Goal: Task Accomplishment & Management: Use online tool/utility

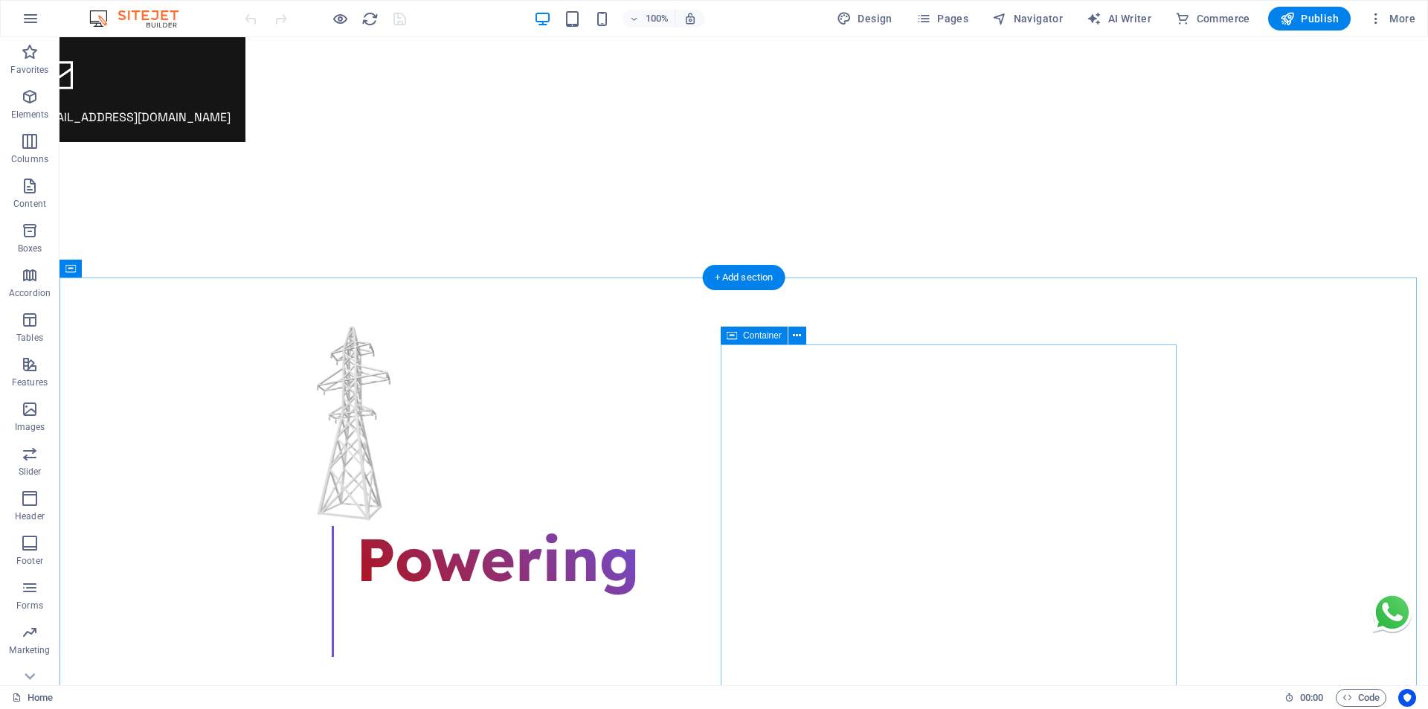
scroll to position [595, 0]
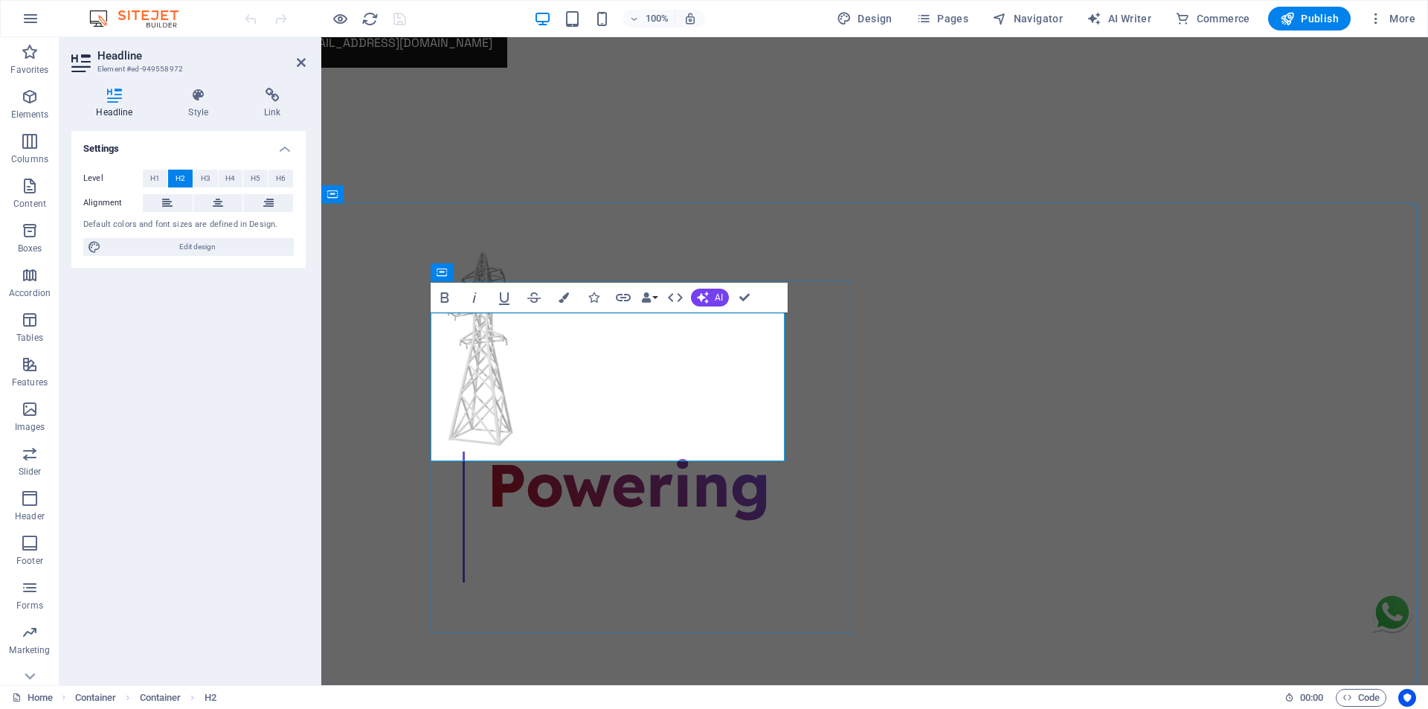
click at [602, 15] on icon "button" at bounding box center [601, 18] width 17 height 17
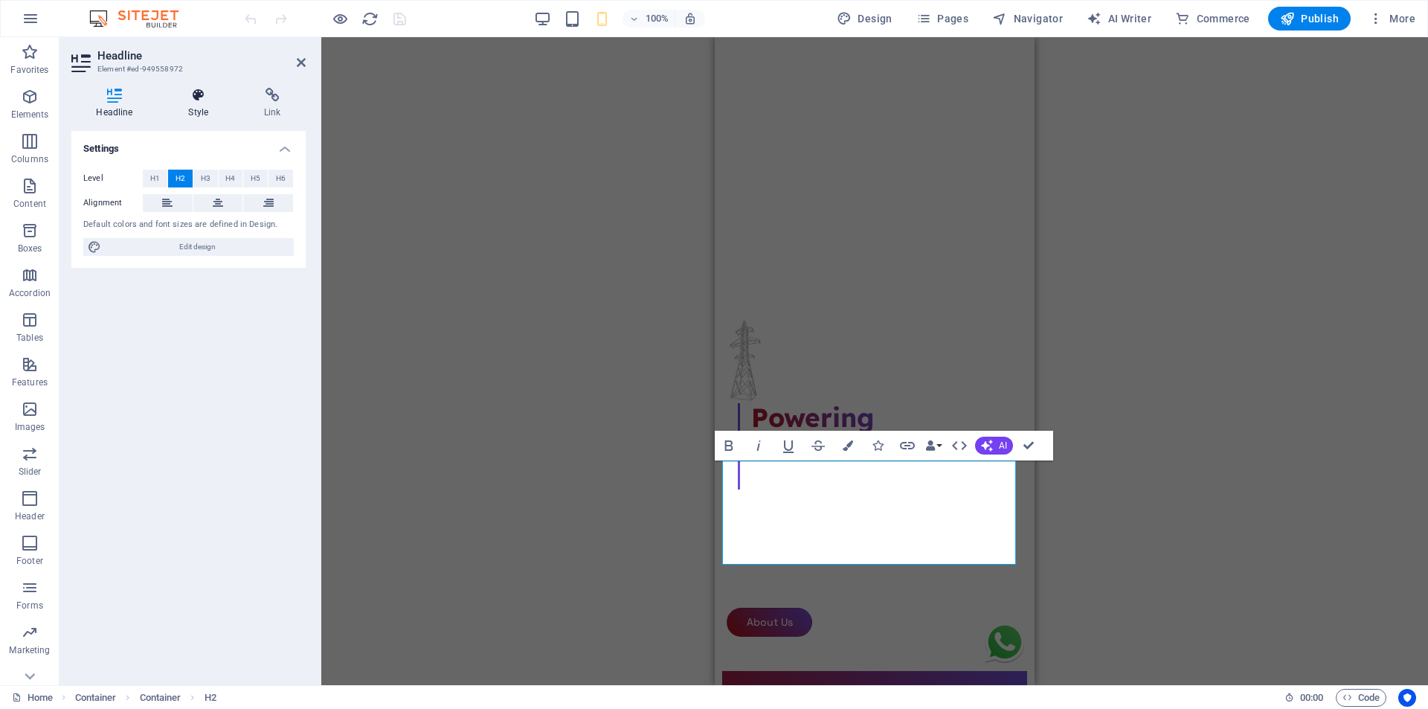
click at [196, 102] on icon at bounding box center [199, 95] width 70 height 15
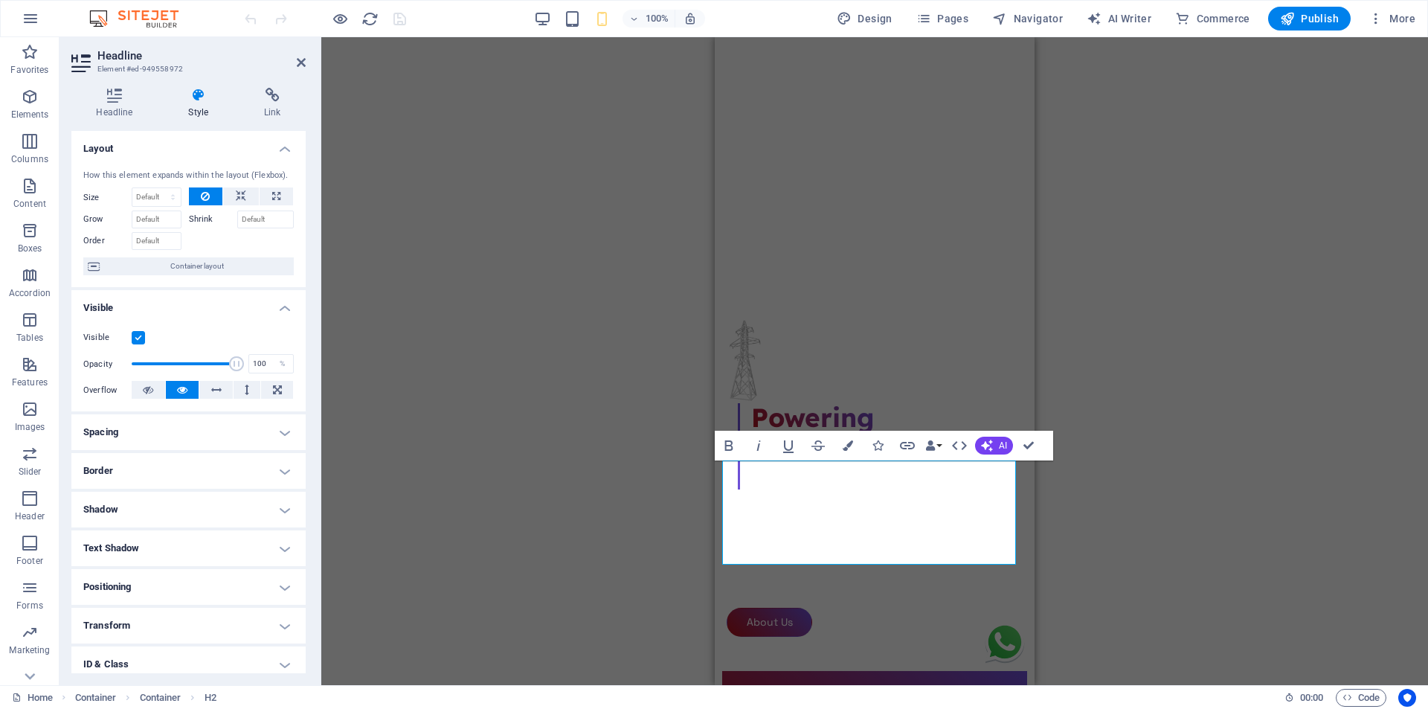
click at [141, 439] on h4 "Spacing" at bounding box center [188, 432] width 234 height 36
click at [255, 491] on span "Custom" at bounding box center [263, 487] width 51 height 18
click at [181, 520] on input "number" at bounding box center [197, 513] width 45 height 18
type input "0"
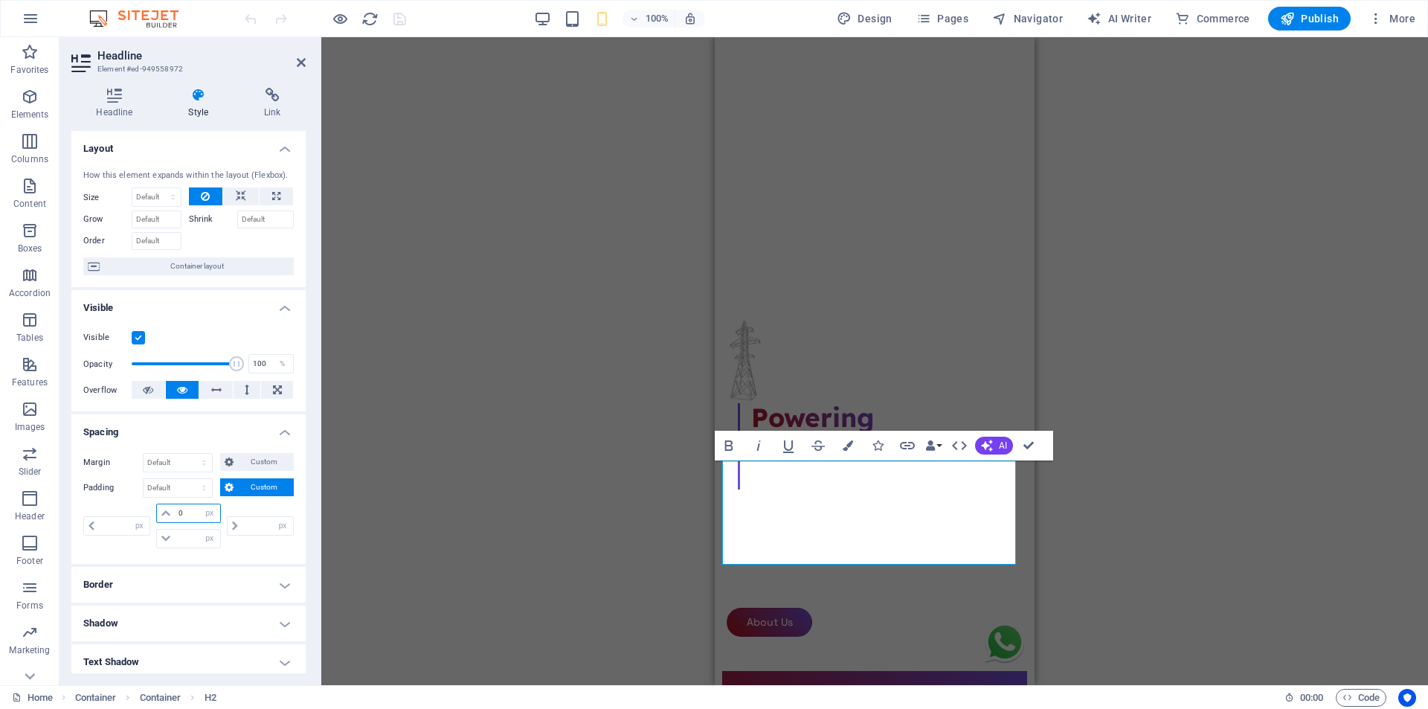
select select "px"
type input "0"
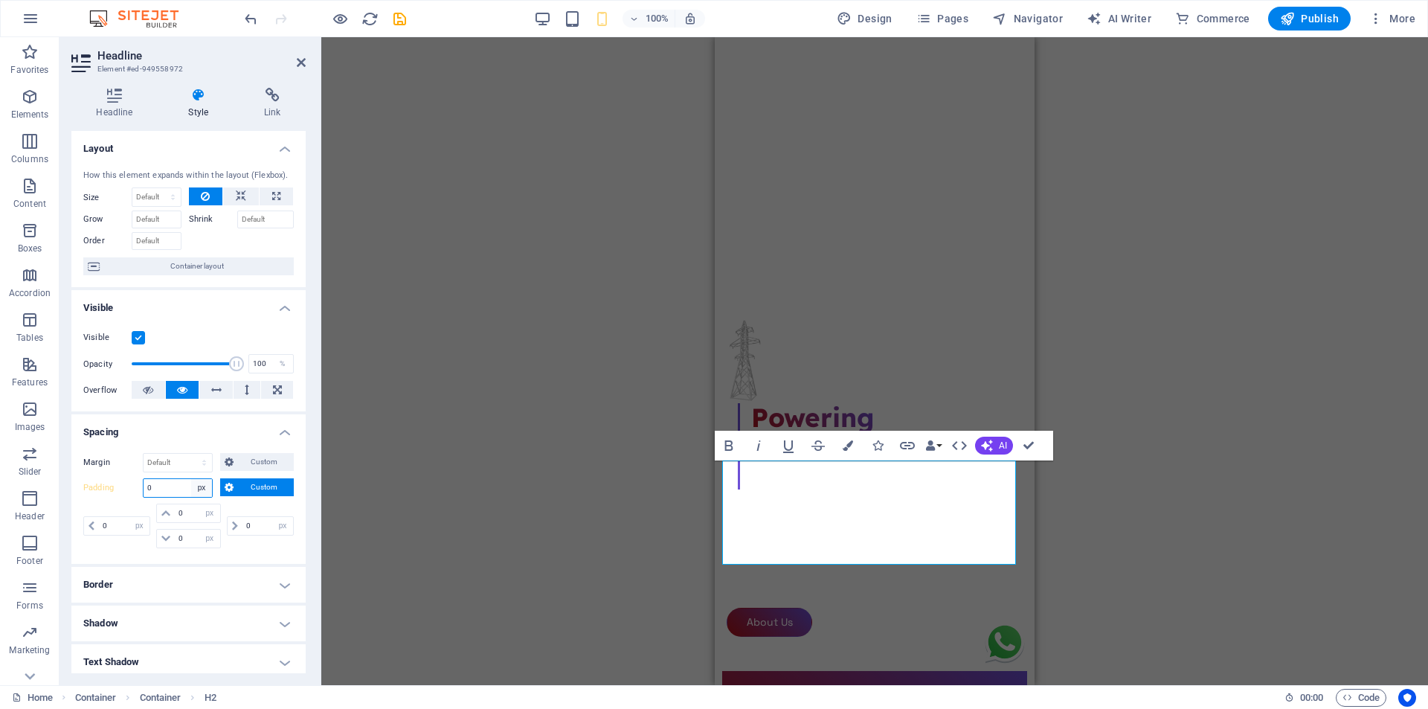
click at [201, 486] on select "Default px rem % vh vw Custom" at bounding box center [201, 488] width 21 height 18
select select "default"
click at [191, 479] on select "Default px rem % vh vw Custom" at bounding box center [201, 488] width 21 height 18
select select "DISABLED_OPTION_VALUE"
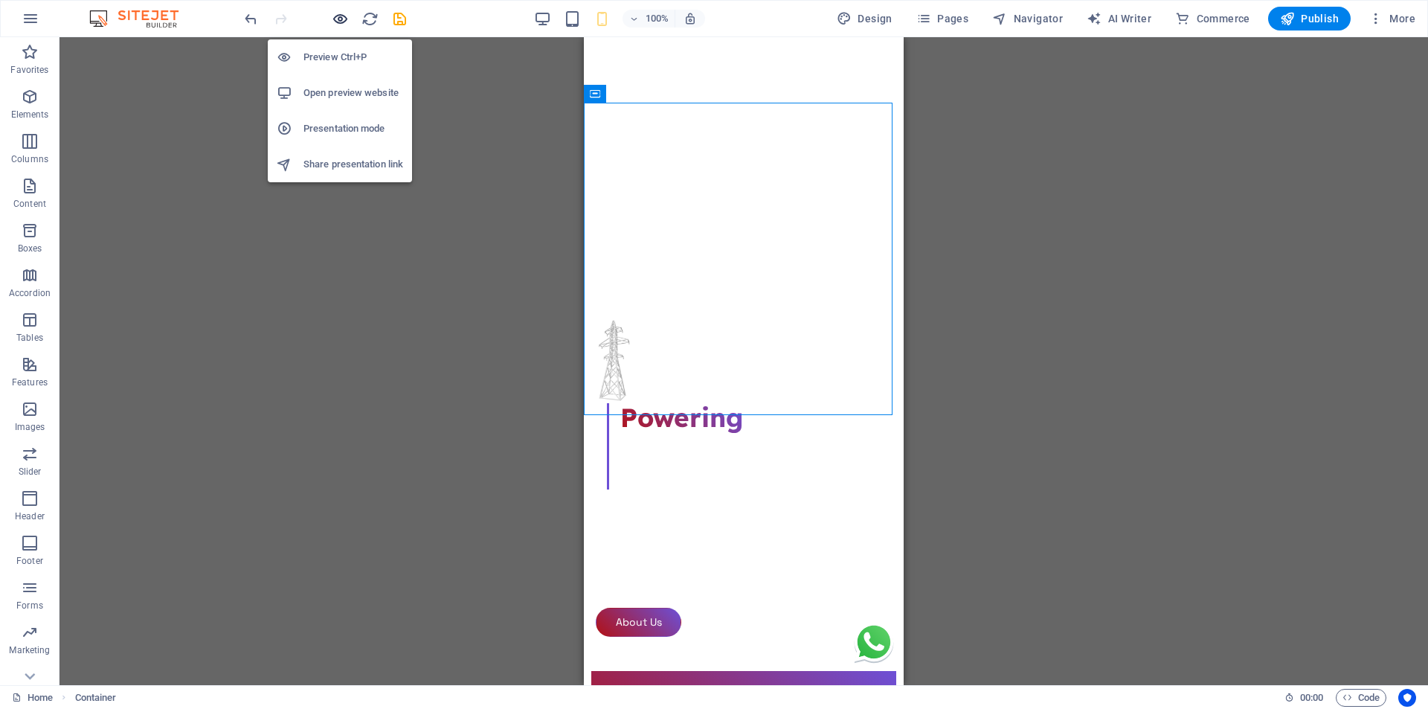
click at [334, 16] on icon "button" at bounding box center [340, 18] width 17 height 17
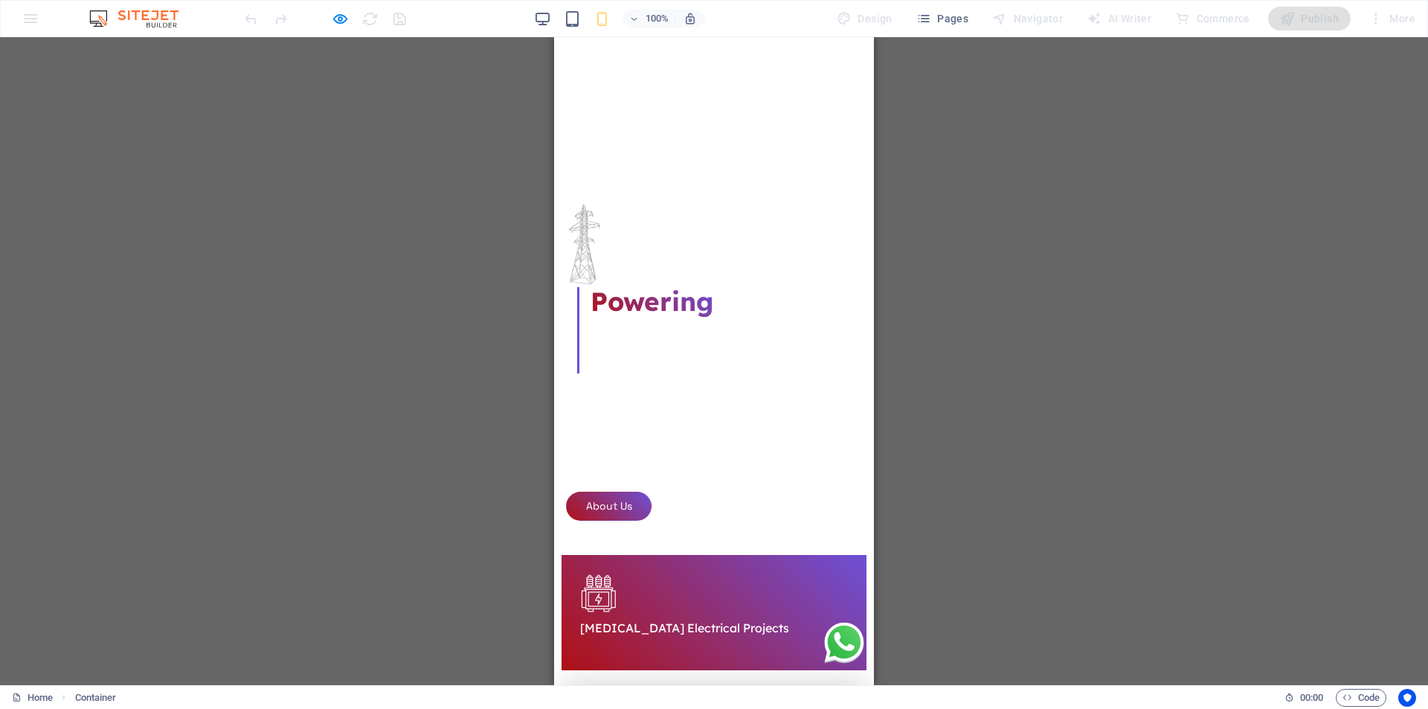
drag, startPoint x: 645, startPoint y: 480, endPoint x: 565, endPoint y: 404, distance: 110.4
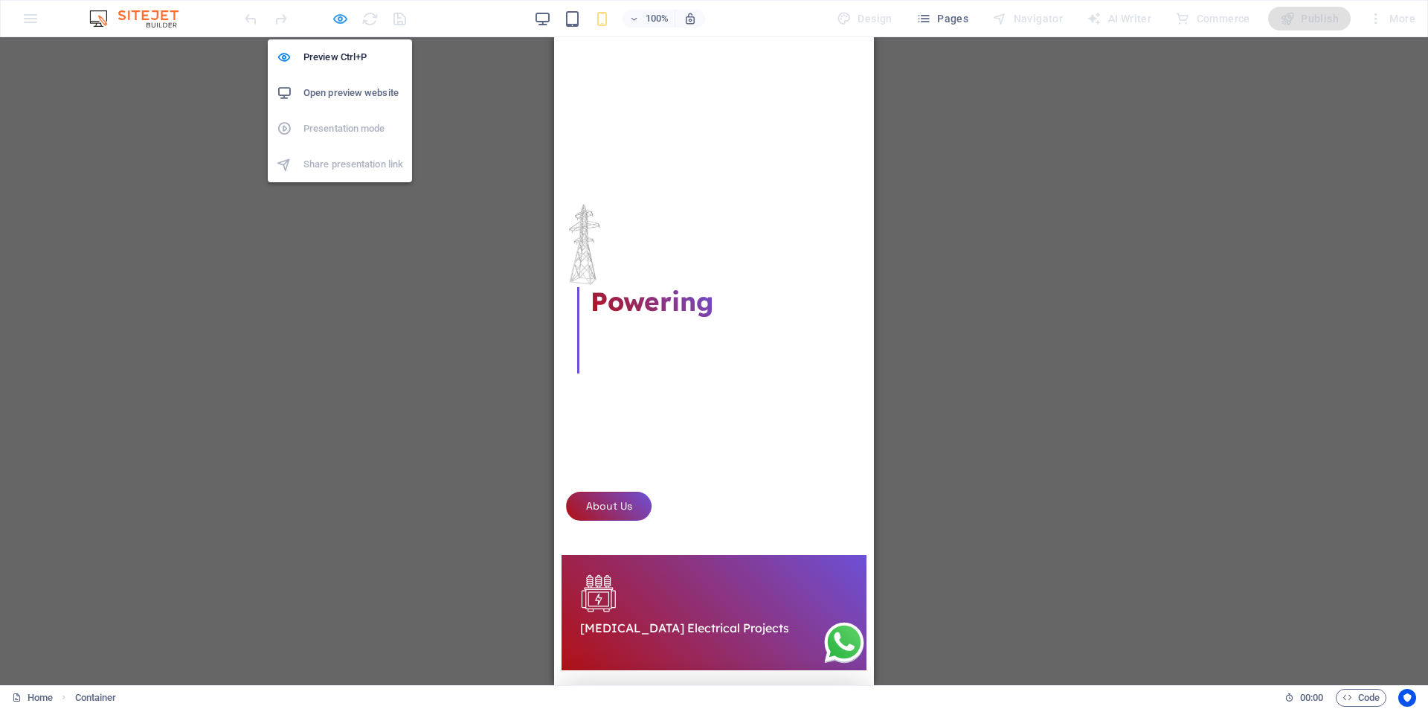
click at [333, 16] on icon "button" at bounding box center [340, 18] width 17 height 17
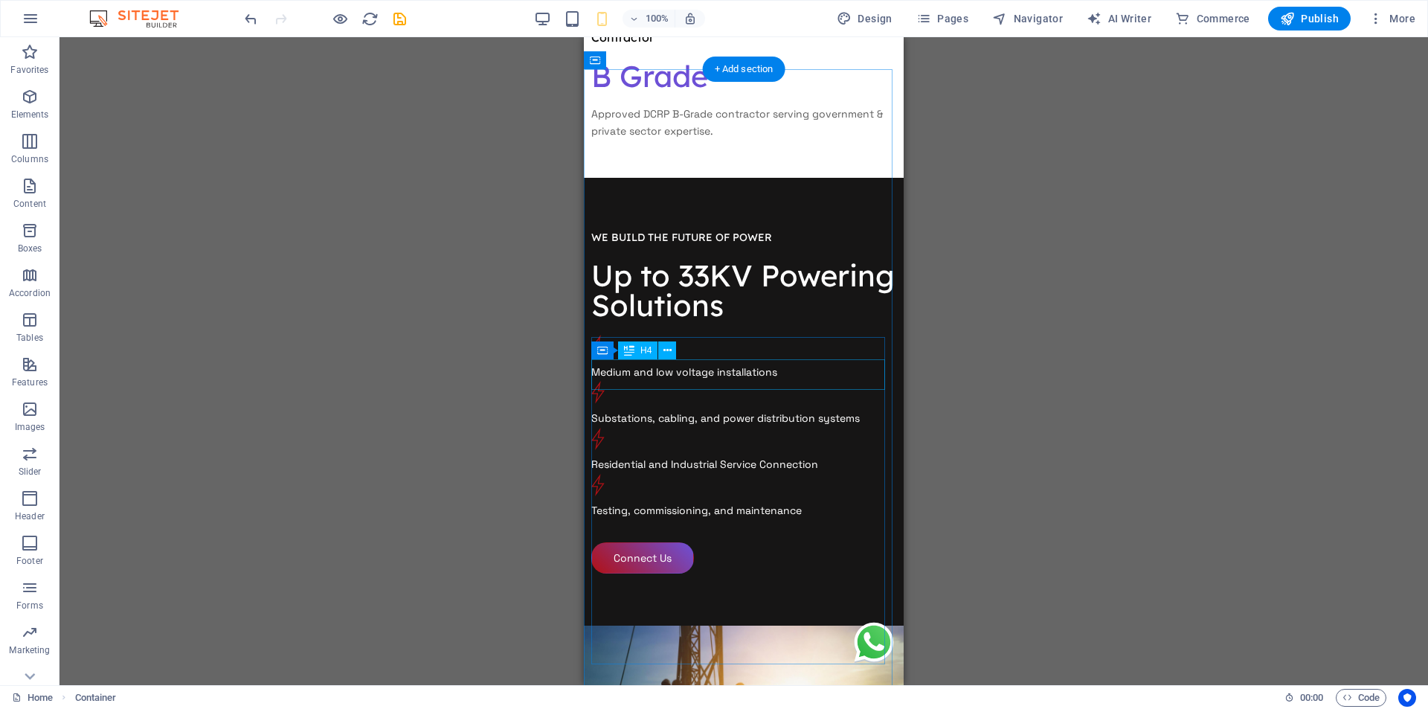
scroll to position [2825, 0]
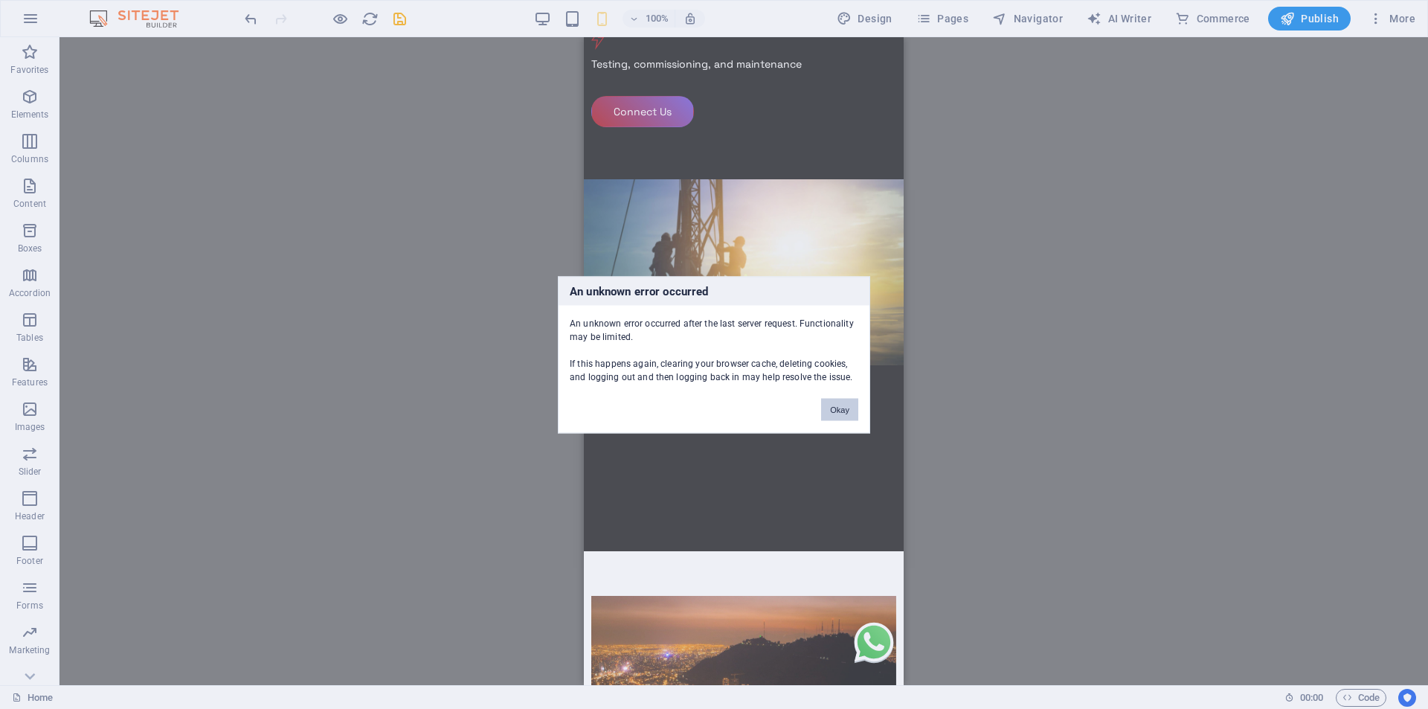
click at [842, 417] on button "Okay" at bounding box center [839, 409] width 37 height 22
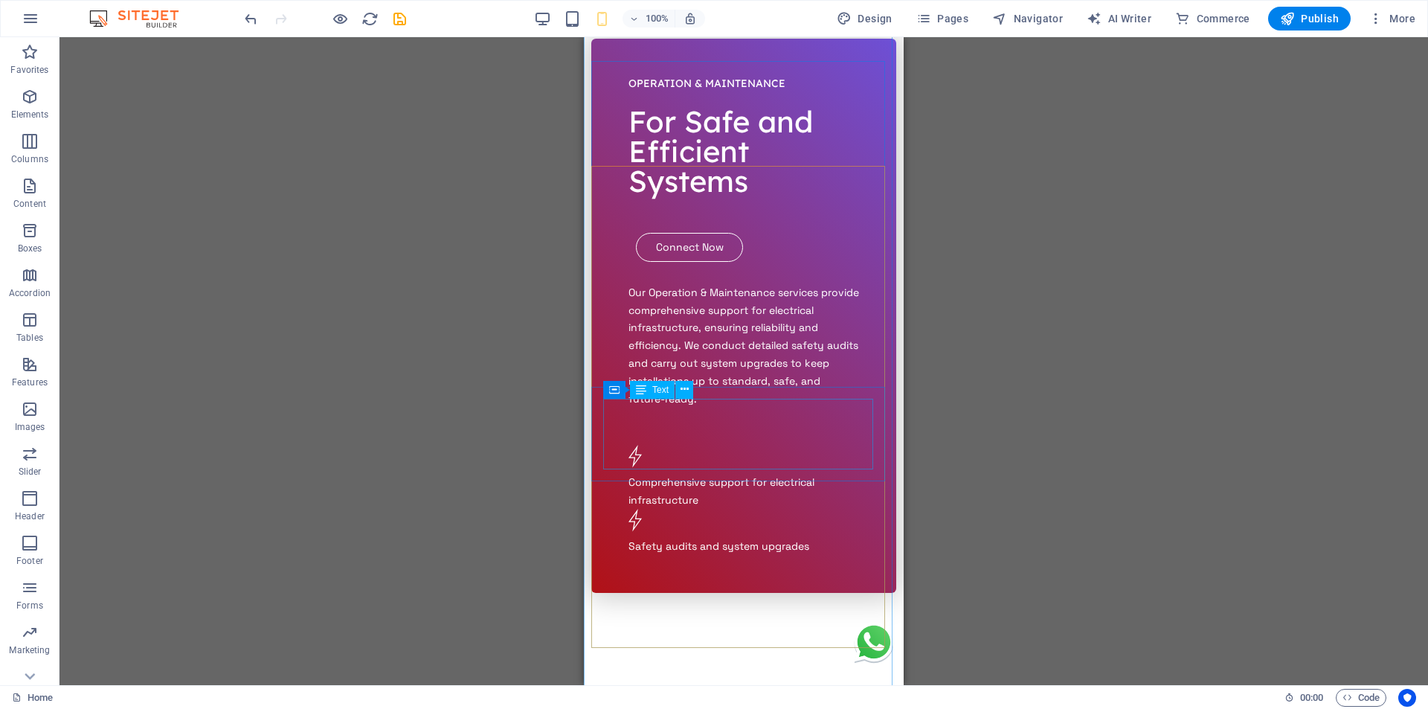
scroll to position [4461, 0]
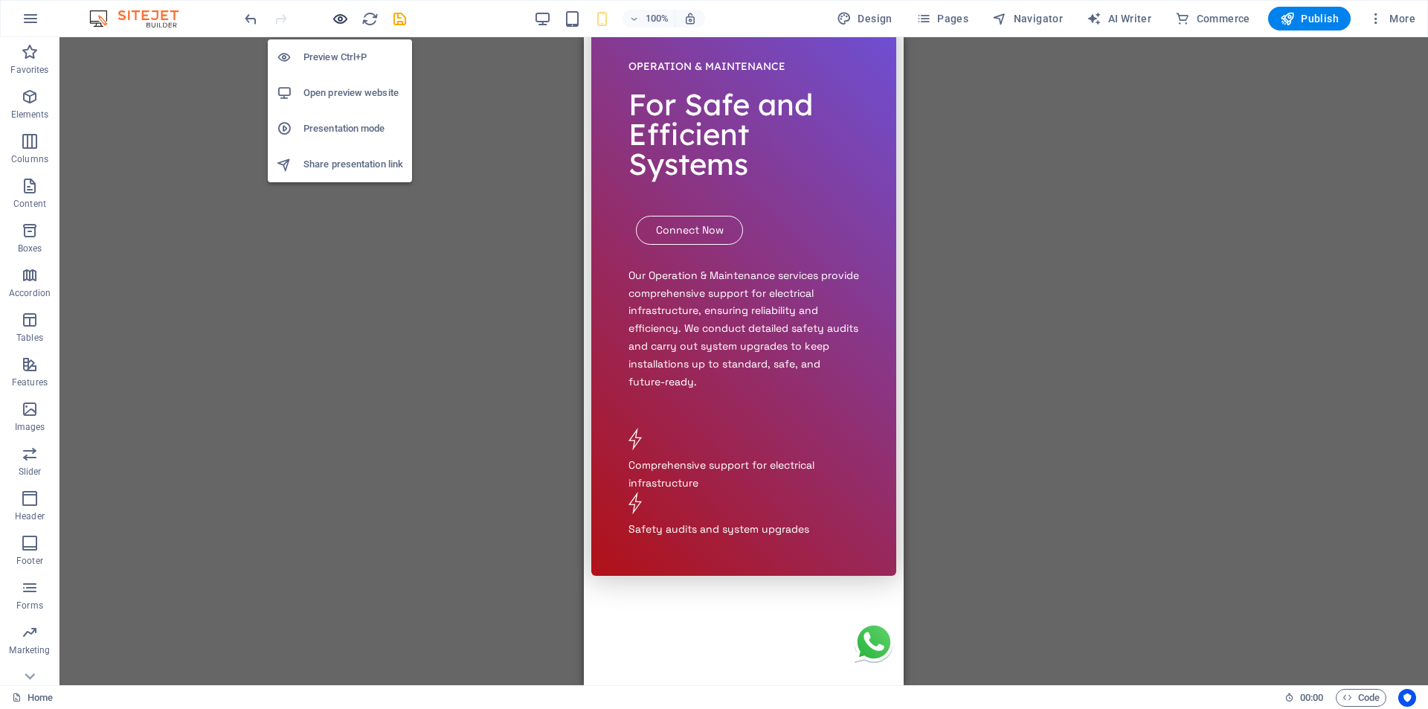
click at [339, 13] on icon "button" at bounding box center [340, 18] width 17 height 17
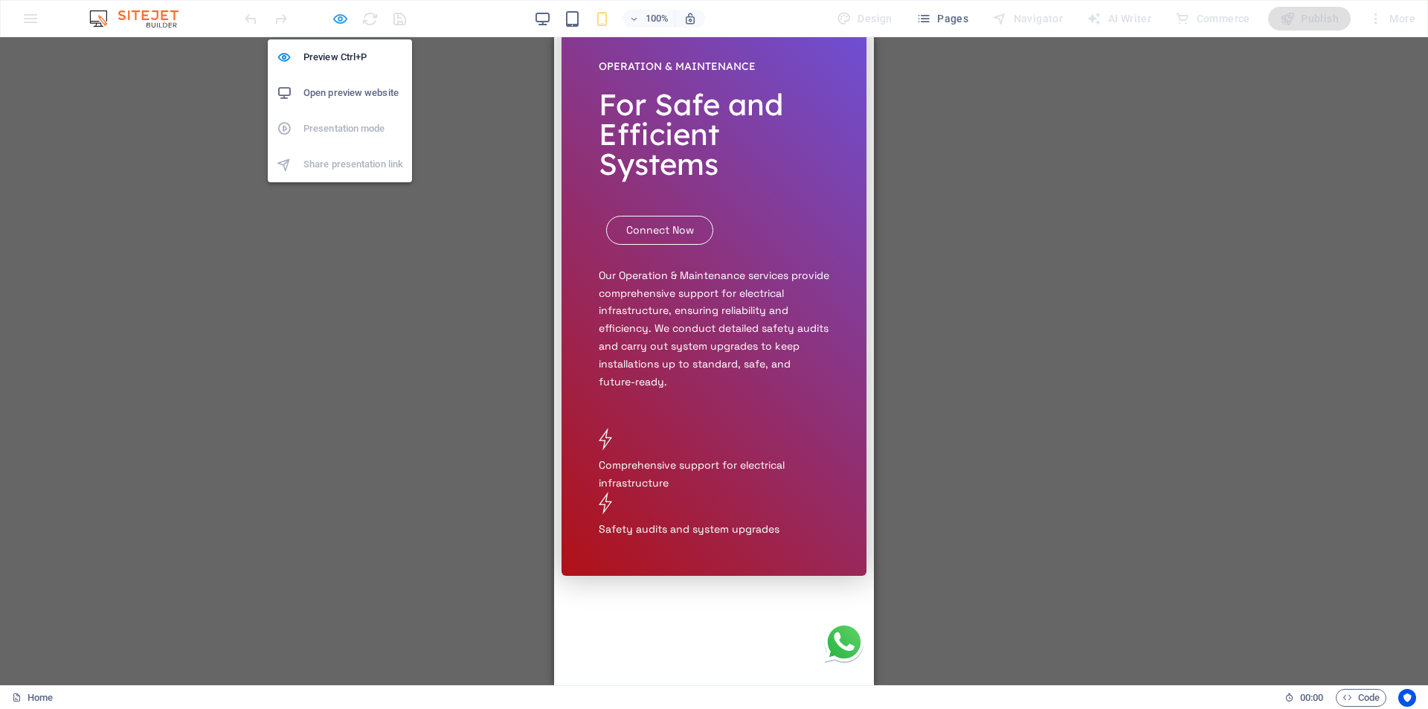
scroll to position [4405, 0]
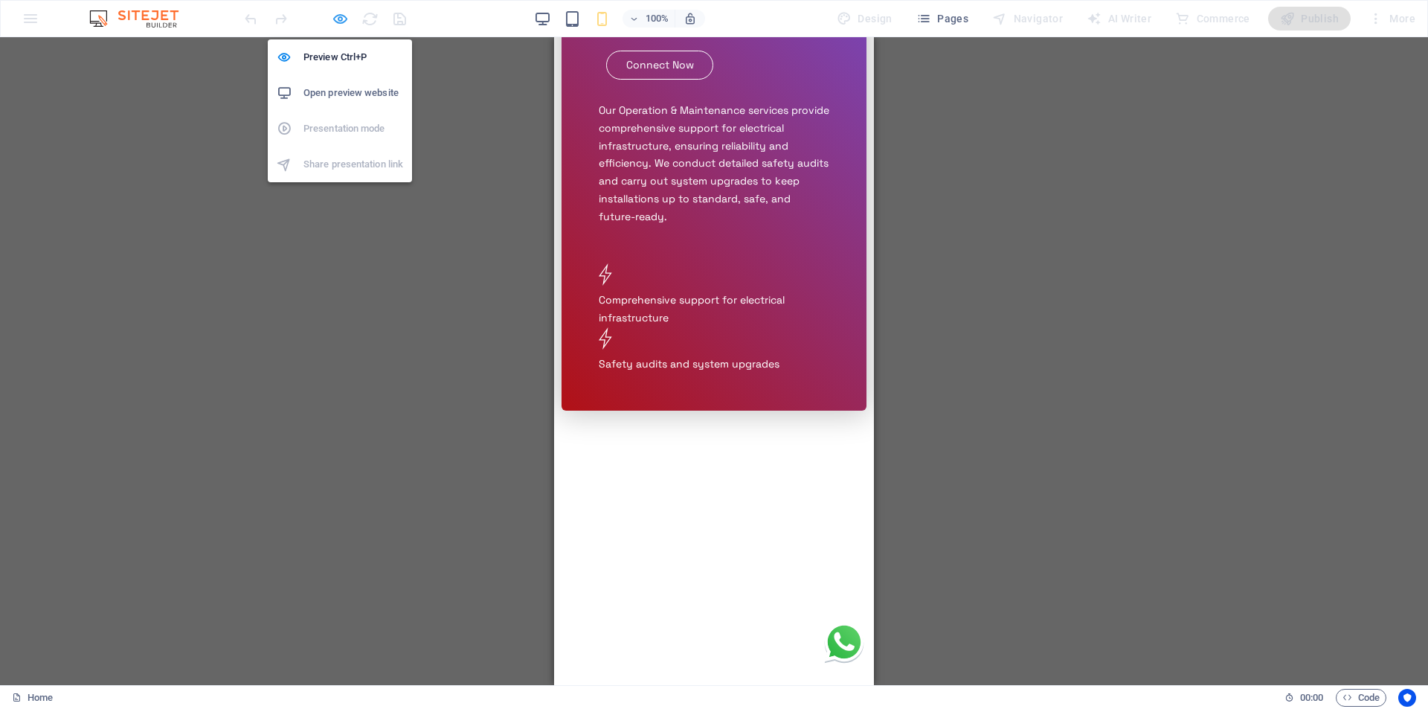
click at [342, 14] on icon "button" at bounding box center [340, 18] width 17 height 17
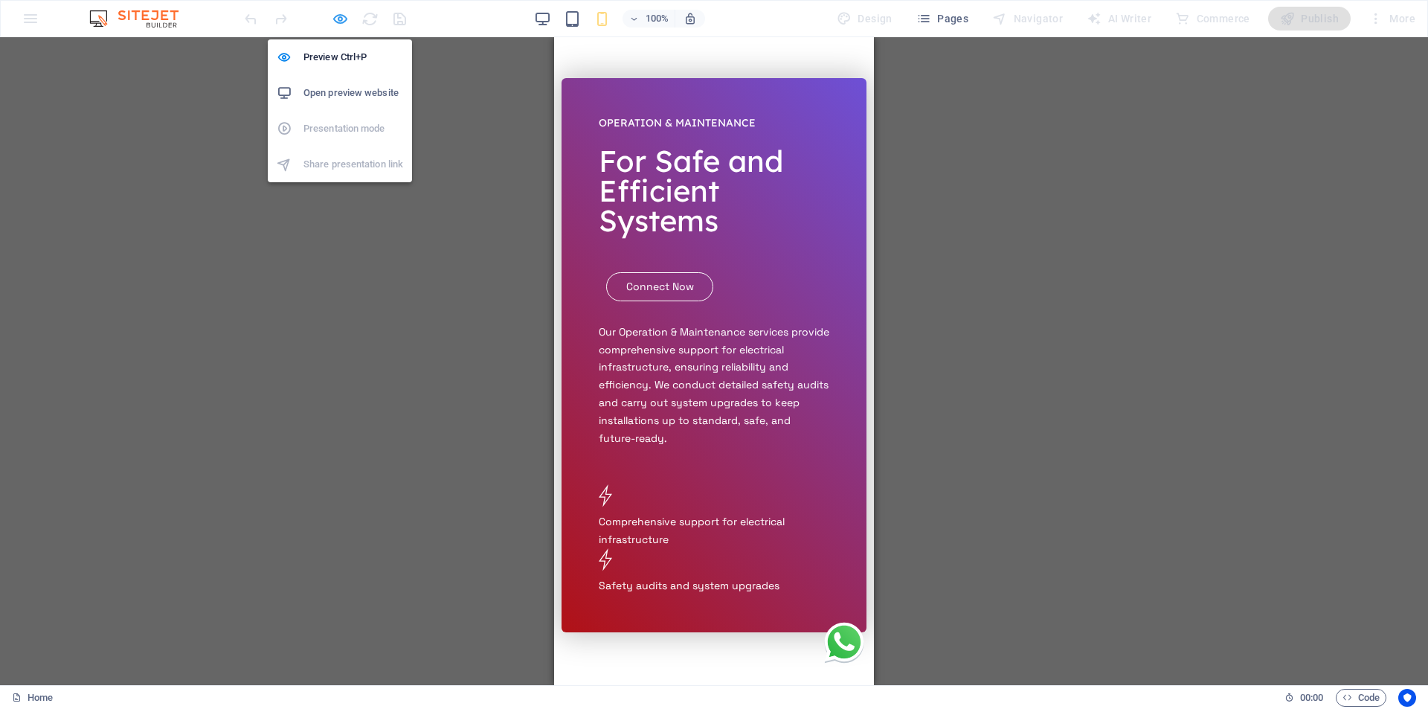
scroll to position [4461, 0]
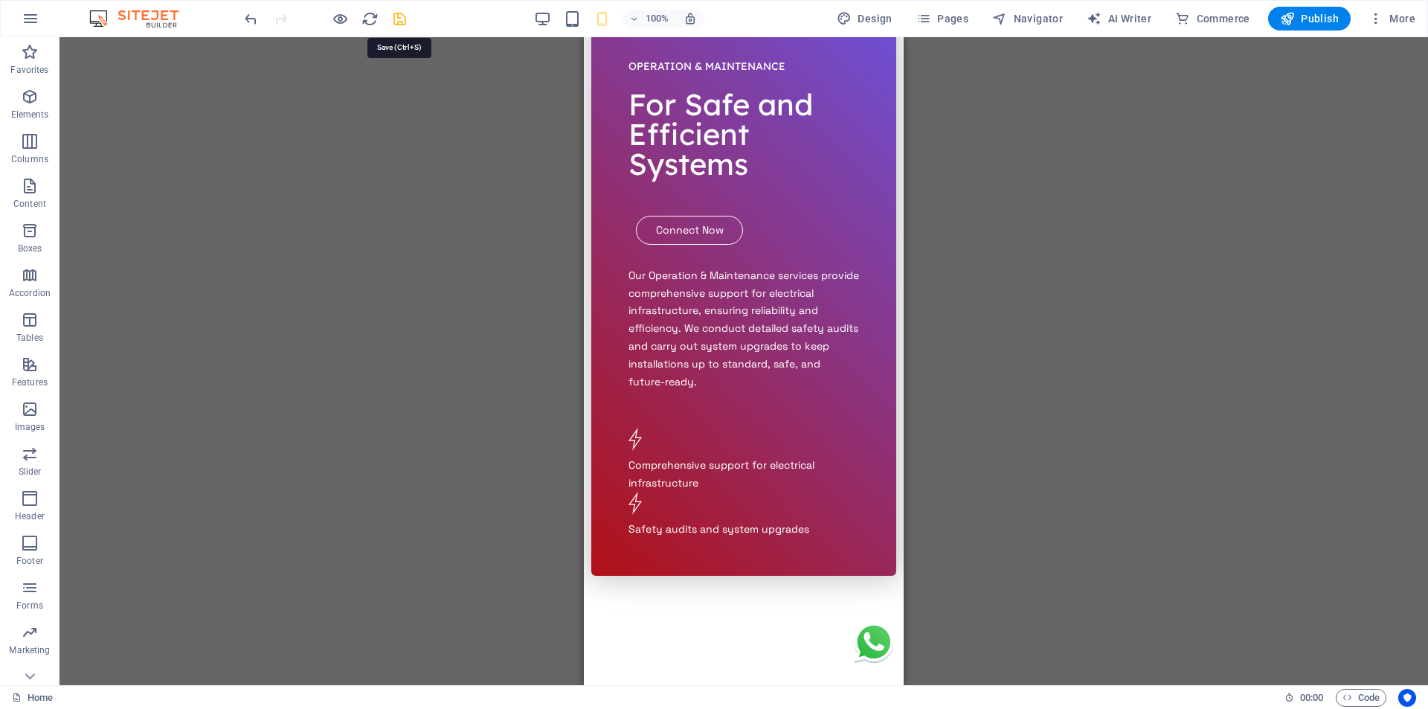
click at [401, 16] on icon "save" at bounding box center [399, 18] width 17 height 17
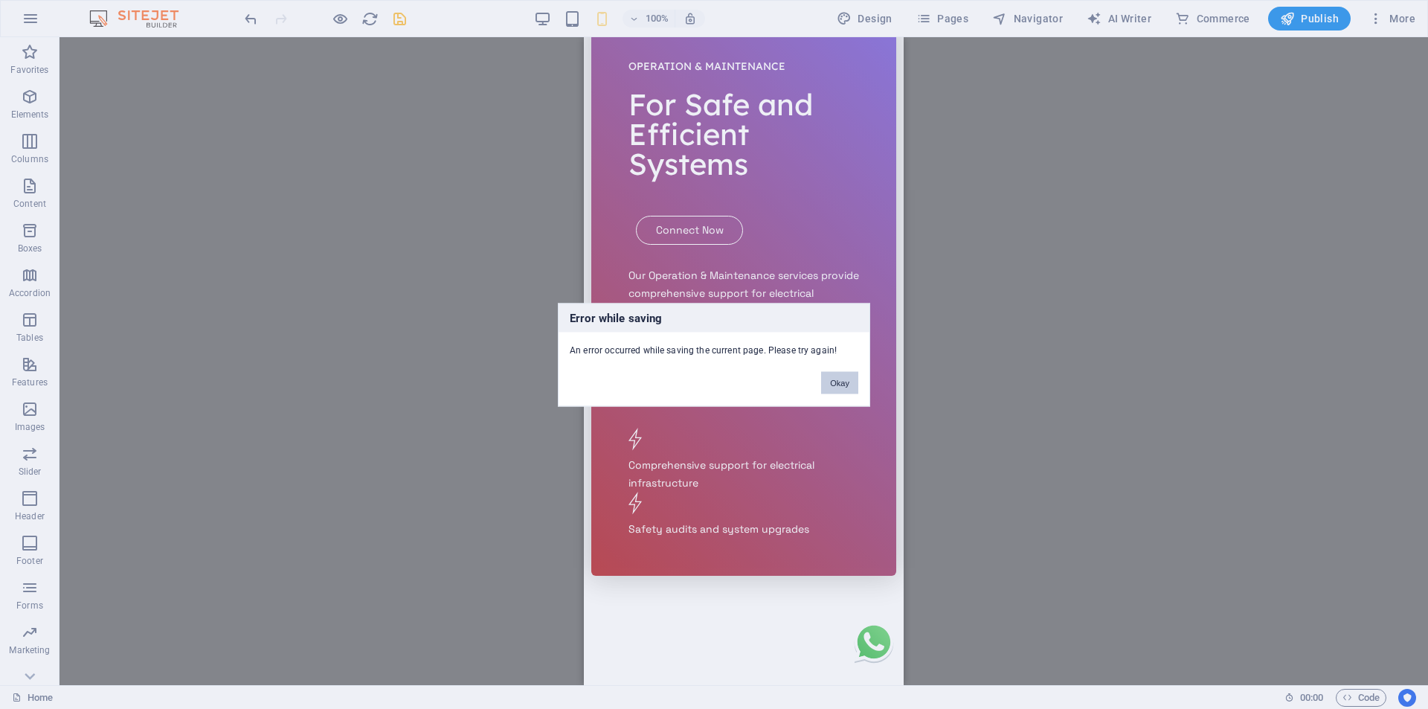
click at [838, 389] on button "Okay" at bounding box center [839, 382] width 37 height 22
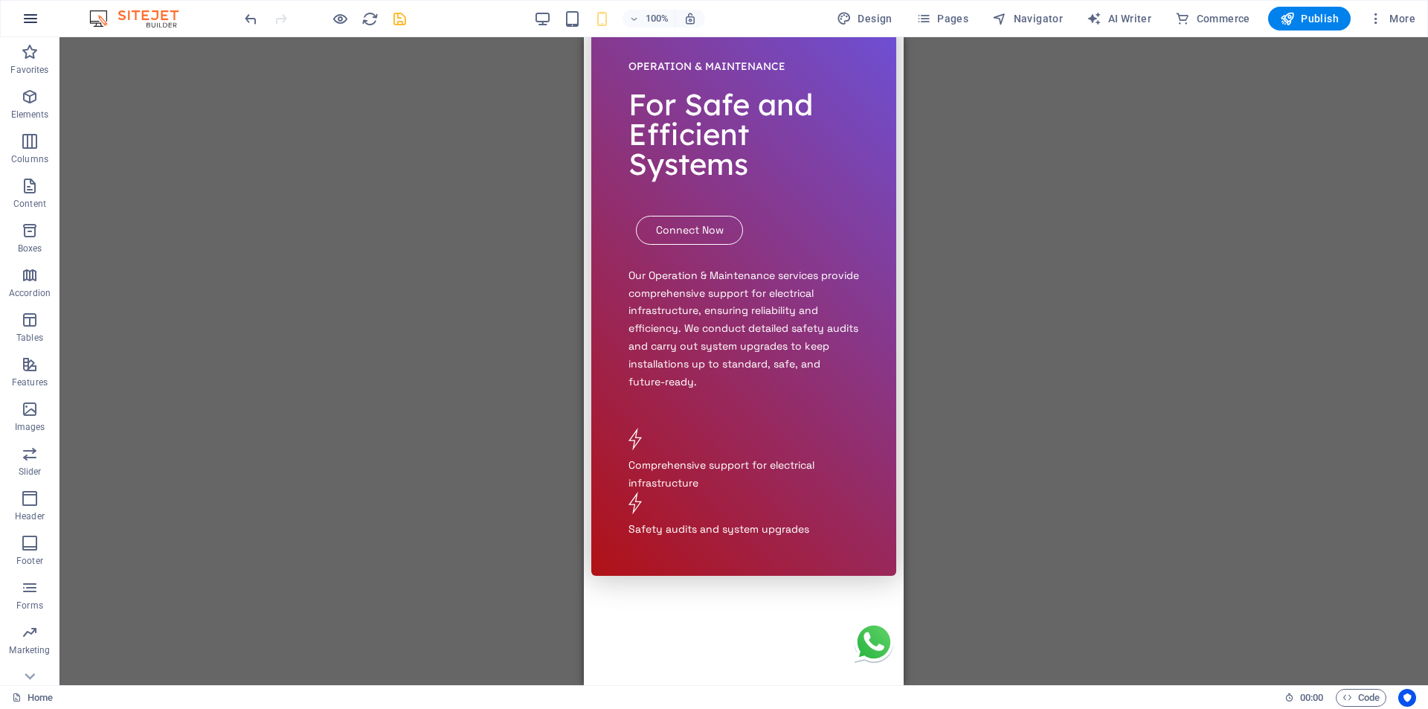
click at [35, 12] on icon "button" at bounding box center [31, 19] width 18 height 18
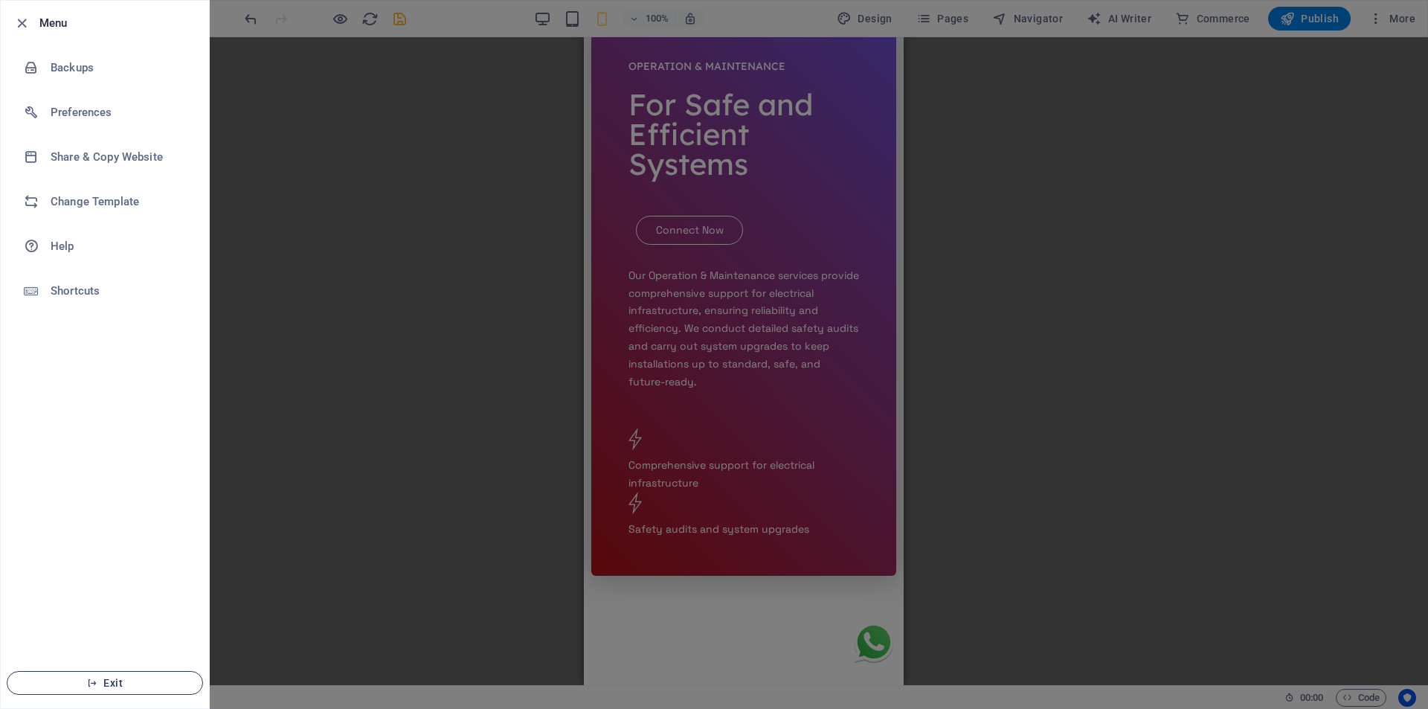
click at [154, 681] on span "Exit" at bounding box center [104, 683] width 171 height 12
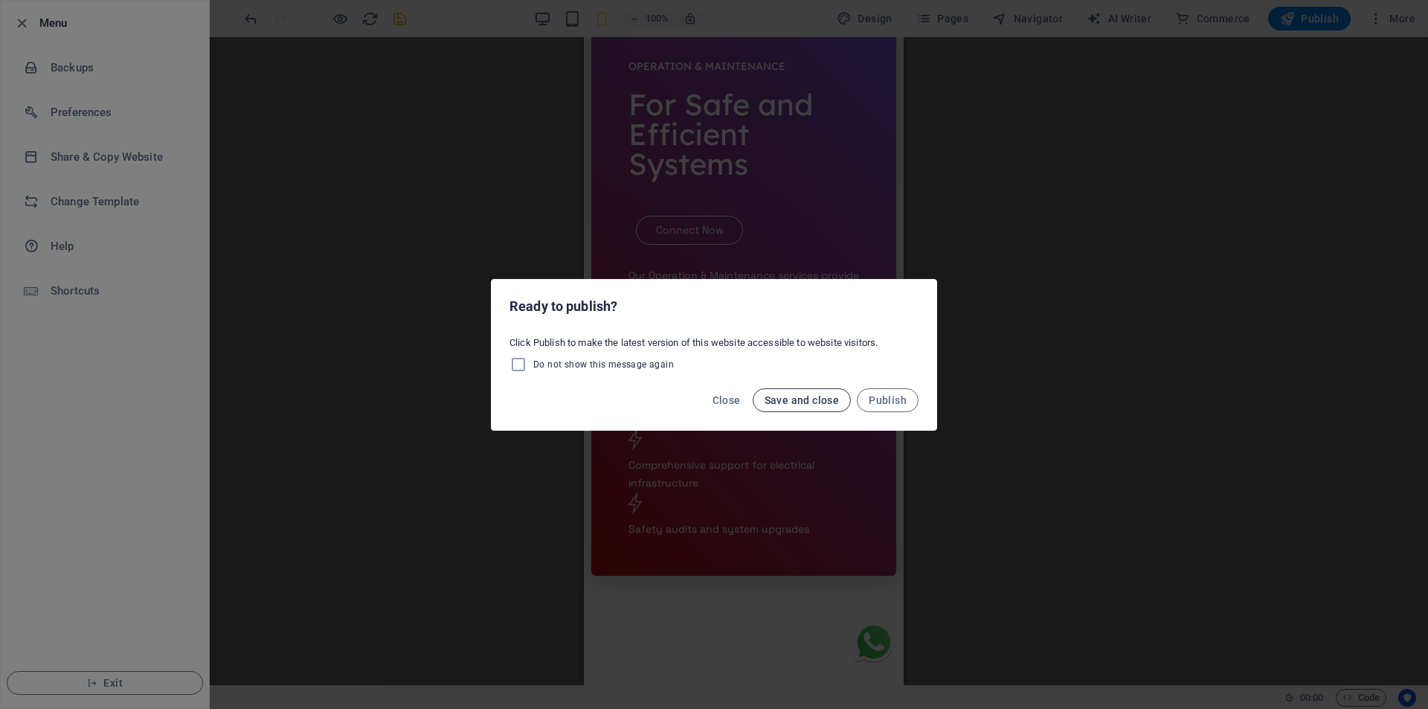
click at [775, 408] on button "Save and close" at bounding box center [801, 400] width 99 height 24
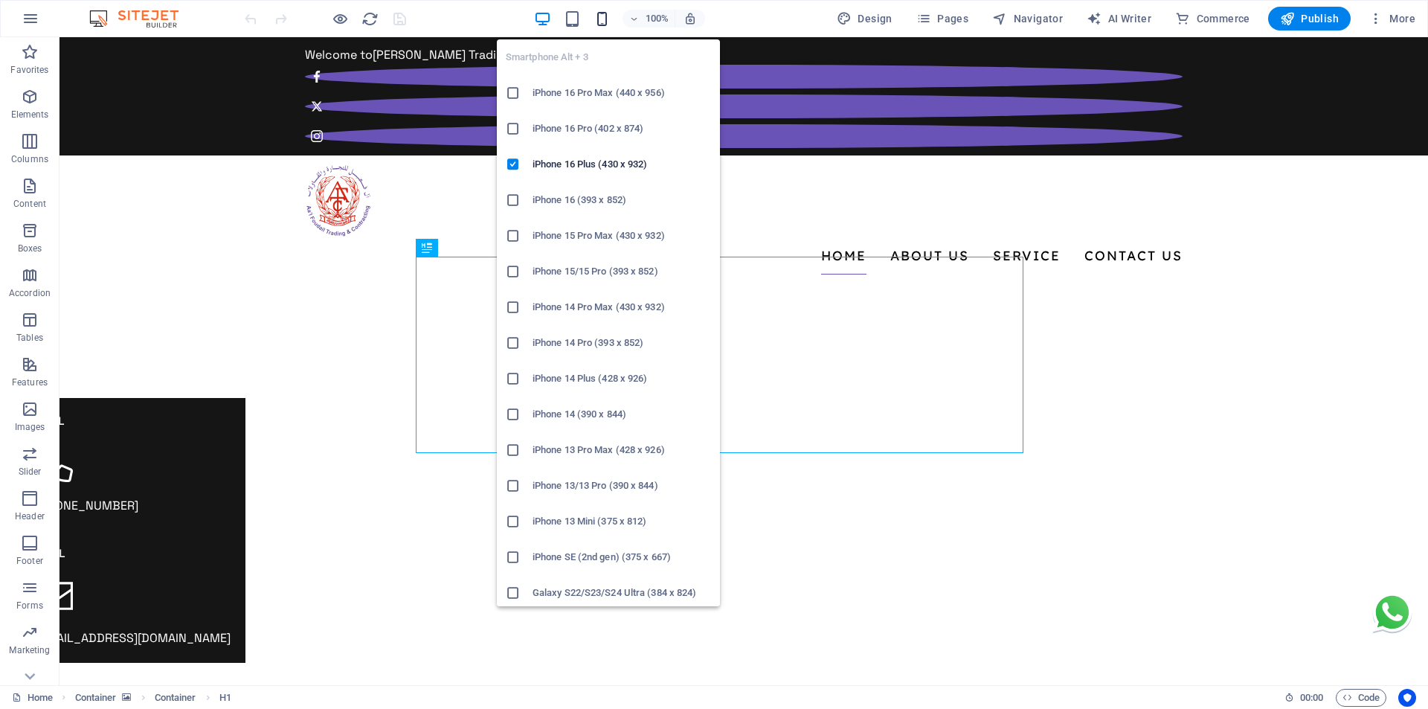
click at [602, 22] on icon "button" at bounding box center [601, 18] width 17 height 17
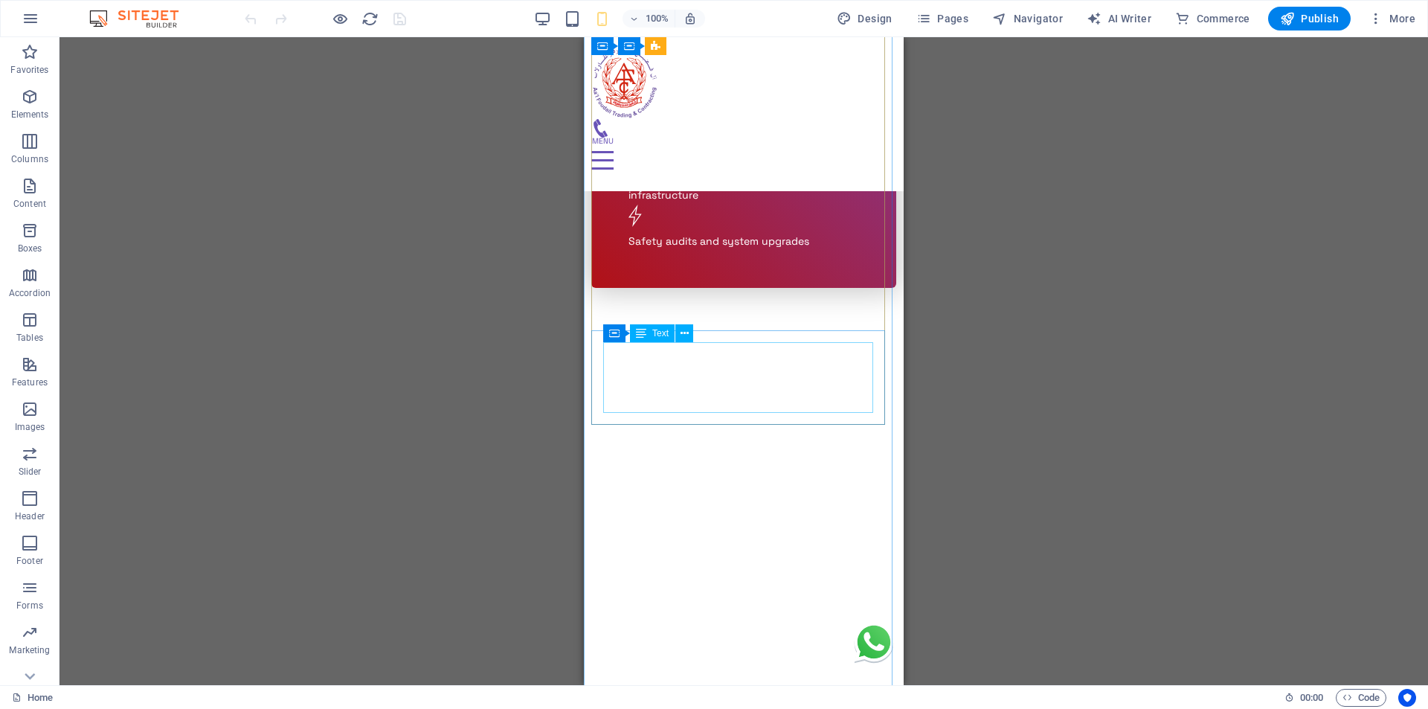
scroll to position [4313, 0]
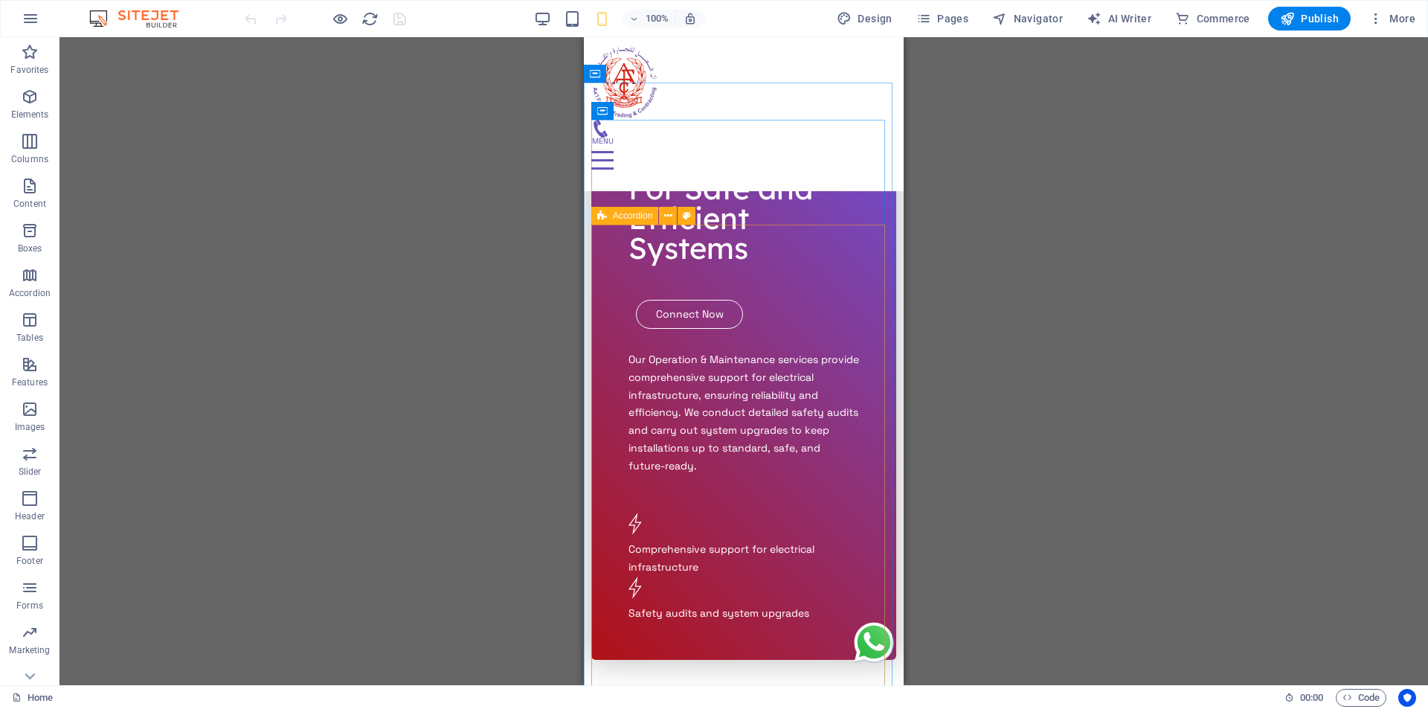
click at [613, 216] on span "Accordion" at bounding box center [632, 215] width 39 height 9
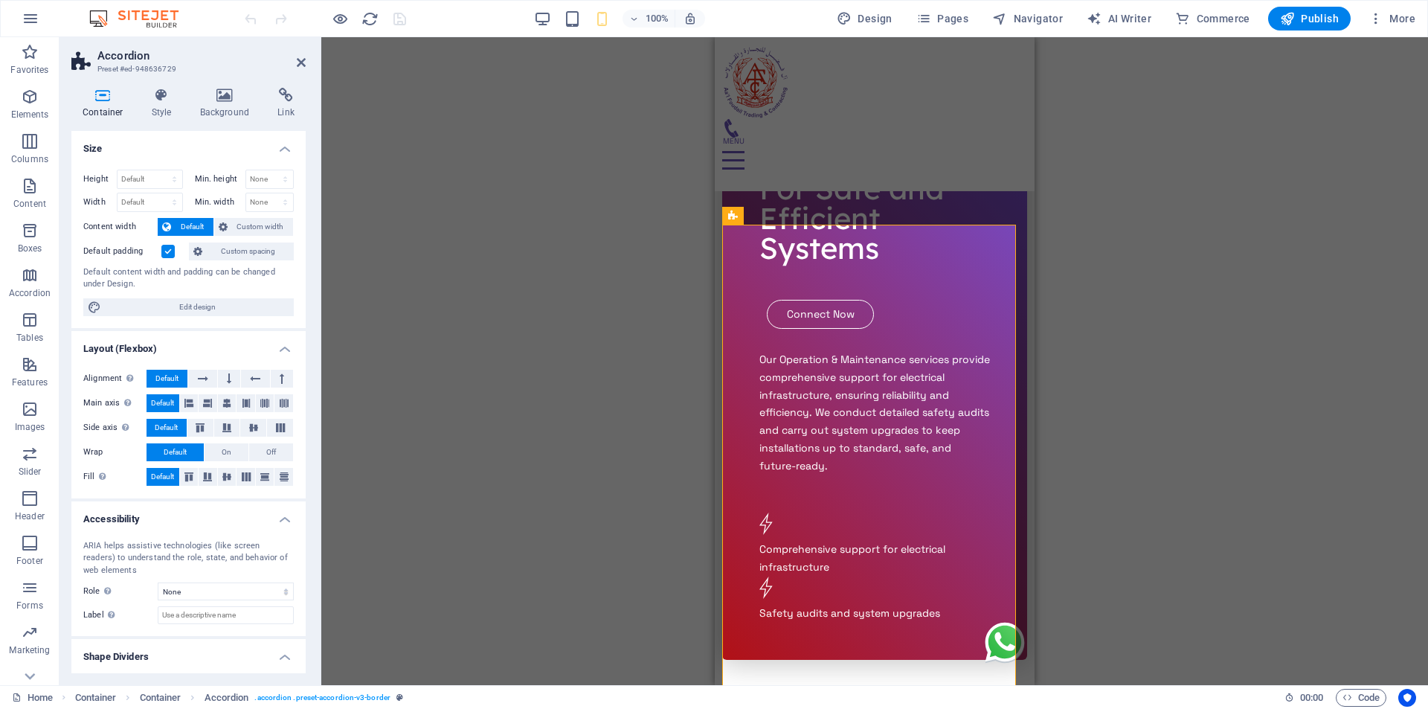
select select "rem"
select select "px"
select select "preset-accordion-v3-border"
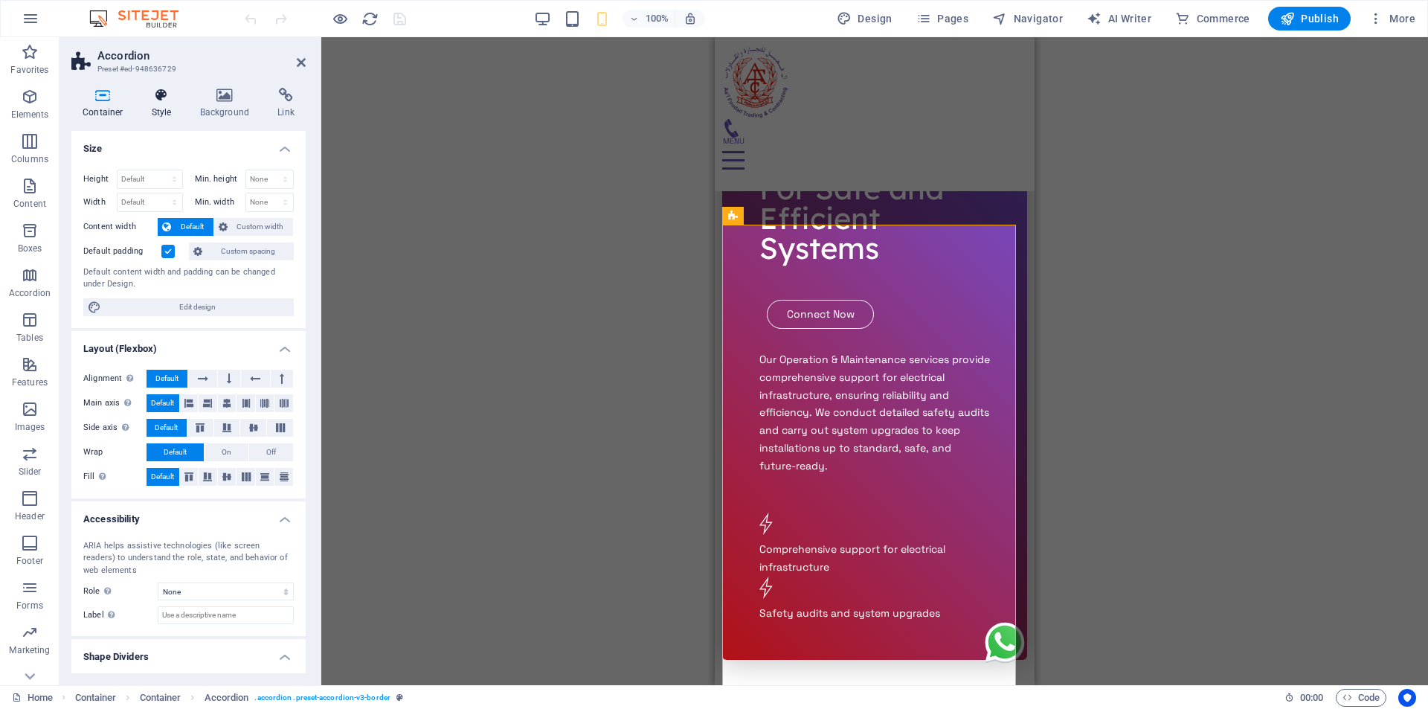
click at [171, 104] on h4 "Style" at bounding box center [165, 103] width 48 height 31
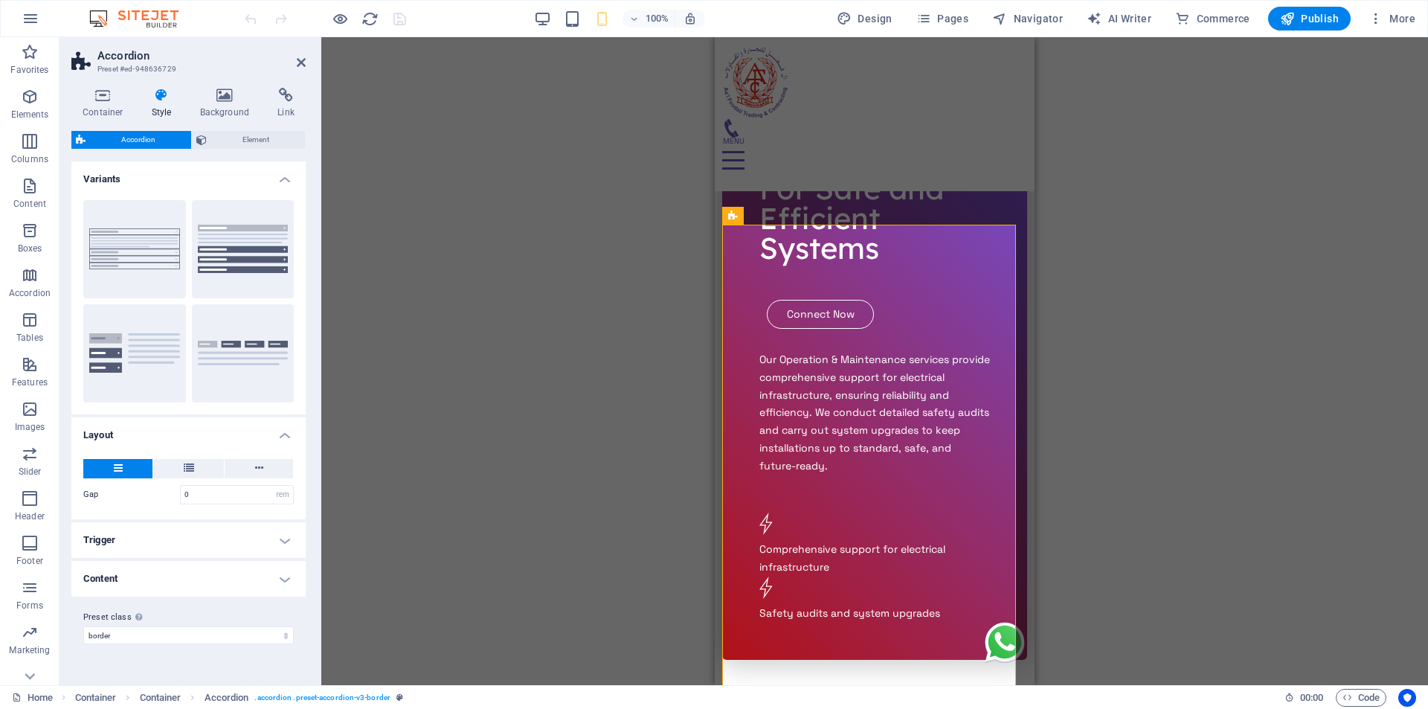
click at [154, 570] on h4 "Content" at bounding box center [188, 579] width 234 height 36
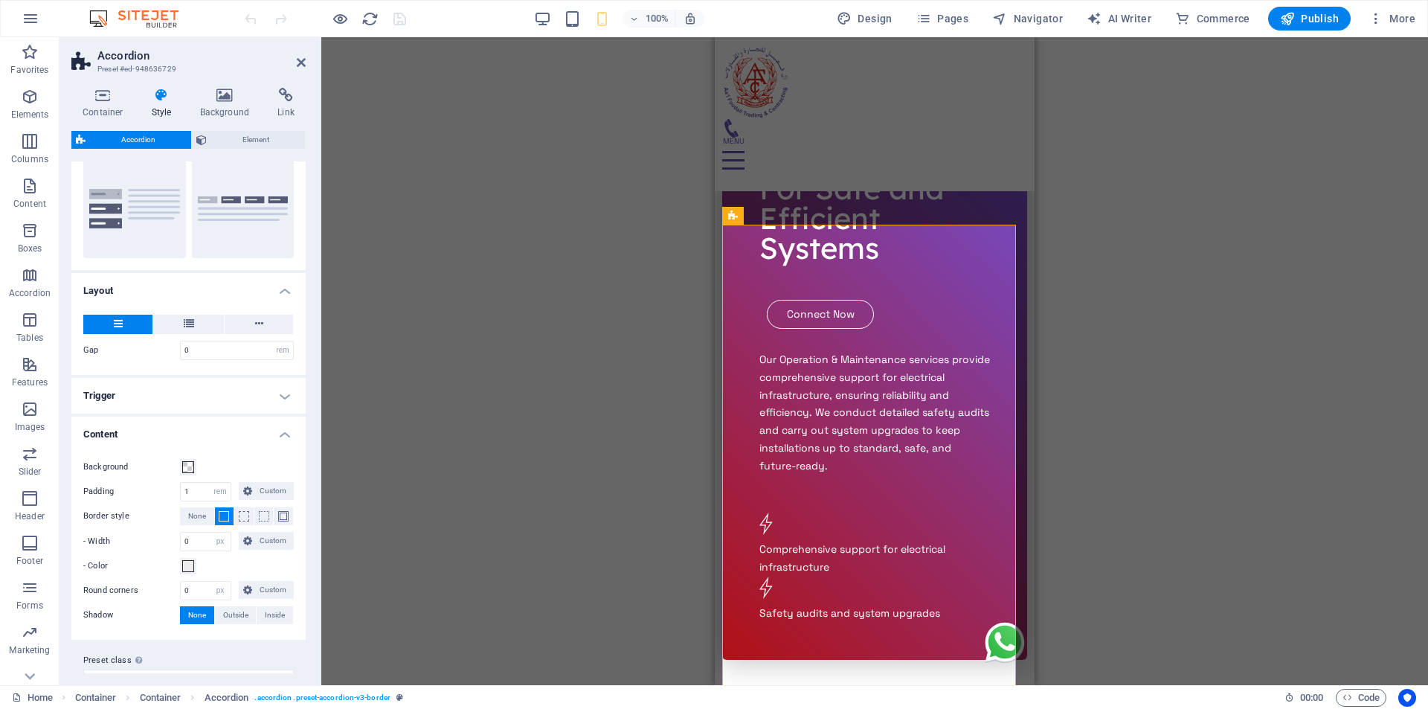
scroll to position [170, 0]
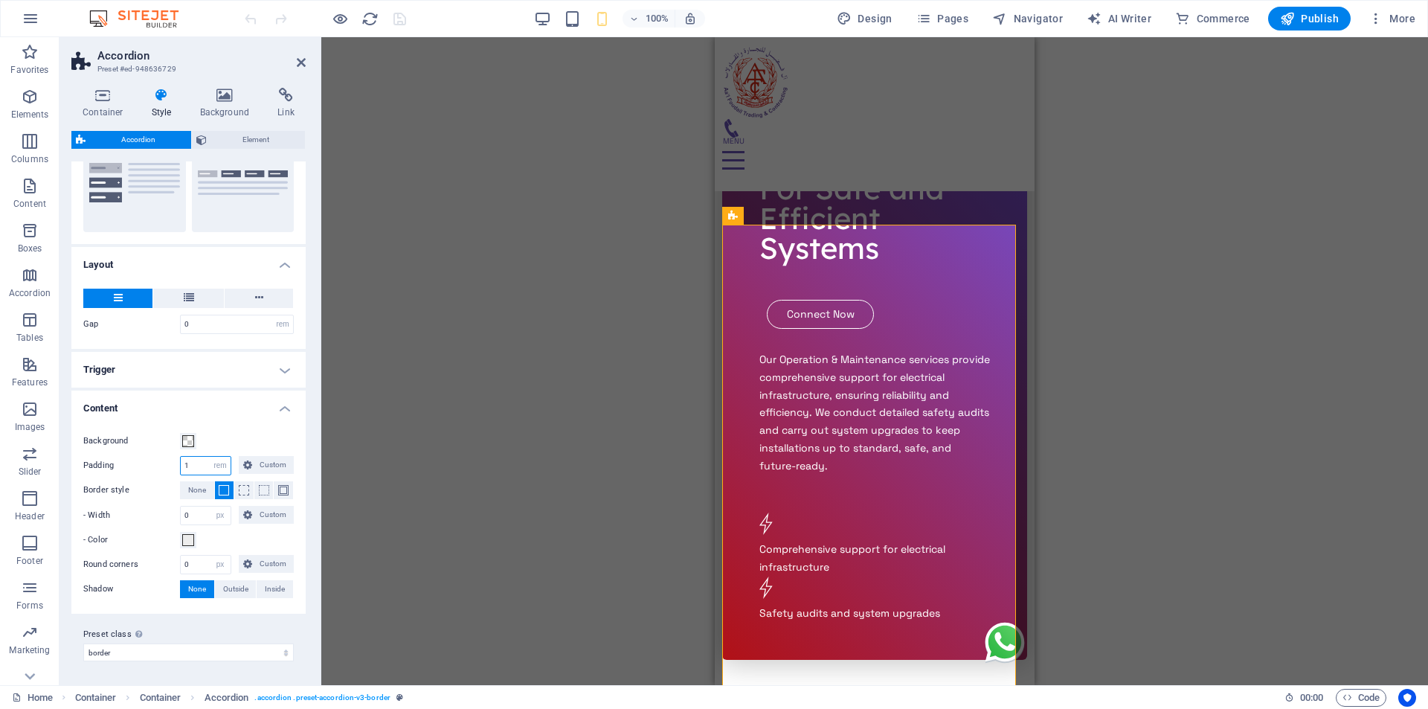
drag, startPoint x: 196, startPoint y: 465, endPoint x: 173, endPoint y: 464, distance: 23.8
click at [173, 464] on div "Padding 1 px rem % vh vw Custom Custom" at bounding box center [188, 465] width 210 height 19
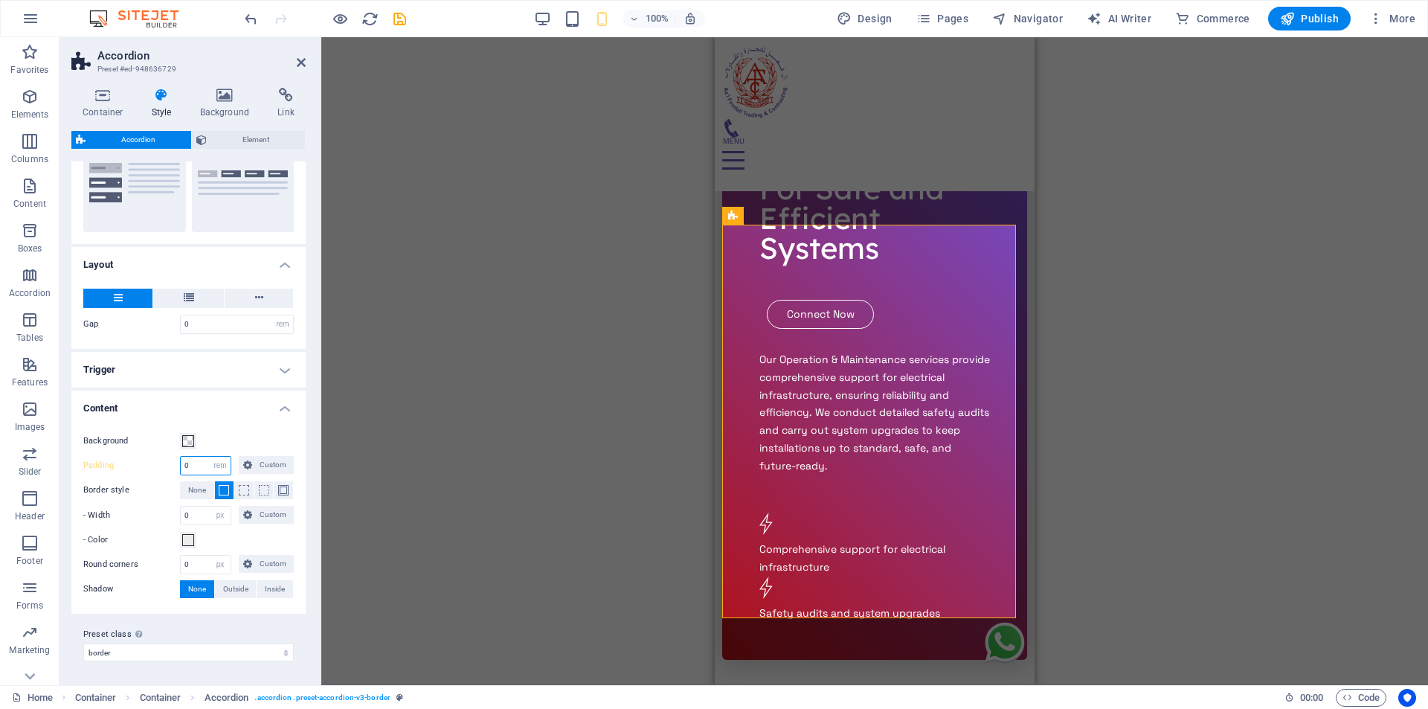
drag, startPoint x: 190, startPoint y: 461, endPoint x: 170, endPoint y: 462, distance: 20.1
click at [173, 462] on div "Padding 0 px rem % vh vw Custom Custom" at bounding box center [188, 465] width 210 height 19
type input "1"
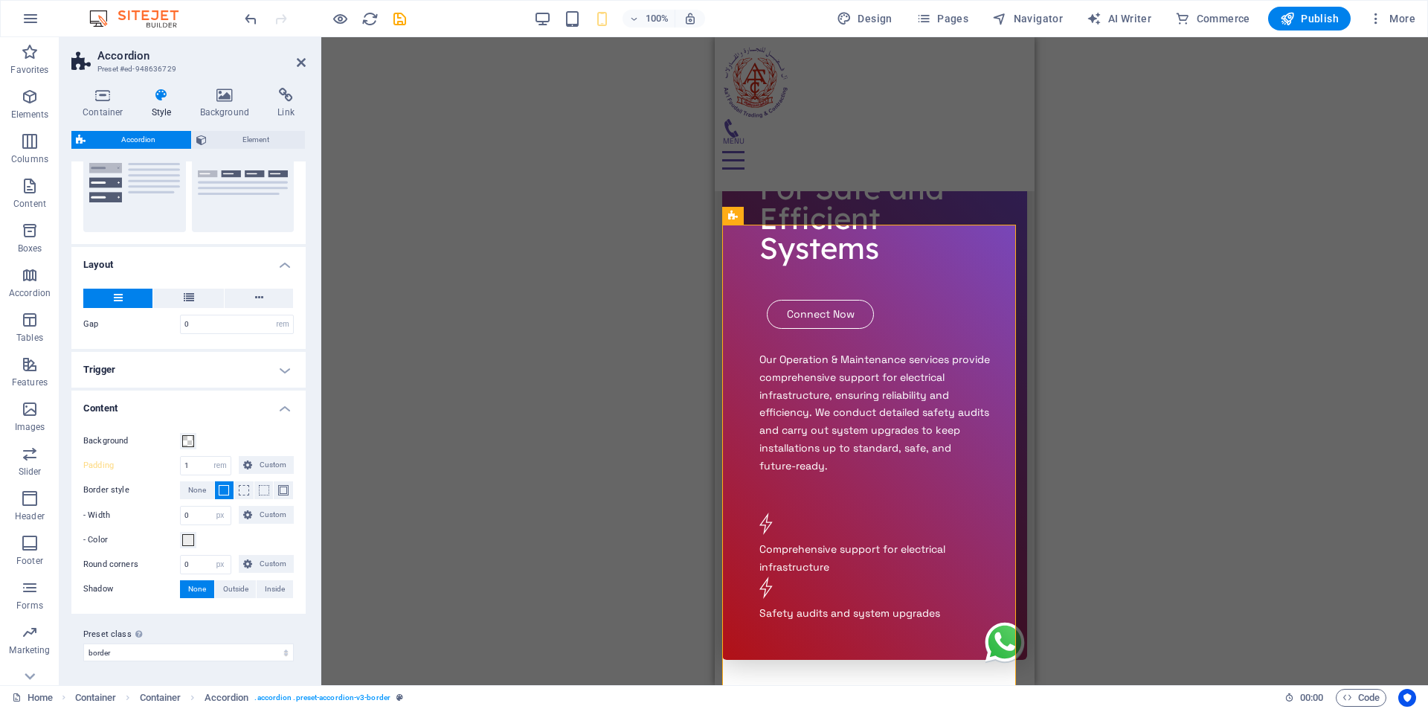
click at [285, 375] on h4 "Trigger" at bounding box center [188, 370] width 234 height 36
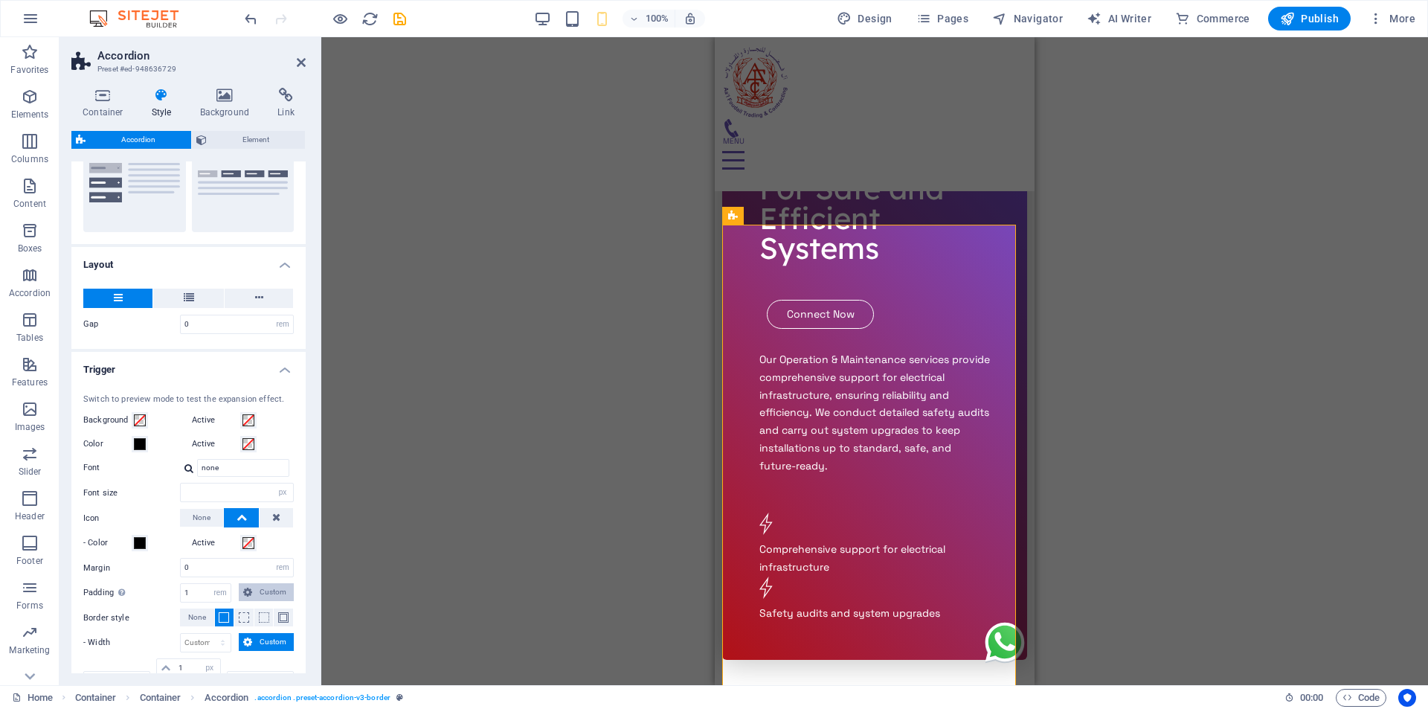
click at [265, 593] on span "Custom" at bounding box center [273, 592] width 33 height 18
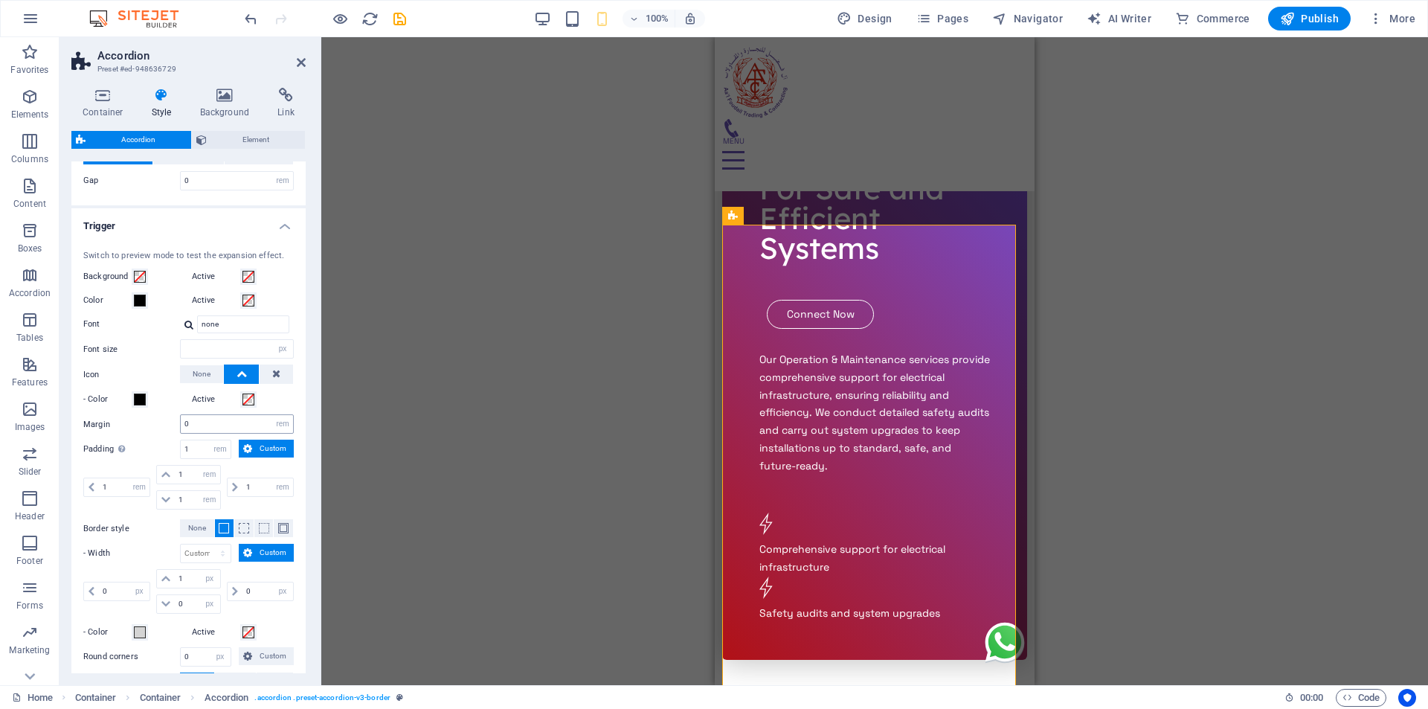
scroll to position [393, 0]
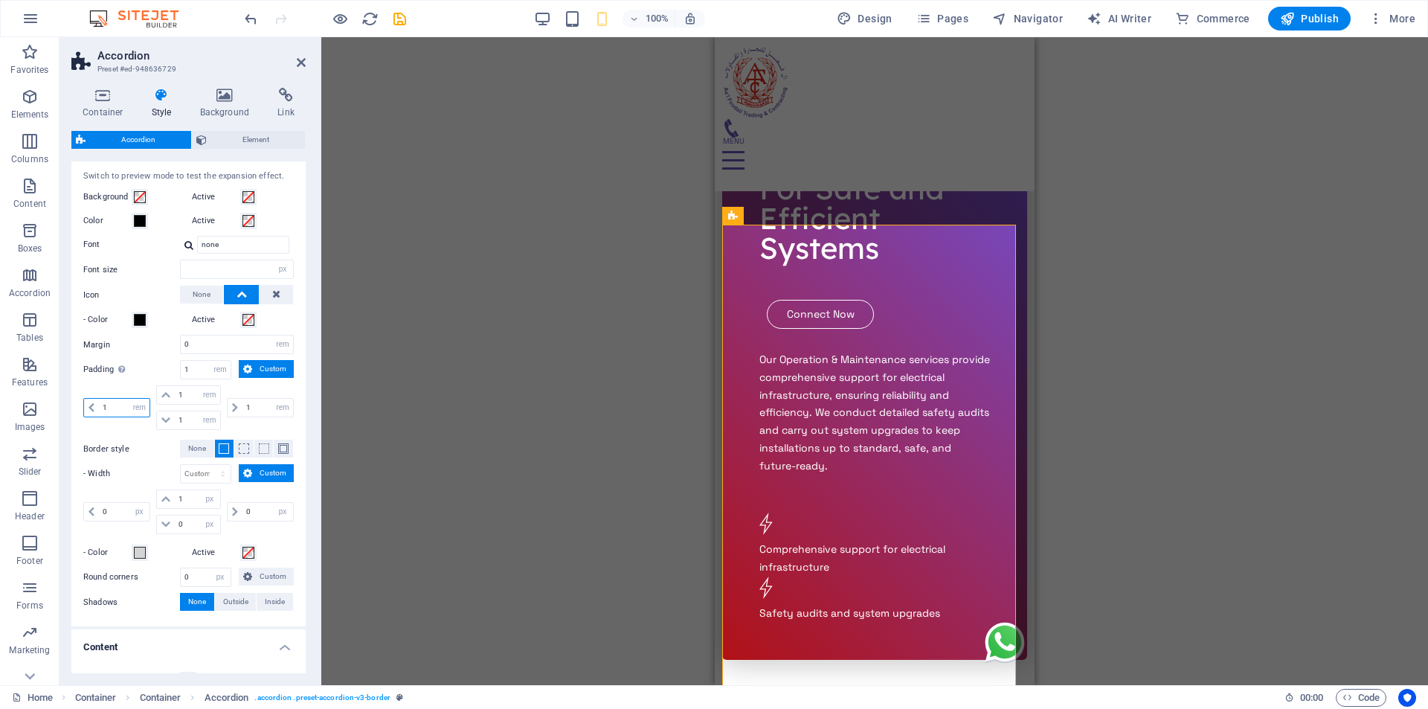
drag, startPoint x: 108, startPoint y: 410, endPoint x: 97, endPoint y: 407, distance: 11.4
click at [97, 407] on div "1 px rem % vh vw" at bounding box center [116, 407] width 67 height 19
type input "0"
select select "DISABLED_OPTION_VALUE"
type input "0"
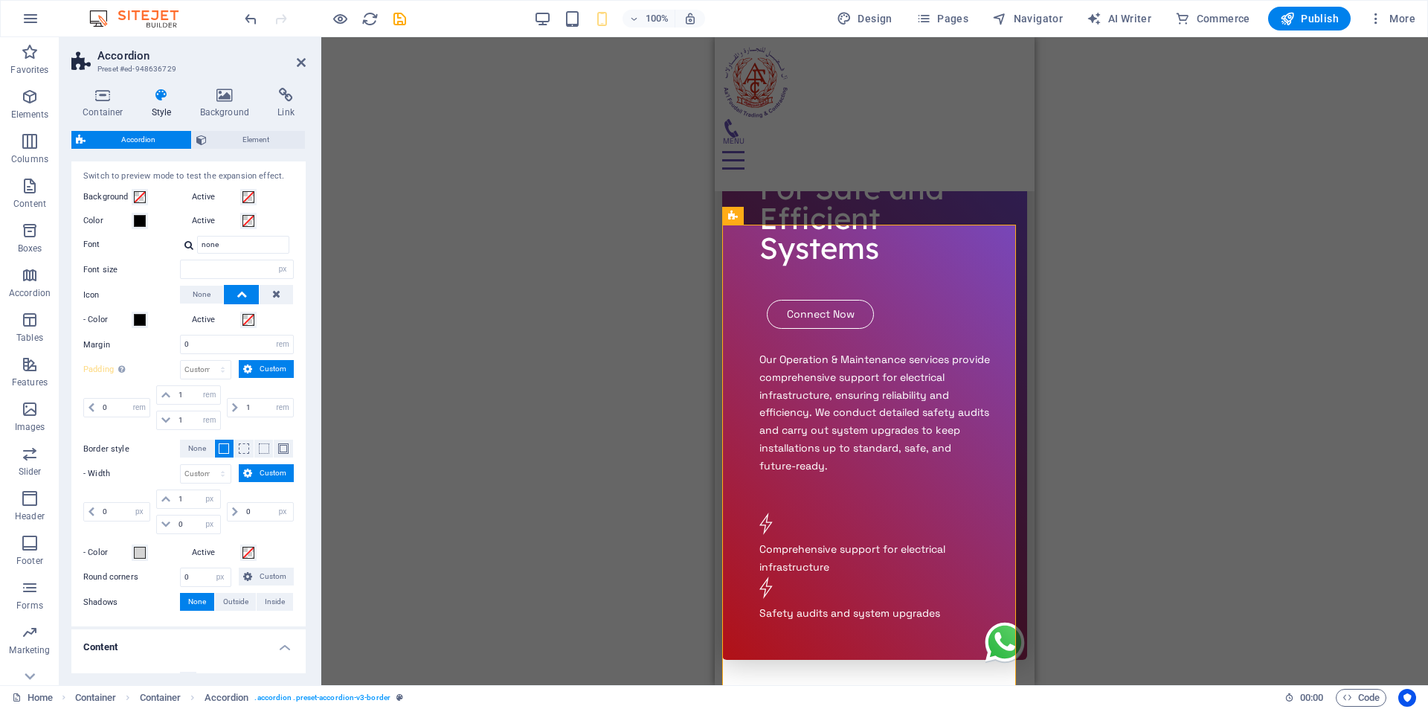
click at [152, 647] on h4 "Content" at bounding box center [188, 642] width 234 height 27
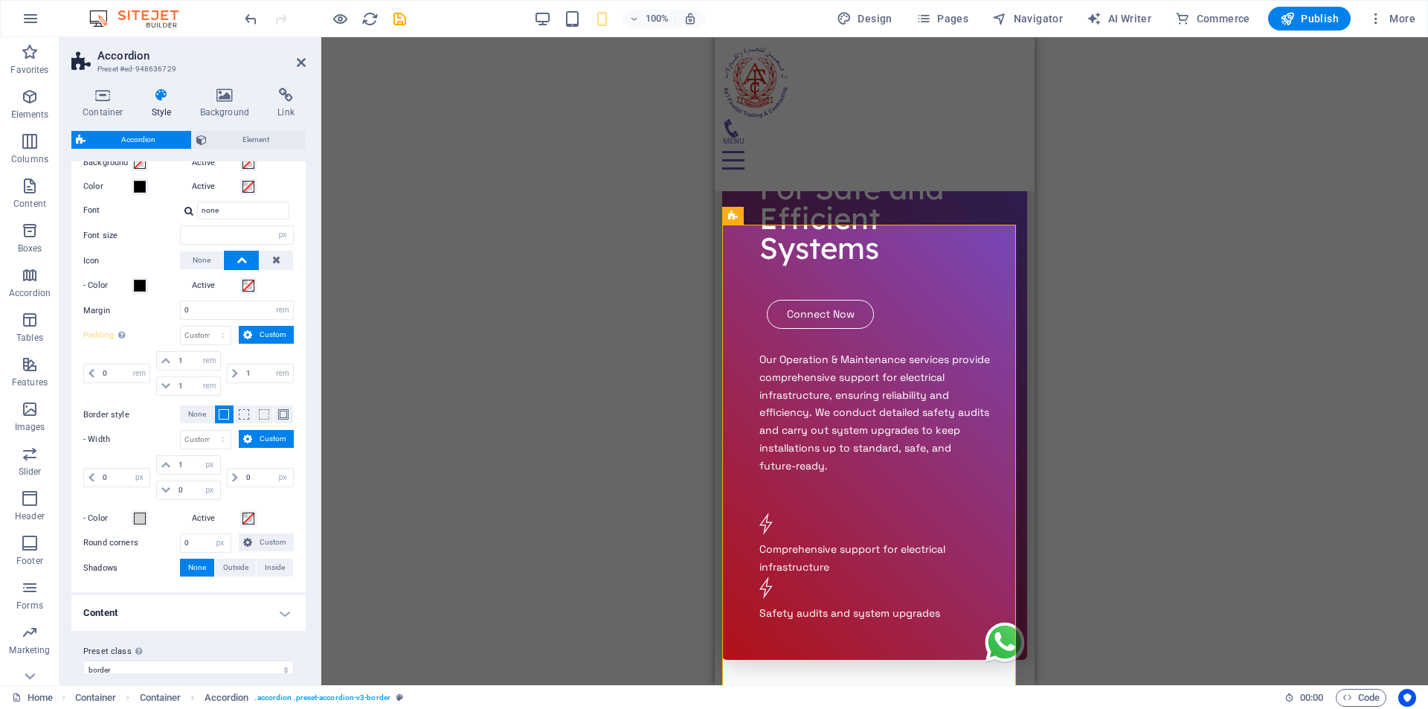
scroll to position [445, 0]
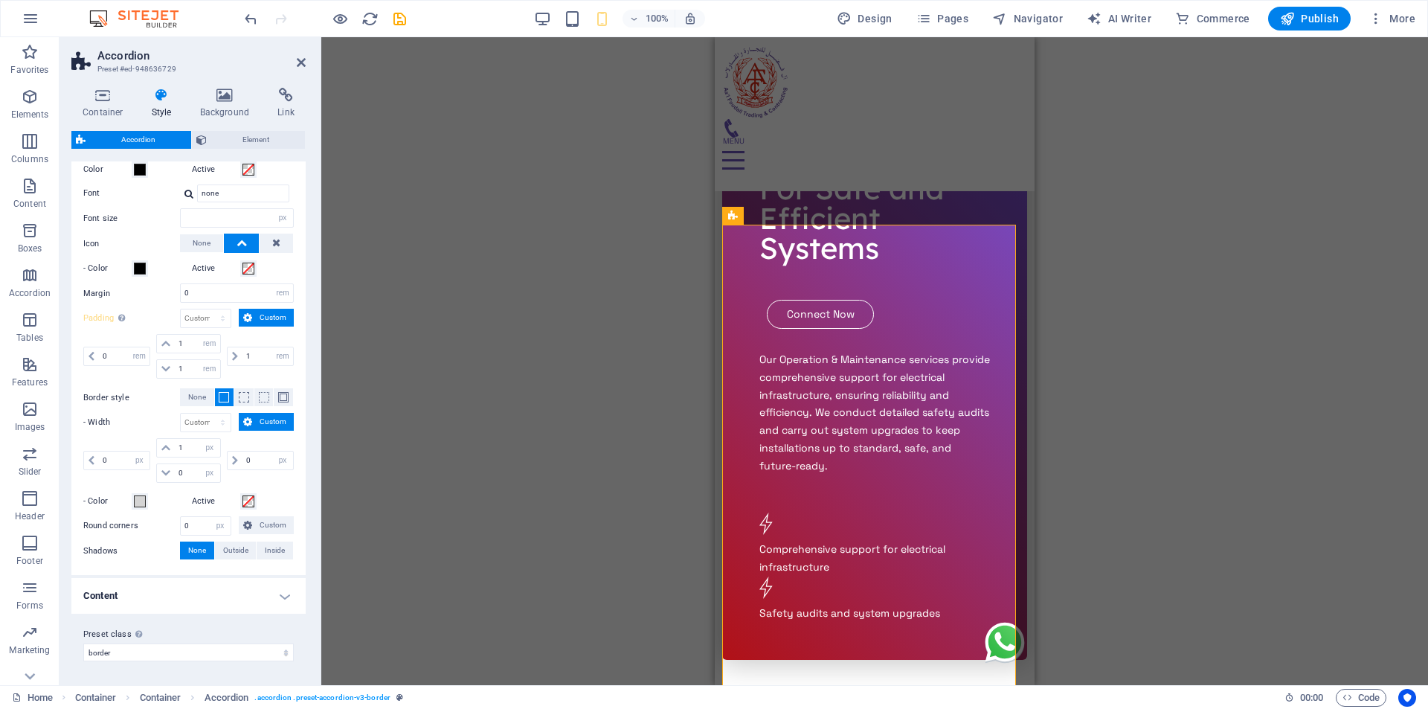
click at [282, 596] on h4 "Content" at bounding box center [188, 596] width 234 height 36
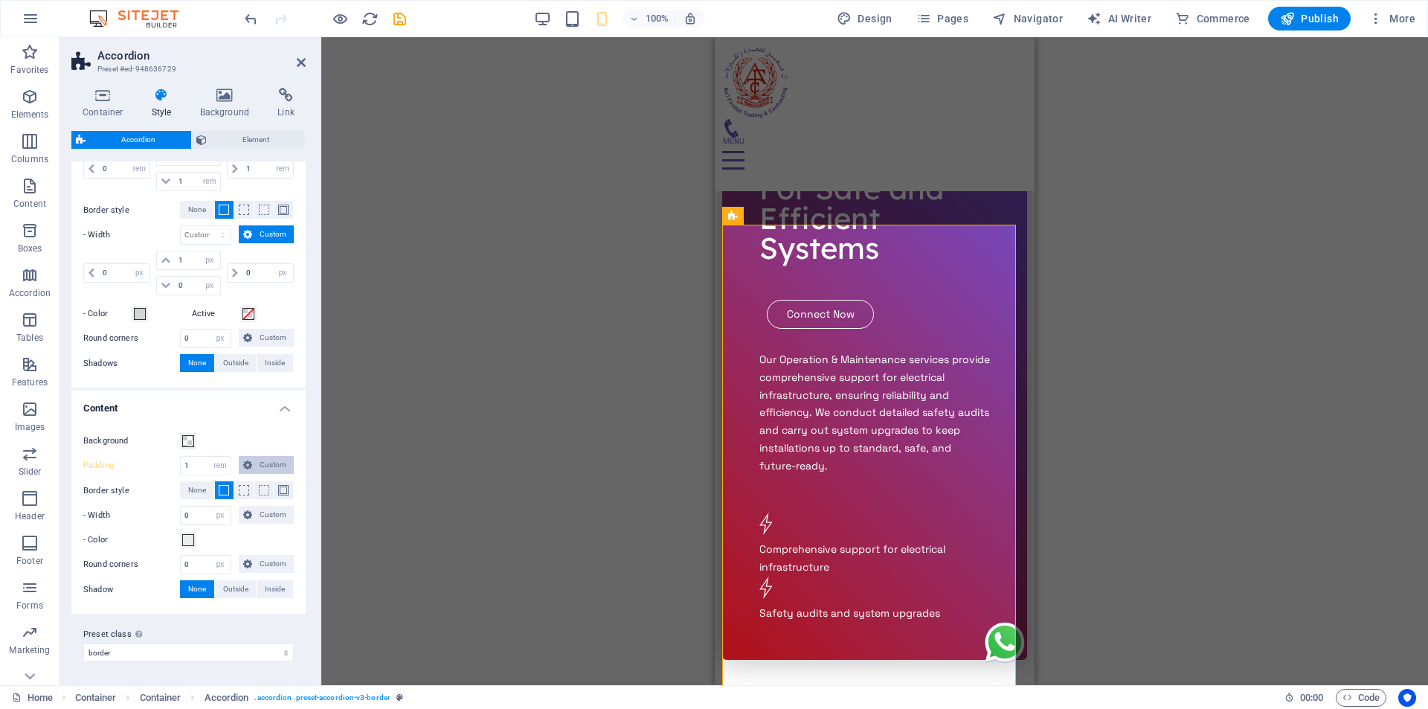
click at [261, 466] on span "Custom" at bounding box center [273, 465] width 33 height 18
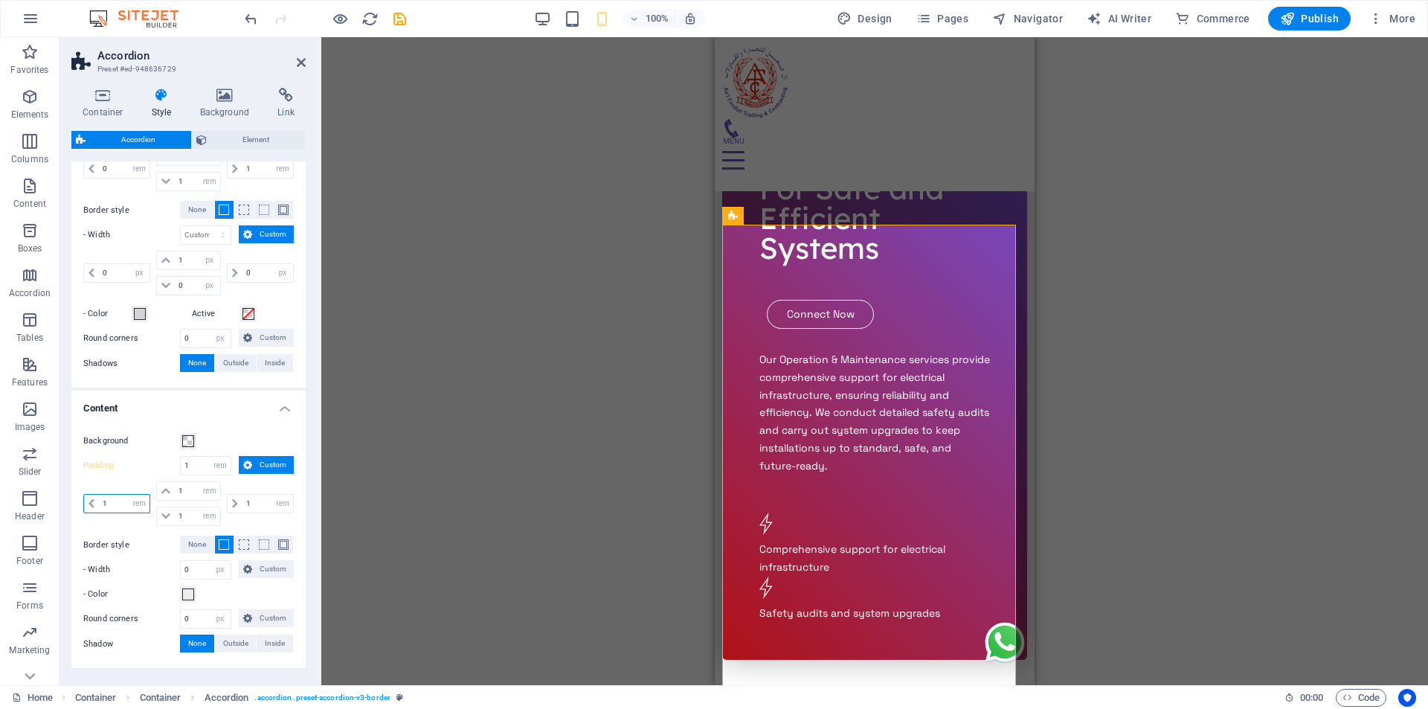
drag, startPoint x: 106, startPoint y: 500, endPoint x: 97, endPoint y: 502, distance: 9.9
click at [97, 502] on div "1 px rem % vh vw" at bounding box center [116, 503] width 67 height 19
type input "0"
select select "DISABLED_OPTION_VALUE"
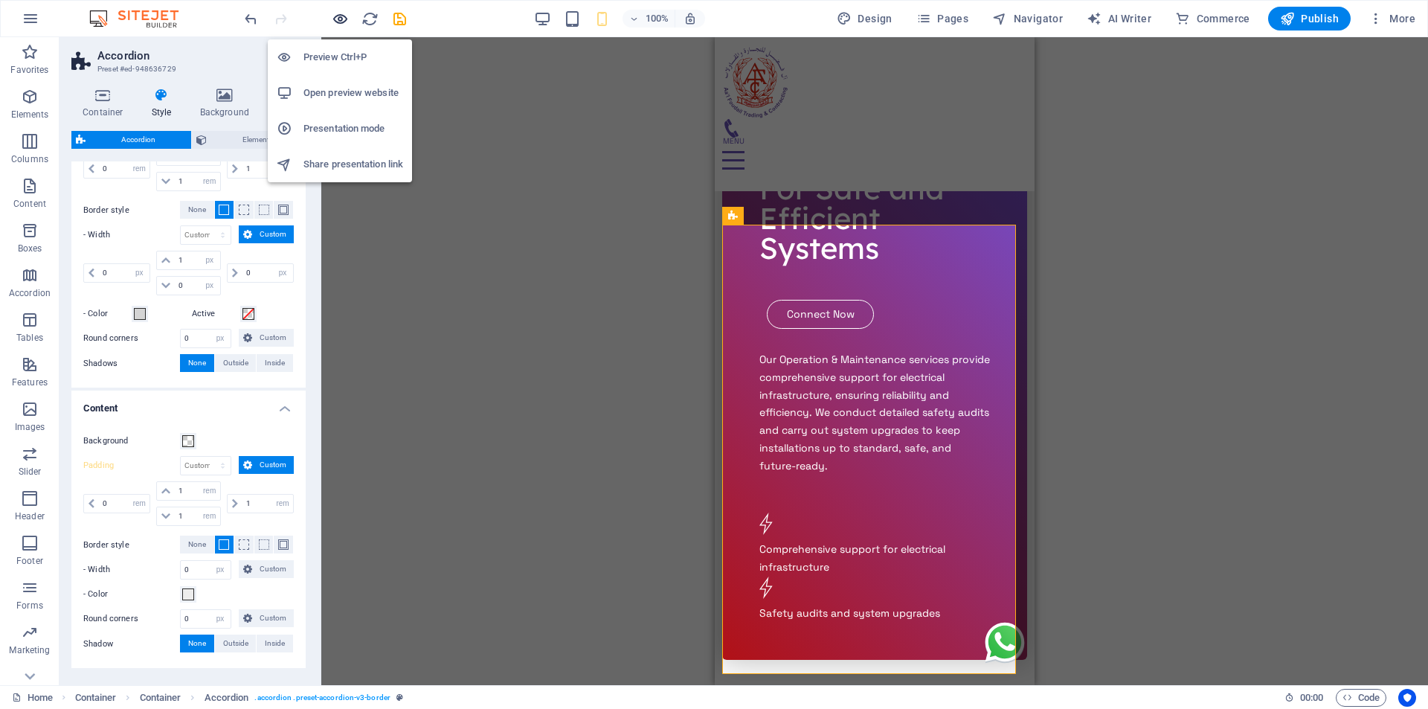
click at [336, 16] on icon "button" at bounding box center [340, 18] width 17 height 17
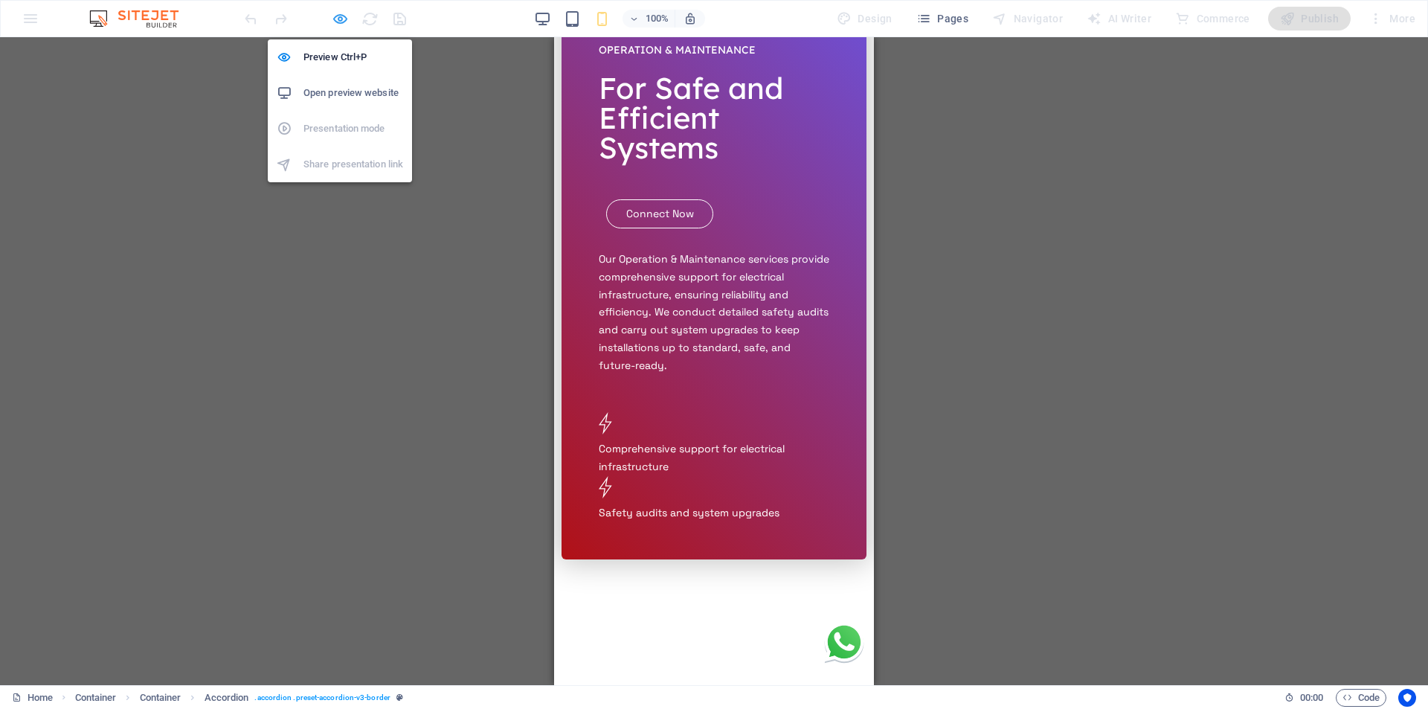
click at [333, 19] on icon "button" at bounding box center [340, 18] width 17 height 17
select select "rem"
select select "px"
select select "rem"
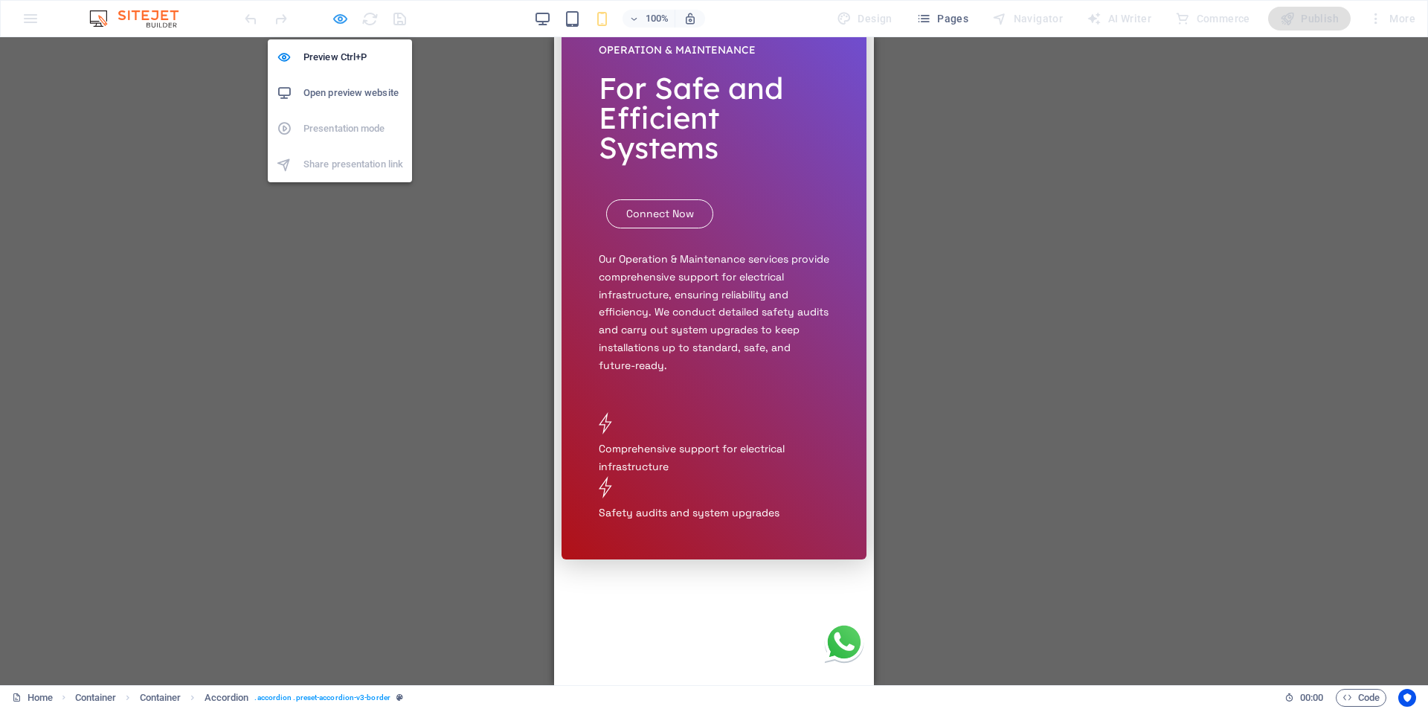
select select "rem"
select select "px"
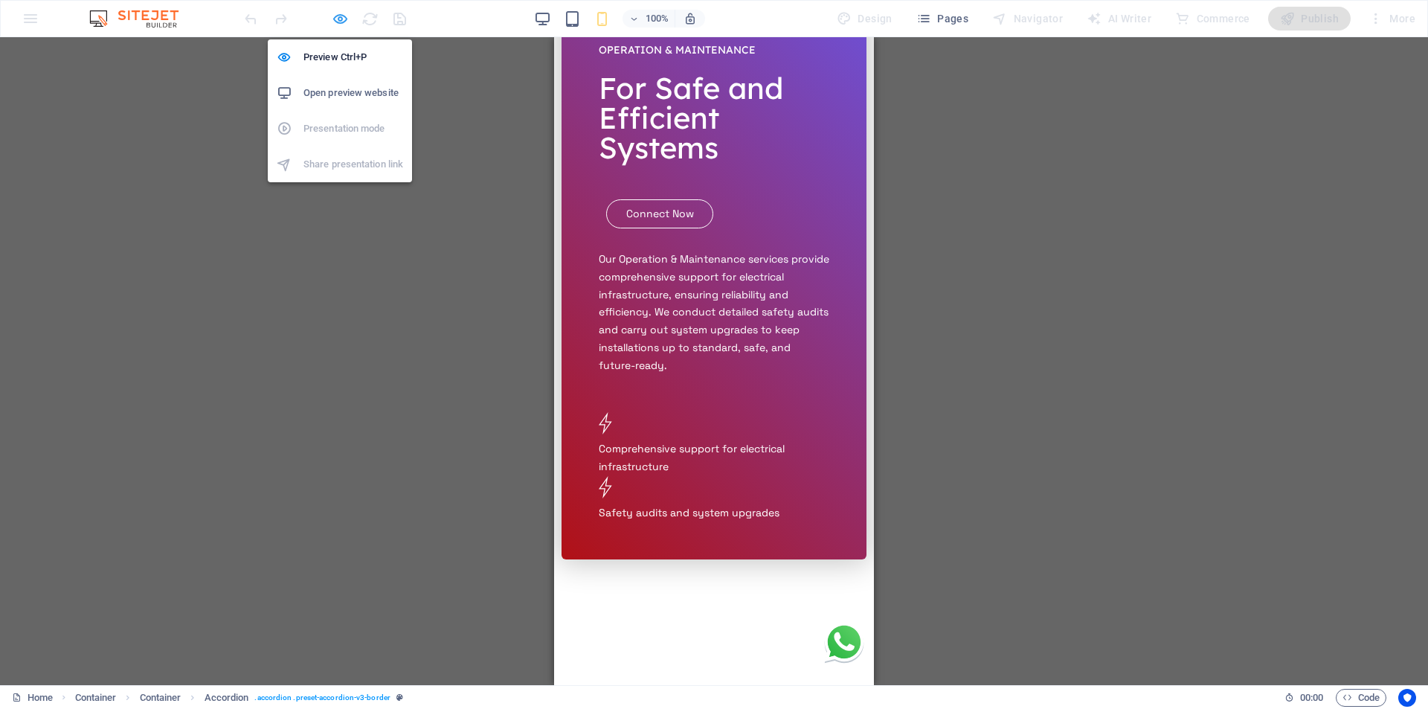
select select "px"
select select "rem"
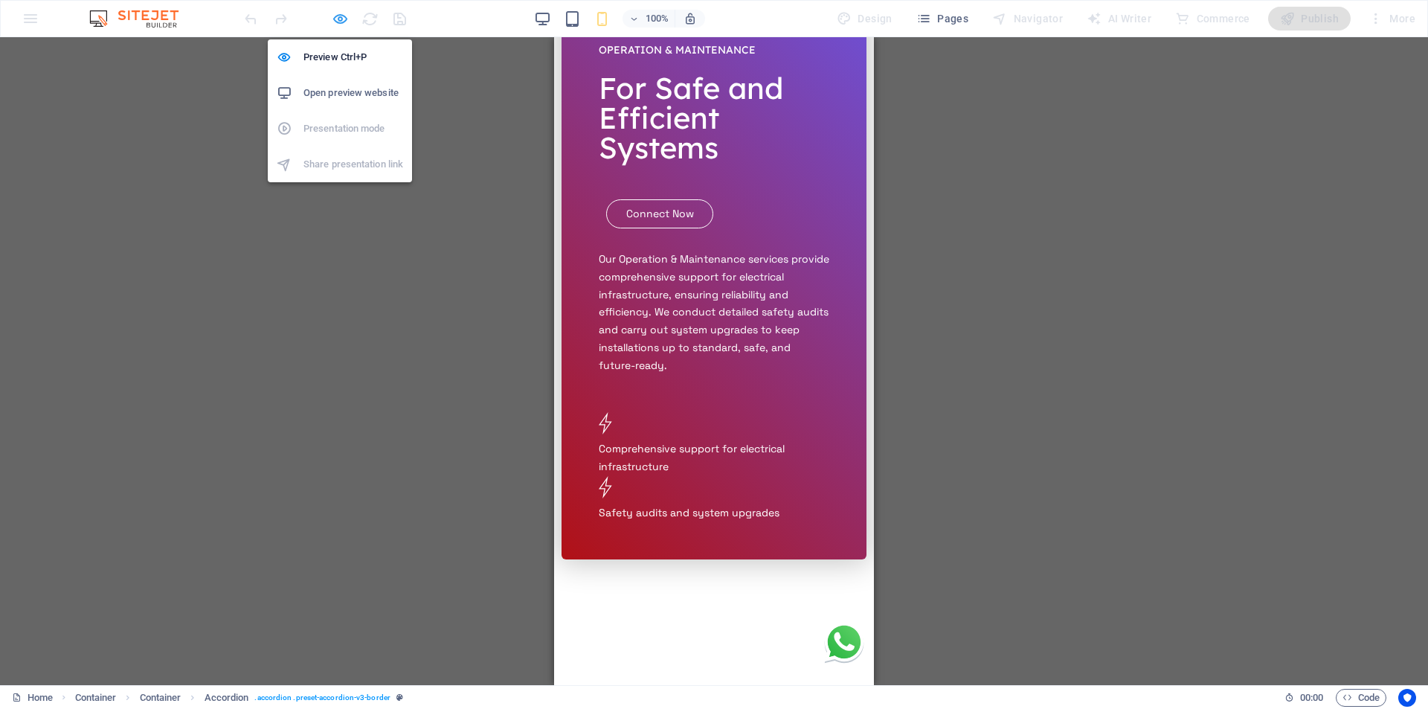
select select "rem"
select select "px"
select select "preset-accordion-v3-border"
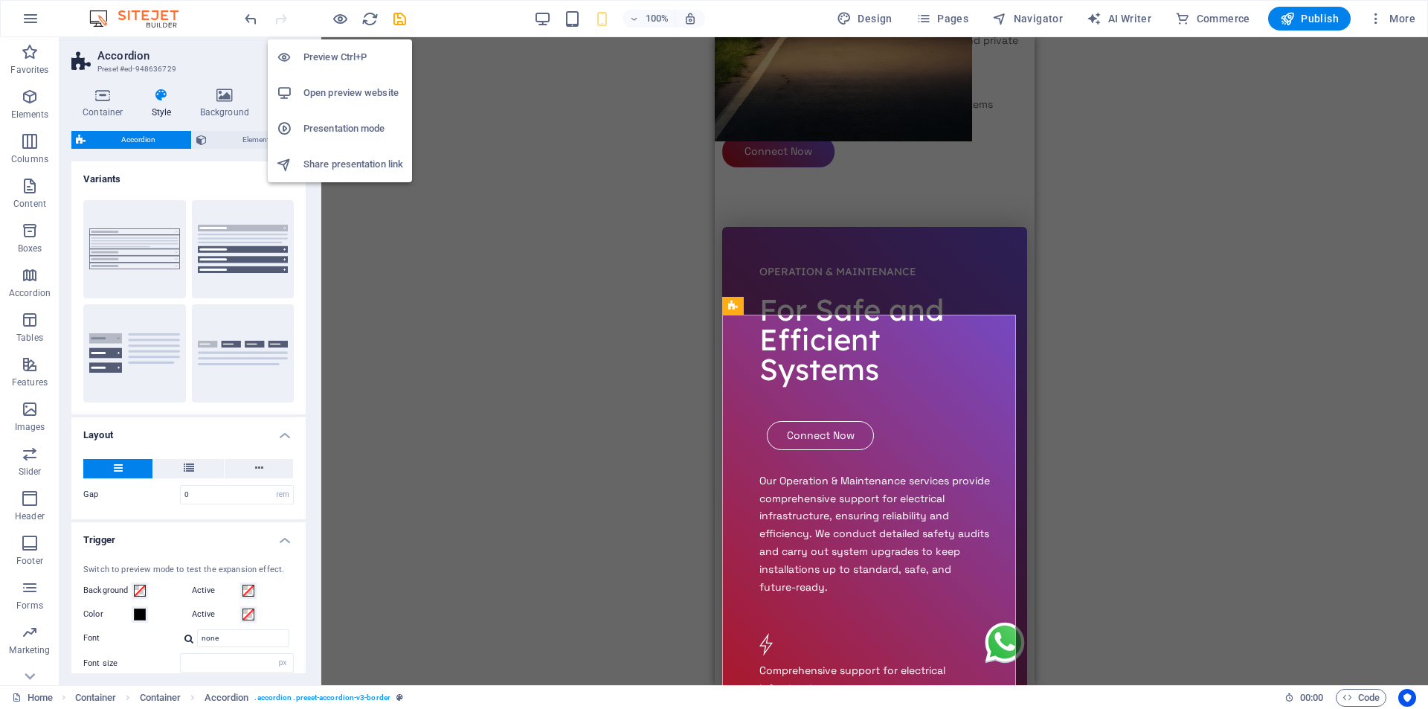
scroll to position [4313, 0]
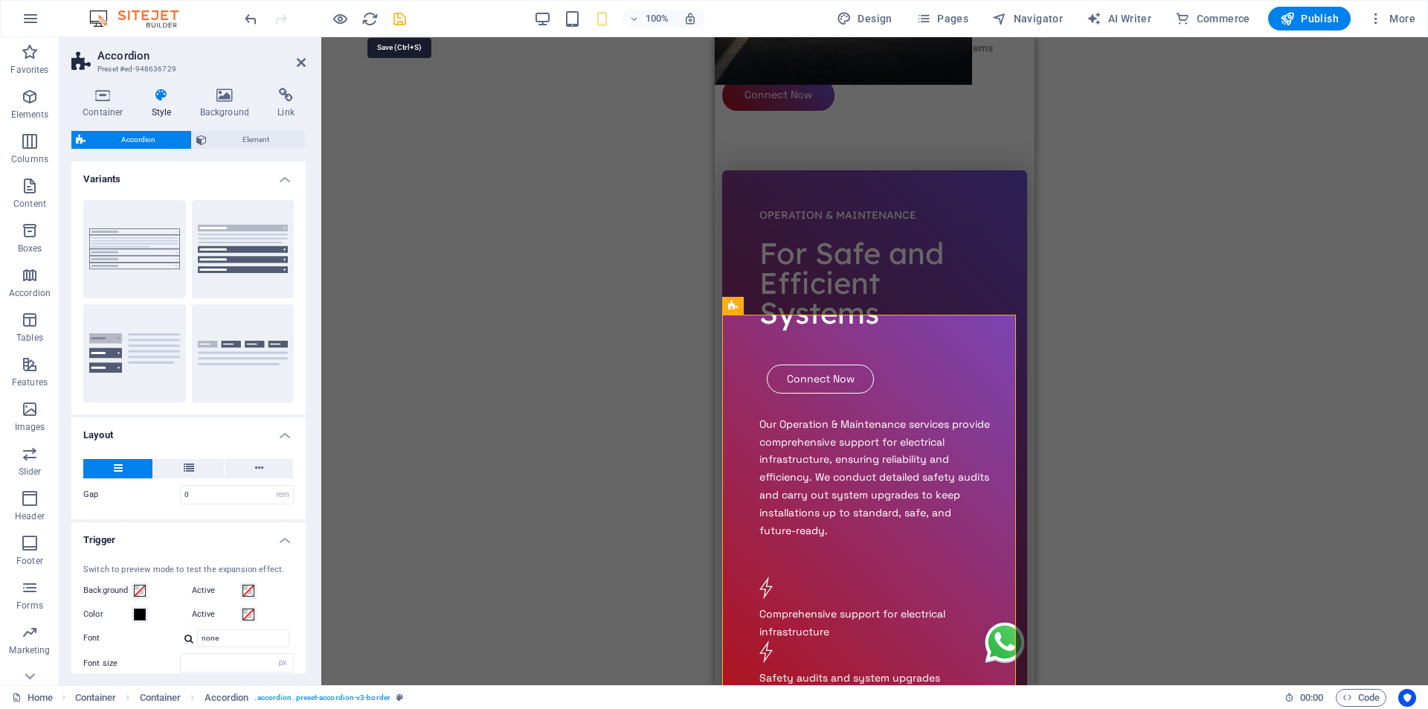
click at [393, 19] on icon "save" at bounding box center [399, 18] width 17 height 17
select select "rem"
select select "px"
select select "rem"
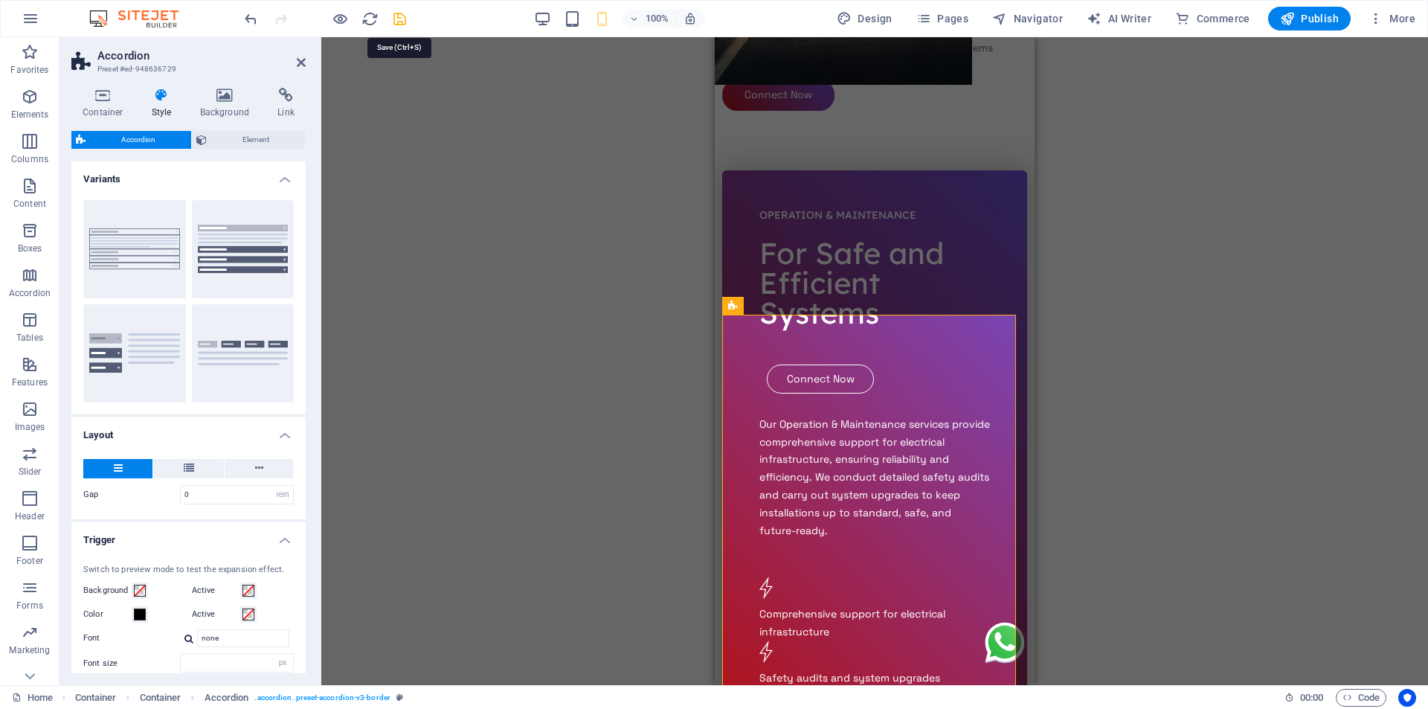
select select "rem"
select select "px"
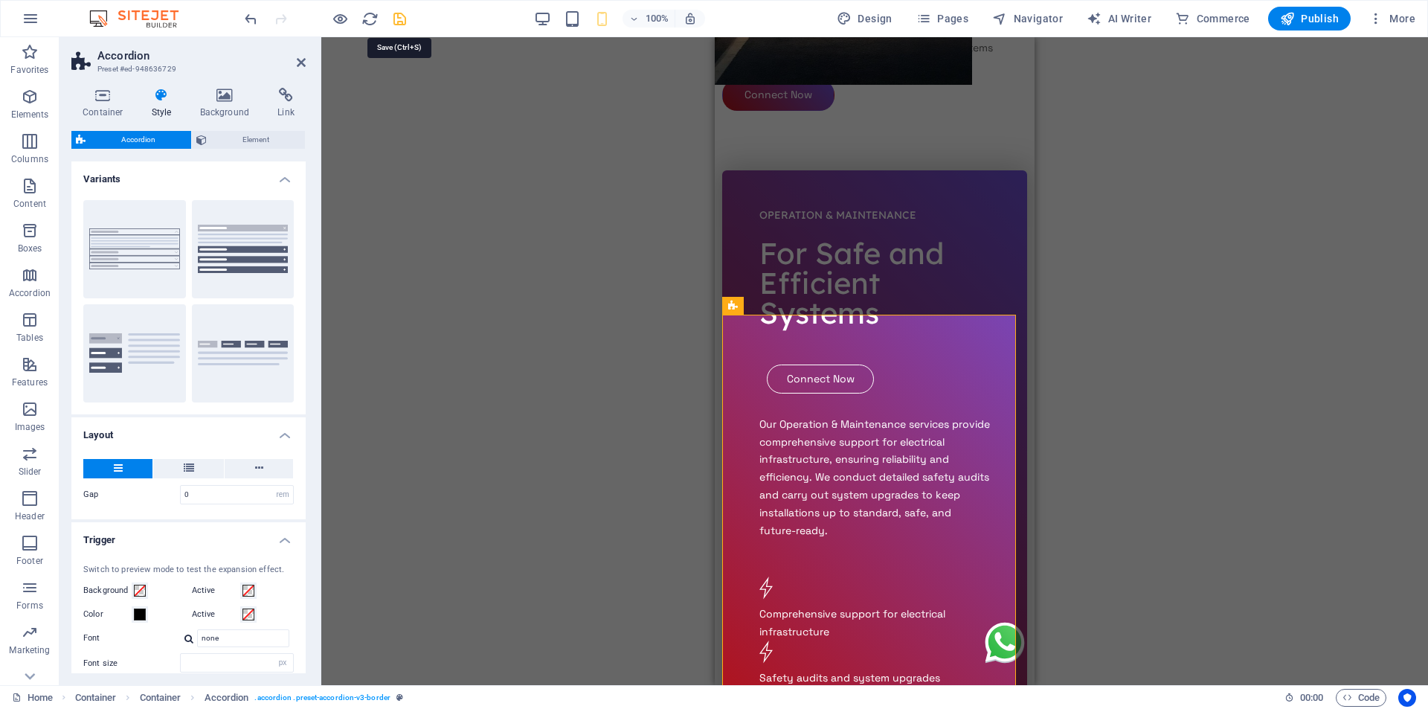
select select "px"
select select "rem"
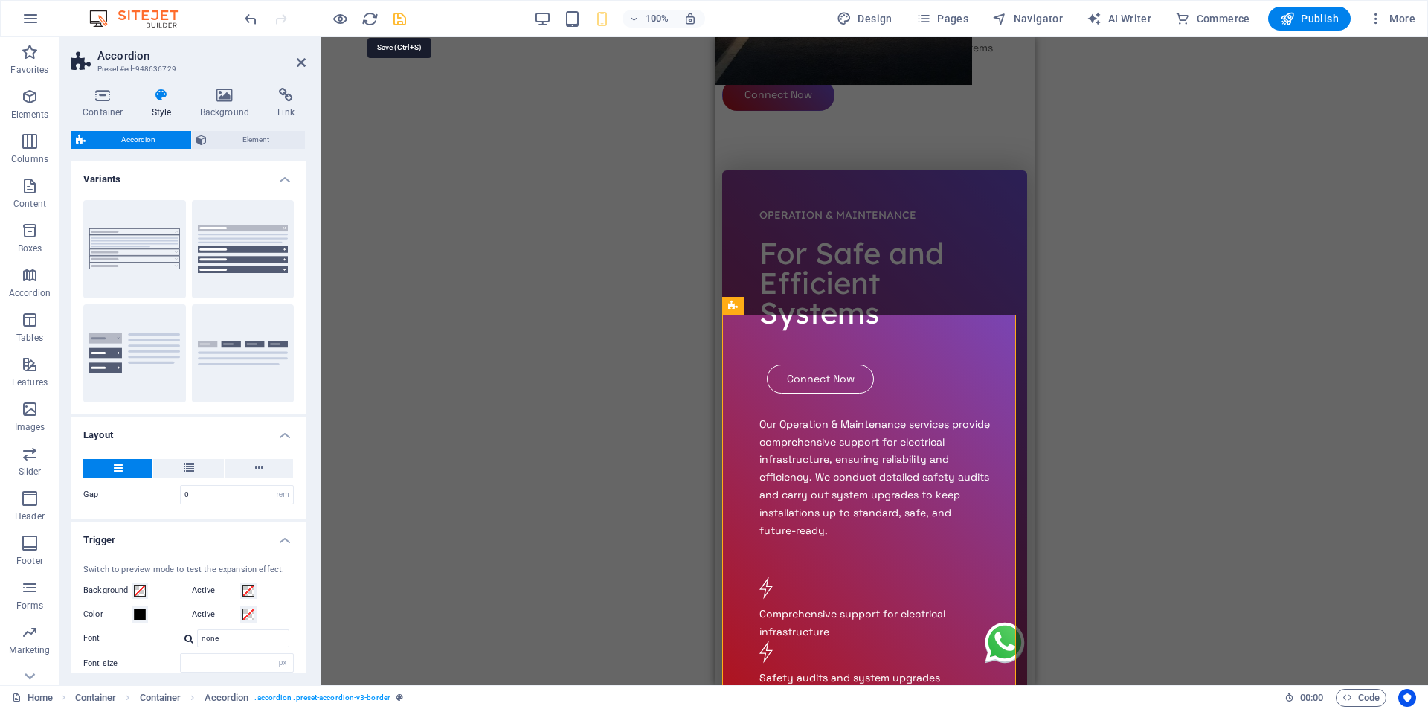
select select "rem"
select select "px"
select select "preset-accordion-v3-border"
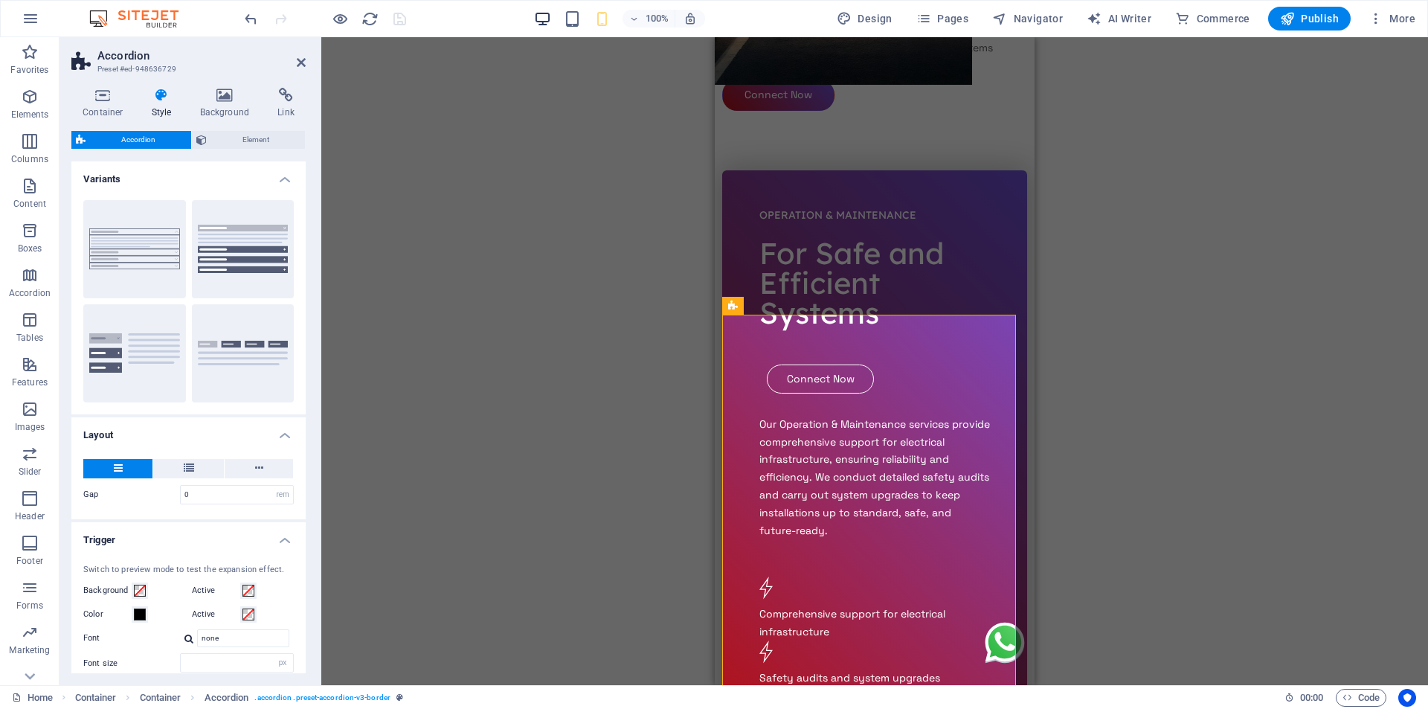
click at [545, 22] on icon "button" at bounding box center [542, 18] width 17 height 17
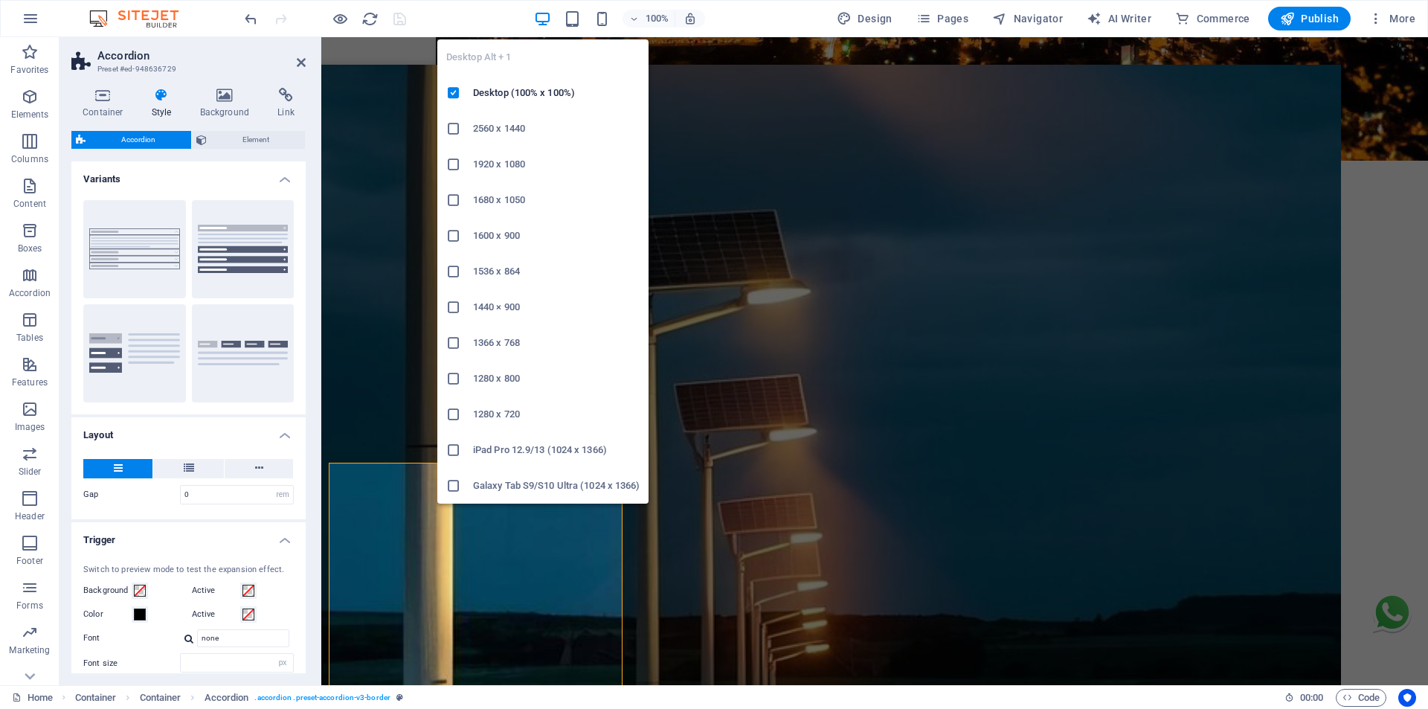
type input "1"
select select "rem"
type input "1"
select select "rem"
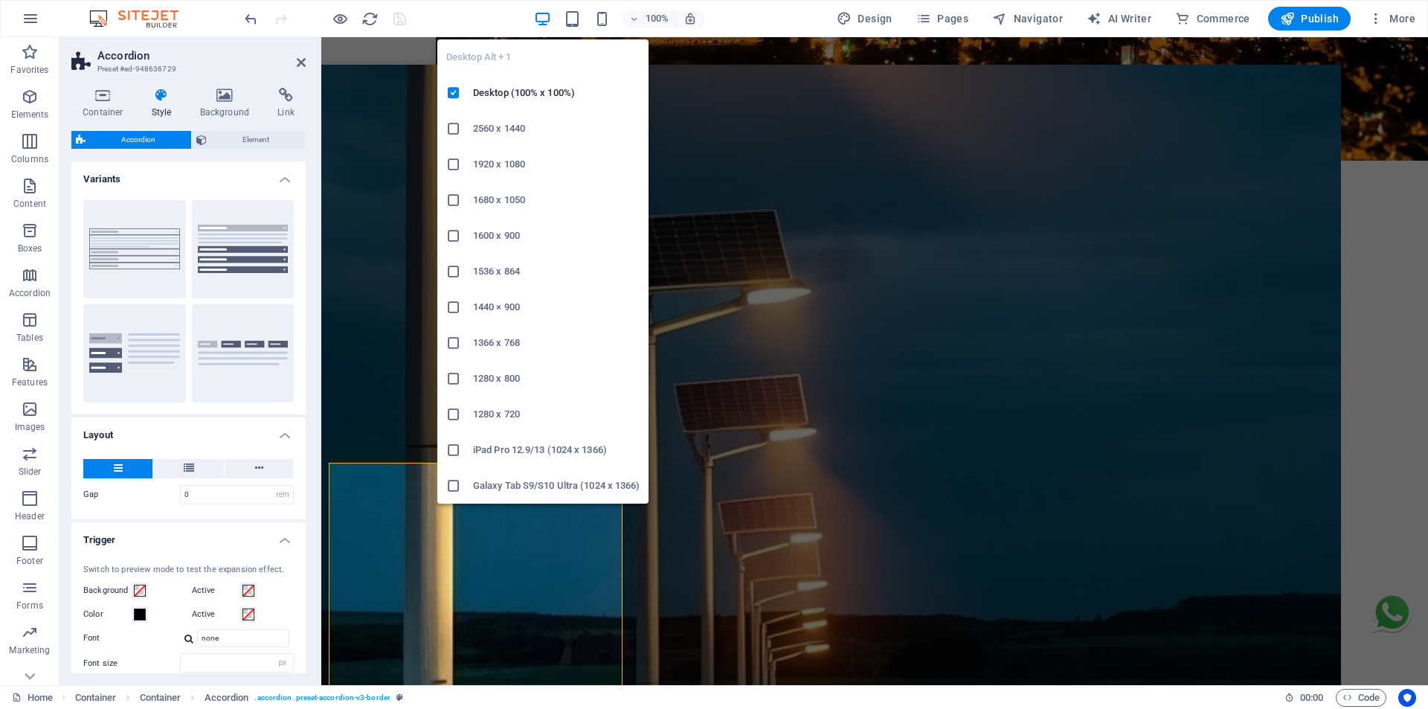
type input "1"
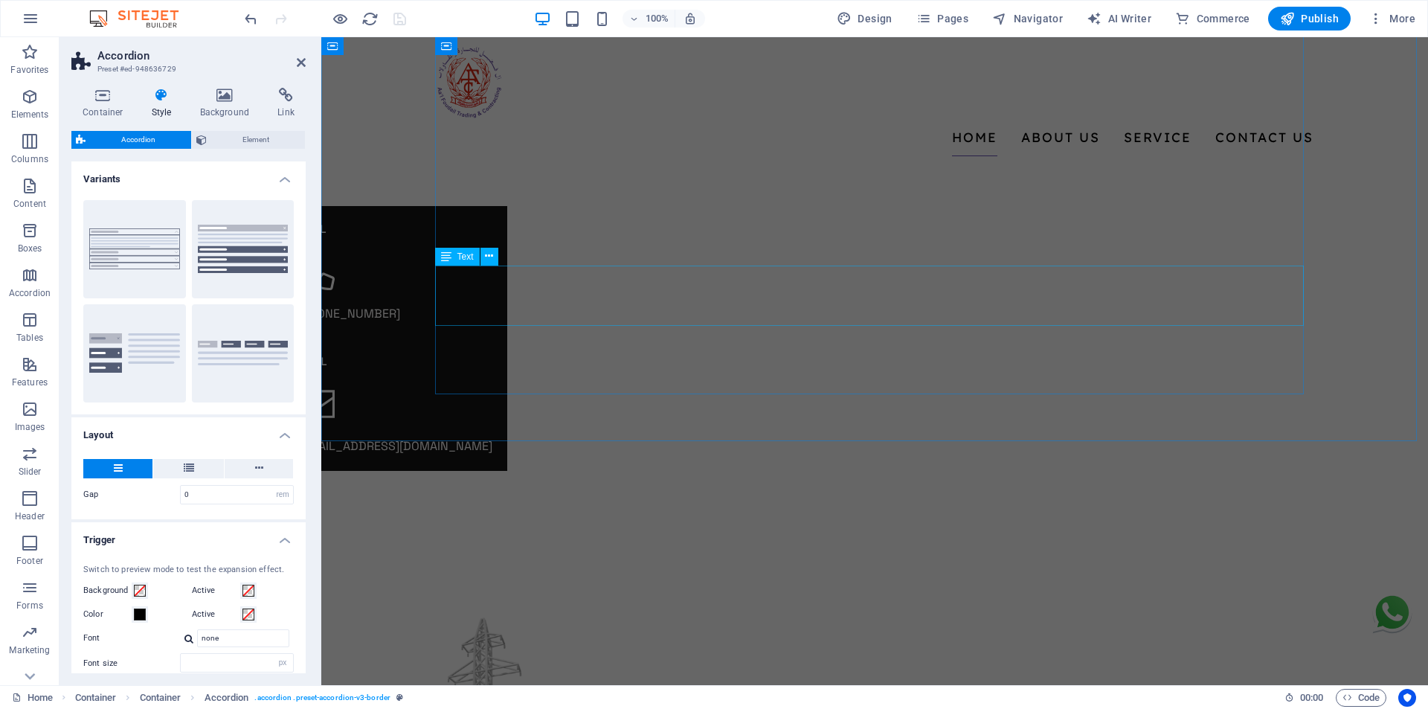
scroll to position [0, 0]
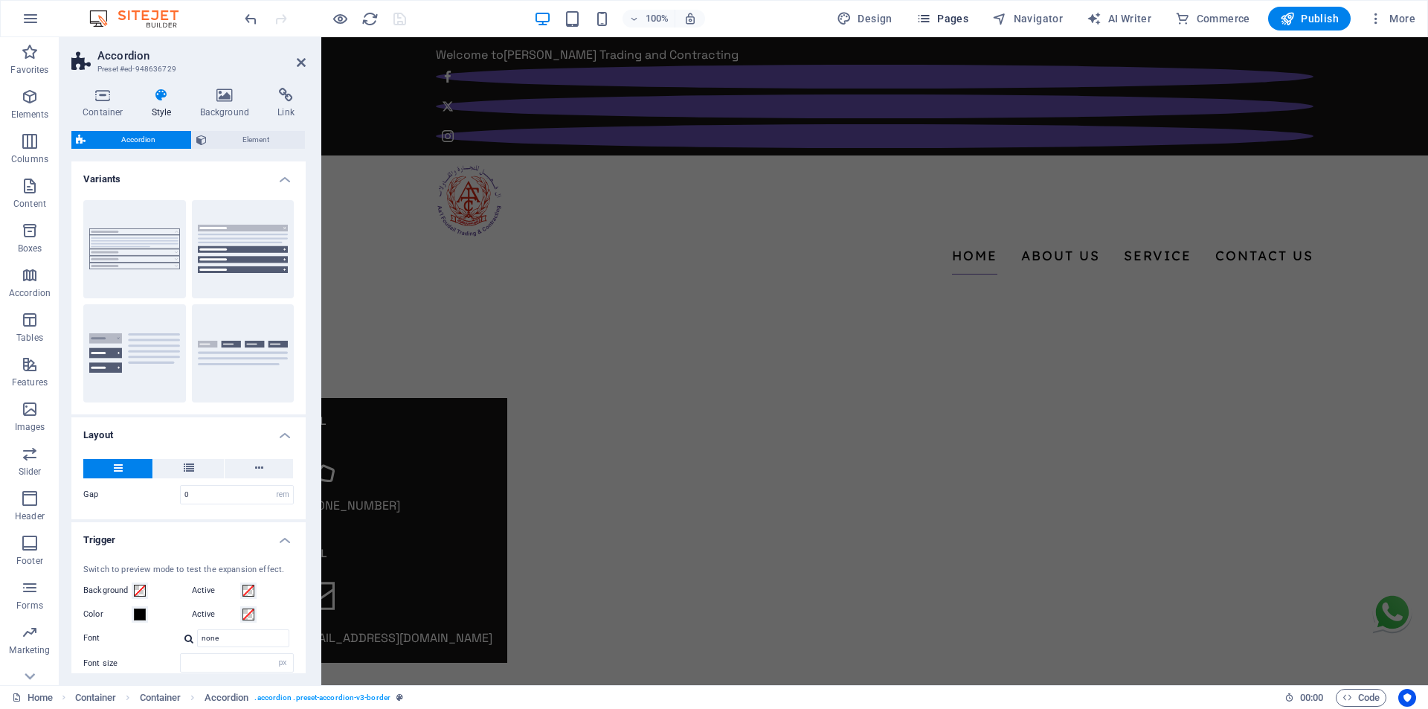
click at [952, 16] on span "Pages" at bounding box center [942, 18] width 52 height 15
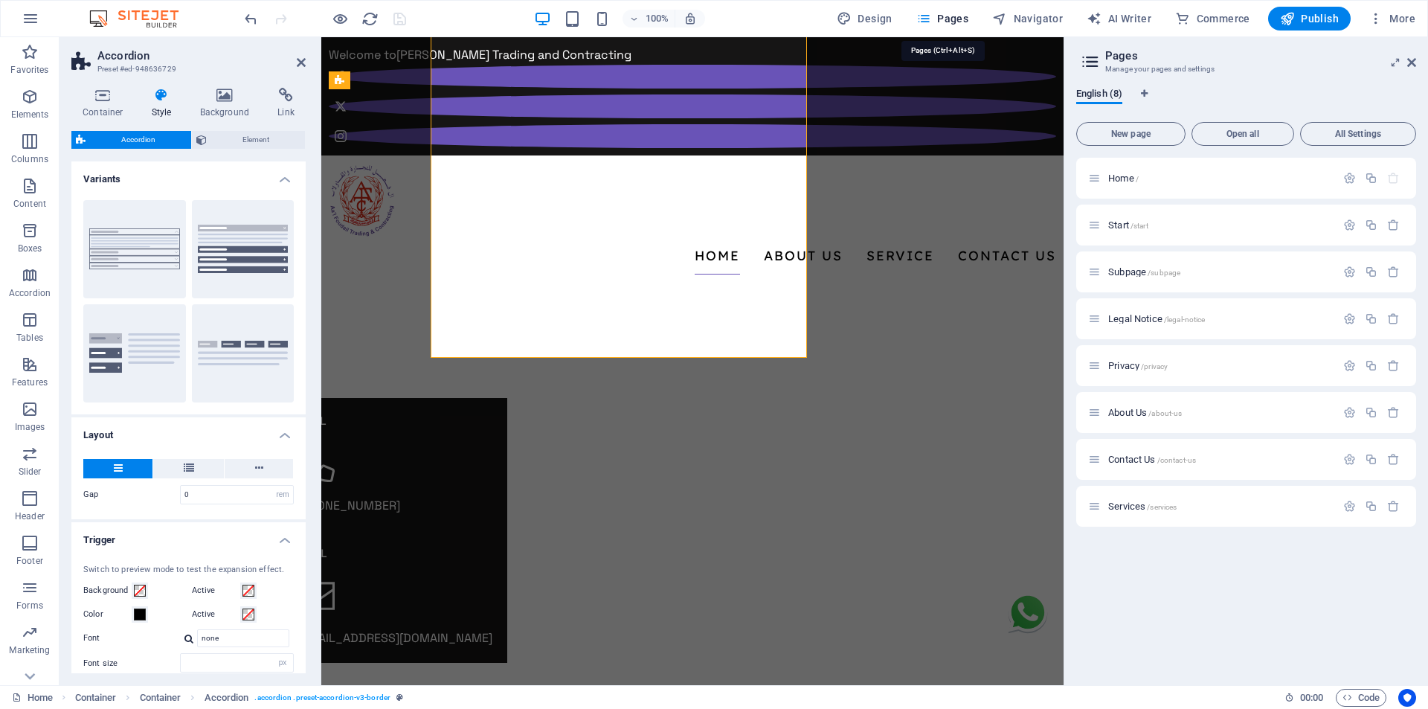
scroll to position [4226, 0]
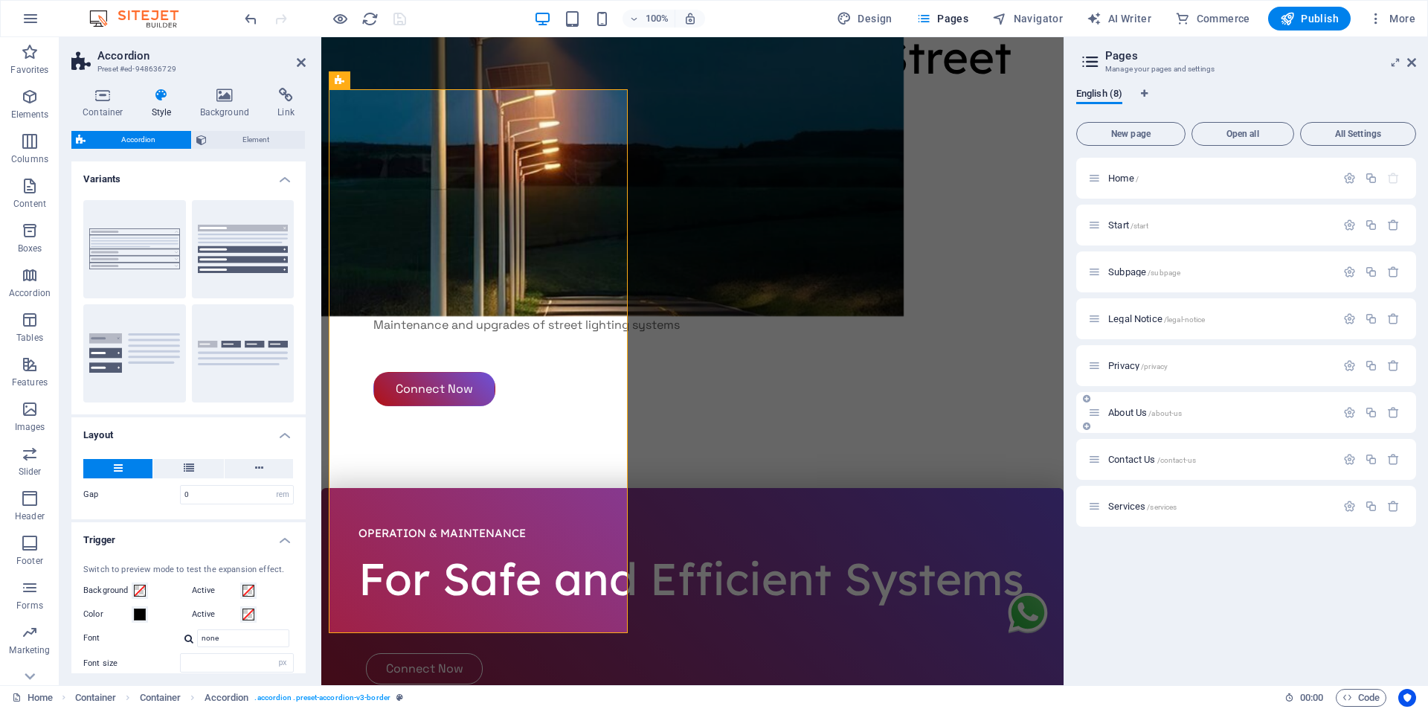
click at [1137, 412] on span "About Us /about-us" at bounding box center [1145, 412] width 74 height 11
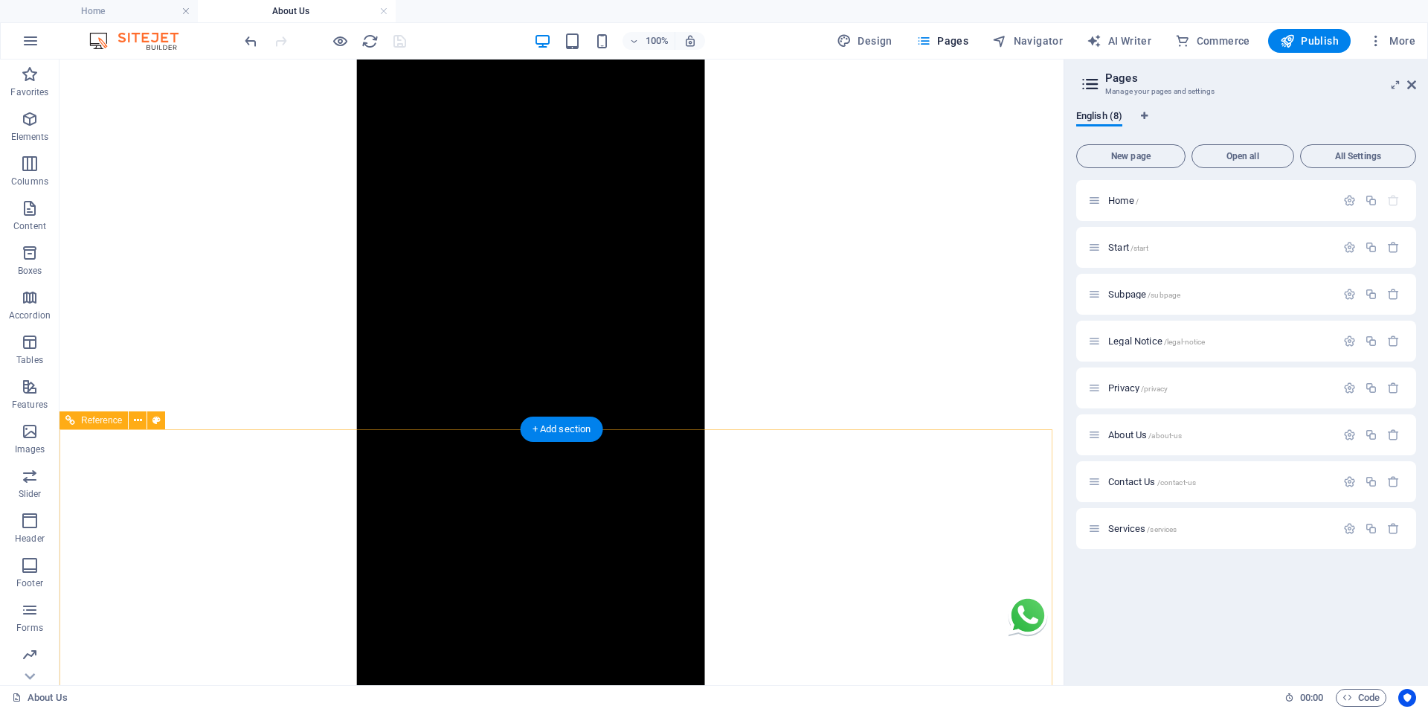
scroll to position [1115, 0]
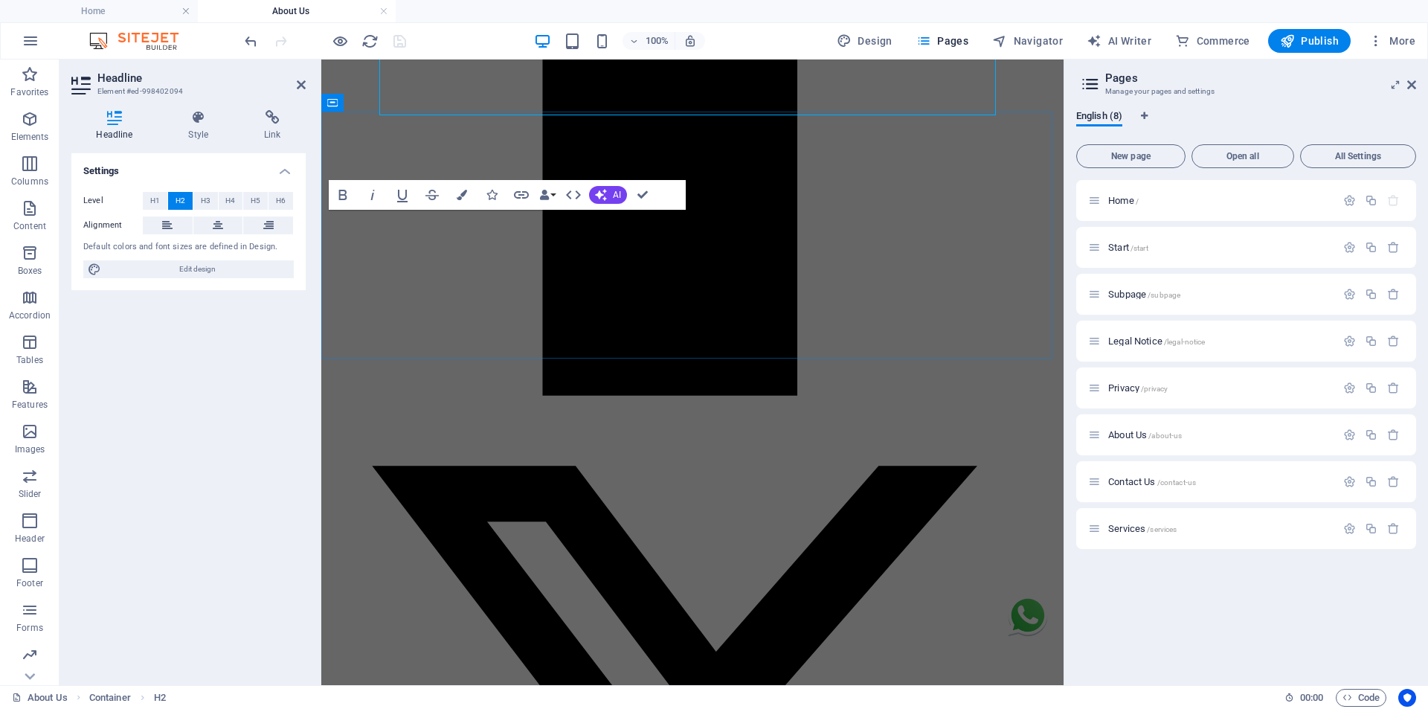
scroll to position [1337, 0]
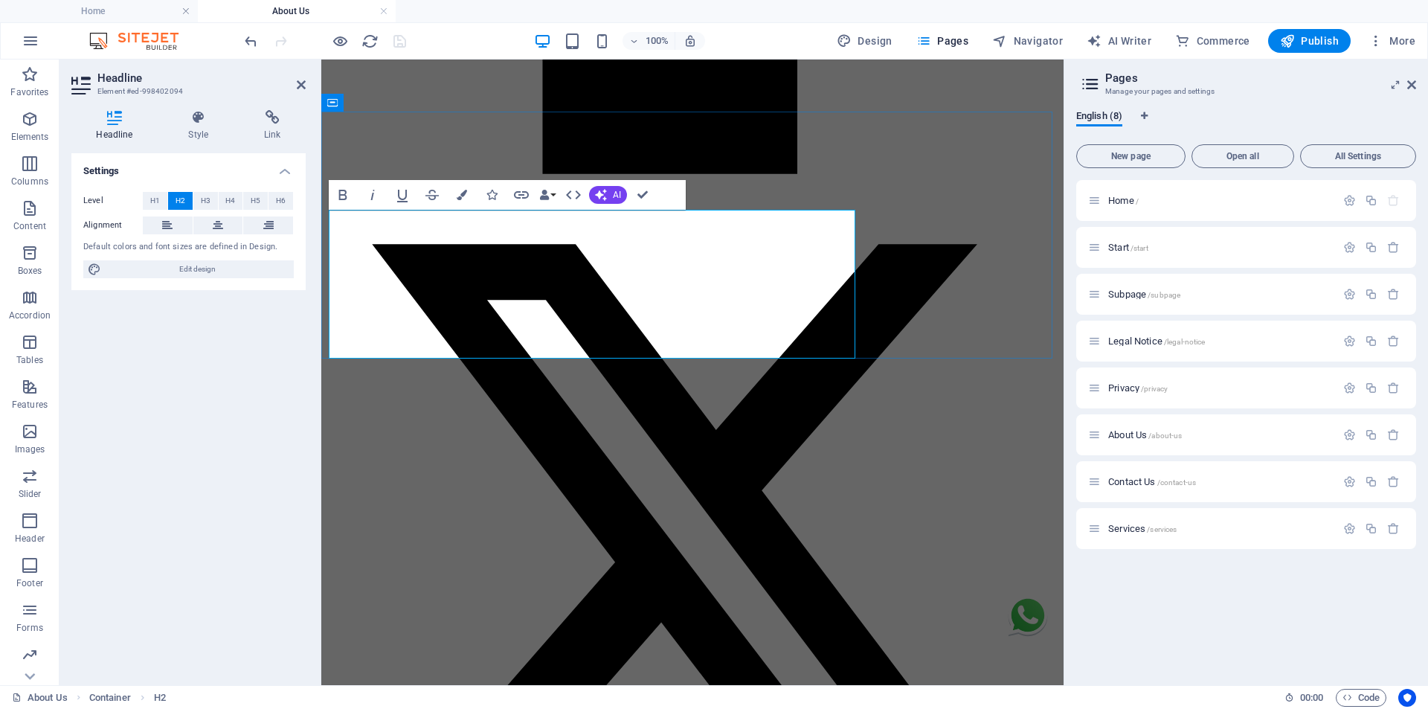
drag, startPoint x: 526, startPoint y: 242, endPoint x: 515, endPoint y: 239, distance: 12.1
drag, startPoint x: 697, startPoint y: 241, endPoint x: 687, endPoint y: 239, distance: 9.8
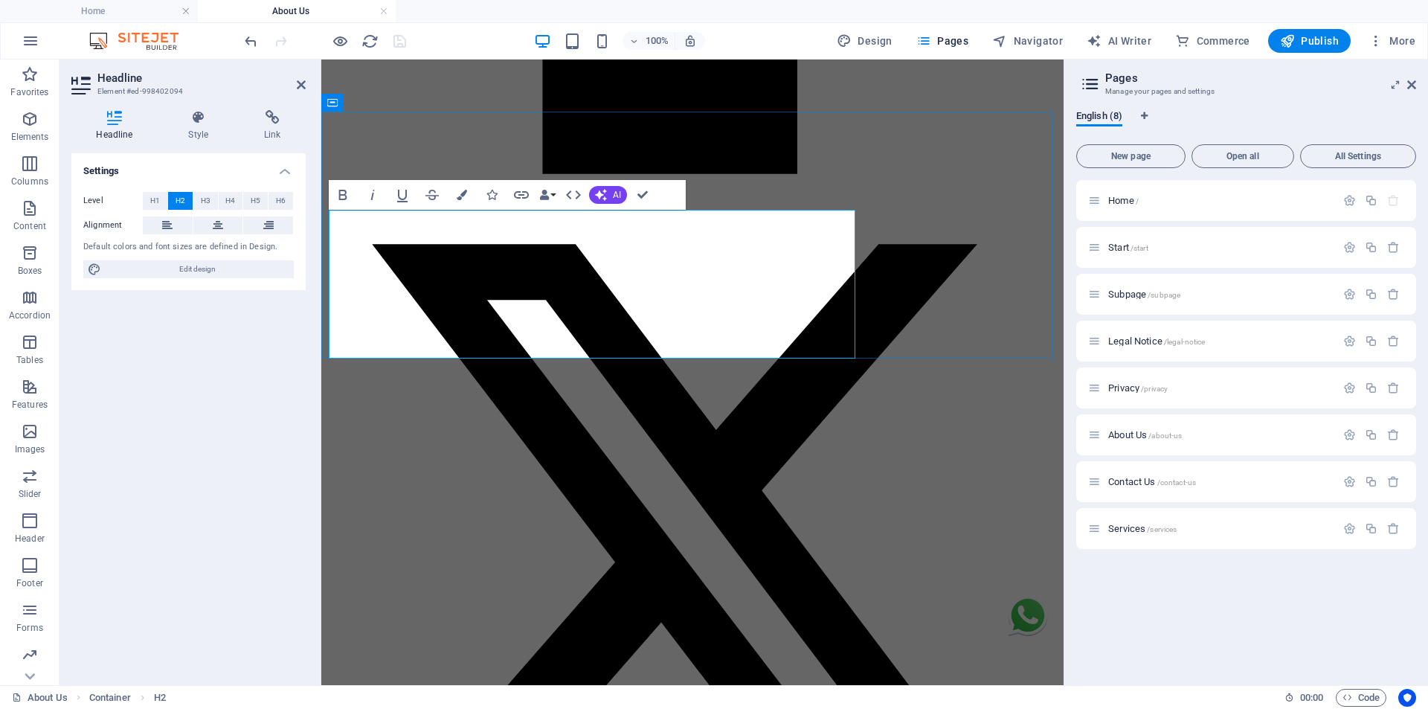
drag, startPoint x: 355, startPoint y: 330, endPoint x: 326, endPoint y: 326, distance: 28.5
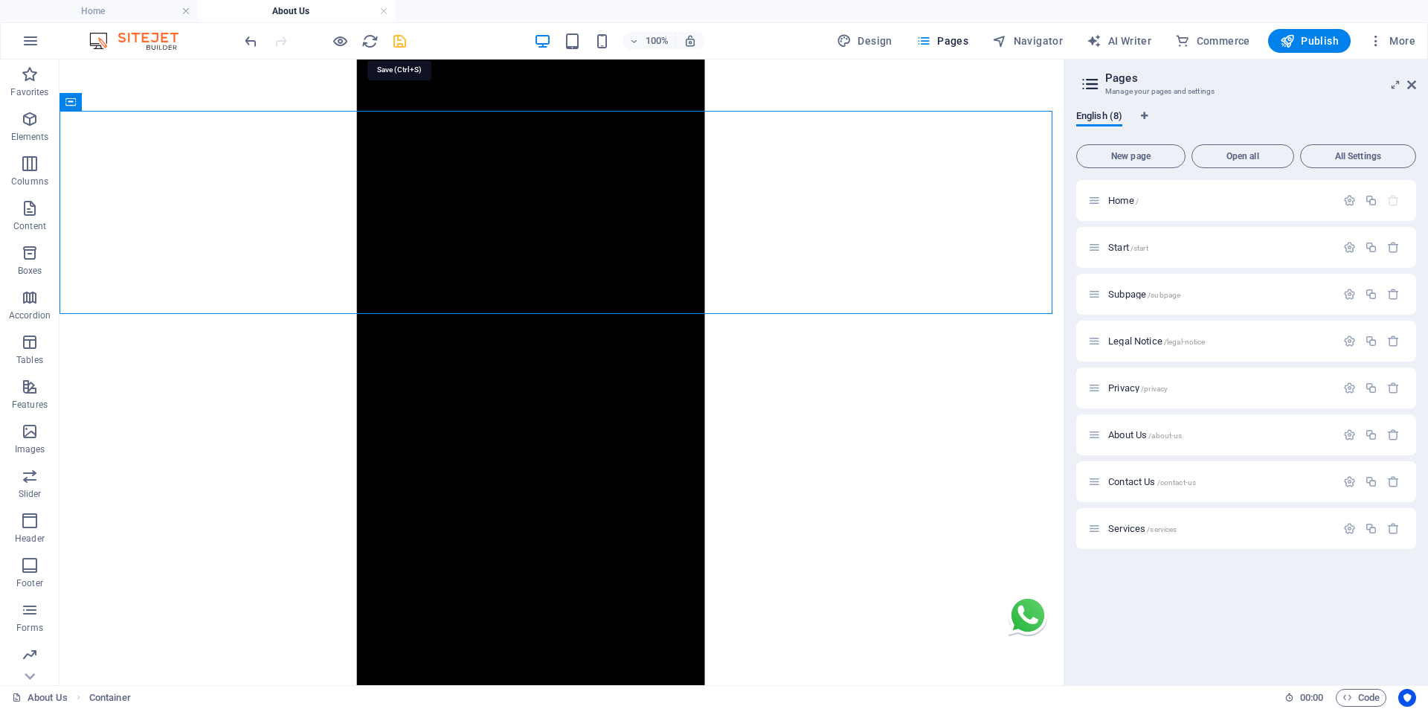
click at [399, 38] on icon "save" at bounding box center [399, 41] width 17 height 17
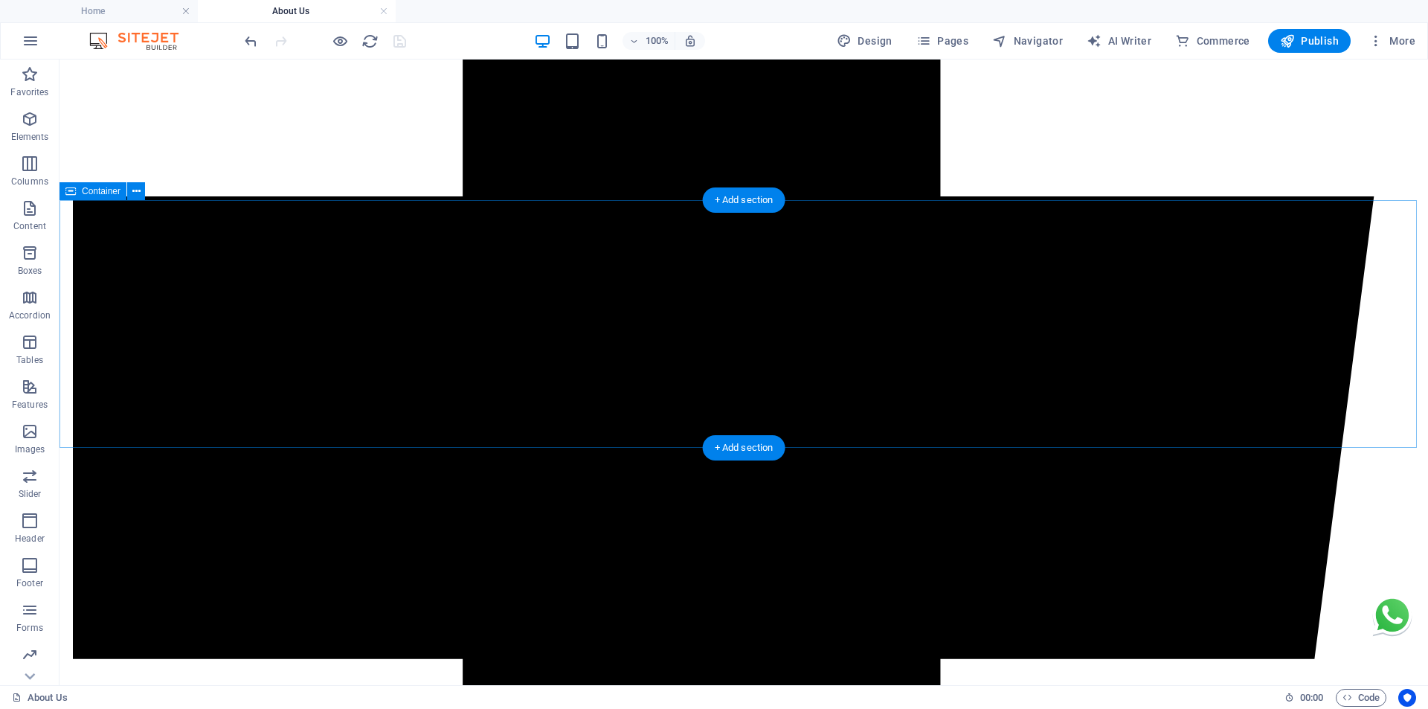
scroll to position [678, 0]
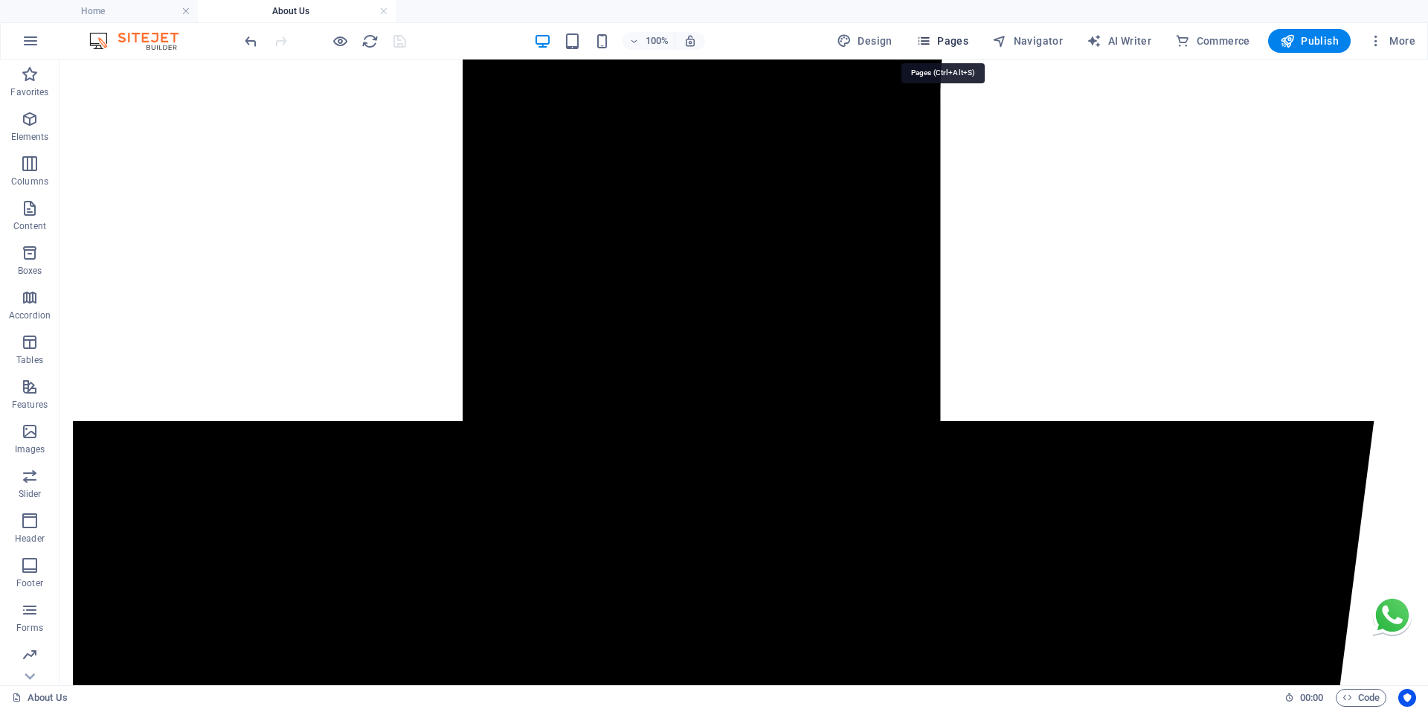
click at [941, 47] on span "Pages" at bounding box center [942, 40] width 52 height 15
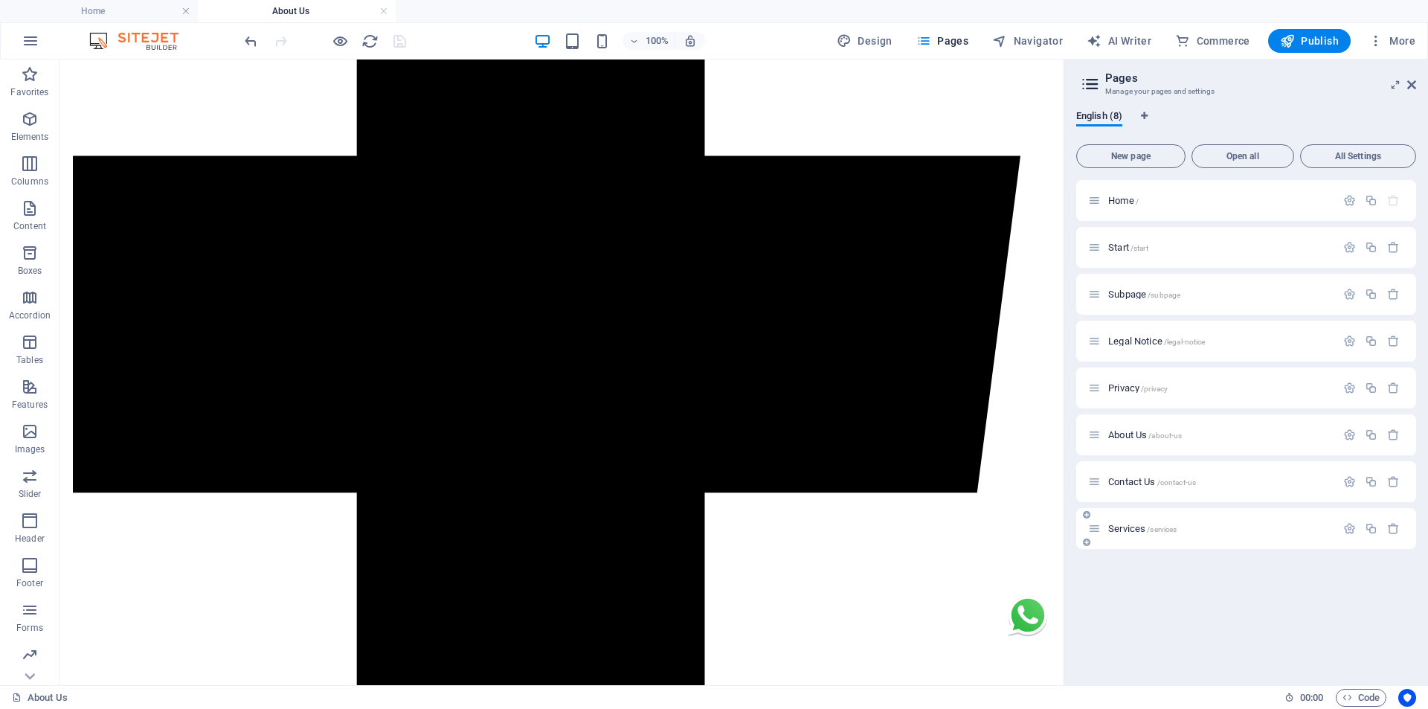
click at [1129, 480] on span "Contact Us /contact-us" at bounding box center [1152, 481] width 88 height 11
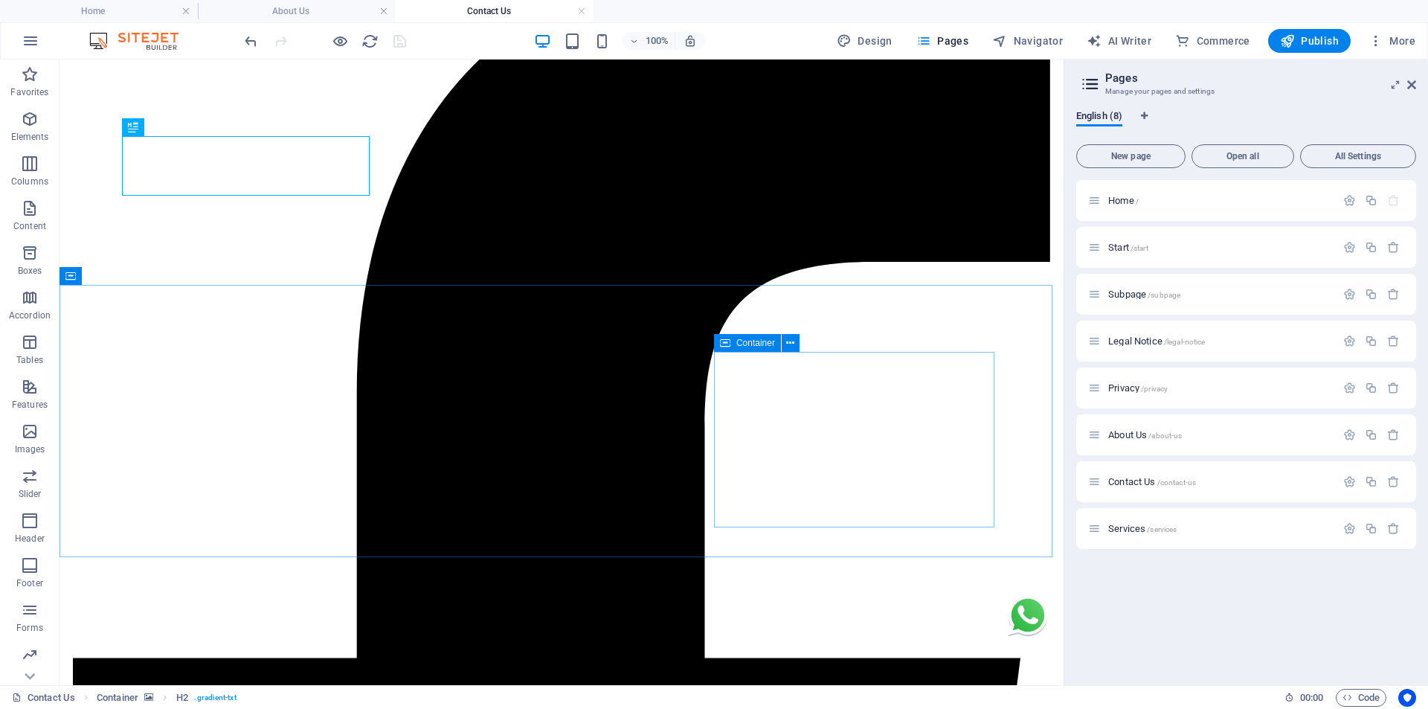
scroll to position [223, 0]
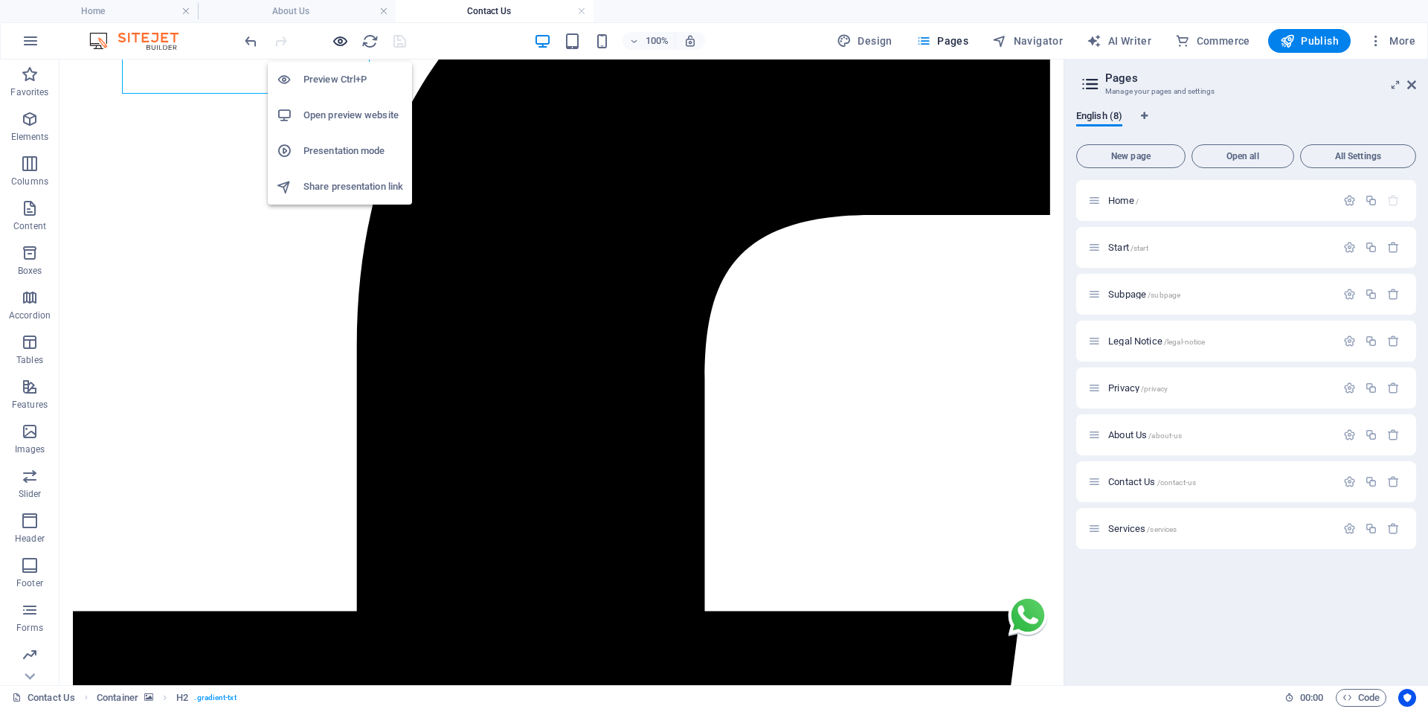
click at [341, 33] on icon "button" at bounding box center [340, 41] width 17 height 17
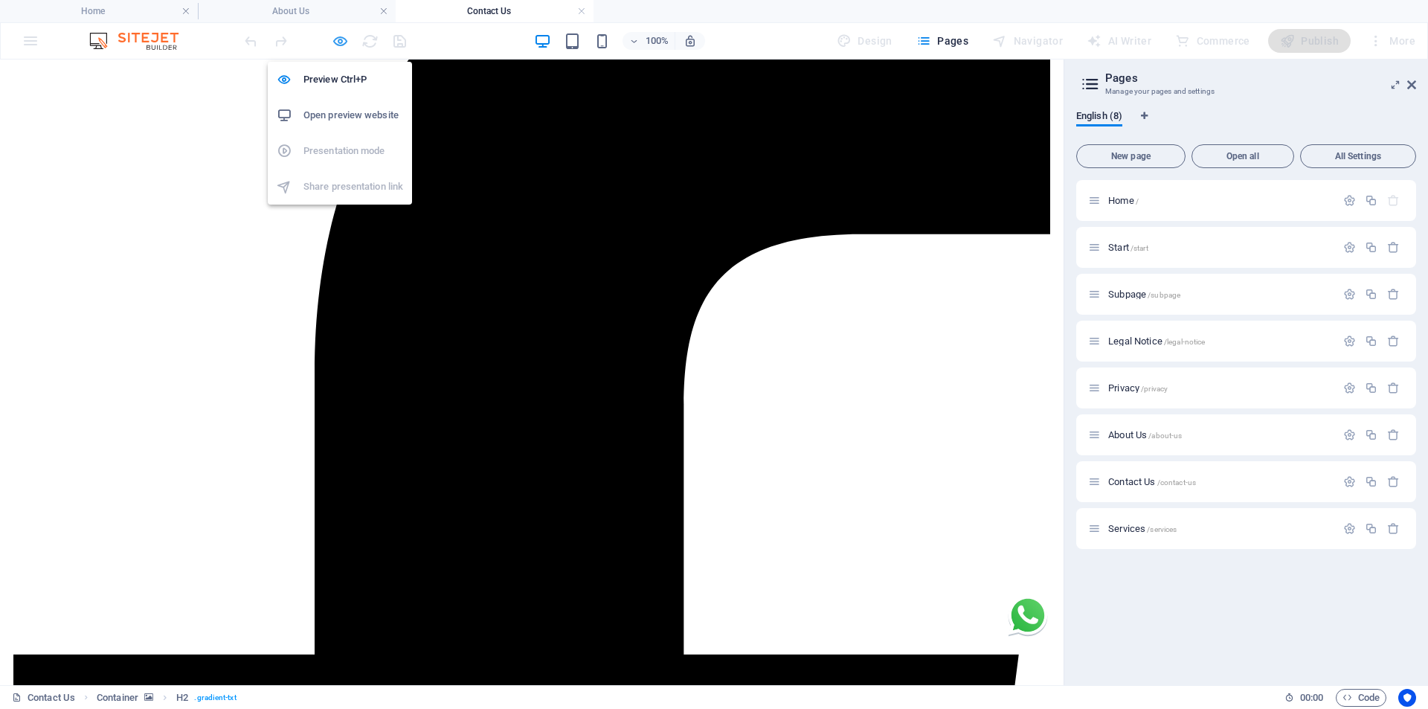
click at [339, 40] on icon "button" at bounding box center [340, 41] width 17 height 17
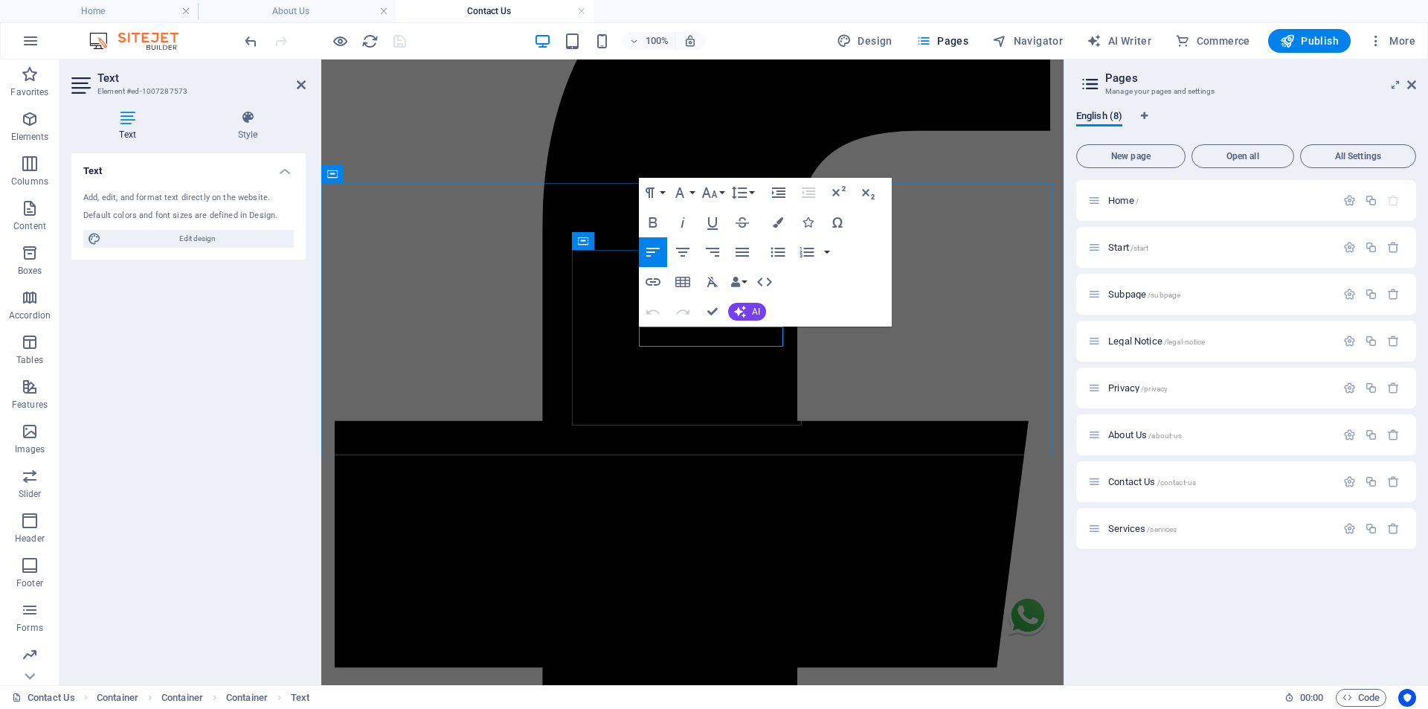
drag, startPoint x: 732, startPoint y: 339, endPoint x: 619, endPoint y: 335, distance: 112.3
click at [746, 280] on button "Data Bindings" at bounding box center [738, 282] width 21 height 30
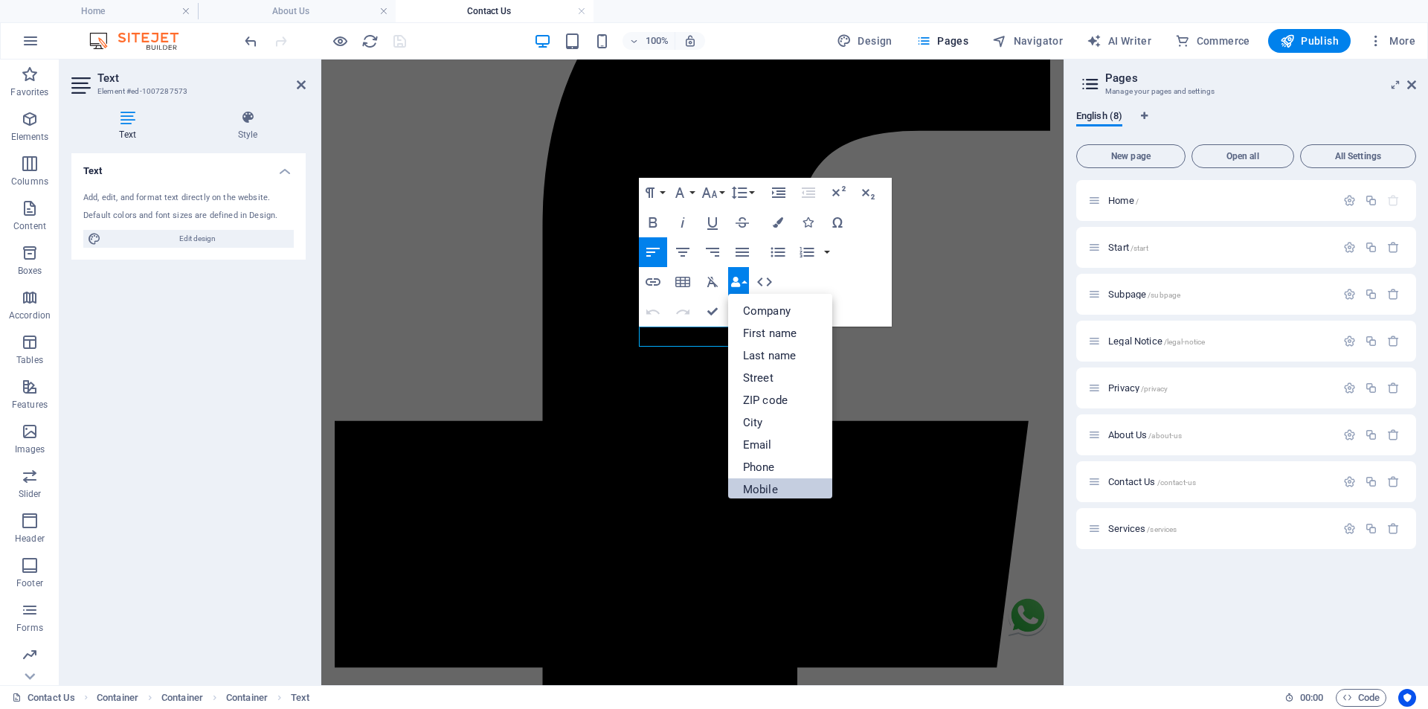
click at [761, 483] on link "Mobile" at bounding box center [780, 489] width 104 height 22
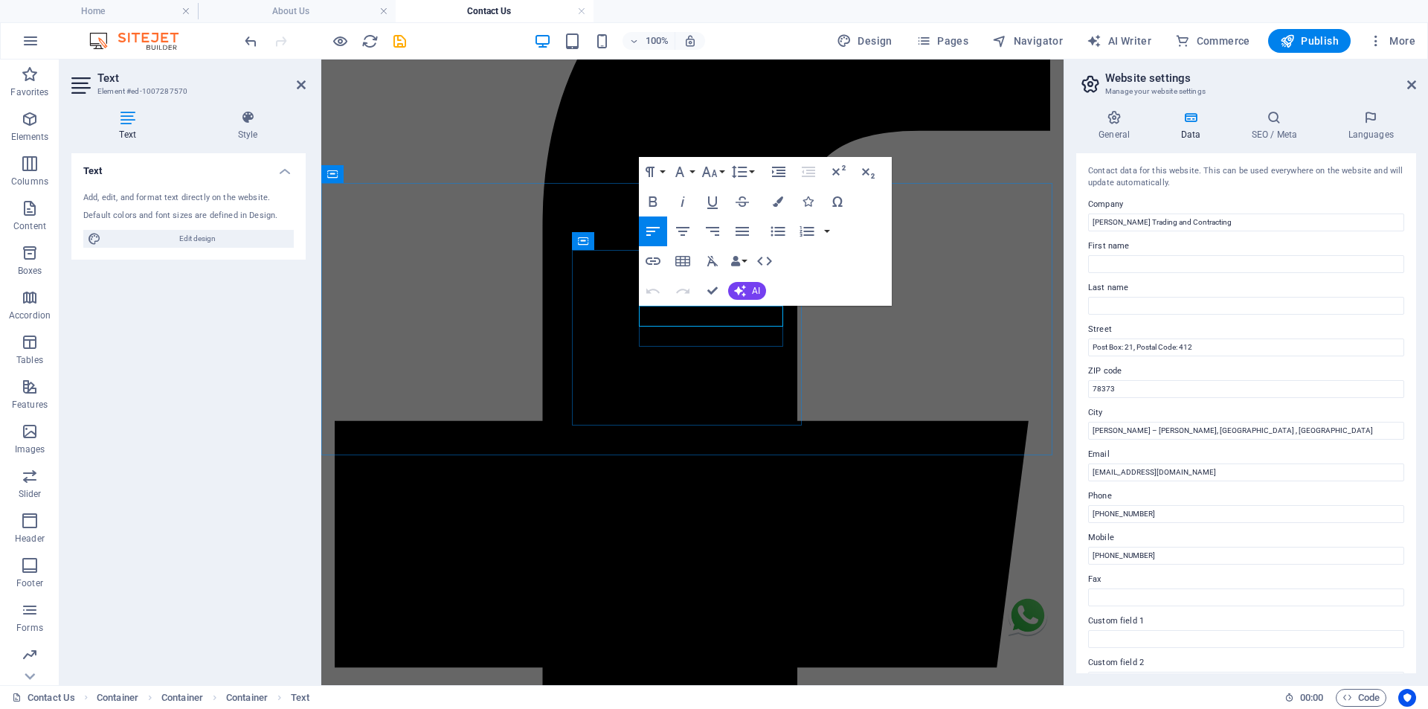
drag, startPoint x: 735, startPoint y: 317, endPoint x: 593, endPoint y: 319, distance: 142.0
click at [741, 256] on button "Data Bindings" at bounding box center [738, 261] width 21 height 30
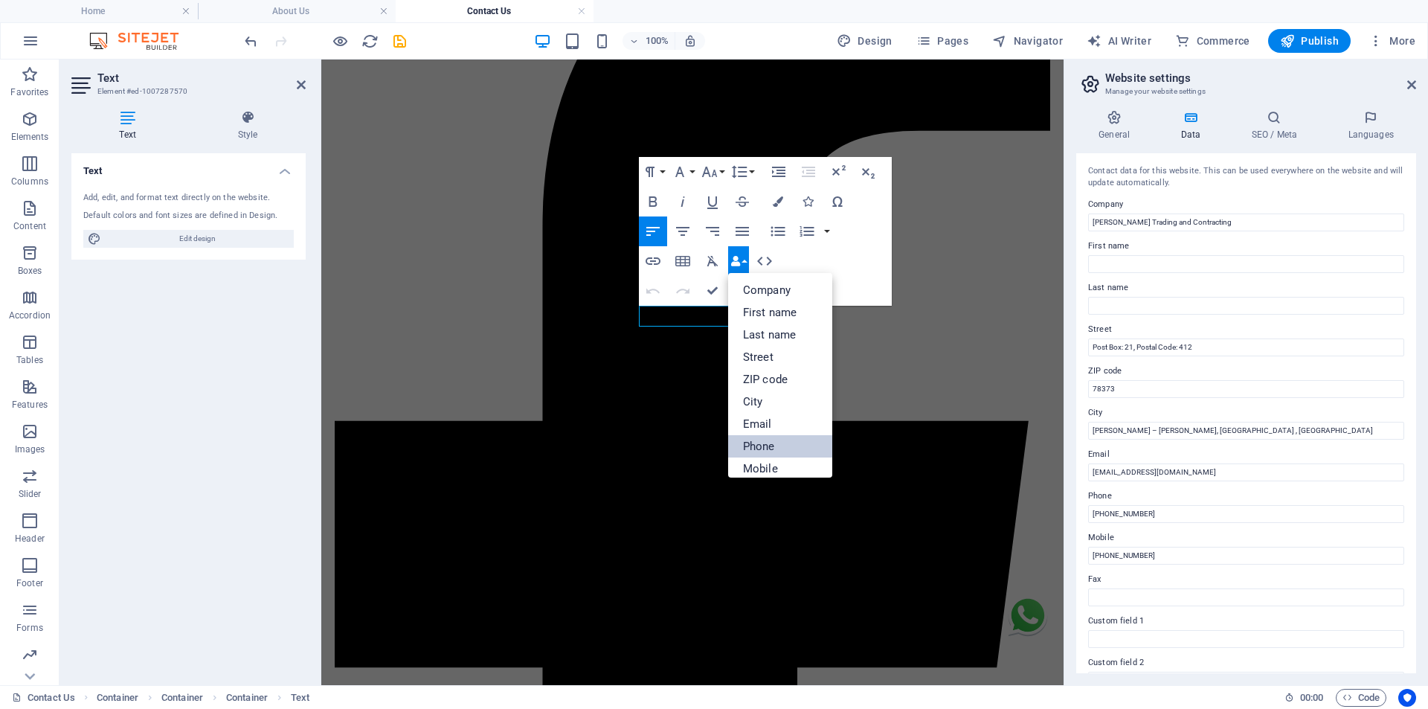
click at [771, 449] on link "Phone" at bounding box center [780, 446] width 104 height 22
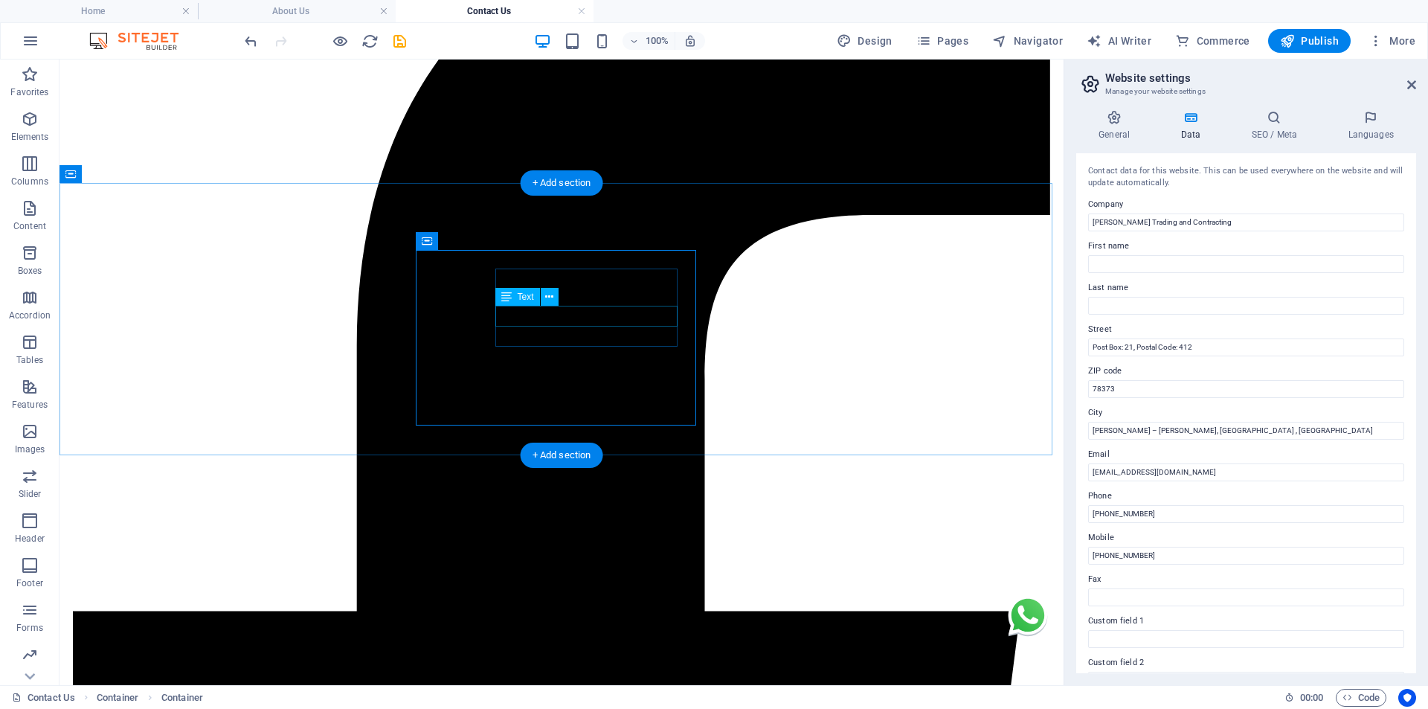
drag, startPoint x: 584, startPoint y: 314, endPoint x: 496, endPoint y: 319, distance: 87.9
click at [544, 300] on button at bounding box center [550, 297] width 18 height 18
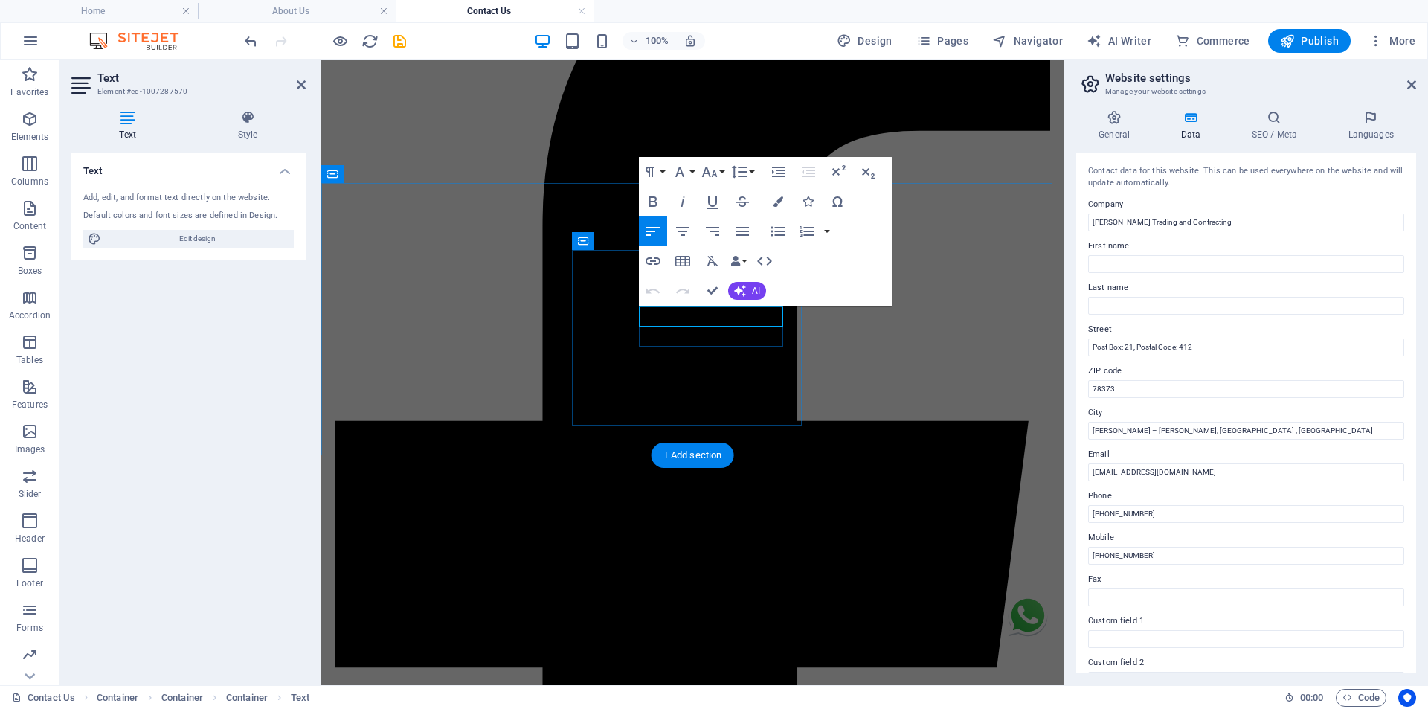
drag, startPoint x: 732, startPoint y: 317, endPoint x: 642, endPoint y: 317, distance: 90.0
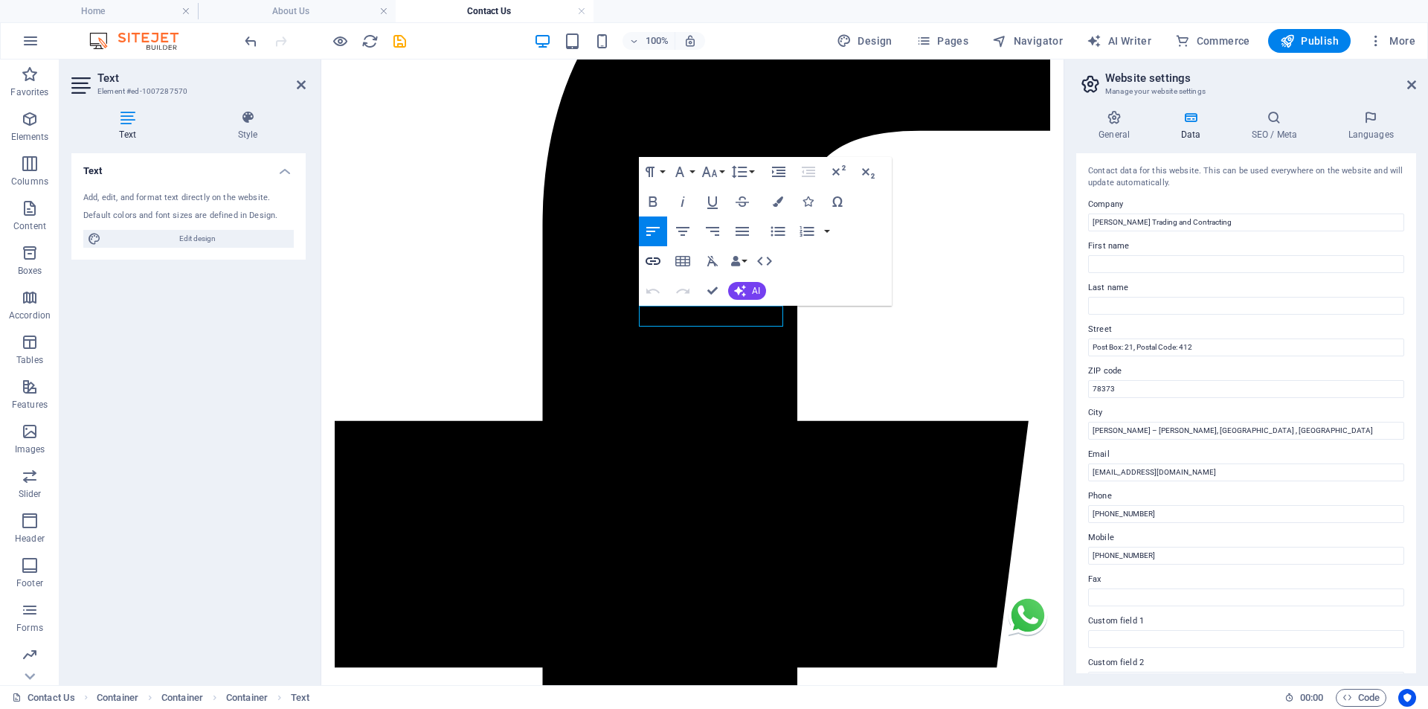
click at [657, 263] on icon "button" at bounding box center [653, 261] width 18 height 18
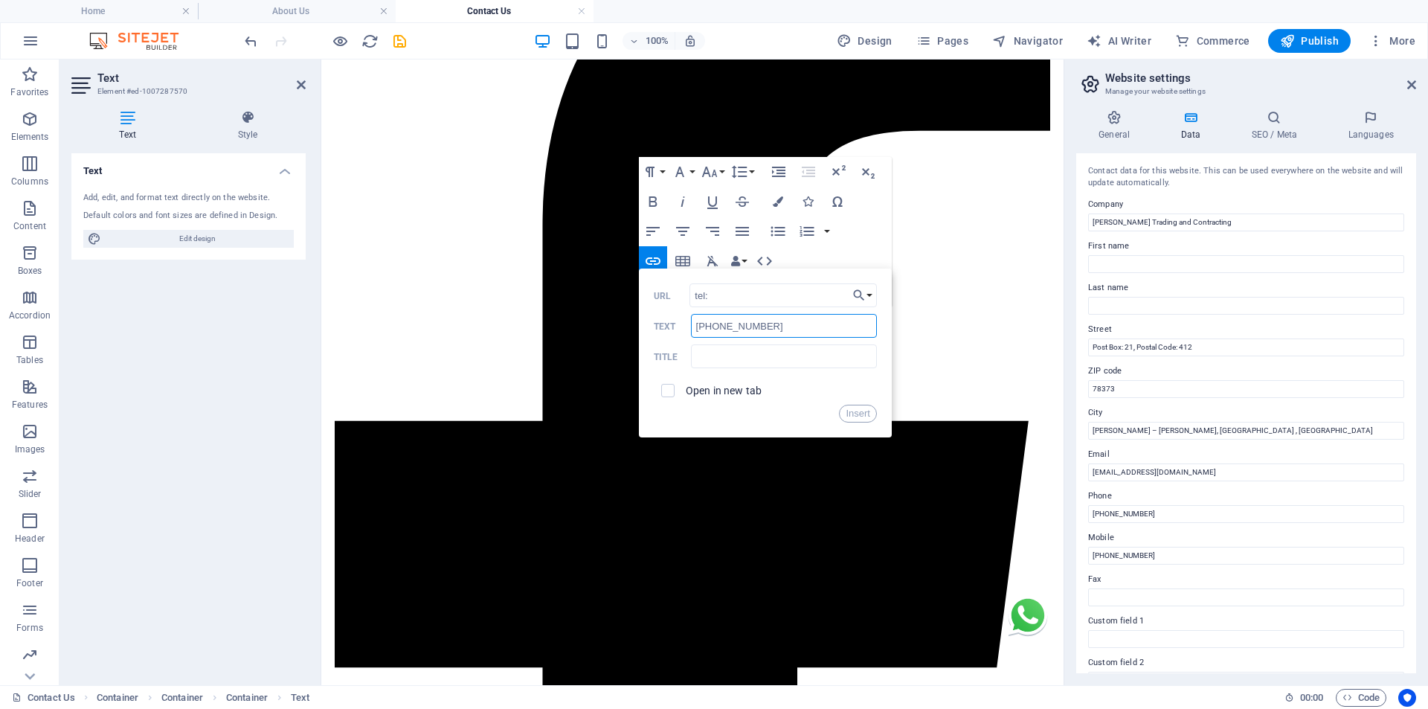
click at [721, 326] on input "[PHONE_NUMBER]" at bounding box center [784, 326] width 186 height 24
drag, startPoint x: 771, startPoint y: 329, endPoint x: 695, endPoint y: 332, distance: 75.9
click at [695, 332] on input "[PHONE_NUMBER]" at bounding box center [784, 326] width 186 height 24
click at [726, 300] on input "tel:" at bounding box center [782, 295] width 187 height 24
paste input "[PHONE_NUMBER]"
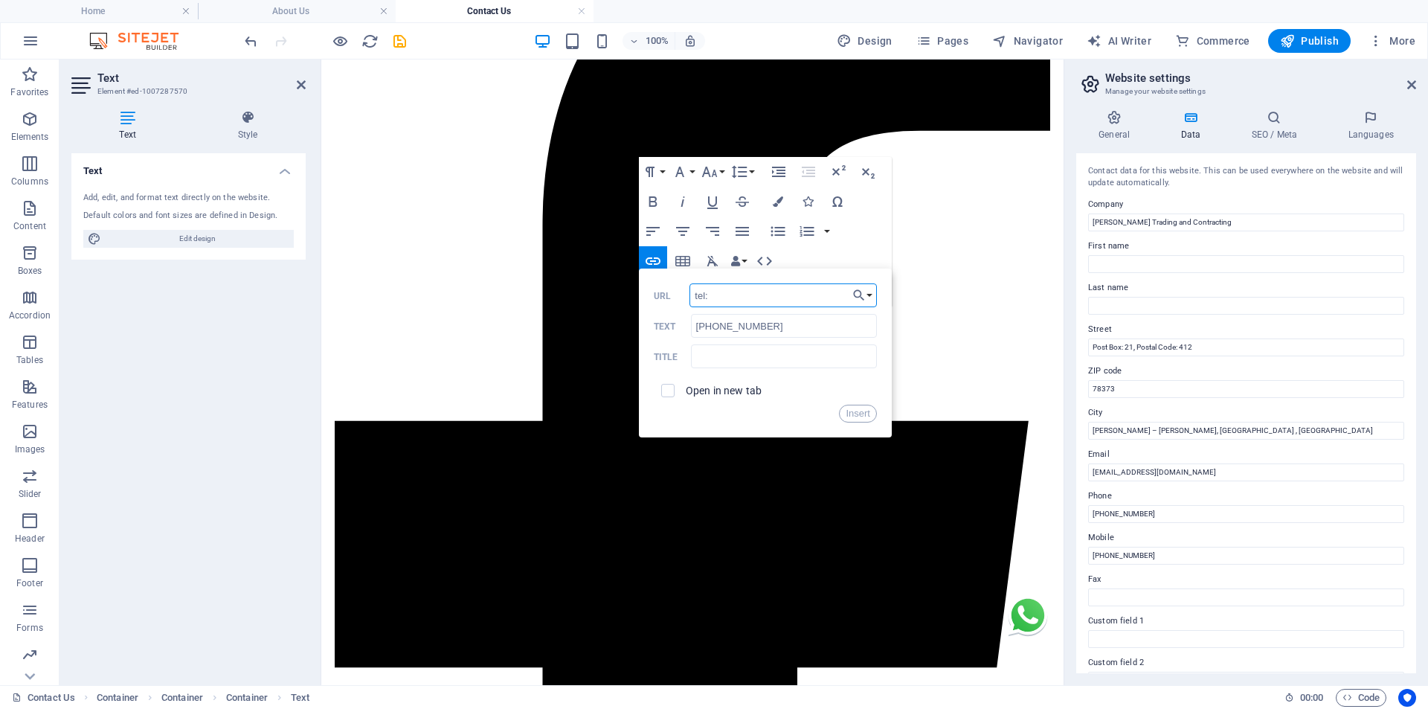
type input "tel:+968 99357060"
click at [864, 410] on button "Insert" at bounding box center [858, 413] width 38 height 18
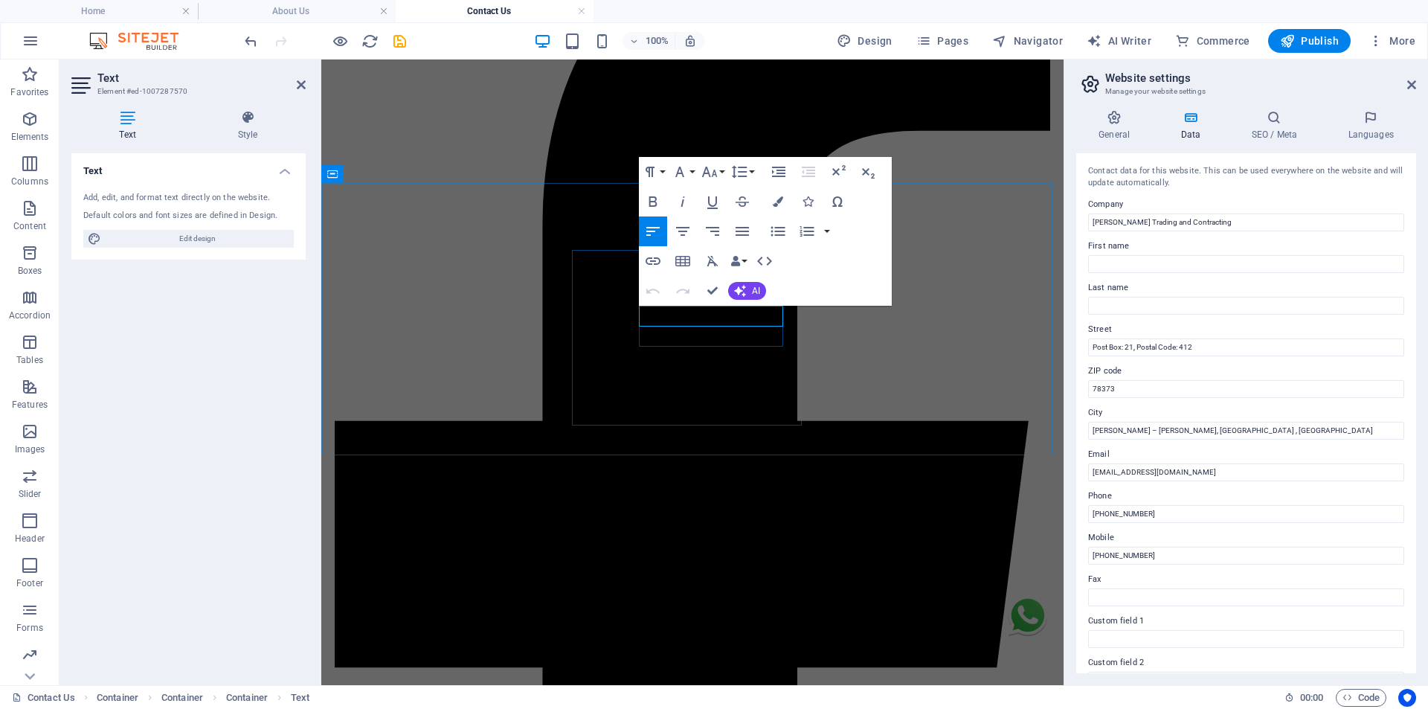
drag, startPoint x: 735, startPoint y: 318, endPoint x: 642, endPoint y: 317, distance: 92.2
drag, startPoint x: 732, startPoint y: 317, endPoint x: 690, endPoint y: 314, distance: 41.7
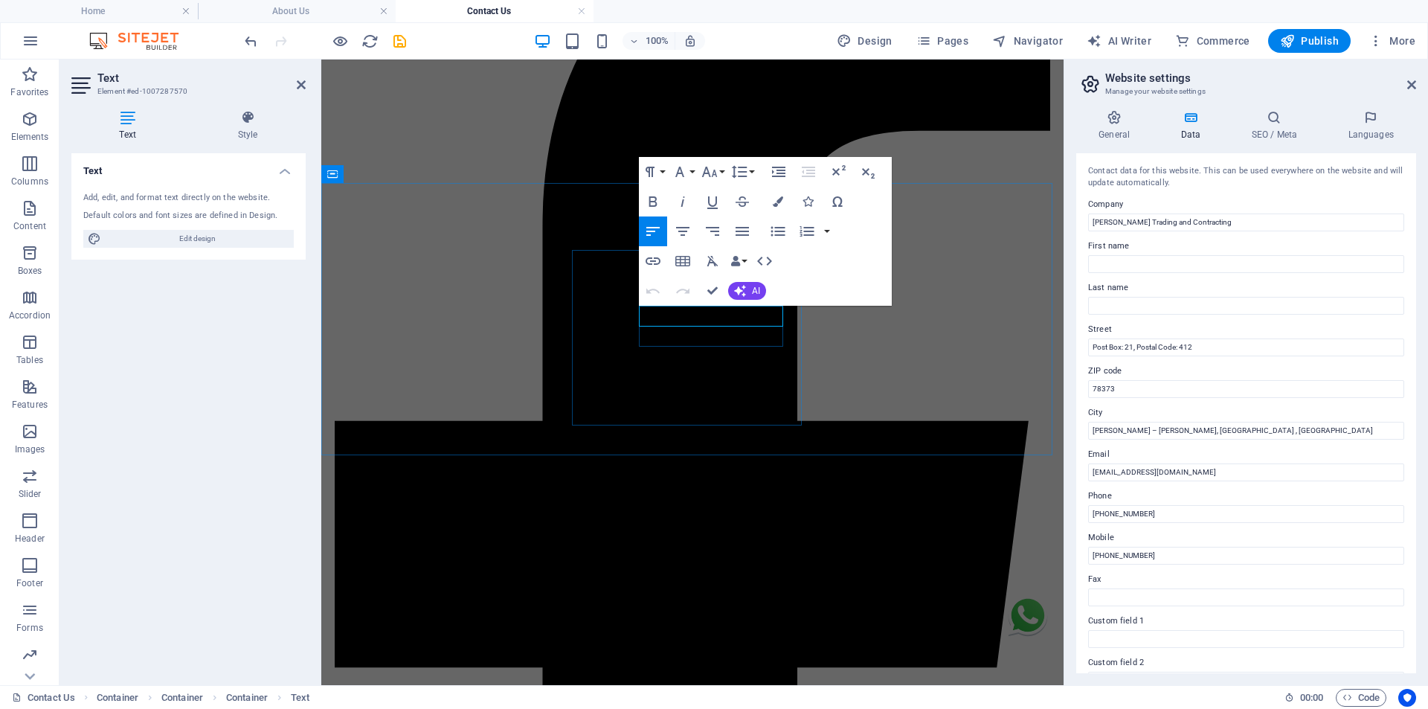
drag, startPoint x: 731, startPoint y: 316, endPoint x: 642, endPoint y: 315, distance: 89.2
click at [657, 260] on icon "button" at bounding box center [653, 261] width 18 height 18
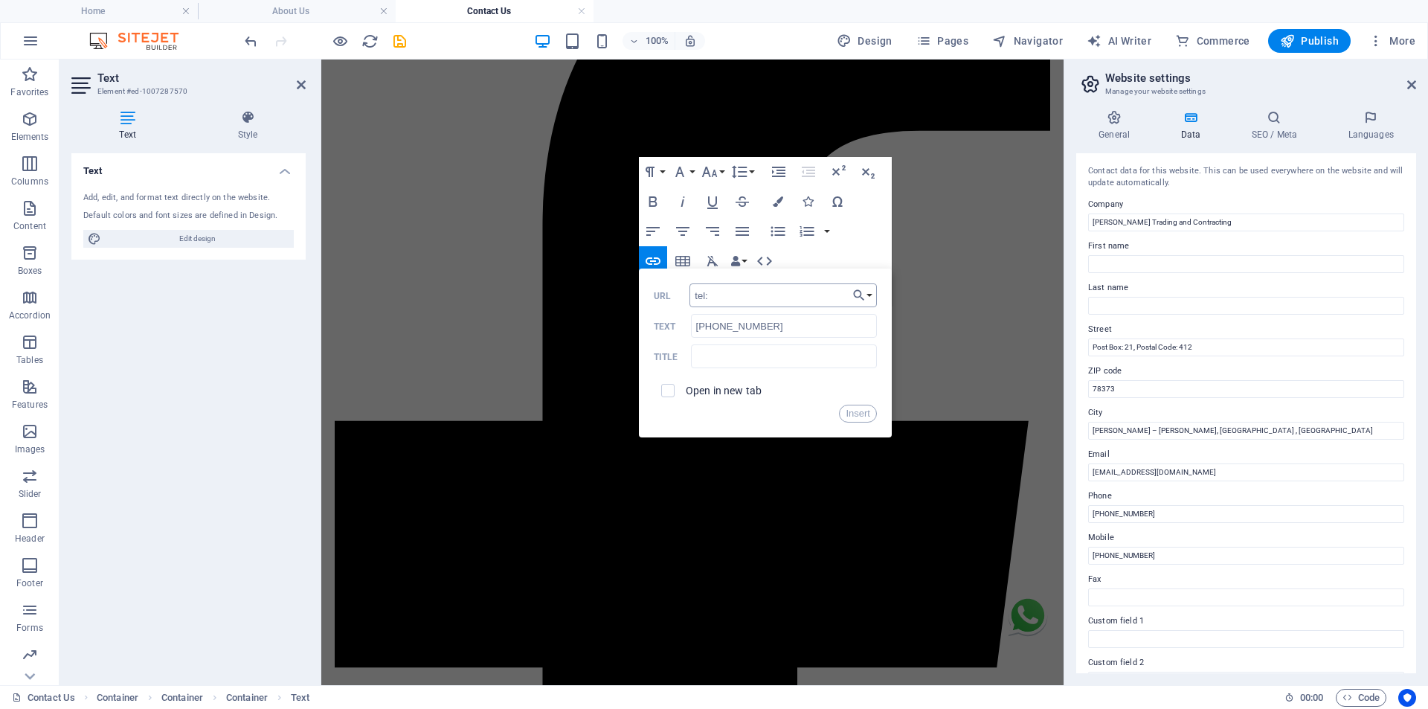
type input "tel:+968 99357060"
click at [856, 410] on button "Insert" at bounding box center [858, 413] width 38 height 18
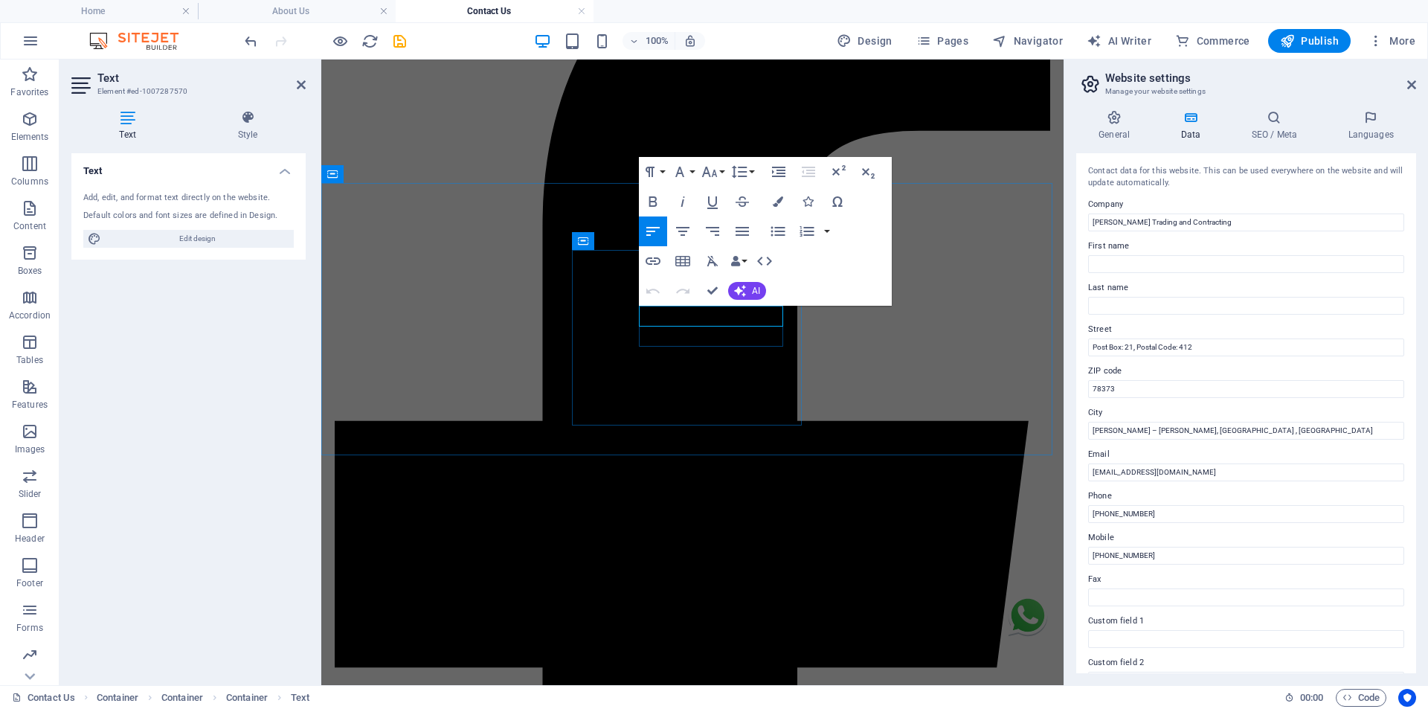
click at [765, 261] on icon "button" at bounding box center [764, 261] width 18 height 18
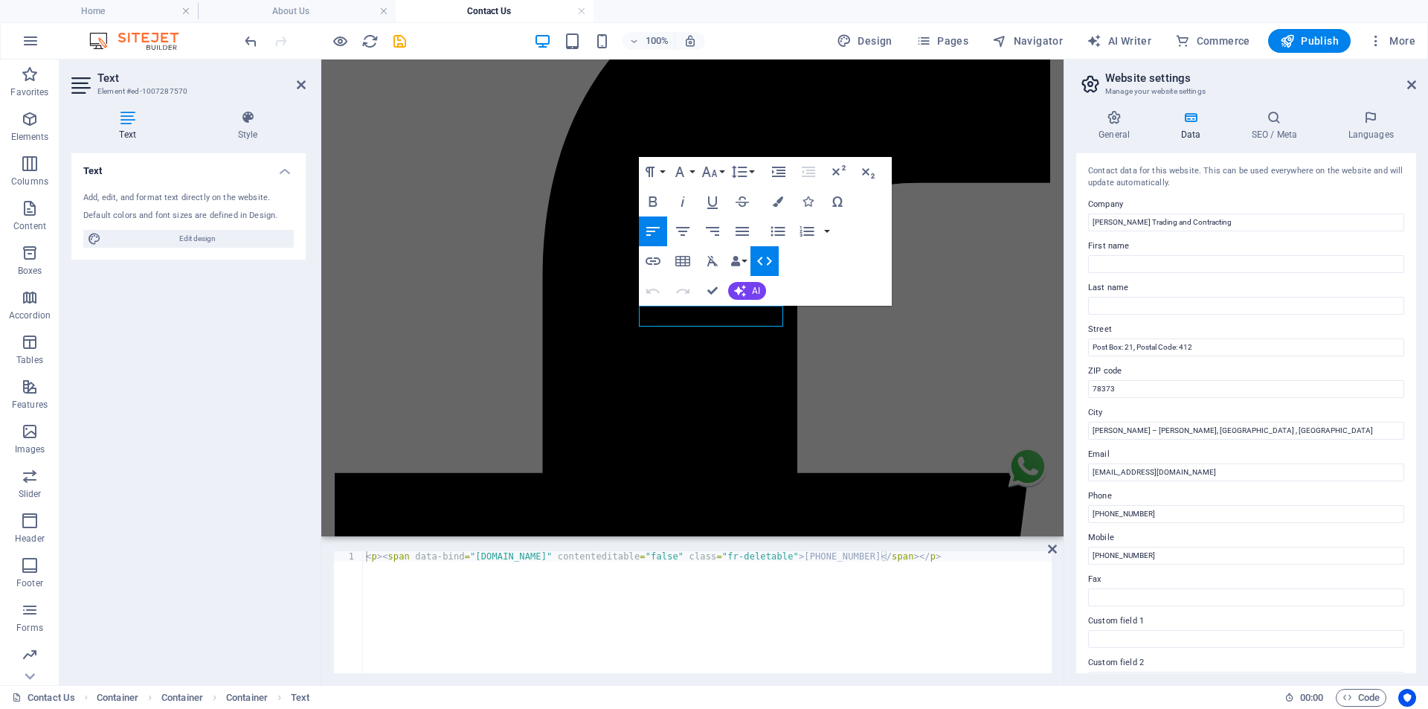
type textarea "<p><span data-bind="customer.phone" contenteditable="false" class="fr-deletable…"
click at [382, 560] on div "< p > < span data-bind = "customer.phone" contenteditable = "false" class = "fr…" at bounding box center [707, 622] width 689 height 143
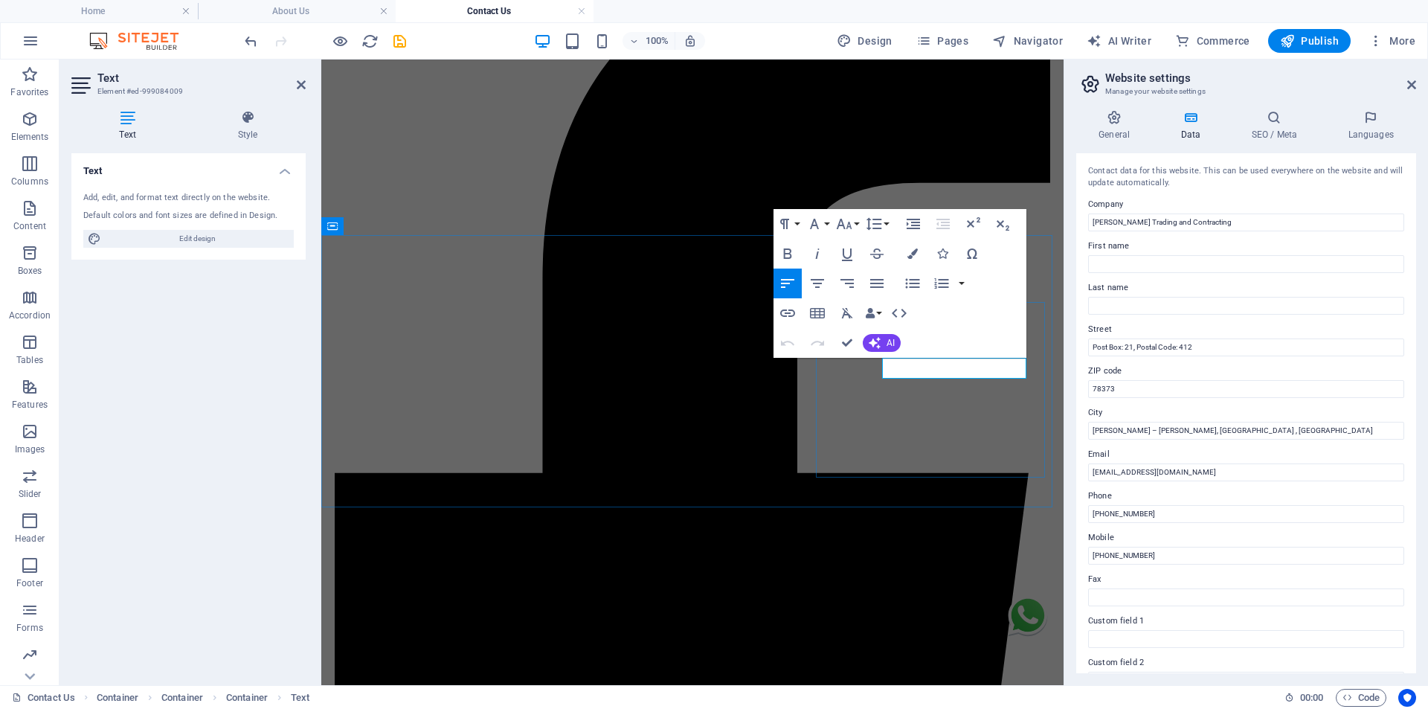
drag, startPoint x: 1000, startPoint y: 372, endPoint x: 848, endPoint y: 381, distance: 151.9
click at [898, 312] on icon "button" at bounding box center [899, 313] width 18 height 18
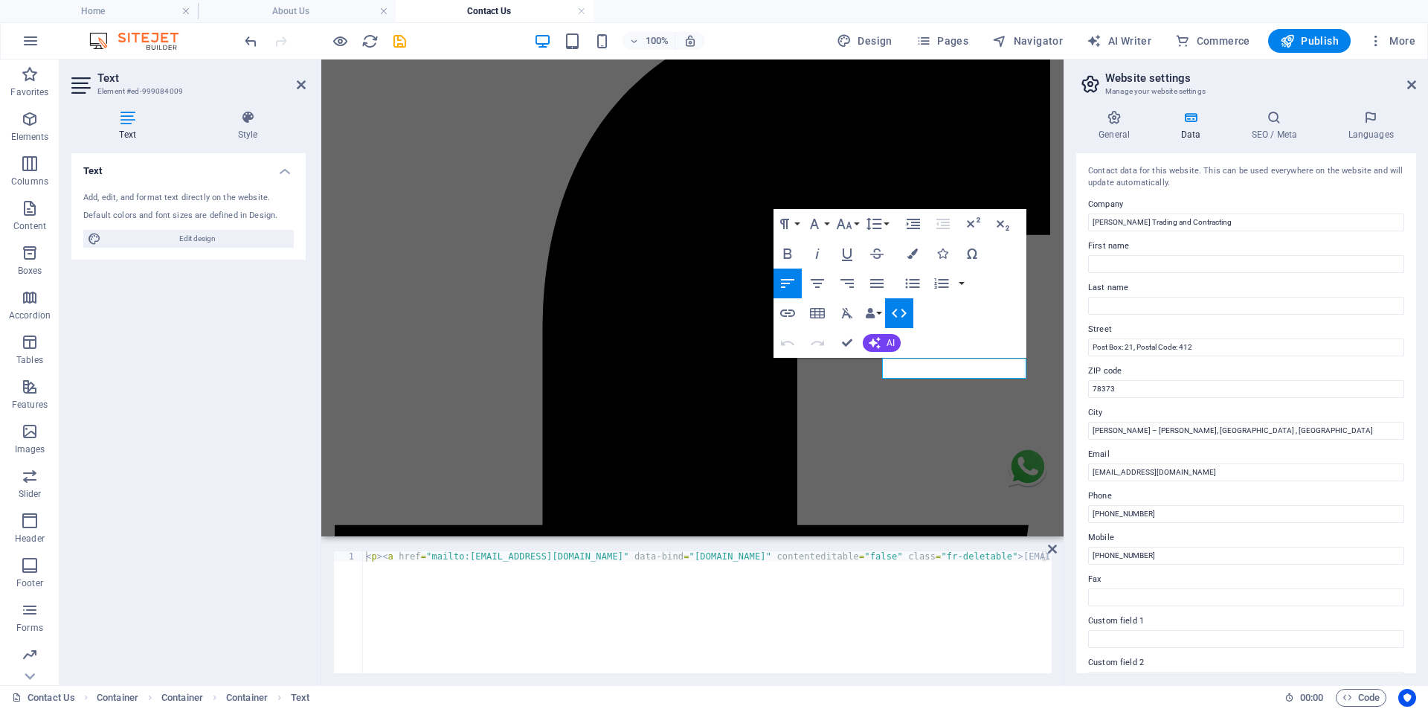
scroll to position [0, 4]
type textarea "<p><a href="mailto:info@alfoudail.com" data-bind="customer.email" contenteditab…"
click at [884, 556] on div "< p > < a href = "mailto:info@alfoudail.com" data-bind = "customer.email" conte…" at bounding box center [705, 621] width 692 height 140
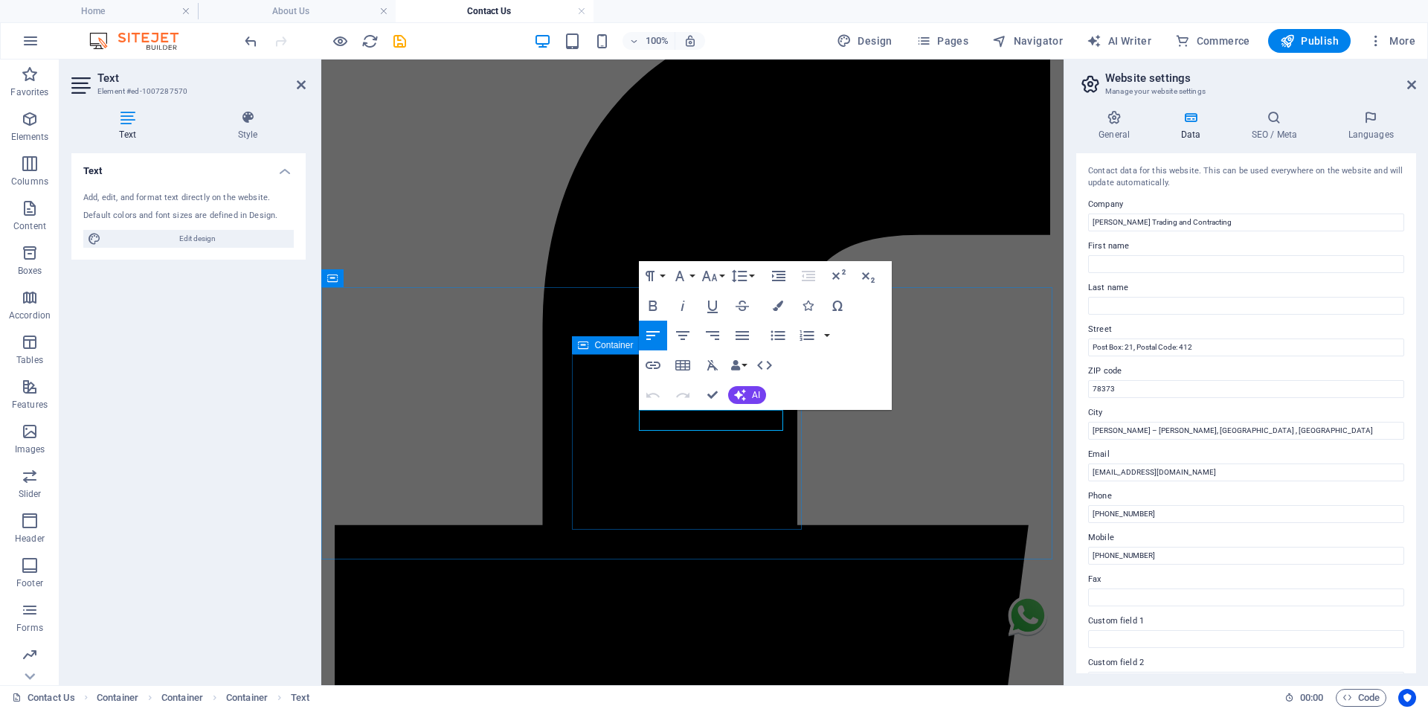
drag, startPoint x: 733, startPoint y: 421, endPoint x: 622, endPoint y: 422, distance: 110.8
click at [769, 370] on icon "button" at bounding box center [764, 365] width 18 height 18
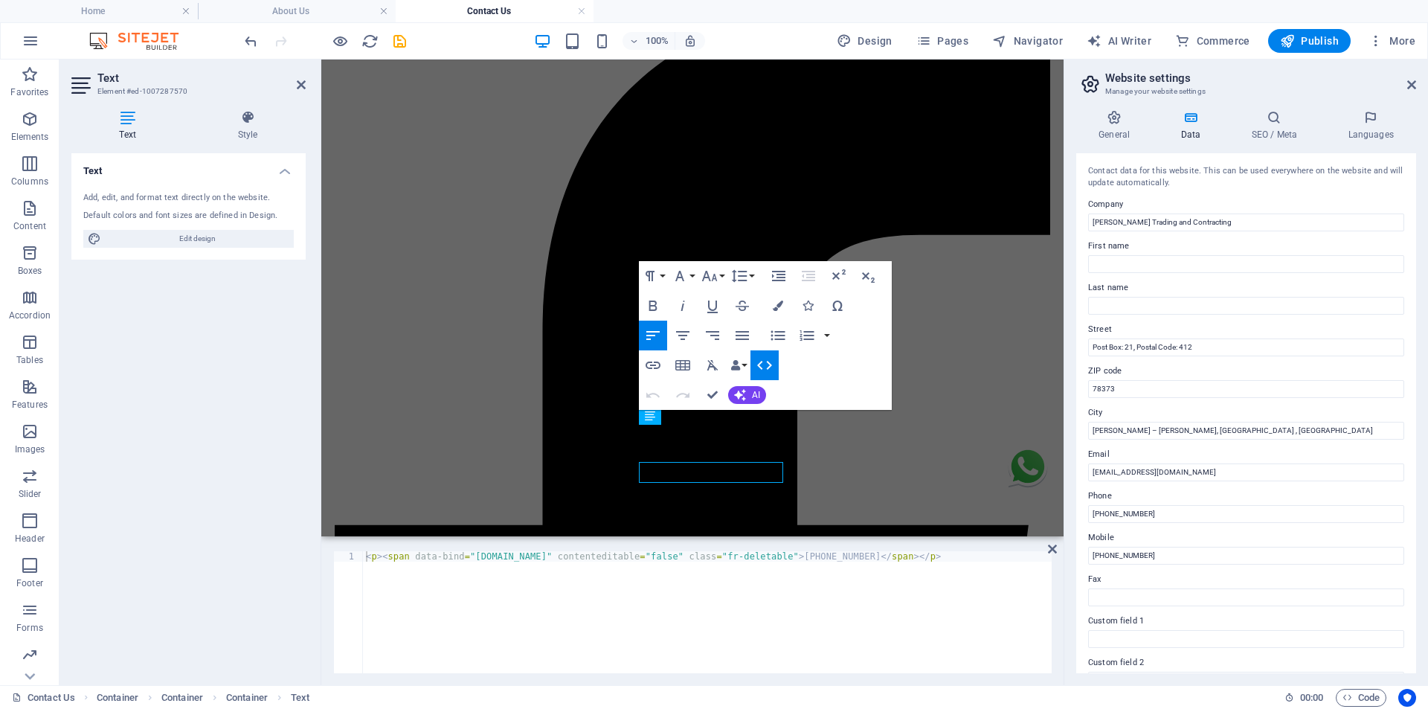
scroll to position [67, 0]
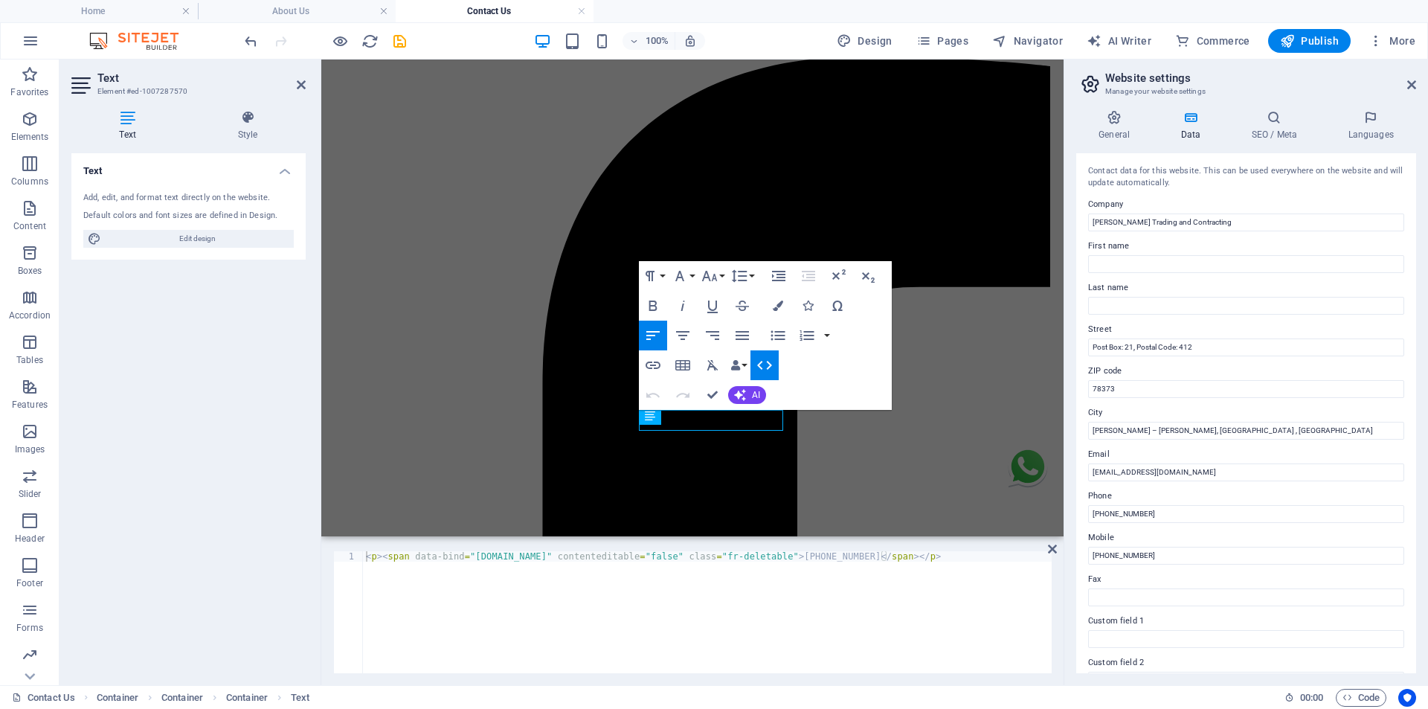
click at [404, 556] on div "< p > < span data-bind = "customer.phone" contenteditable = "false" class = "fr…" at bounding box center [707, 622] width 689 height 143
drag, startPoint x: 404, startPoint y: 556, endPoint x: 387, endPoint y: 562, distance: 18.1
click at [387, 562] on div "< p > < span data-bind = "customer.phone" contenteditable = "false" class = "fr…" at bounding box center [707, 622] width 689 height 143
click at [387, 562] on div "< p > < span data-bind = "customer.phone" contenteditable = "false" class = "fr…" at bounding box center [707, 612] width 689 height 122
drag, startPoint x: 404, startPoint y: 558, endPoint x: 386, endPoint y: 555, distance: 18.7
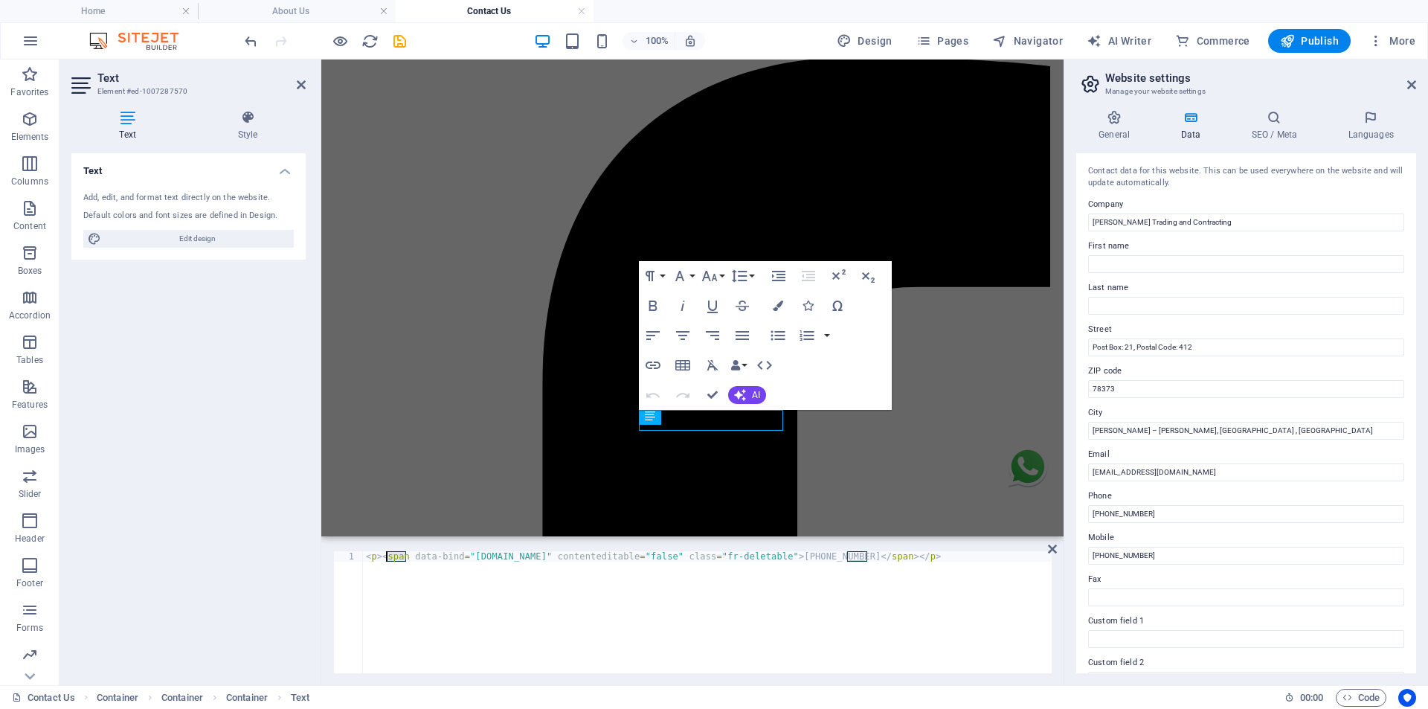
click at [386, 555] on div "< p > < span data-bind = "customer.phone" contenteditable = "false" class = "fr…" at bounding box center [707, 622] width 689 height 143
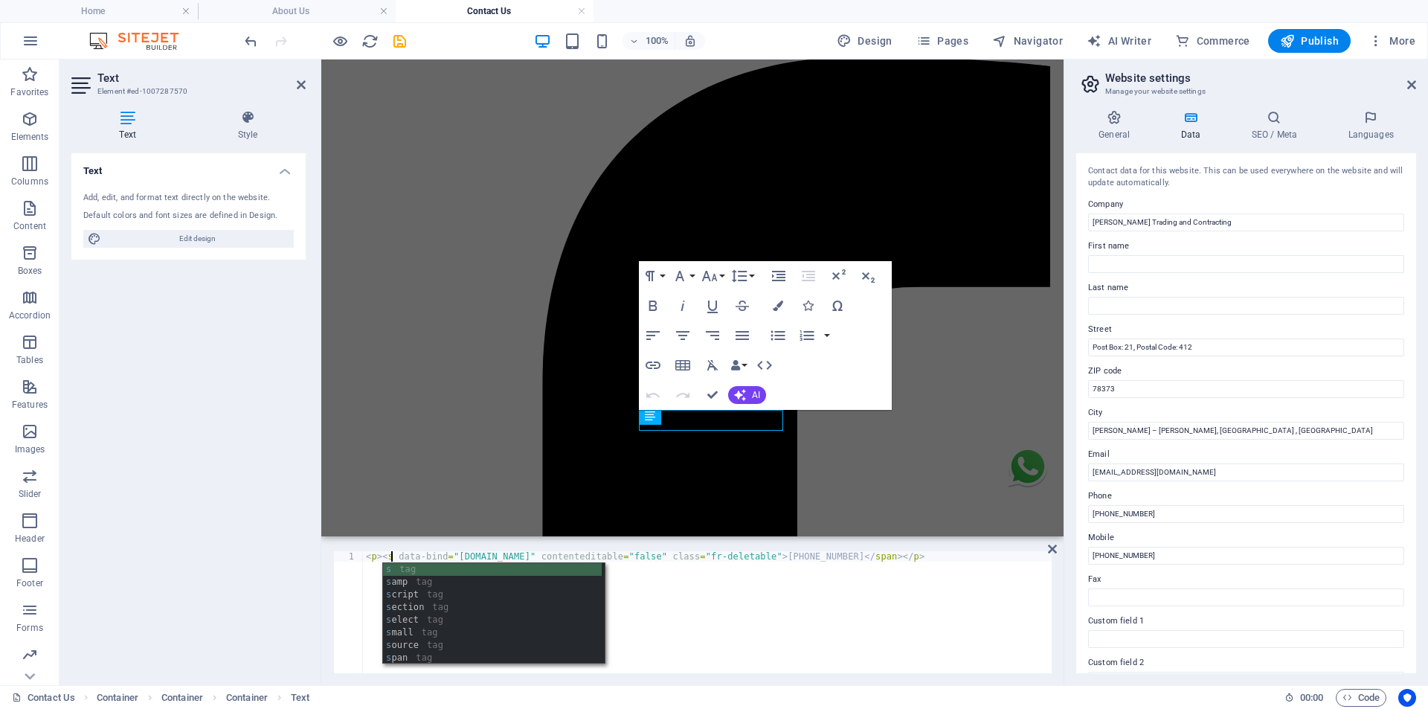
scroll to position [0, 2]
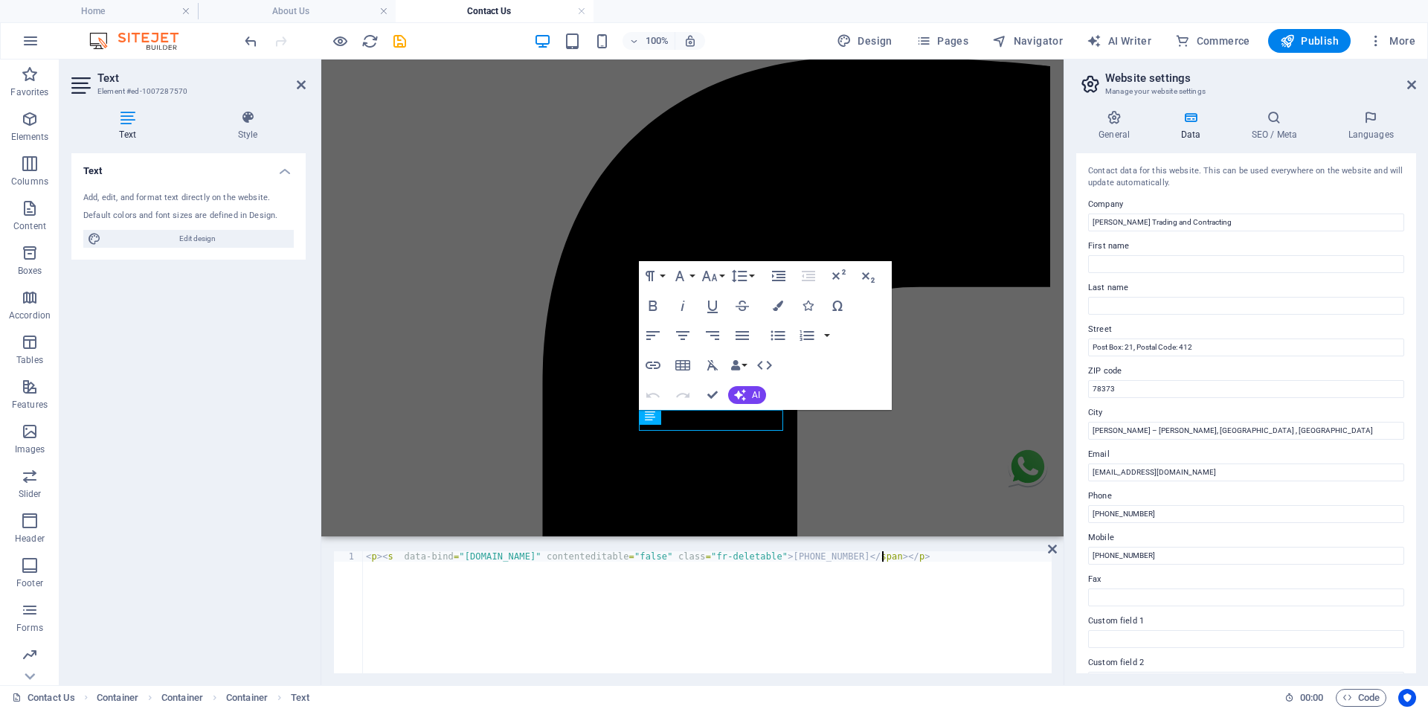
click at [387, 561] on div "< p > < s data-bind = "customer.phone" contenteditable = "false" class = "fr-de…" at bounding box center [707, 622] width 689 height 143
click at [388, 557] on div "< p > < s data-bind = "customer.phone" contenteditable = "false" class = "fr-de…" at bounding box center [707, 622] width 689 height 143
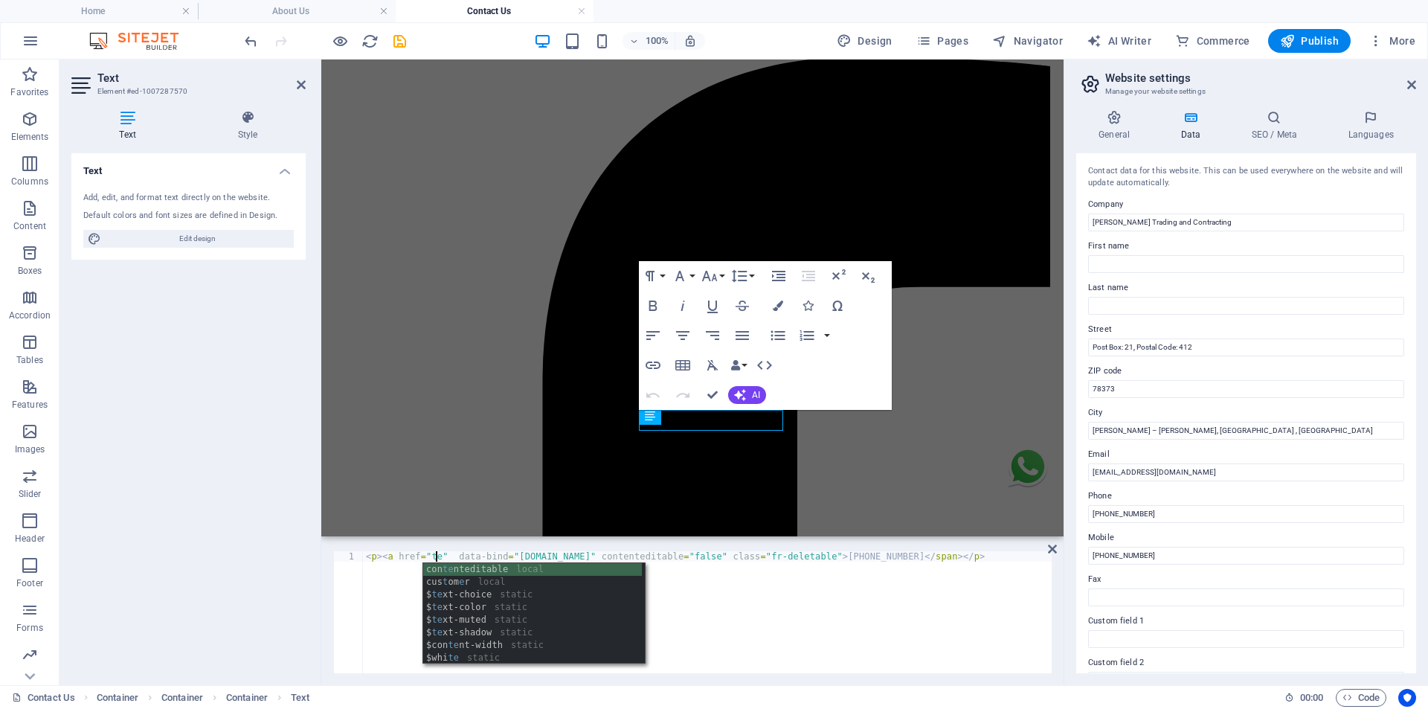
scroll to position [0, 6]
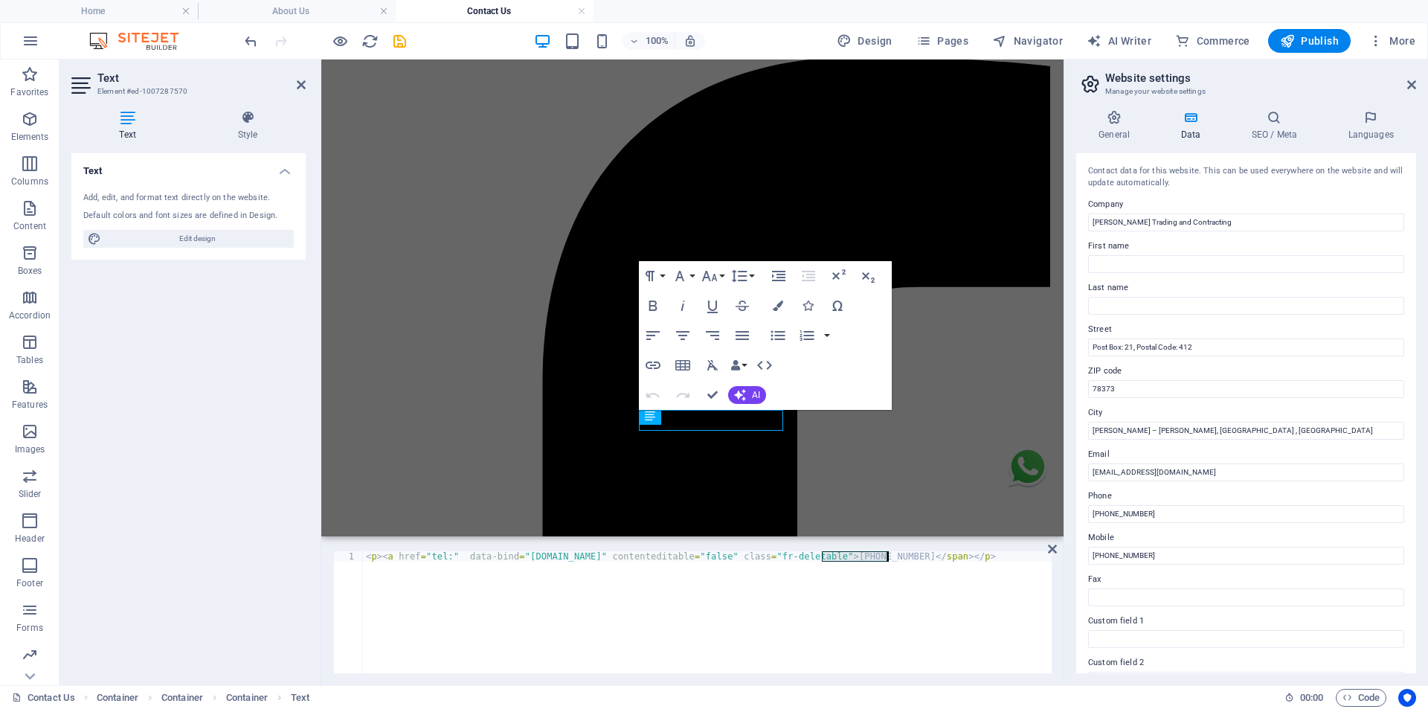
drag, startPoint x: 822, startPoint y: 561, endPoint x: 887, endPoint y: 561, distance: 64.7
click at [887, 561] on div "< p > < a href = "tel:" data-bind = "customer.phone" contenteditable = "false" …" at bounding box center [707, 622] width 689 height 143
click at [445, 558] on div "< p > < a href = "tel:" data-bind = "customer.phone" contenteditable = "false" …" at bounding box center [707, 622] width 689 height 143
paste textarea "[PHONE_NUMBER]"
drag, startPoint x: 983, startPoint y: 557, endPoint x: 962, endPoint y: 559, distance: 20.9
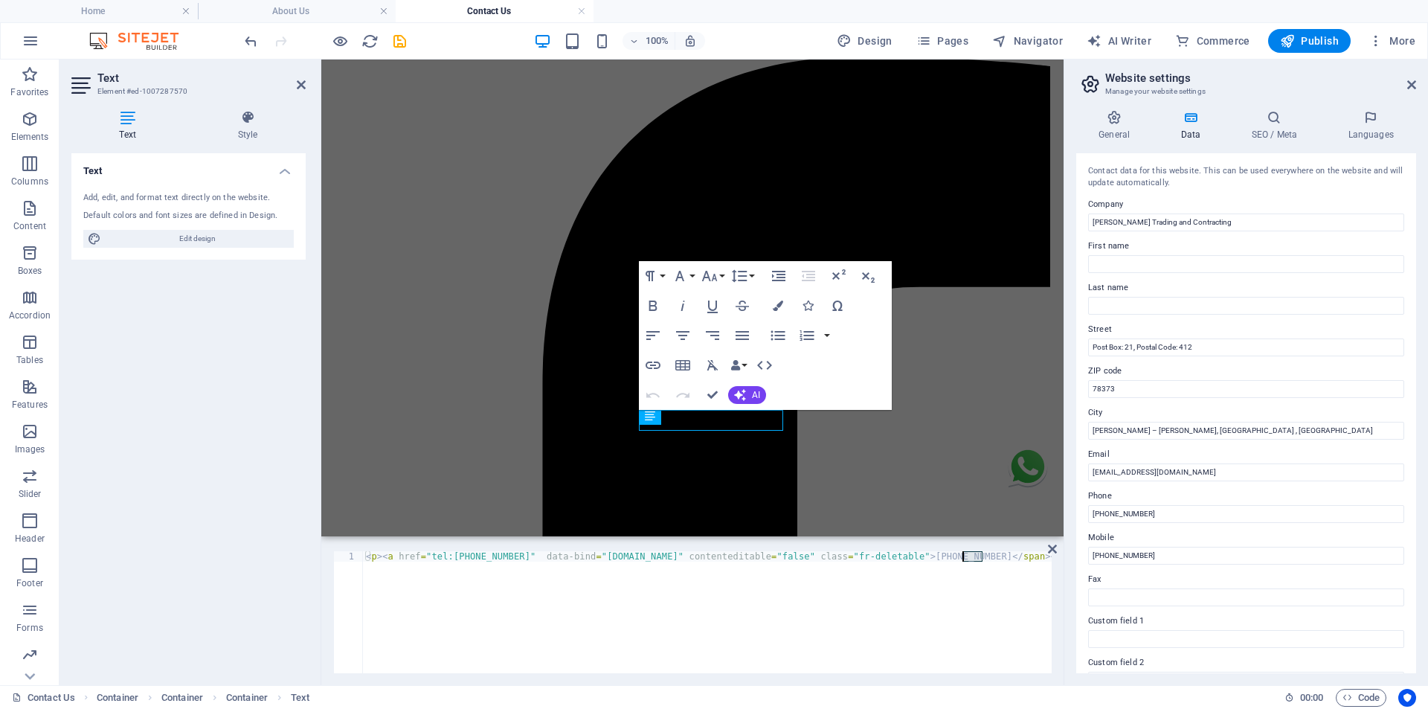
click at [962, 559] on div "< p > < a href = "tel:+968 99357060" data-bind = "customer.phone" contenteditab…" at bounding box center [707, 622] width 689 height 143
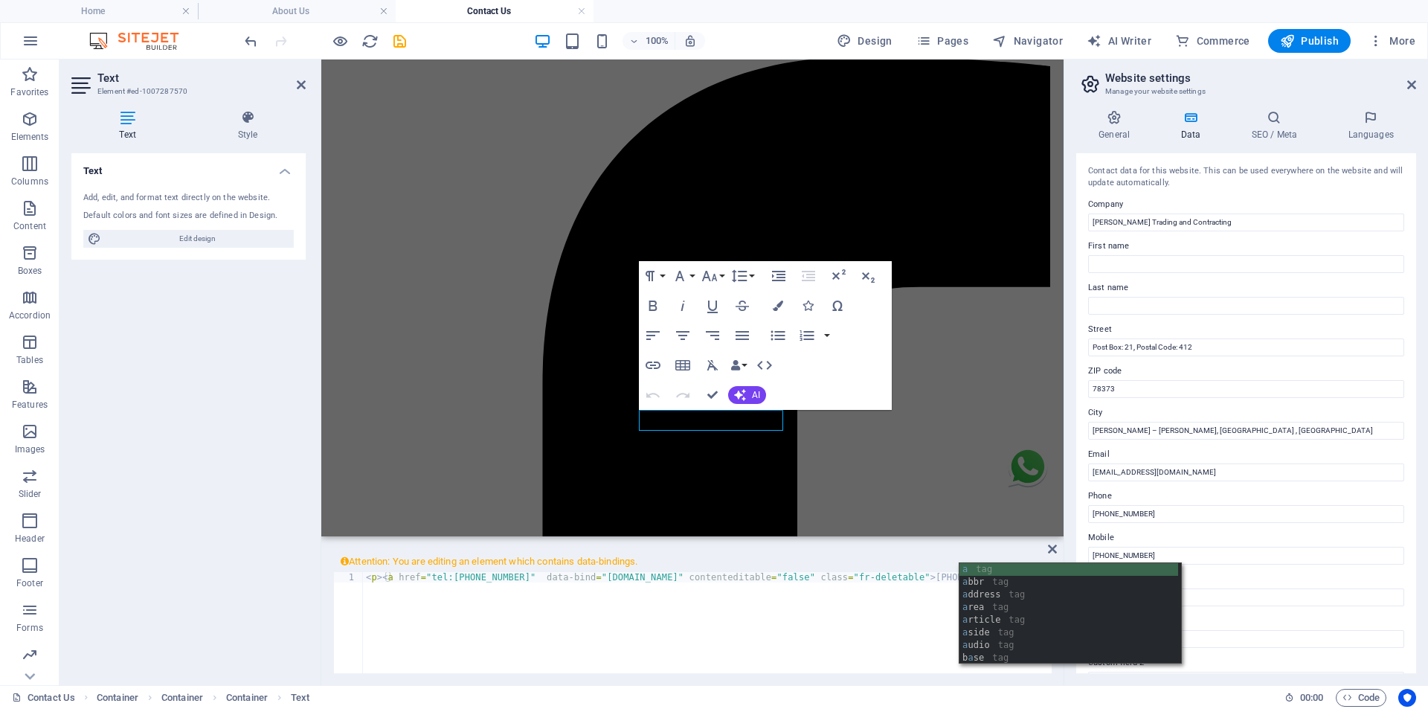
click at [462, 615] on div "< p > < a href = "tel:+968 99357060" data-bind = "customer.phone" contenteditab…" at bounding box center [707, 643] width 689 height 143
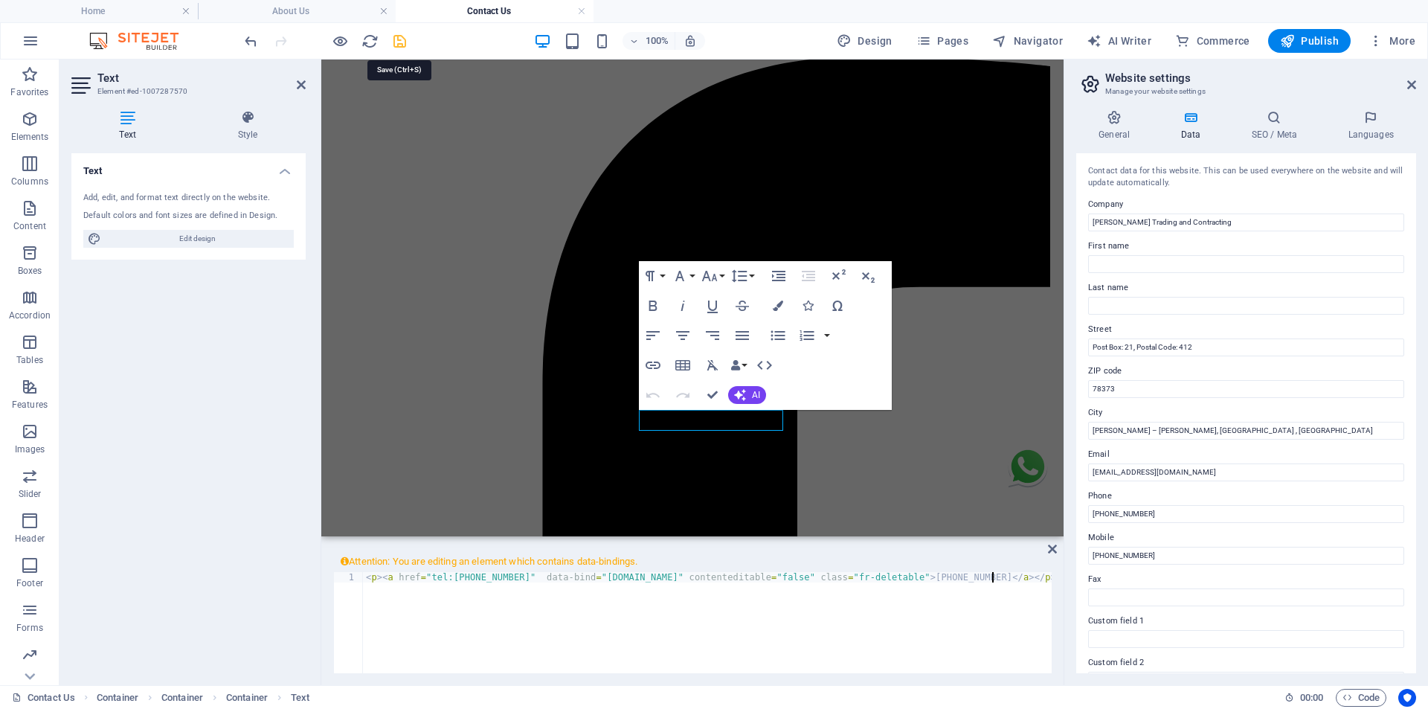
type textarea "<p><a href="tel:+968 99357060" data-bind="customer.phone" contenteditable="fals…"
click at [401, 40] on icon "save" at bounding box center [399, 41] width 17 height 17
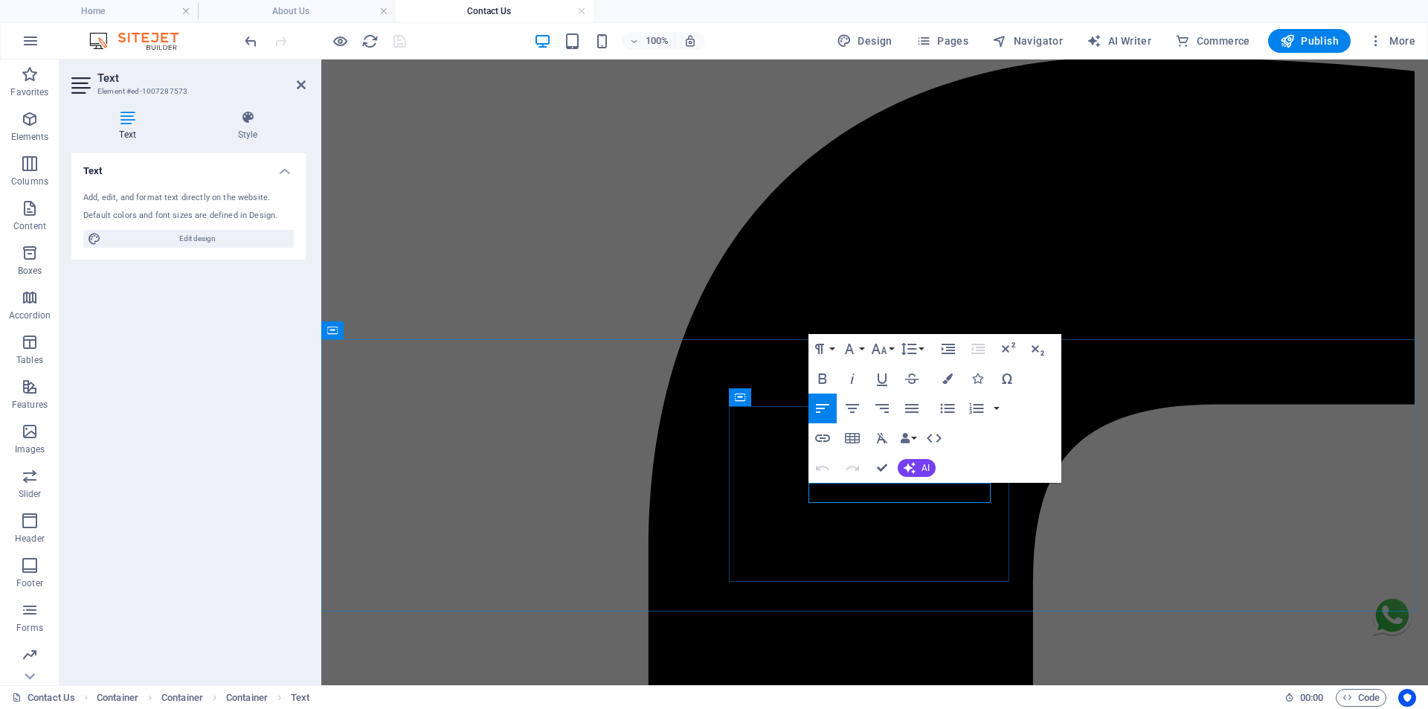
drag, startPoint x: 903, startPoint y: 497, endPoint x: 809, endPoint y: 497, distance: 94.4
click at [928, 437] on icon "button" at bounding box center [933, 437] width 15 height 9
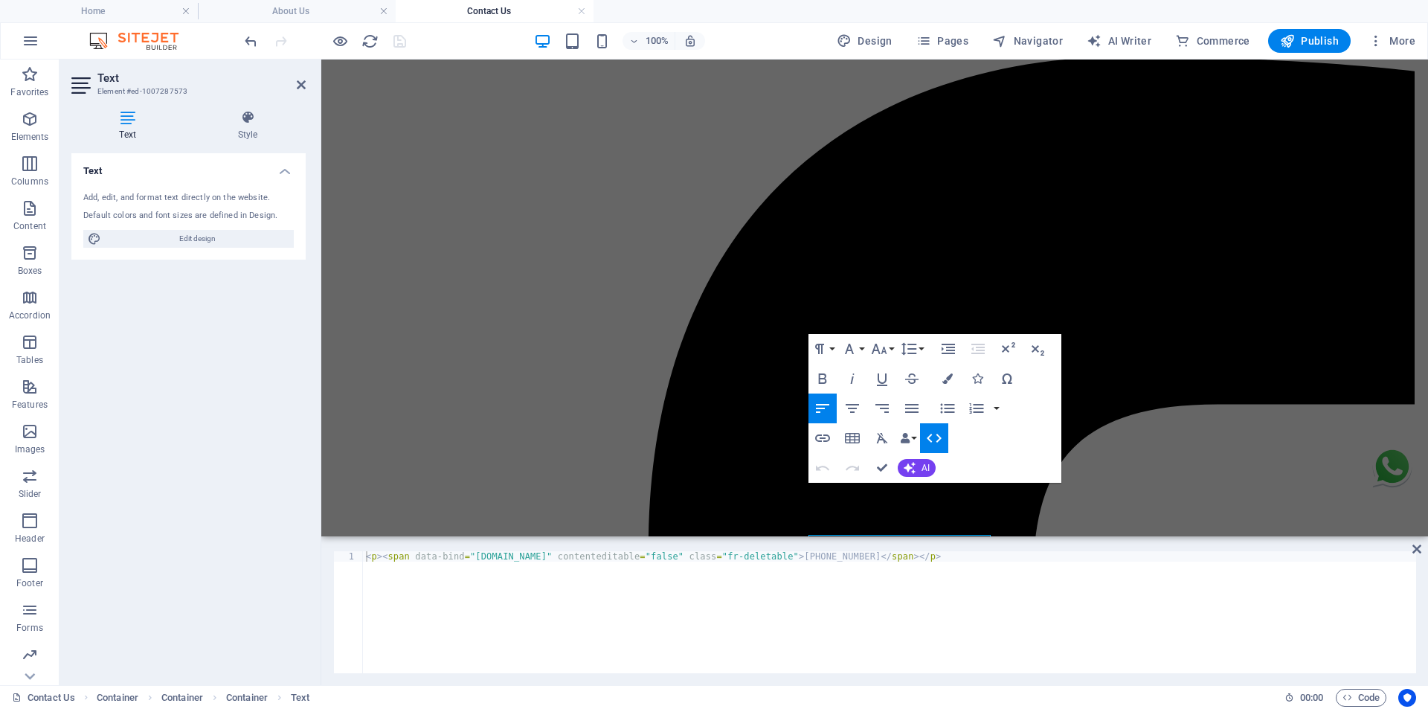
scroll to position [15, 0]
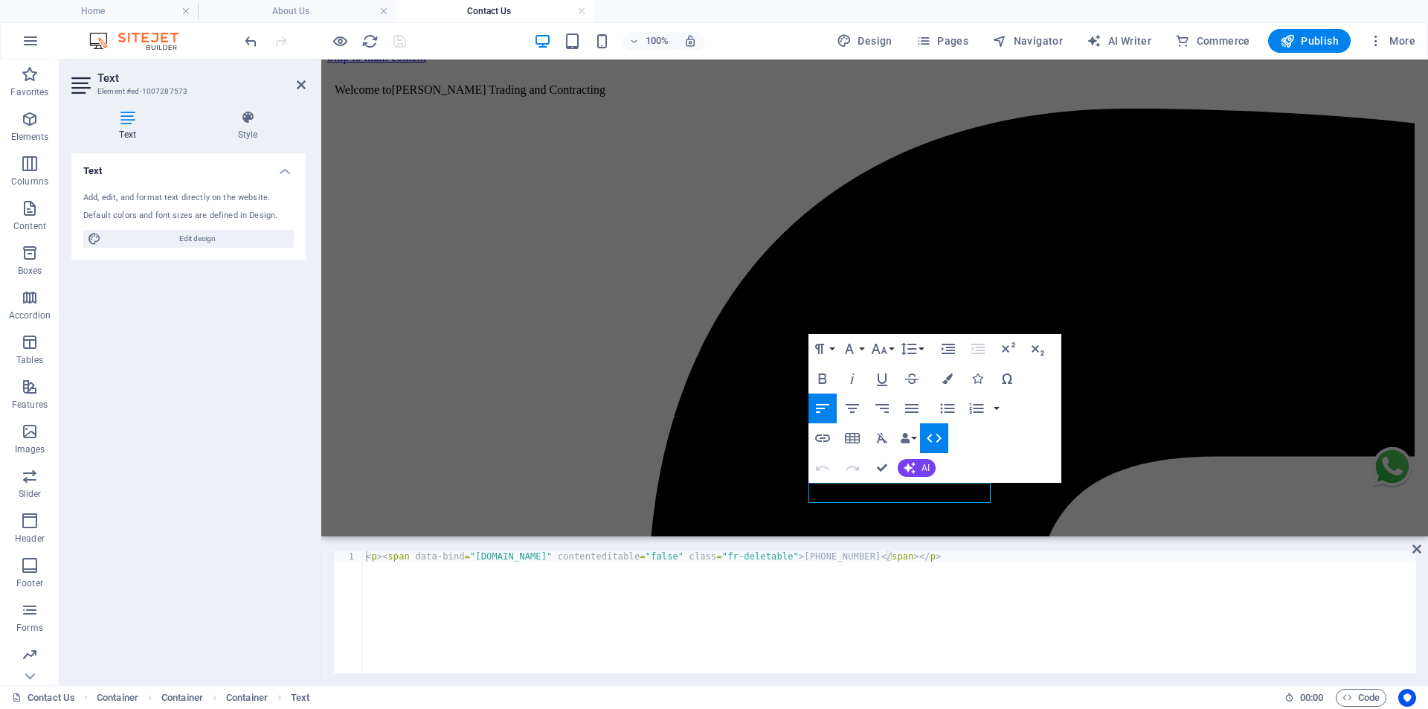
click at [404, 557] on div "< p > < span data-bind = "customer.mobile" contenteditable = "false" class = "f…" at bounding box center [889, 622] width 1053 height 143
drag, startPoint x: 404, startPoint y: 557, endPoint x: 386, endPoint y: 558, distance: 18.6
click at [386, 558] on div "< p > < span data-bind = "customer.mobile" contenteditable = "false" class = "f…" at bounding box center [889, 622] width 1053 height 143
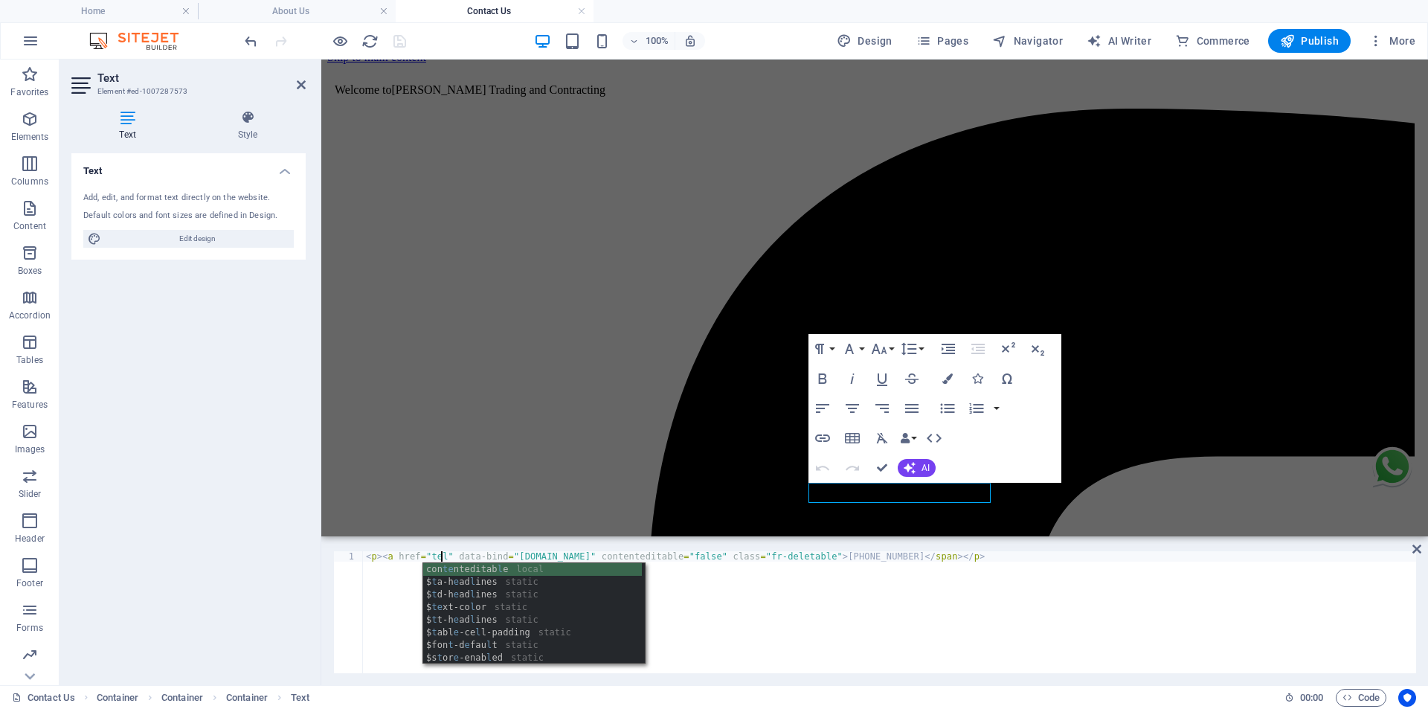
scroll to position [0, 6]
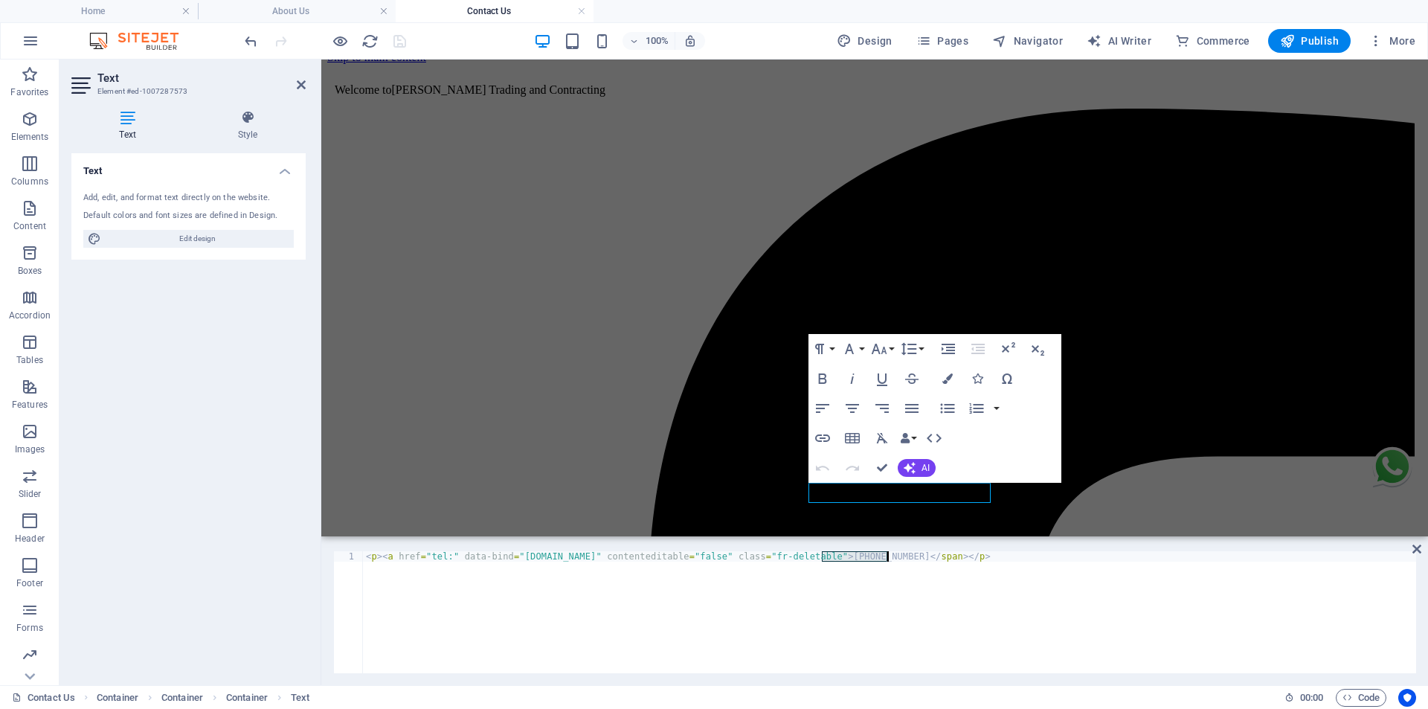
drag, startPoint x: 821, startPoint y: 558, endPoint x: 886, endPoint y: 558, distance: 64.7
click at [886, 558] on div "< p > < a href = "tel:" data-bind = "customer.mobile" contenteditable = "false"…" at bounding box center [889, 622] width 1053 height 143
click at [446, 556] on div "< p > < a href = "tel:" data-bind = "customer.mobile" contenteditable = "false"…" at bounding box center [889, 622] width 1053 height 143
drag, startPoint x: 983, startPoint y: 553, endPoint x: 960, endPoint y: 555, distance: 23.2
click at [960, 555] on div "< p > < a href = "tel:+968 94057188" data-bind = "customer.mobile" contentedita…" at bounding box center [889, 622] width 1053 height 143
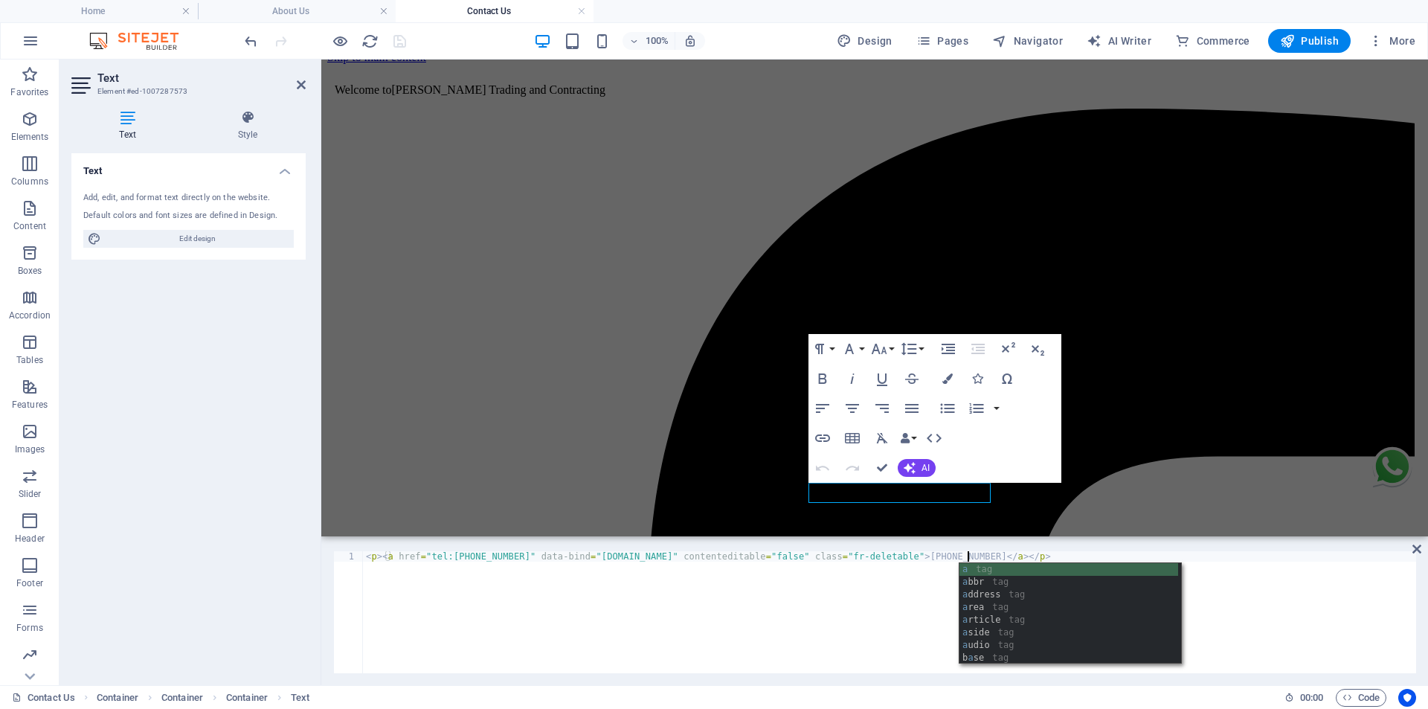
scroll to position [0, 48]
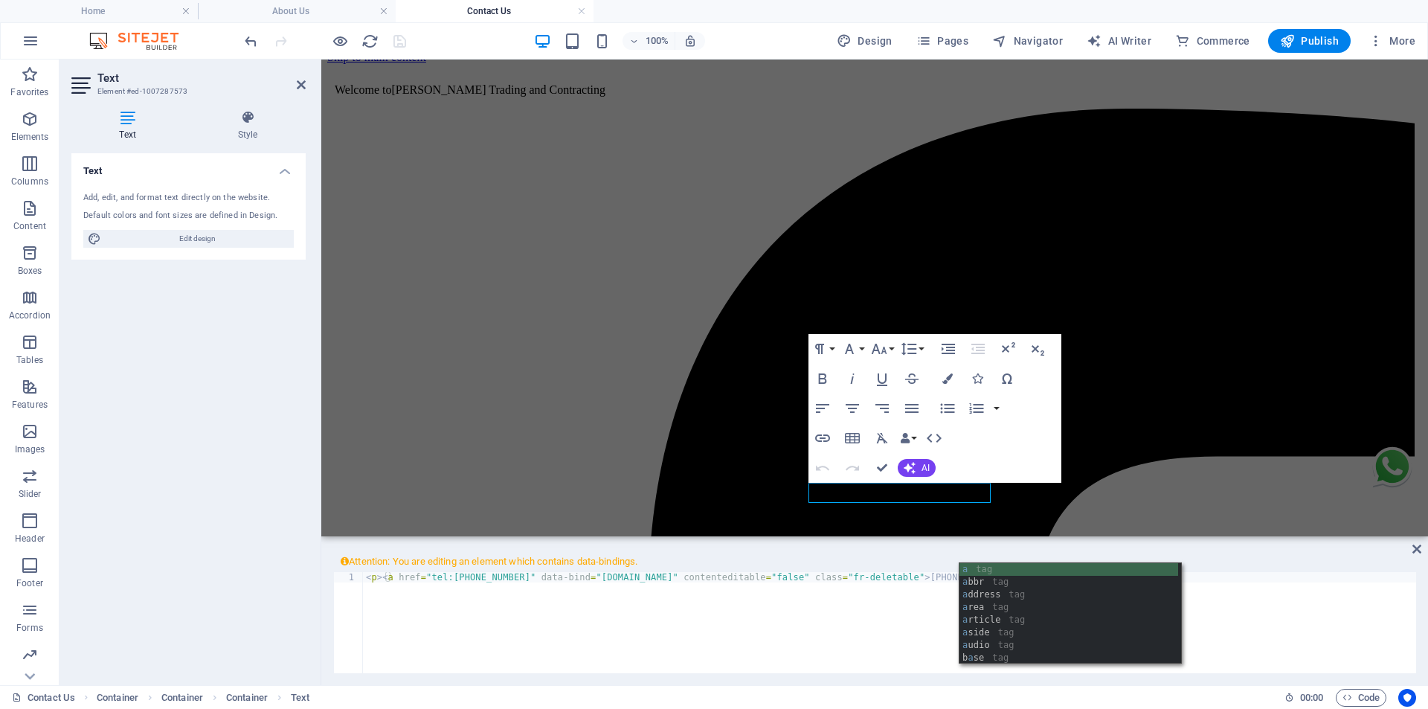
type textarea "<p><a href="tel:+968 94057188" data-bind="customer.mobile" contenteditable="fal…"
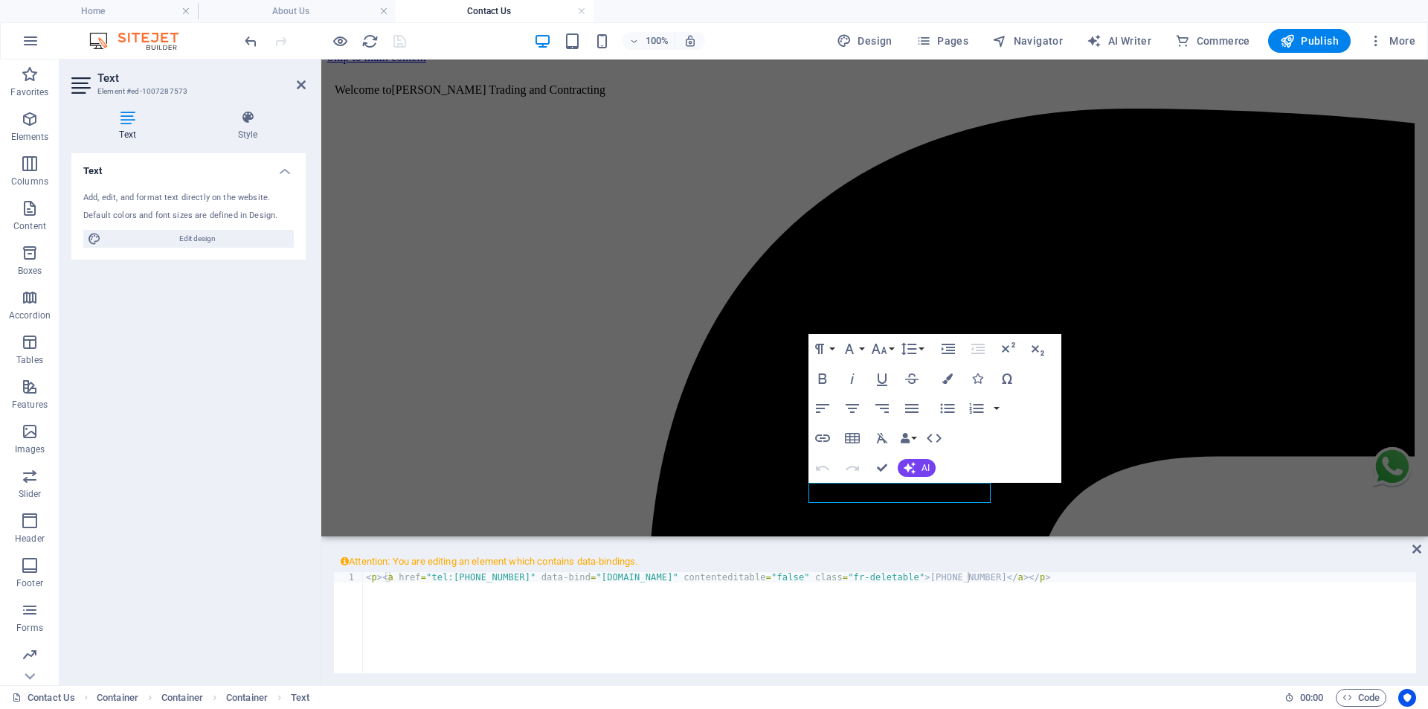
click at [1257, 565] on span "Attention: You are editing an element which contains data-bindings." at bounding box center [874, 561] width 1083 height 21
click at [472, 39] on div "100% Design Pages Navigator AI Writer Commerce Publish More" at bounding box center [831, 41] width 1179 height 24
click at [1005, 589] on div "< p > < a href = "tel:+968 94057188" data-bind = "customer.mobile" contentedita…" at bounding box center [889, 633] width 1053 height 122
click at [439, 37] on div "100% Design Pages Navigator AI Writer Commerce Publish More" at bounding box center [831, 41] width 1179 height 24
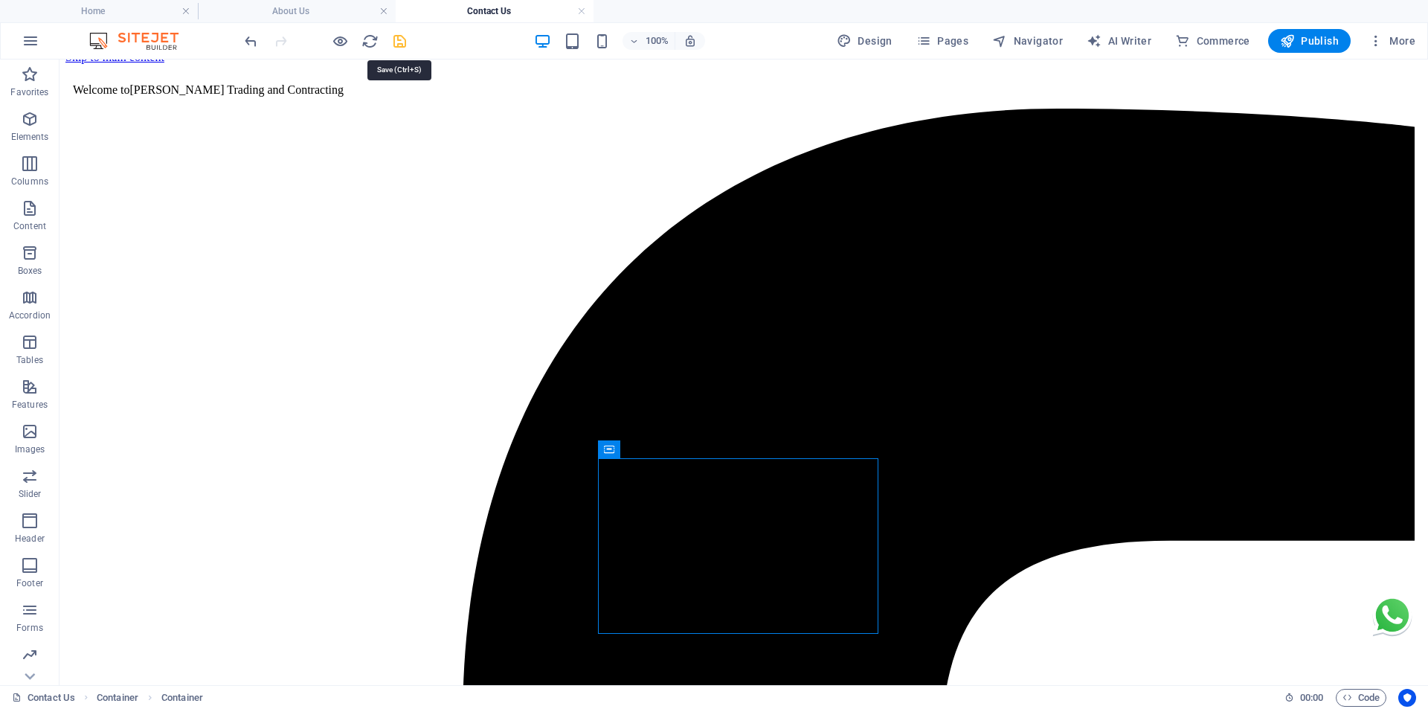
click at [393, 39] on icon "save" at bounding box center [399, 41] width 17 height 17
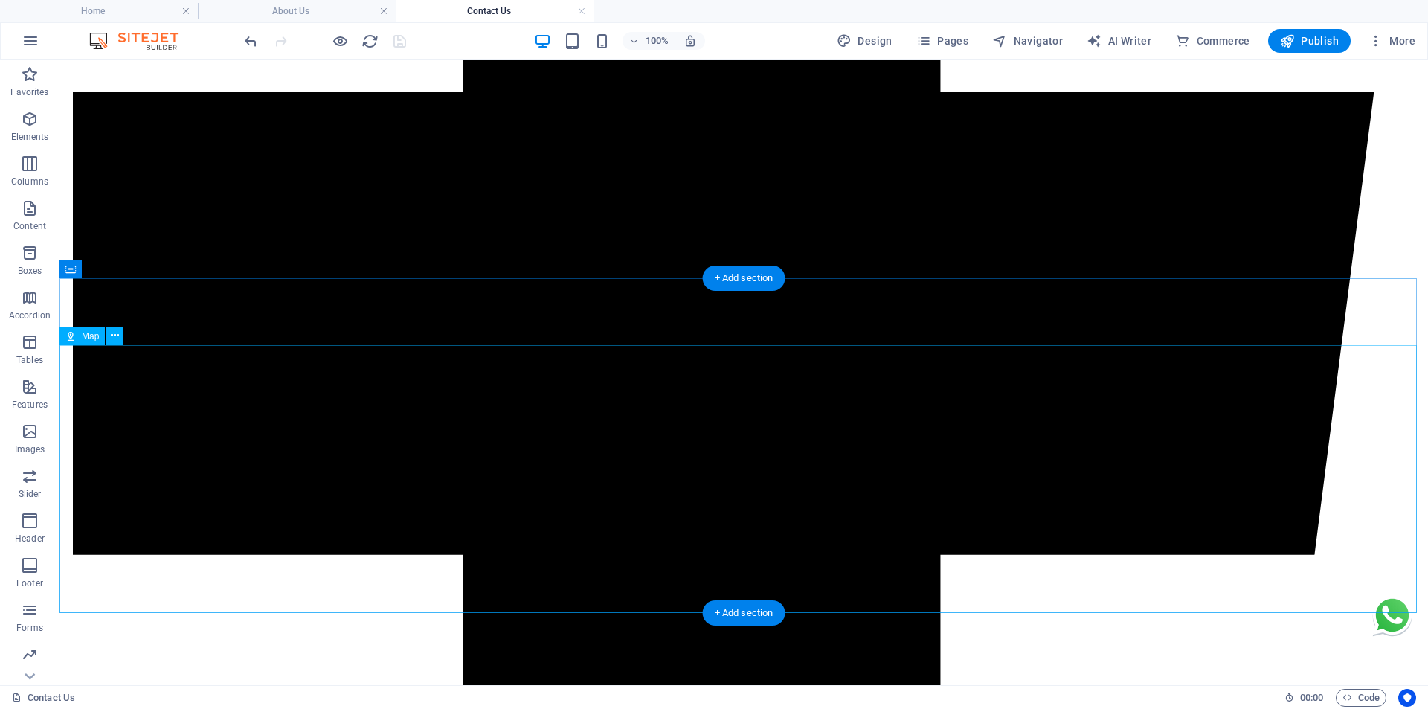
scroll to position [1205, 0]
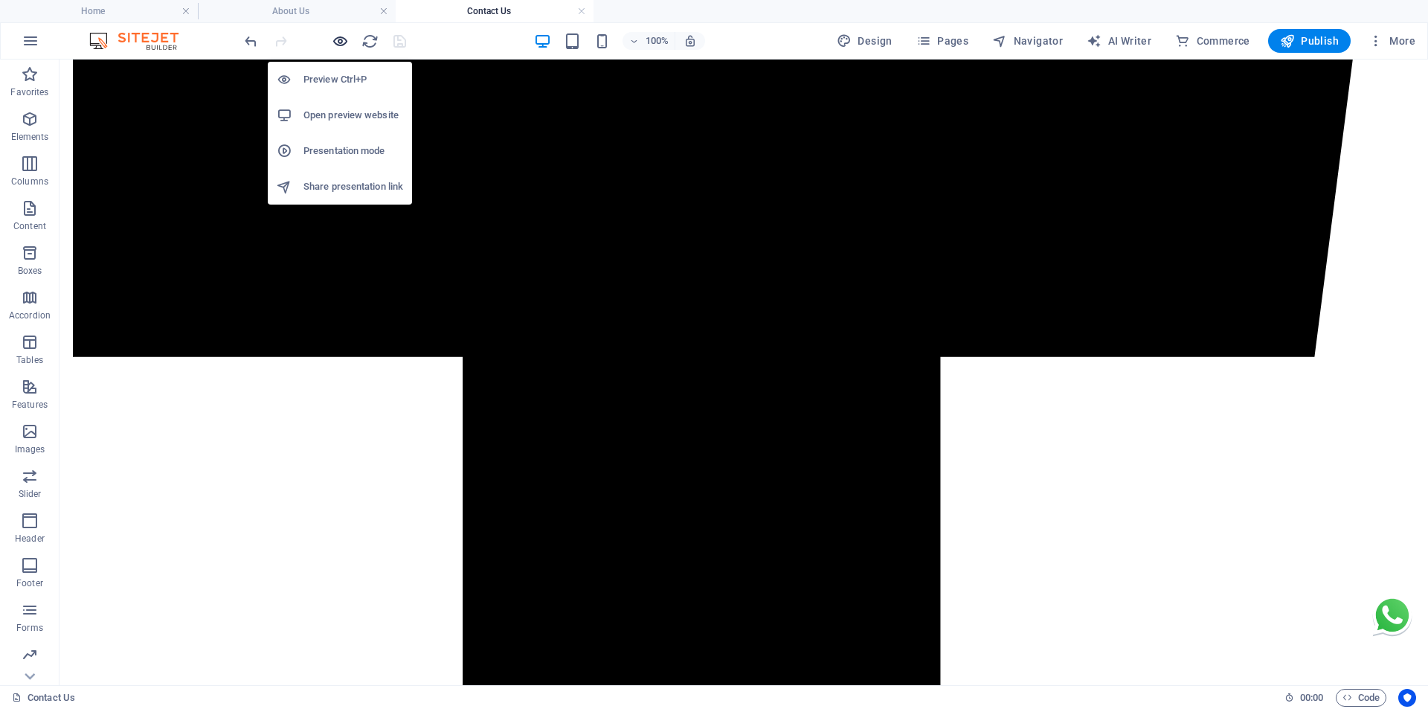
click at [335, 42] on icon "button" at bounding box center [340, 41] width 17 height 17
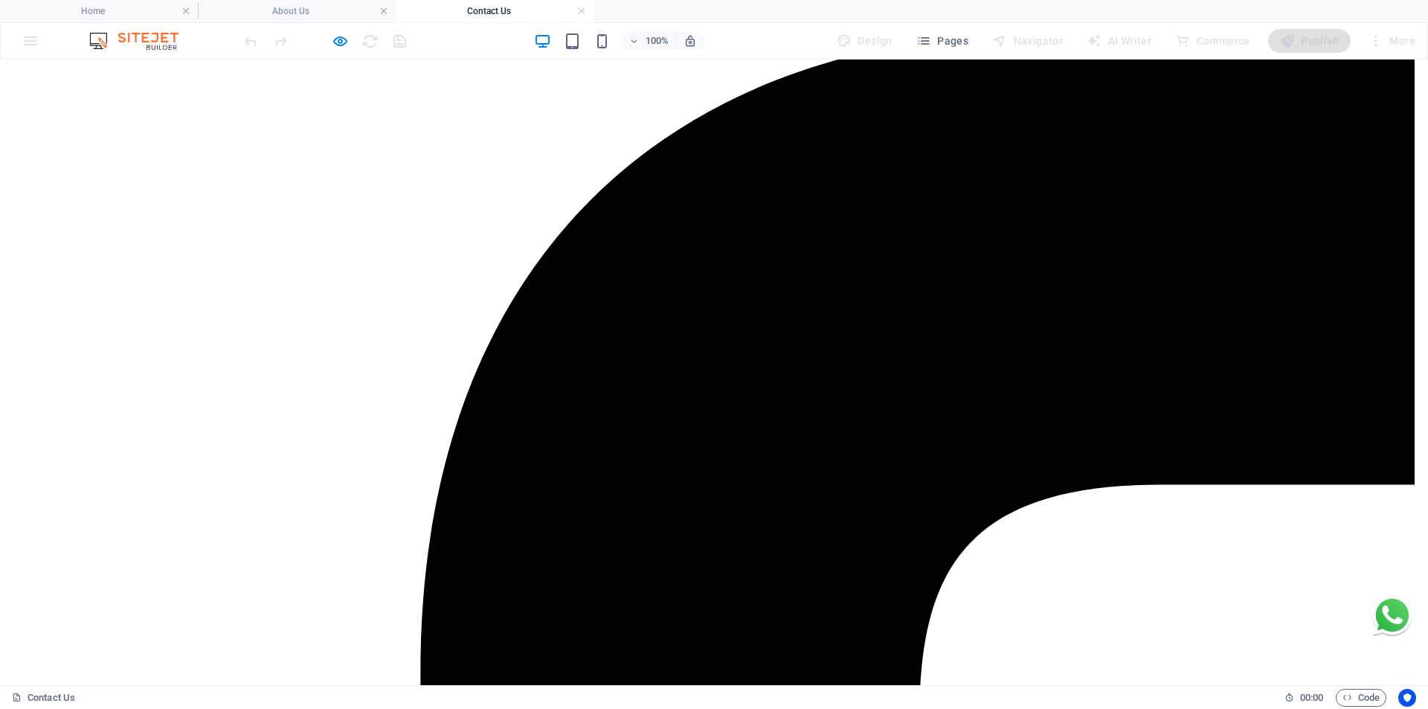
scroll to position [0, 0]
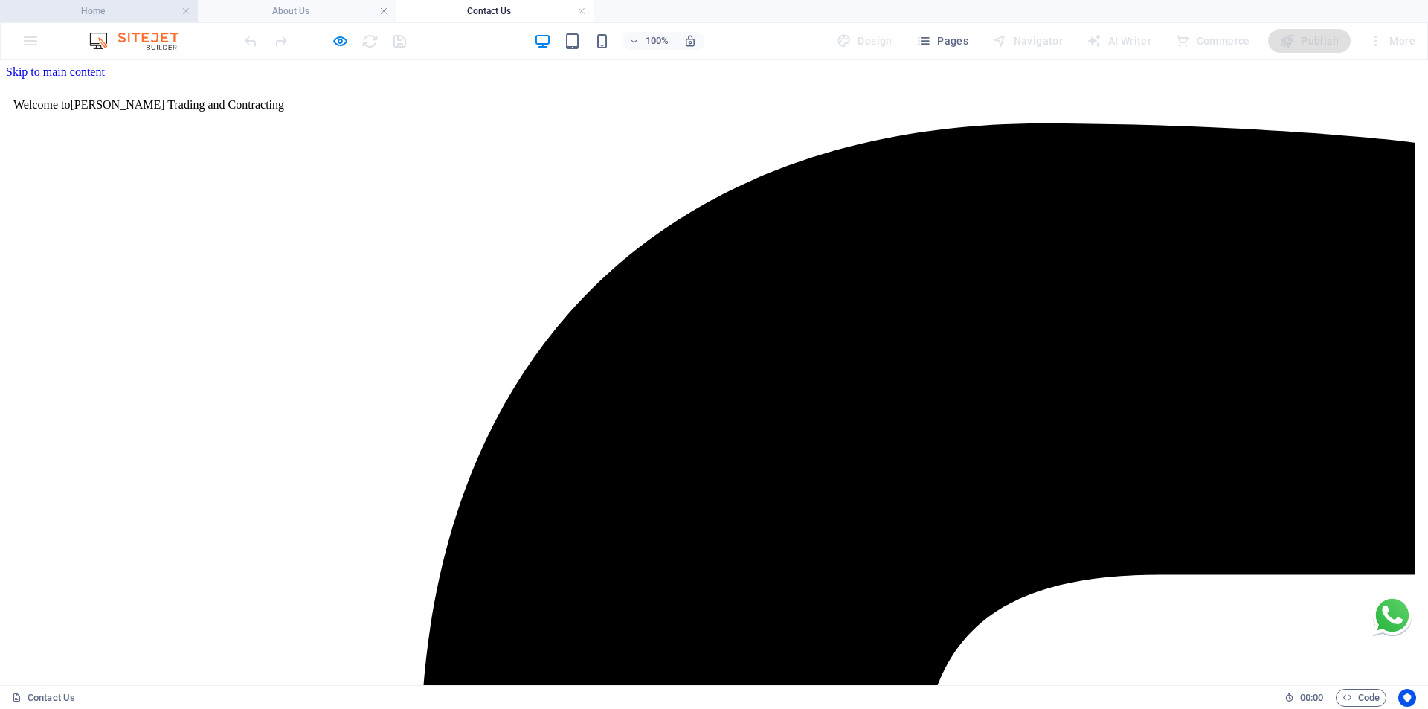
click at [126, 2] on li "Home" at bounding box center [99, 11] width 198 height 22
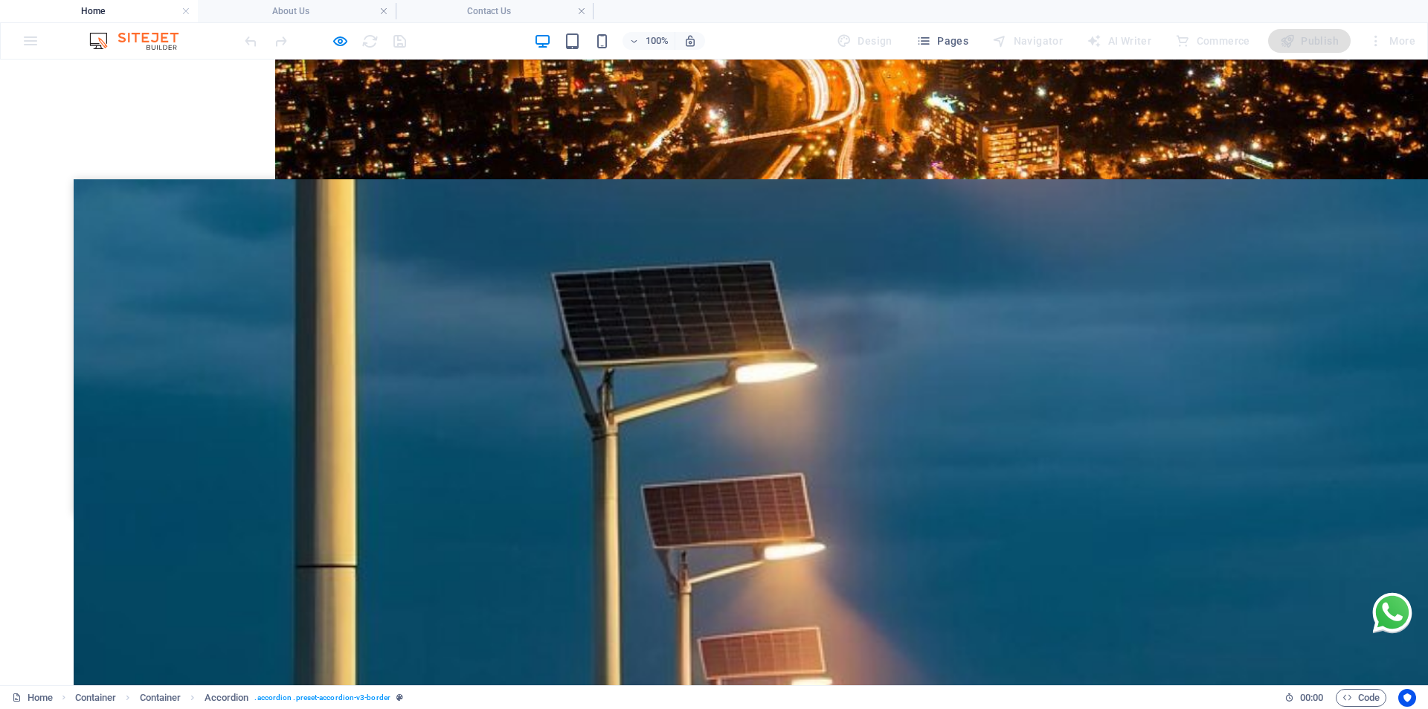
scroll to position [4047, 0]
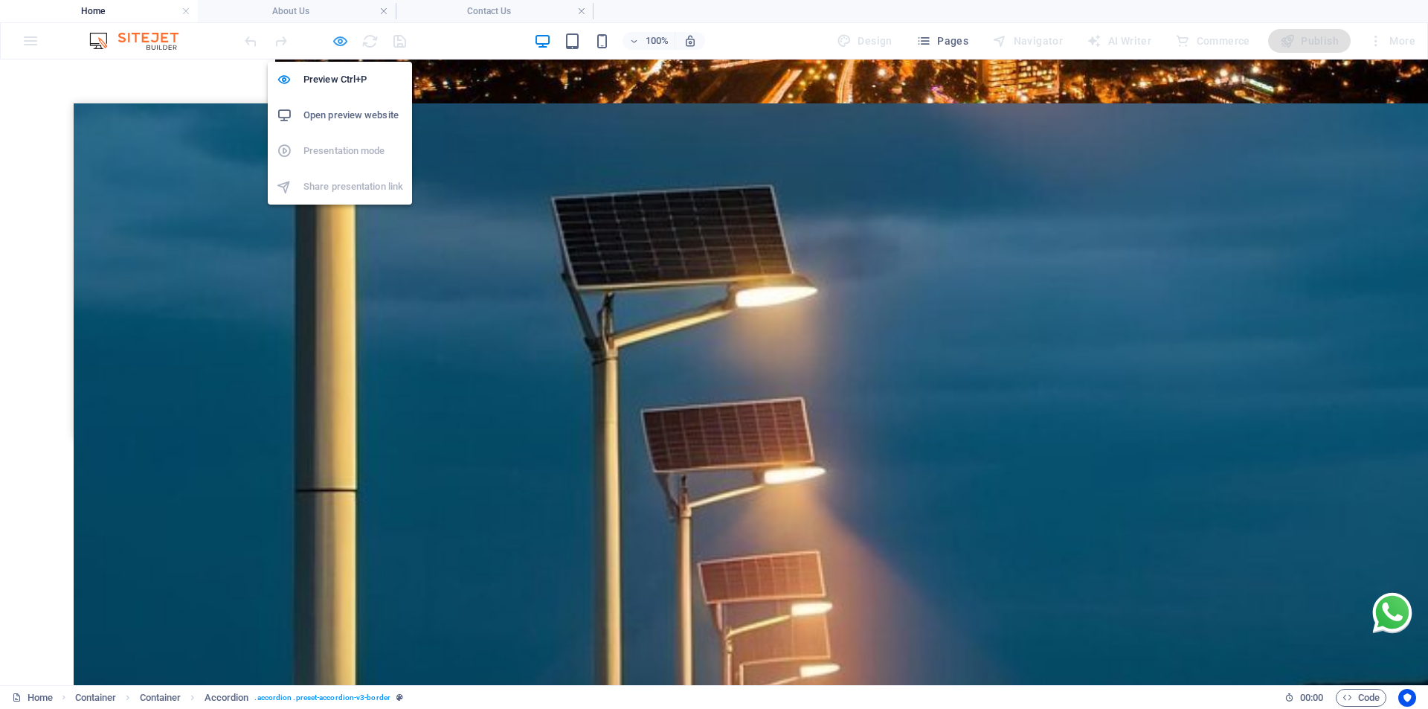
click at [341, 45] on icon "button" at bounding box center [340, 41] width 17 height 17
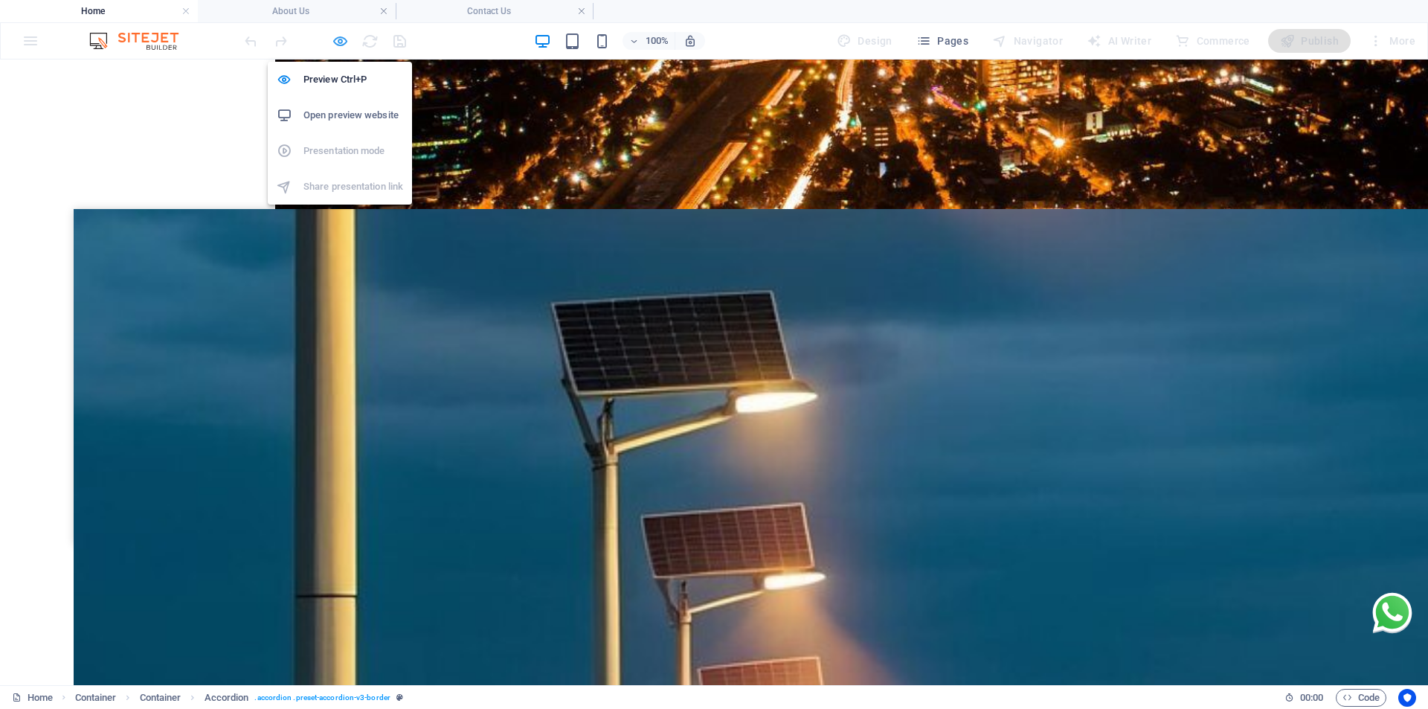
scroll to position [4192, 0]
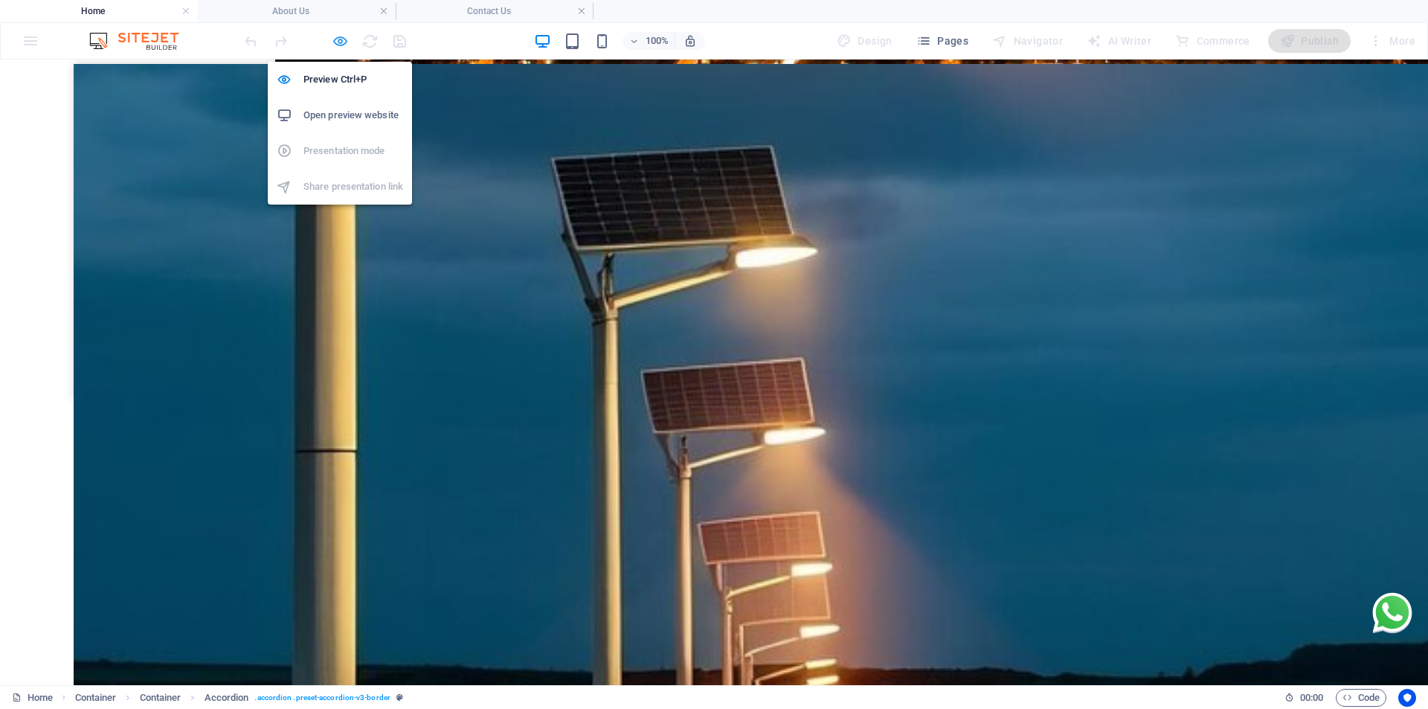
select select "rem"
select select "px"
select select "rem"
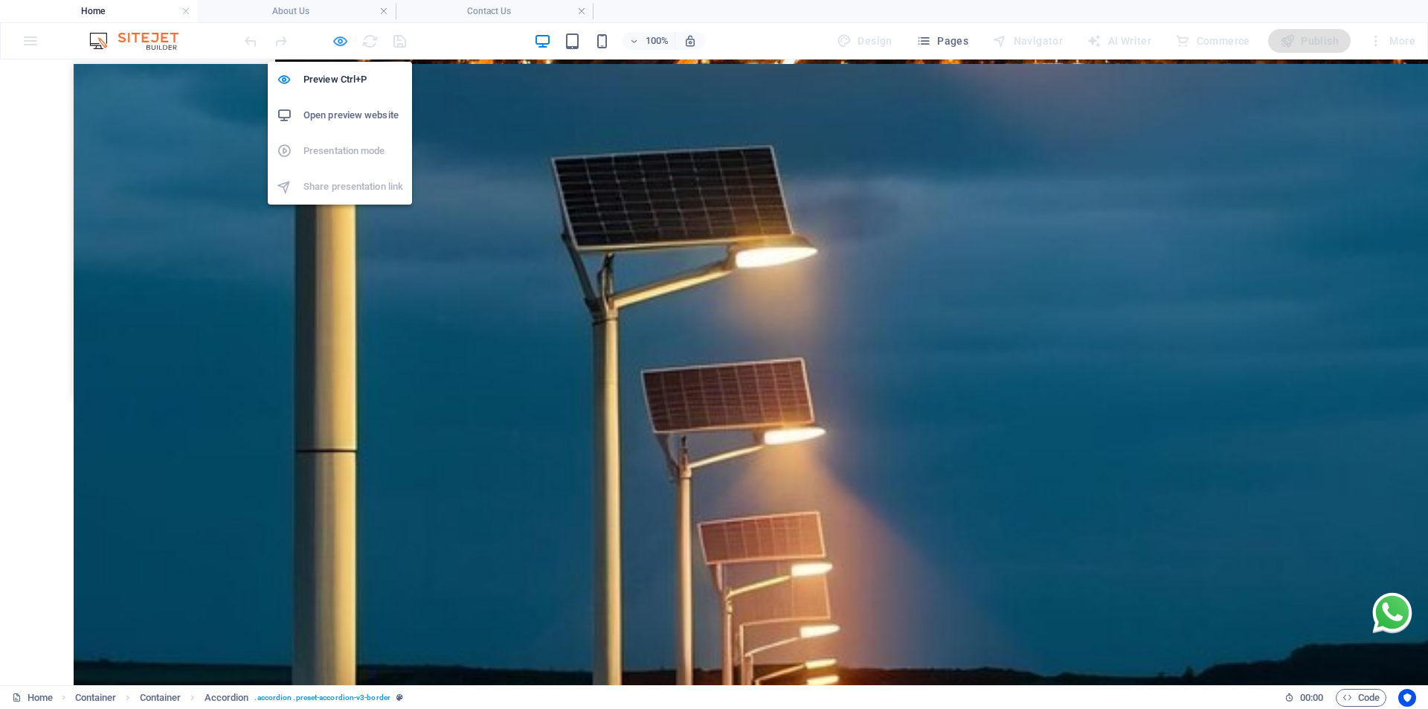
select select "rem"
select select "px"
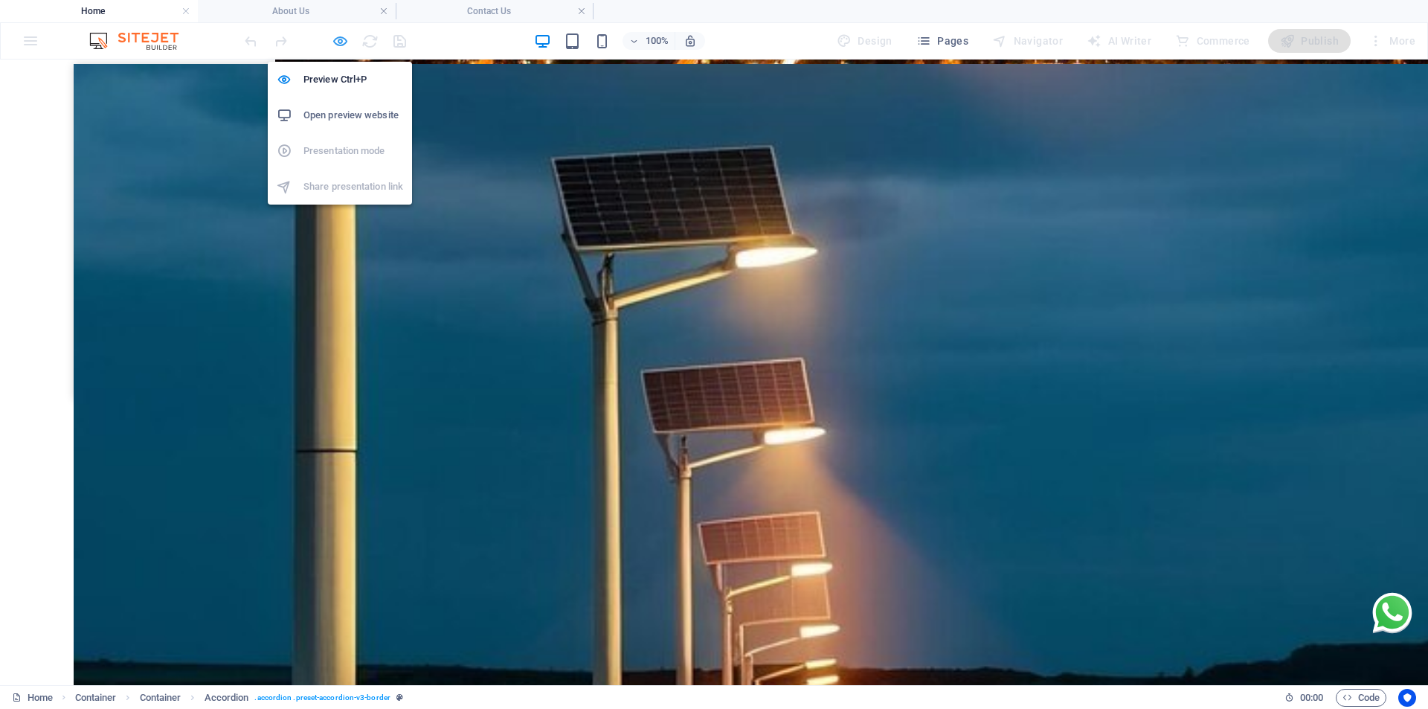
select select "px"
select select "rem"
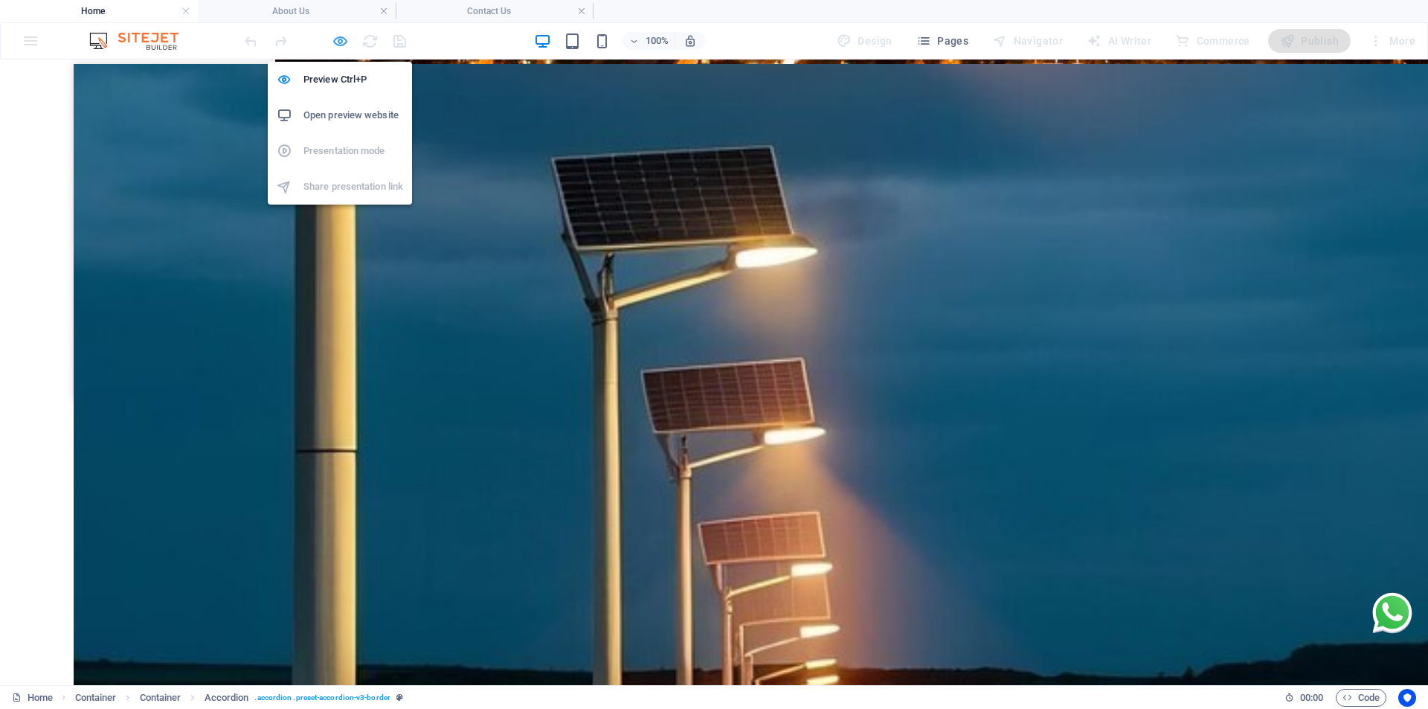
select select "rem"
select select "px"
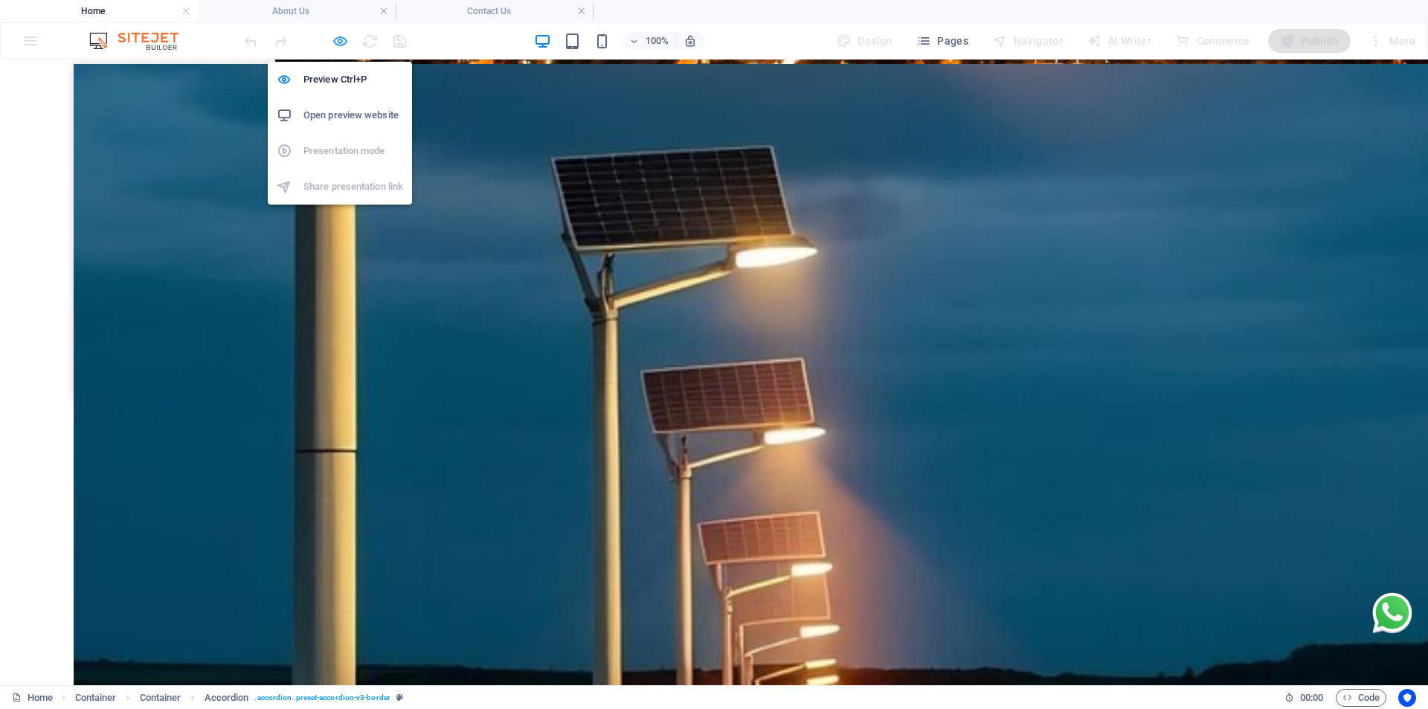
select select "preset-accordion-v3-border"
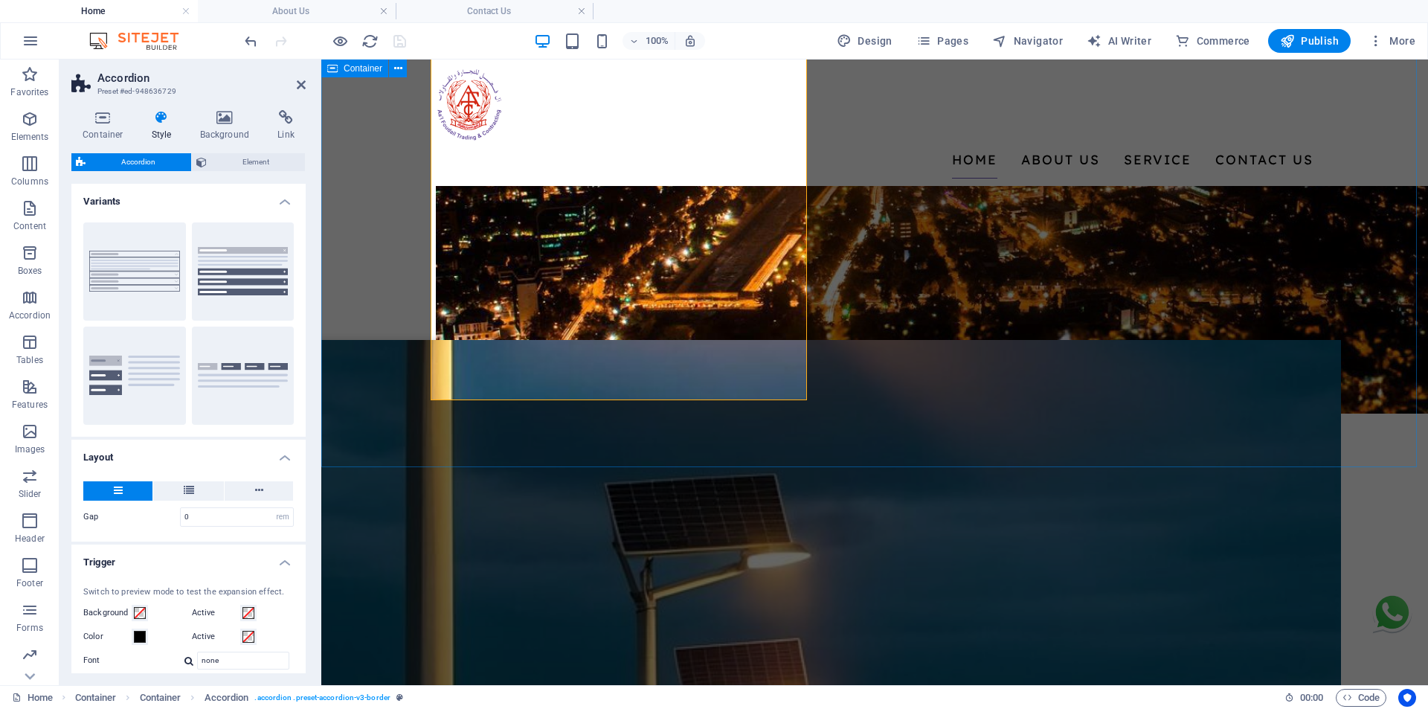
scroll to position [3878, 0]
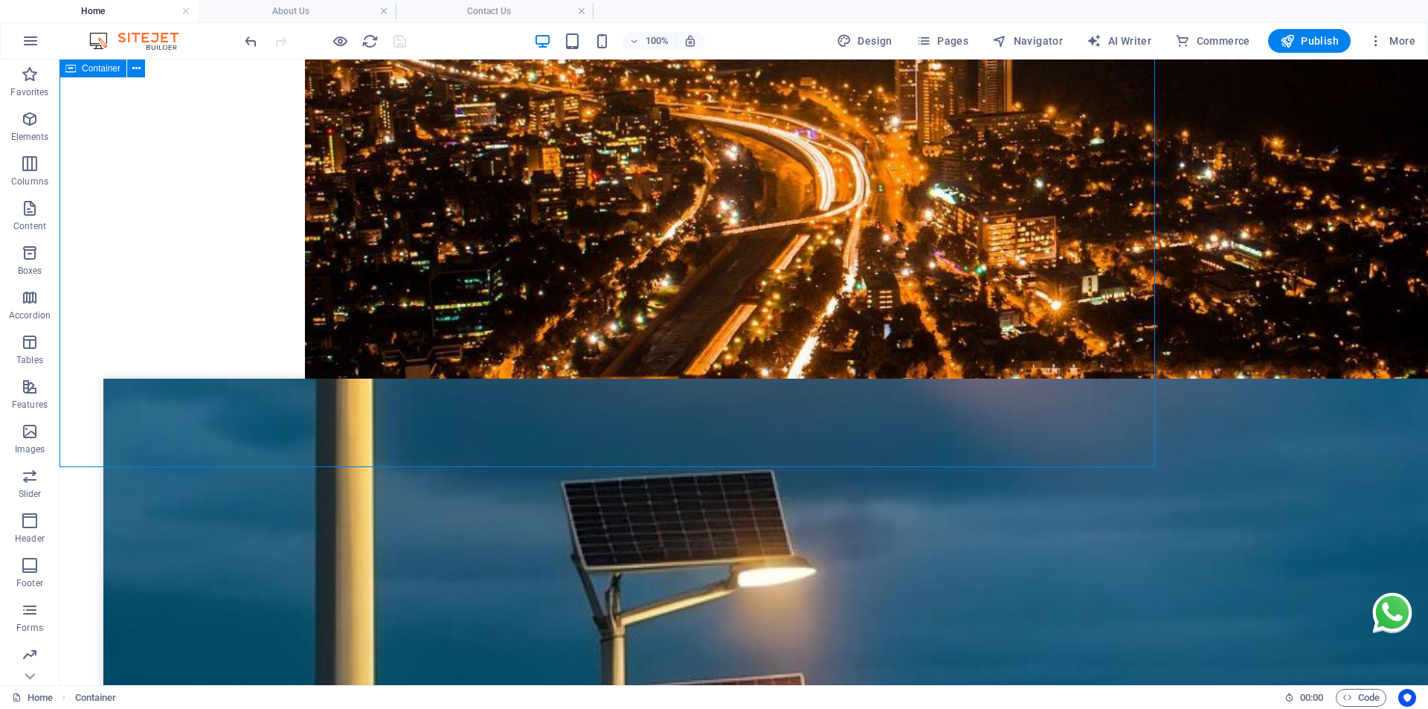
scroll to position [3837, 0]
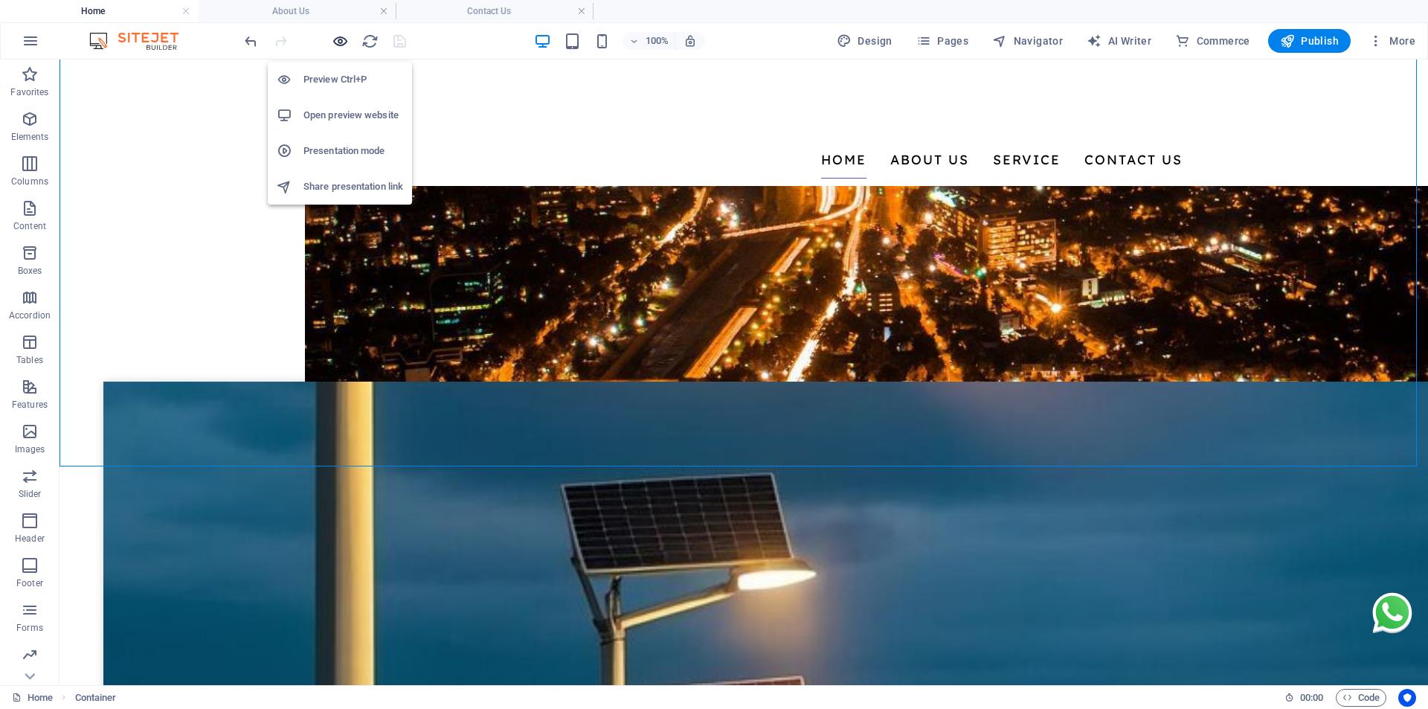
click at [338, 42] on icon "button" at bounding box center [340, 41] width 17 height 17
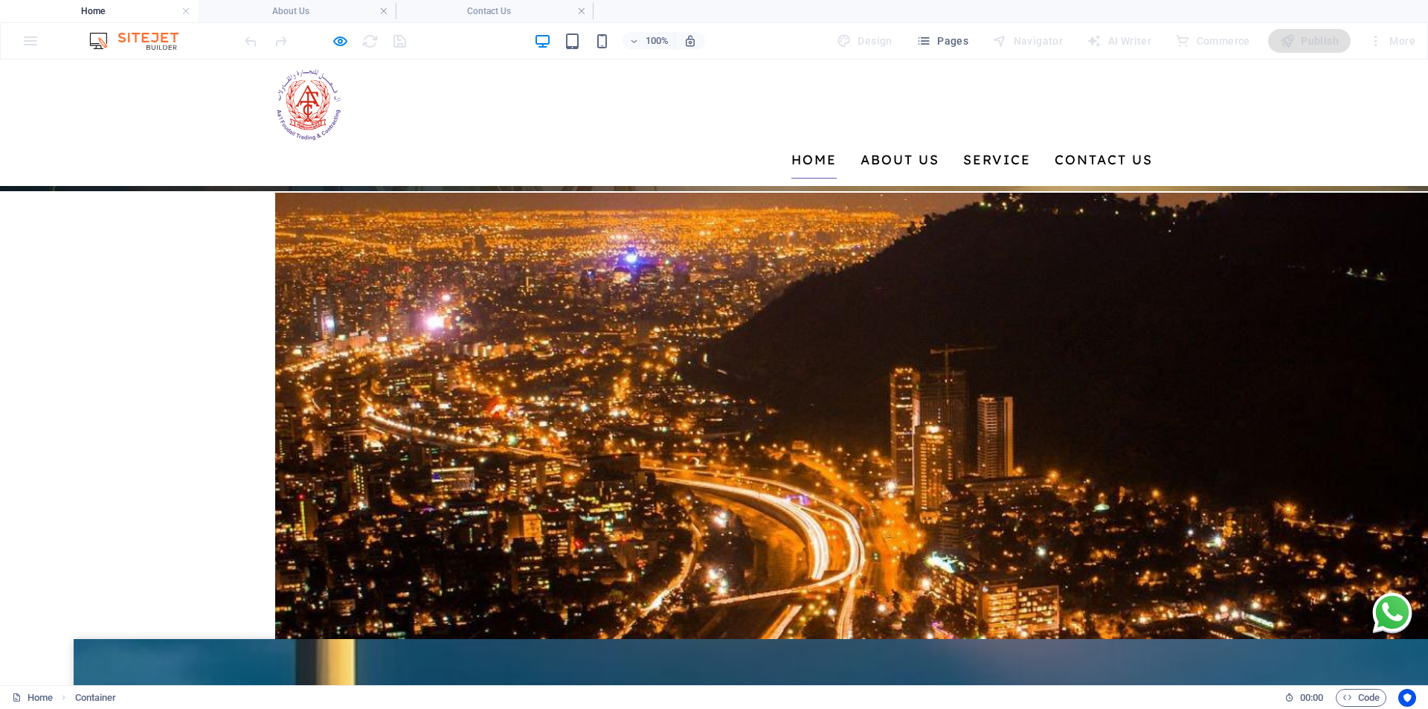
scroll to position [3443, 0]
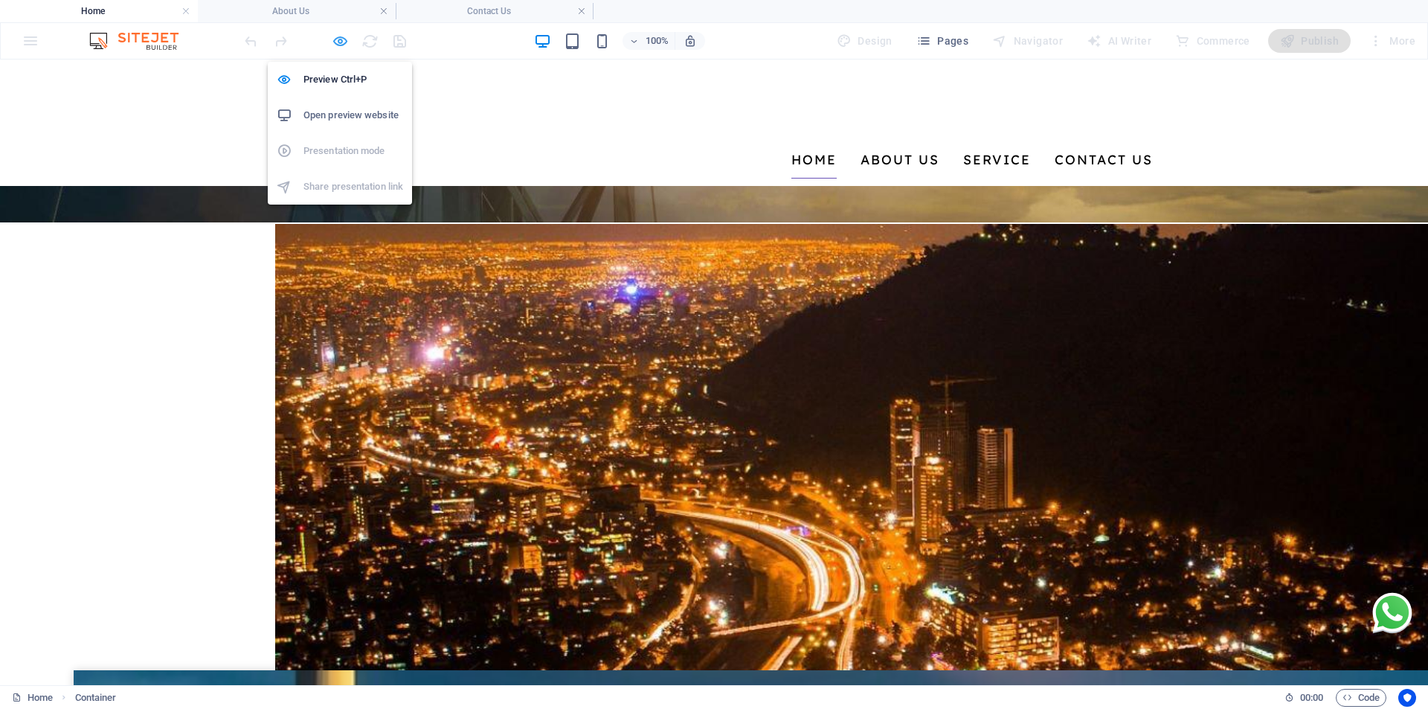
click at [336, 42] on icon "button" at bounding box center [340, 41] width 17 height 17
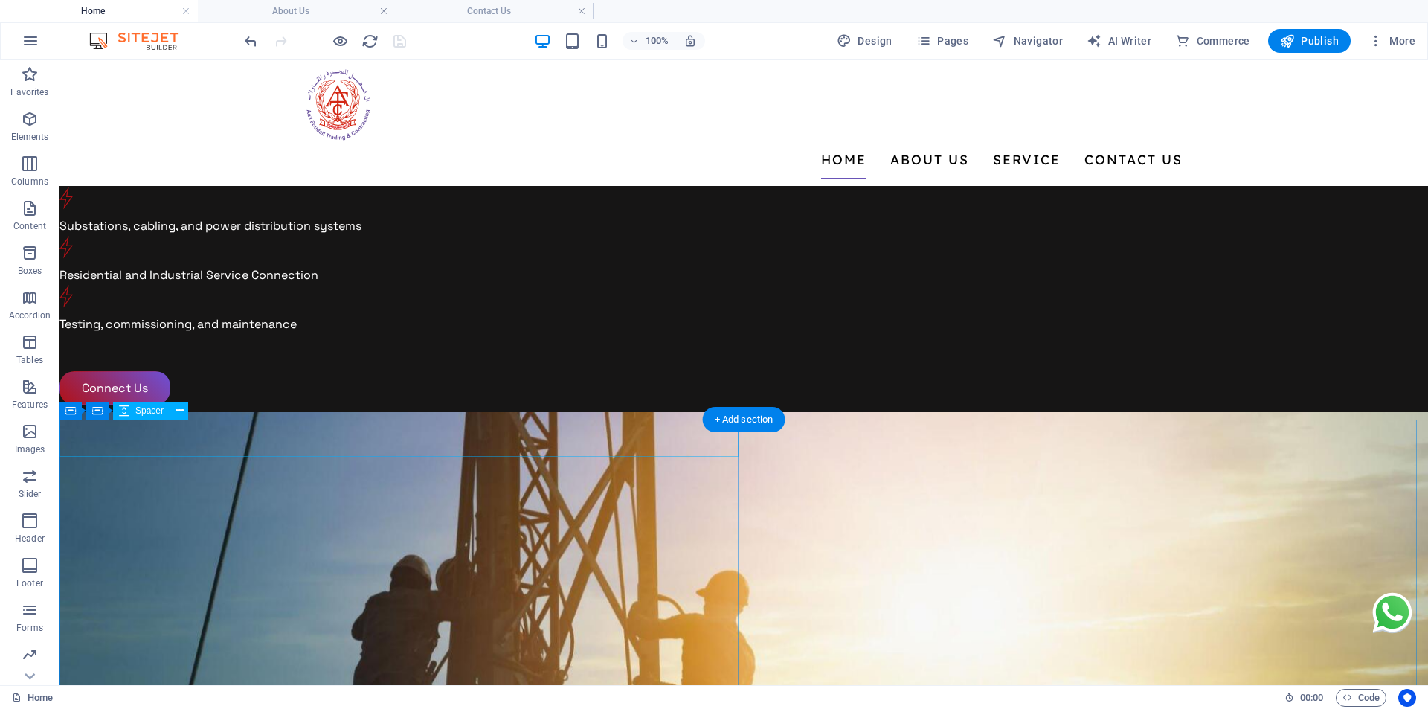
scroll to position [2571, 0]
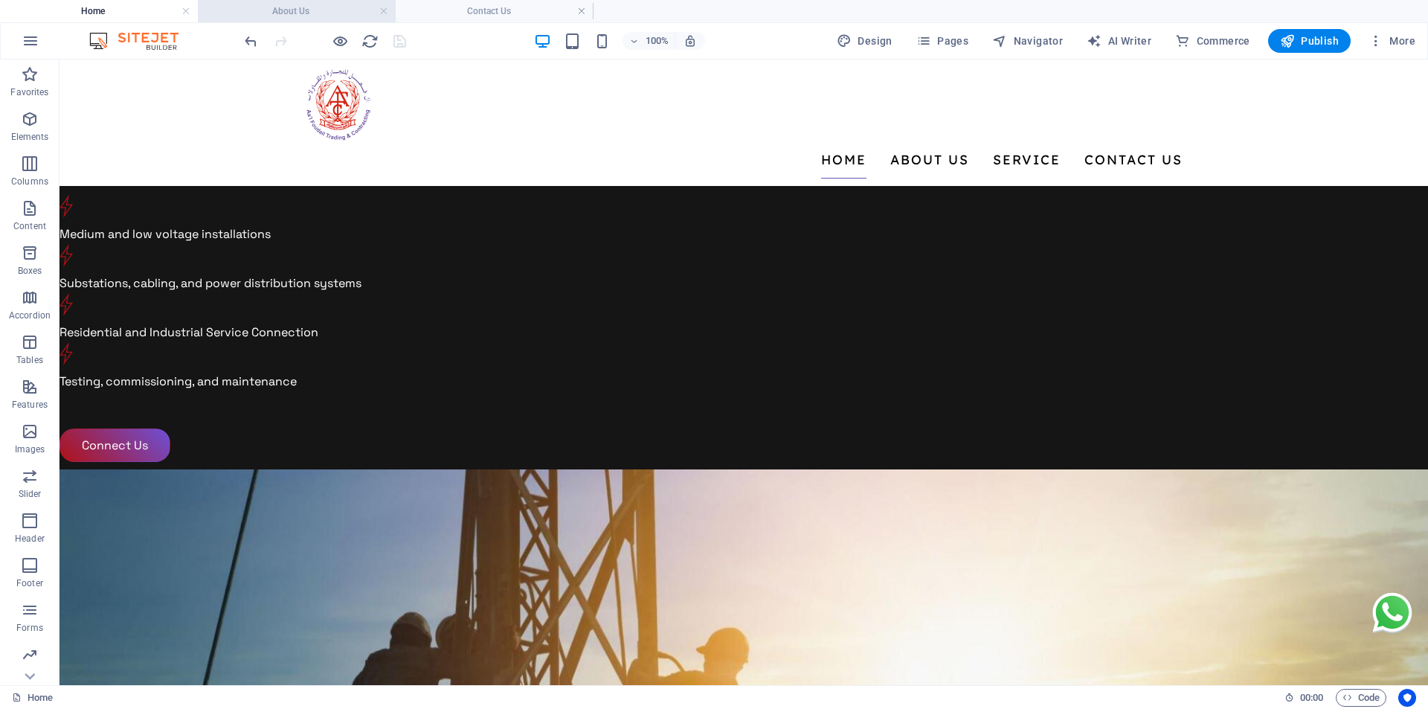
click at [298, 15] on h4 "About Us" at bounding box center [297, 11] width 198 height 16
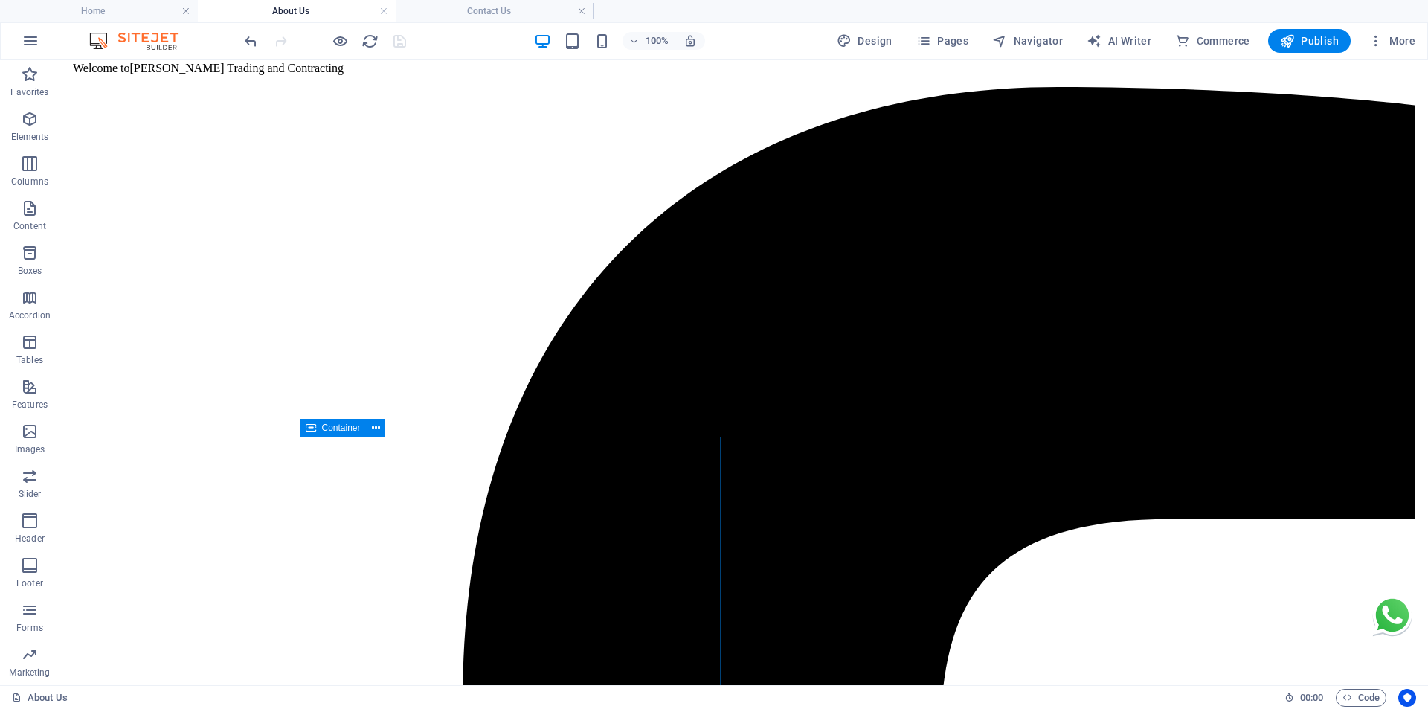
scroll to position [0, 0]
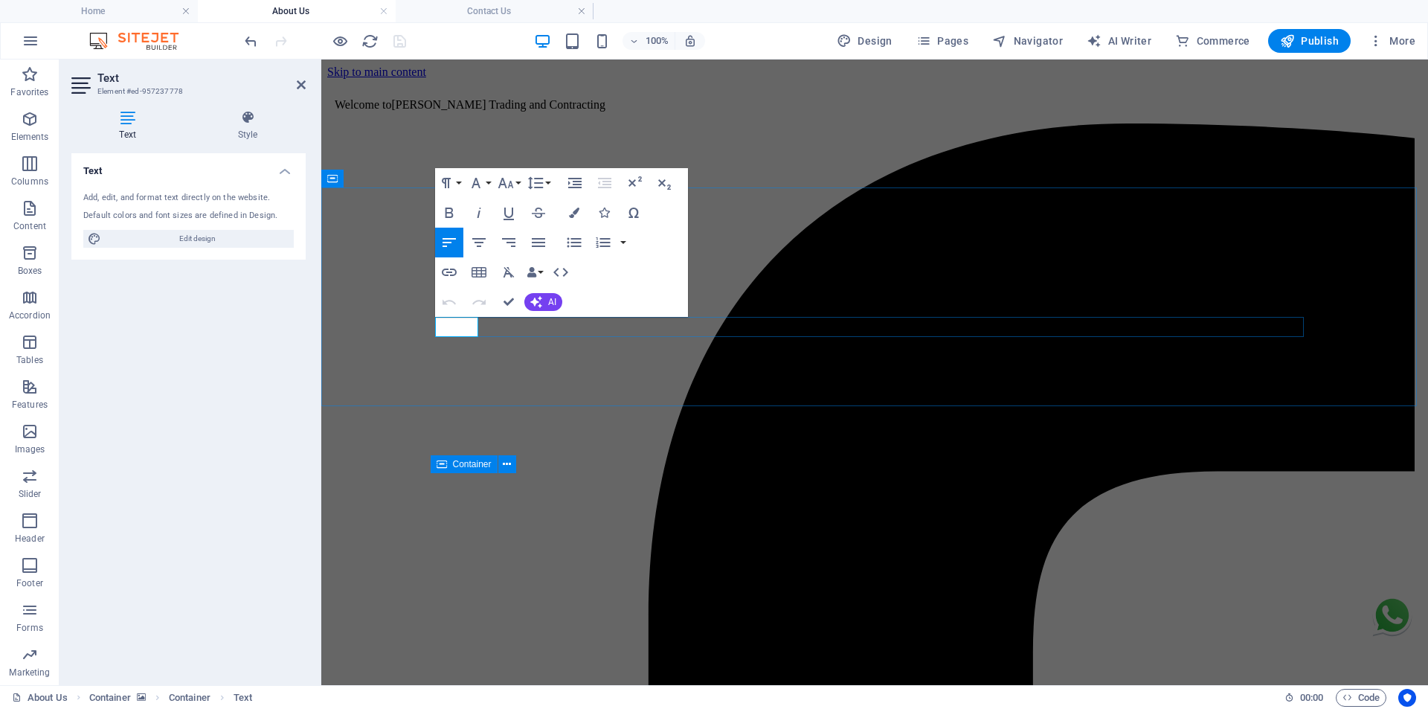
drag, startPoint x: 474, startPoint y: 329, endPoint x: 433, endPoint y: 329, distance: 40.9
click at [454, 270] on icon "button" at bounding box center [449, 271] width 15 height 7
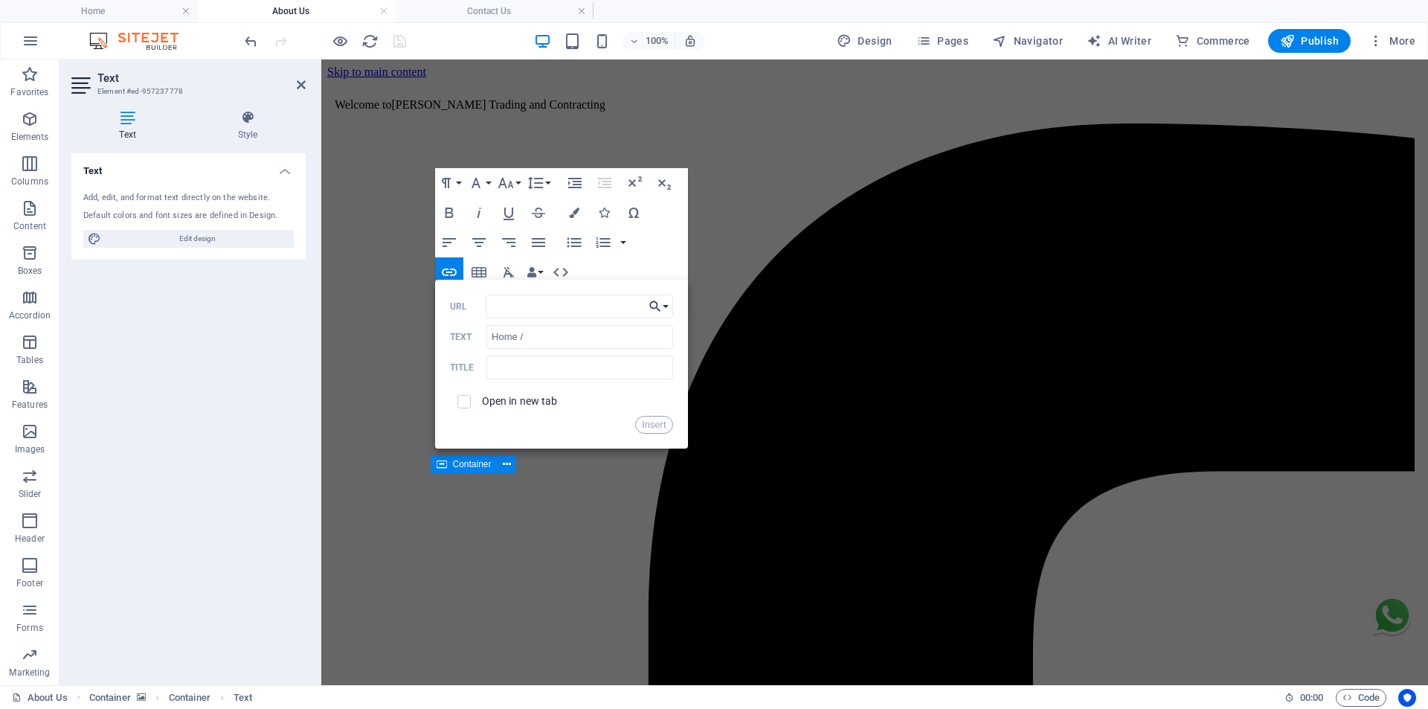
click at [662, 306] on button "Choose Link" at bounding box center [659, 306] width 28 height 24
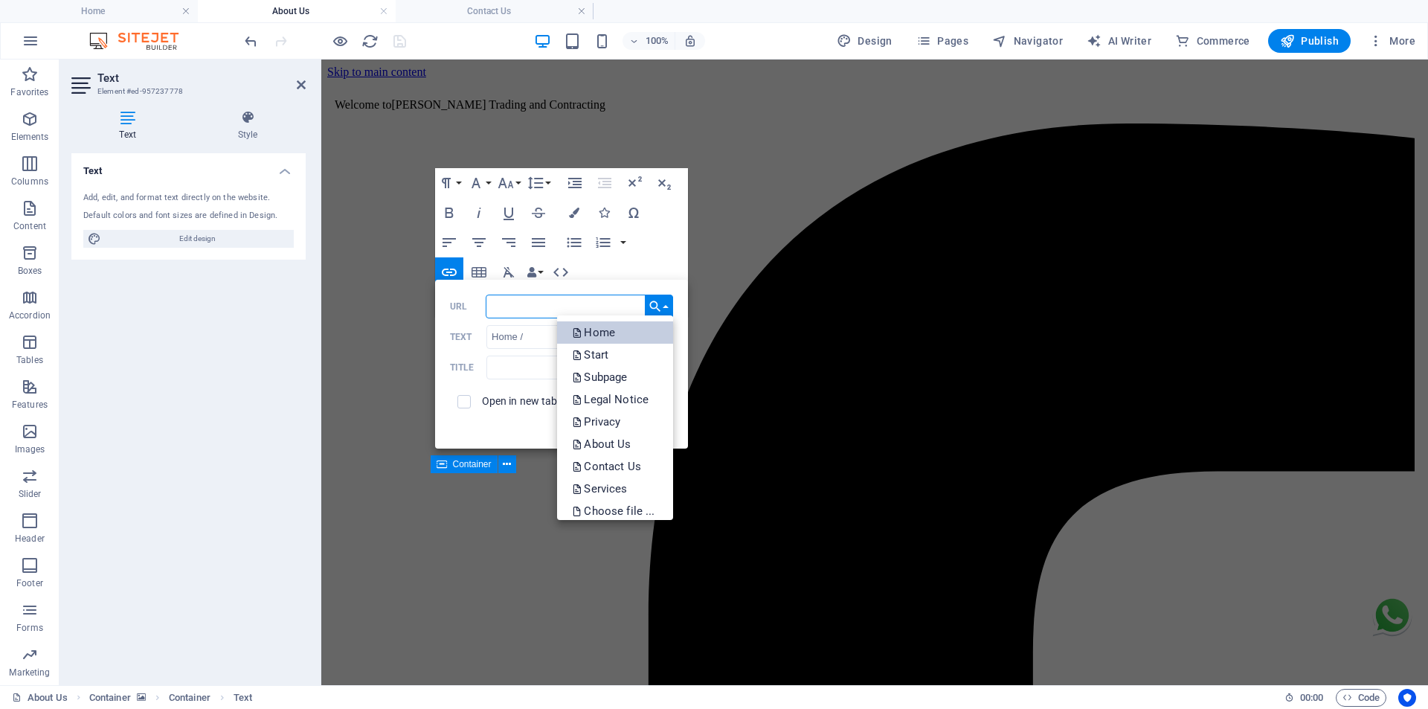
click at [616, 333] on link "Home" at bounding box center [614, 332] width 115 height 22
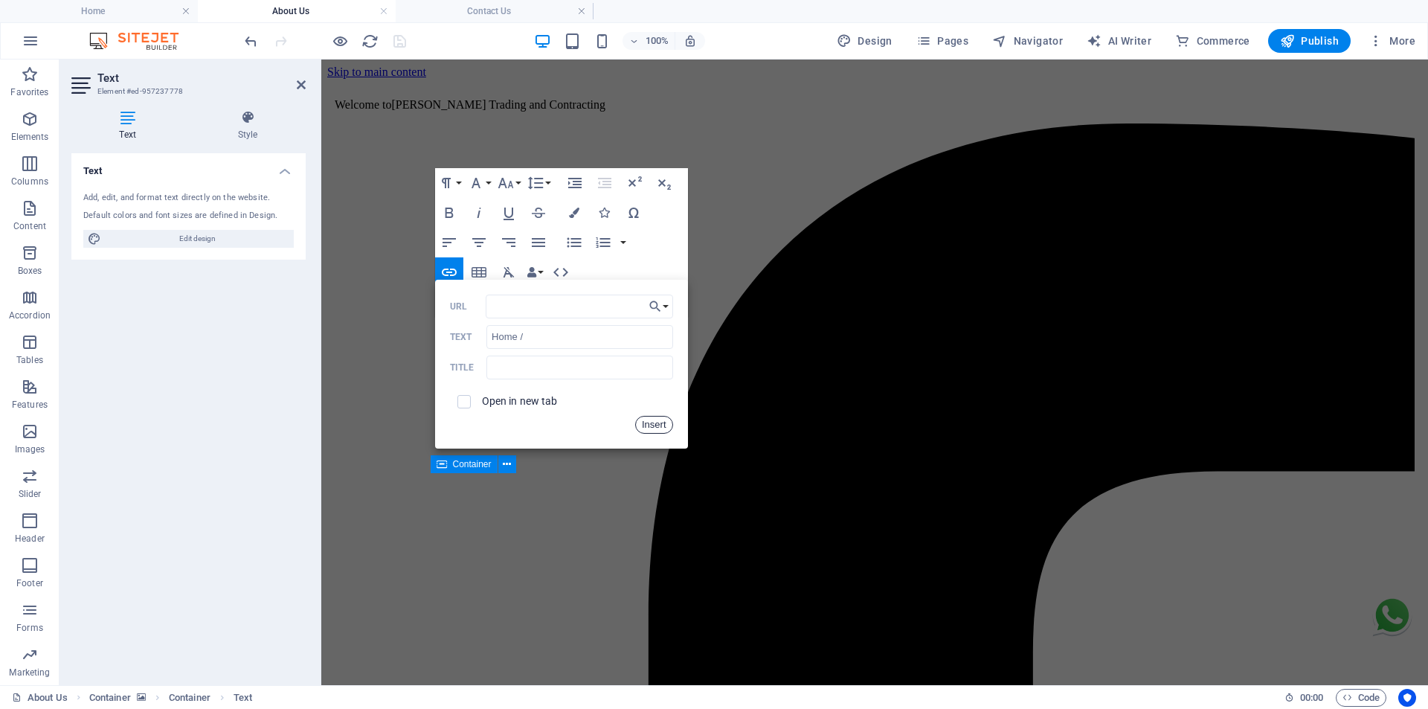
click at [649, 417] on button "Insert" at bounding box center [654, 425] width 38 height 18
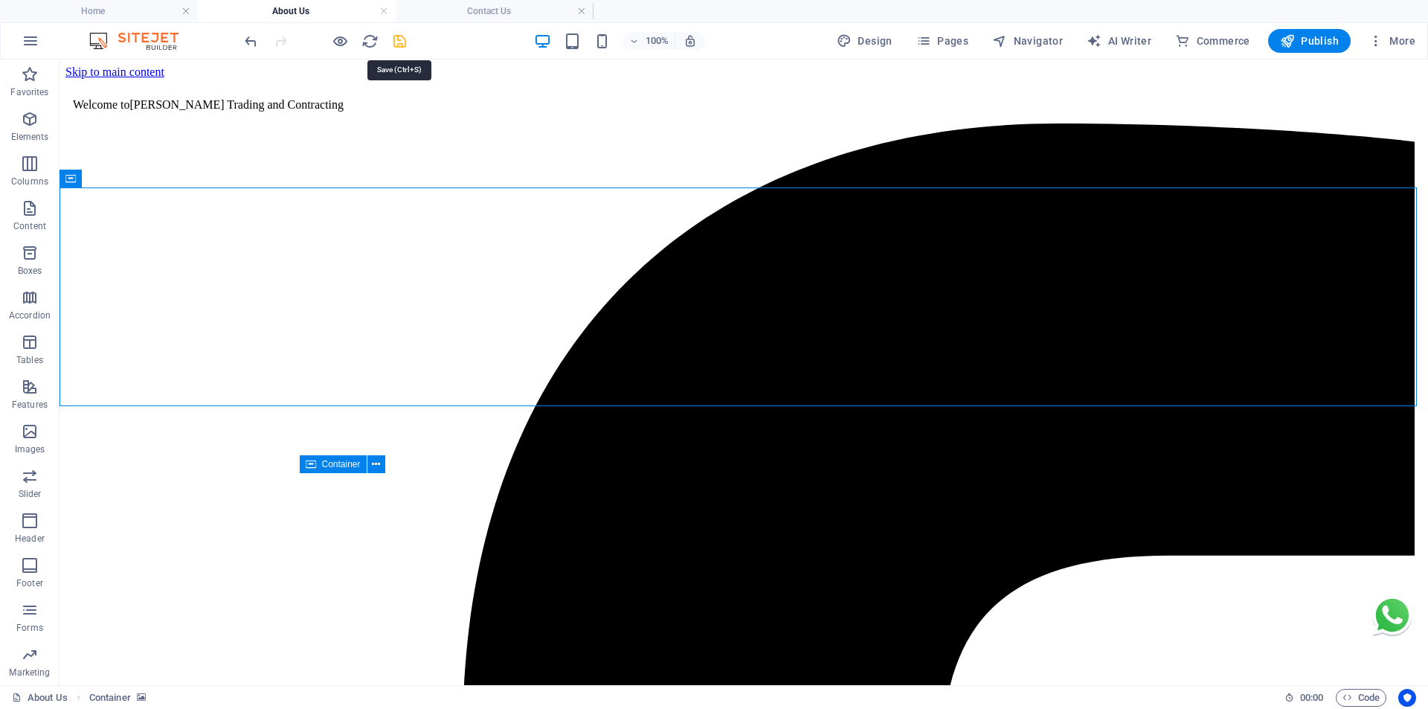
click at [399, 37] on icon "save" at bounding box center [399, 41] width 17 height 17
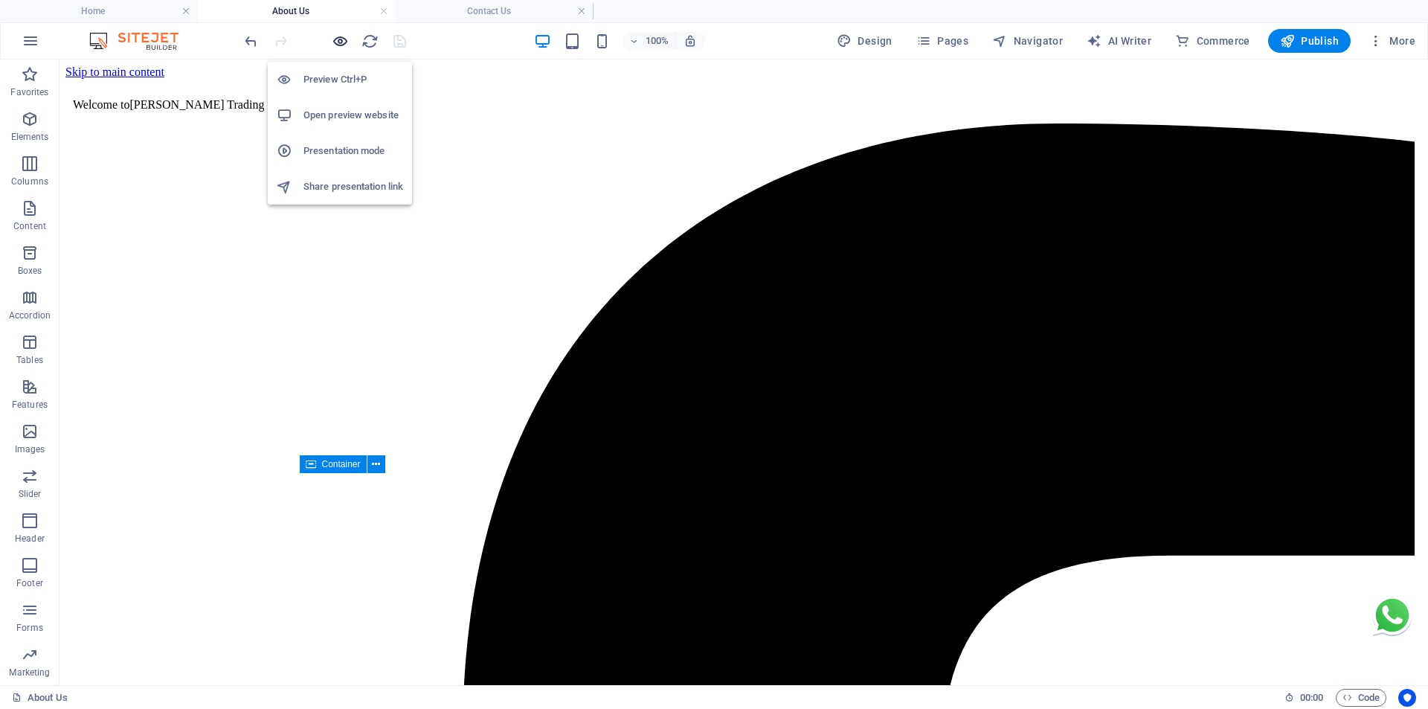
click at [336, 43] on icon "button" at bounding box center [340, 41] width 17 height 17
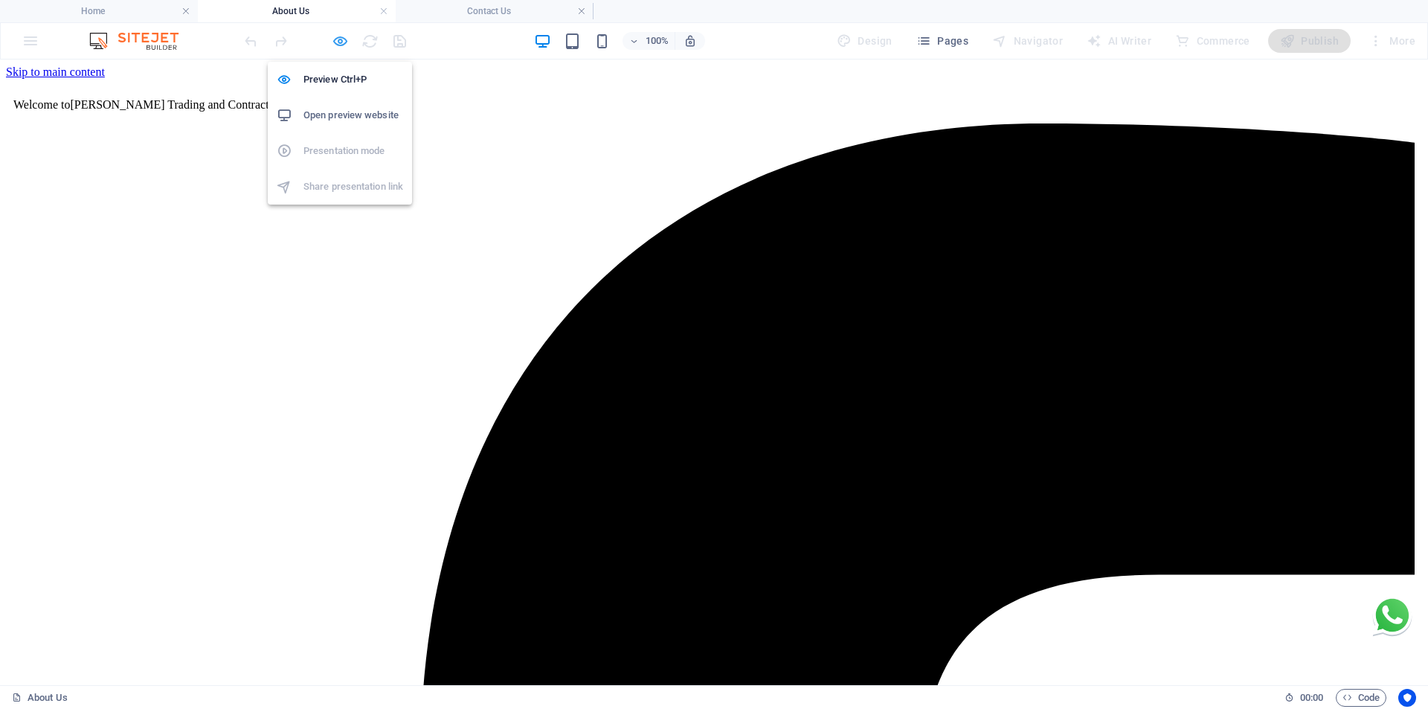
click at [341, 41] on icon "button" at bounding box center [340, 41] width 17 height 17
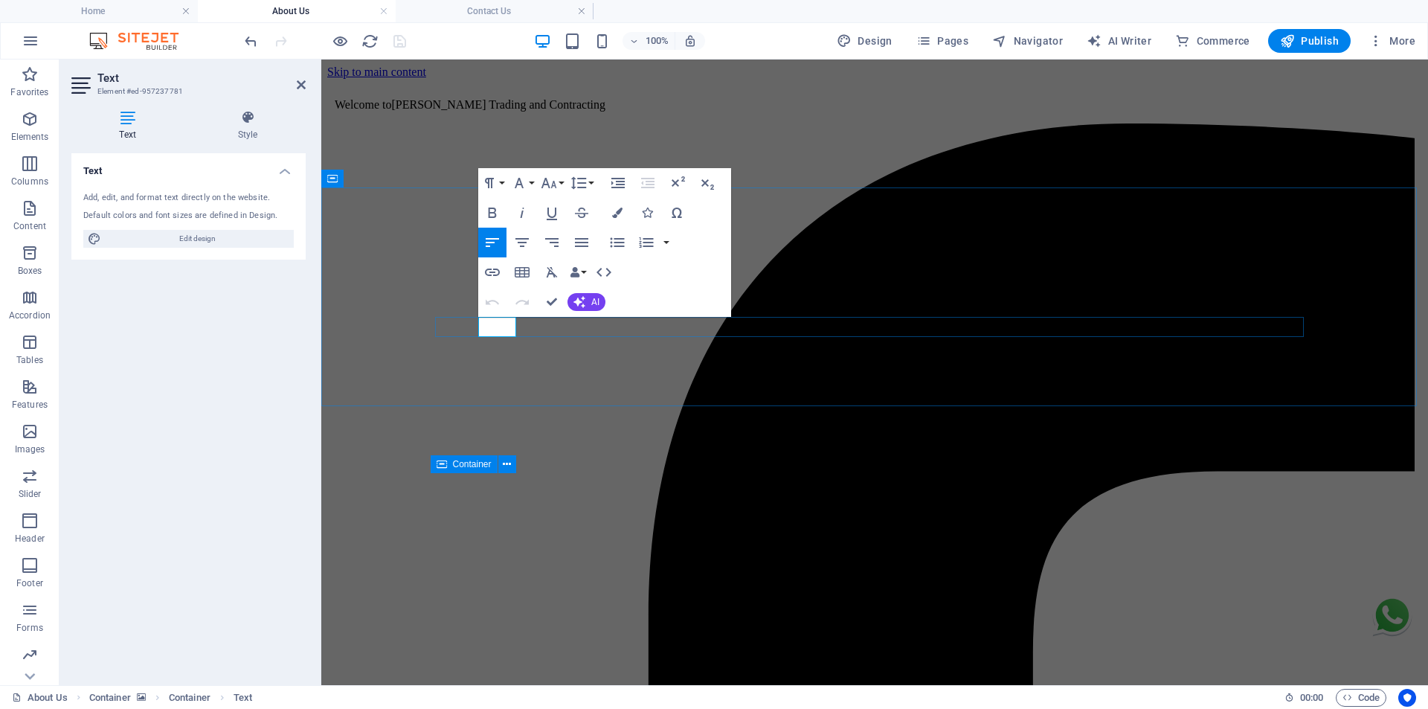
click at [488, 273] on icon "button" at bounding box center [492, 272] width 18 height 18
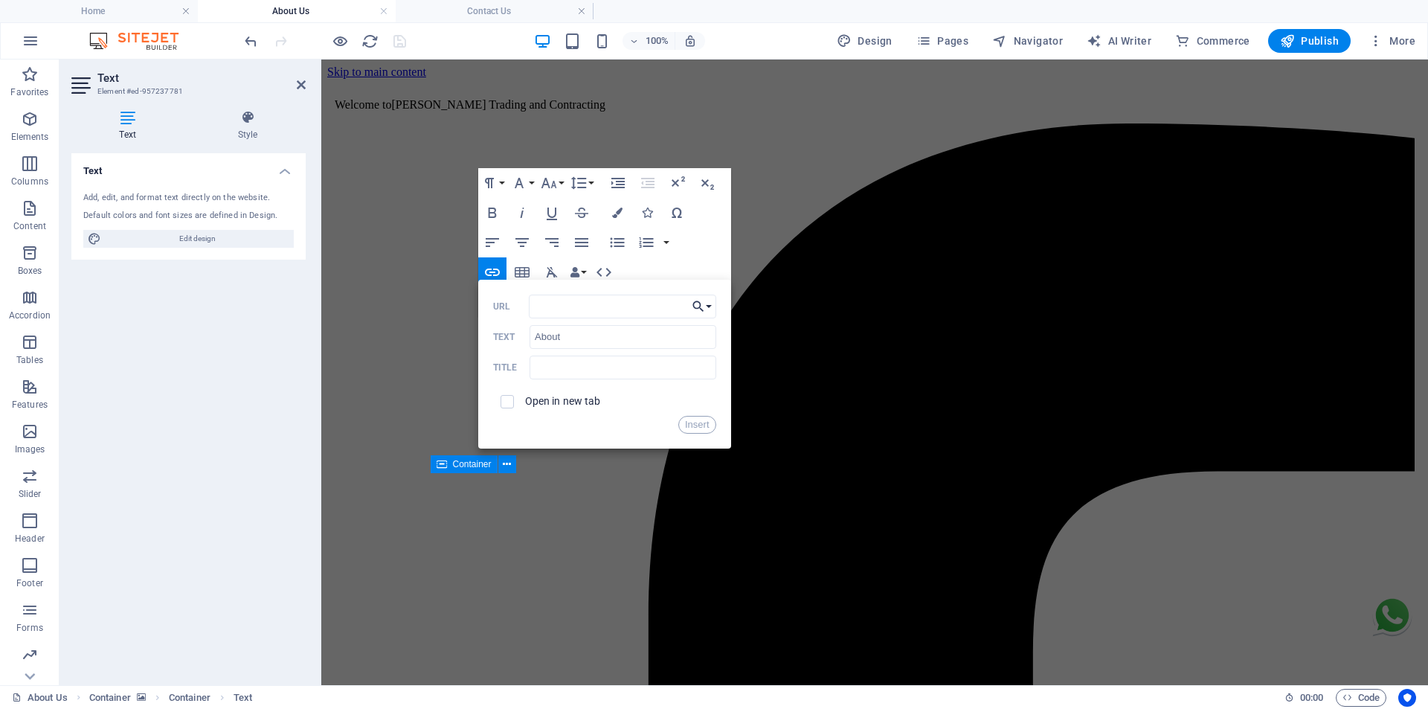
click at [709, 306] on button "Choose Link" at bounding box center [702, 306] width 28 height 24
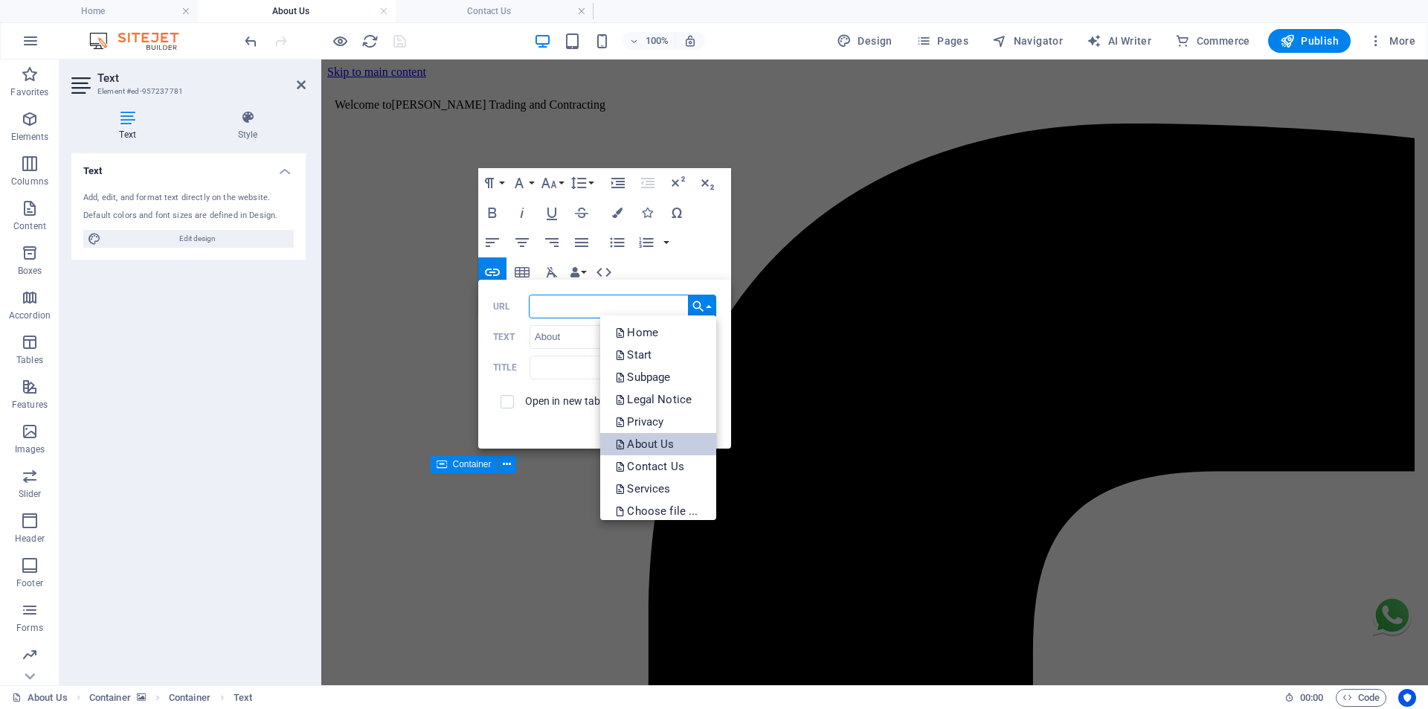
click at [669, 440] on p "About Us" at bounding box center [646, 444] width 62 height 22
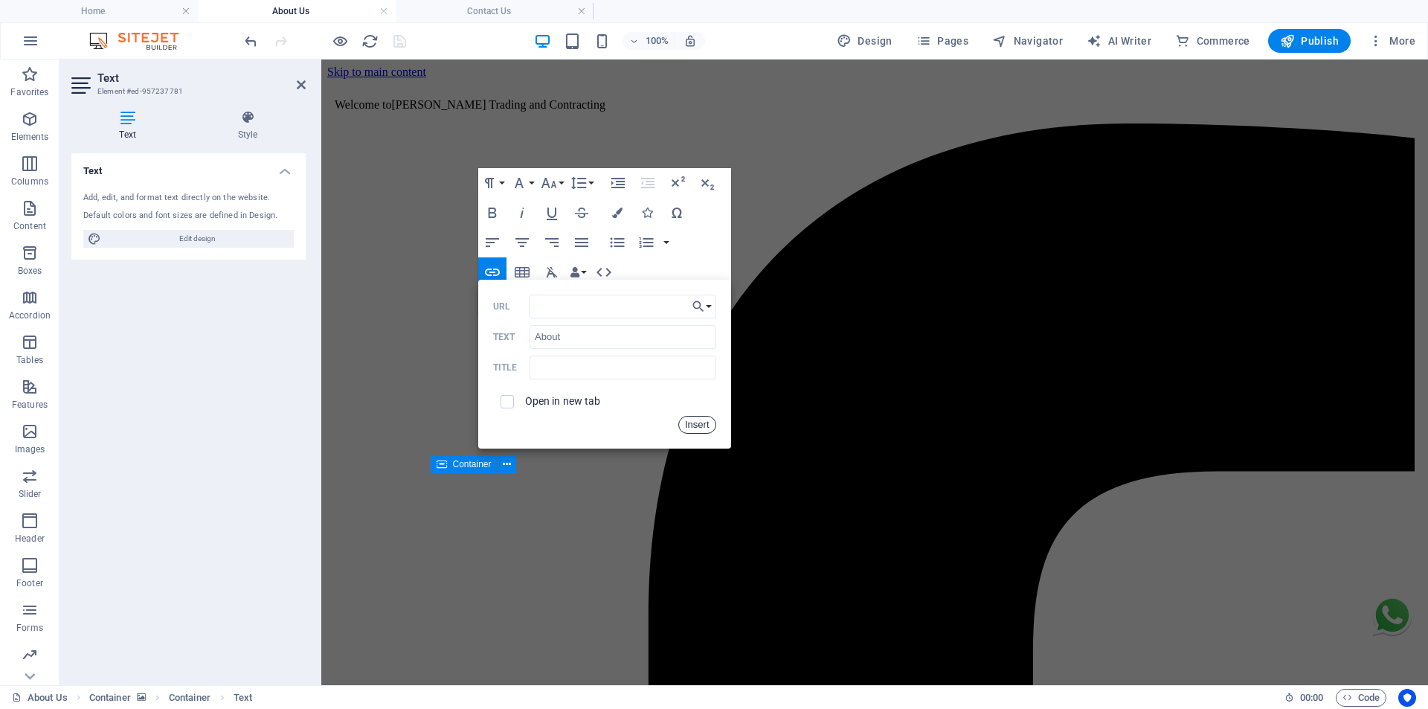
click at [689, 428] on button "Insert" at bounding box center [697, 425] width 38 height 18
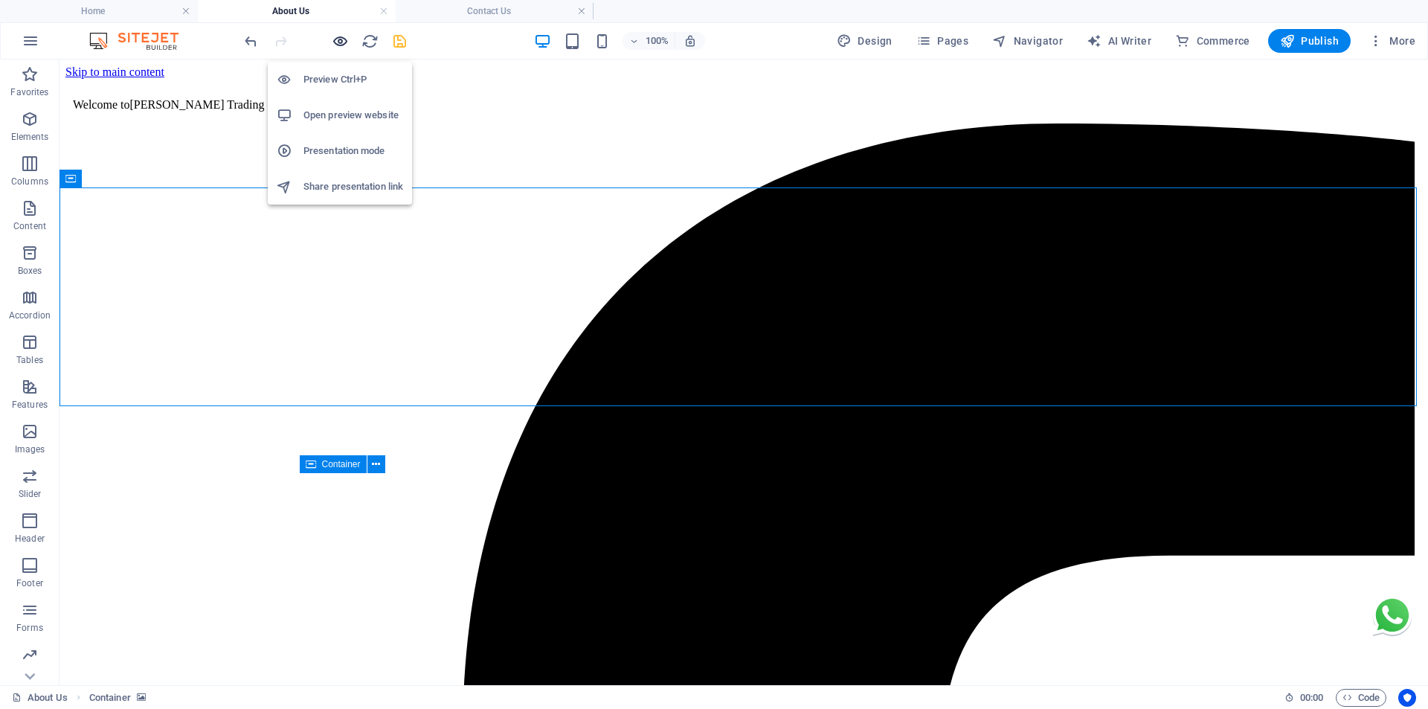
click at [338, 45] on icon "button" at bounding box center [340, 41] width 17 height 17
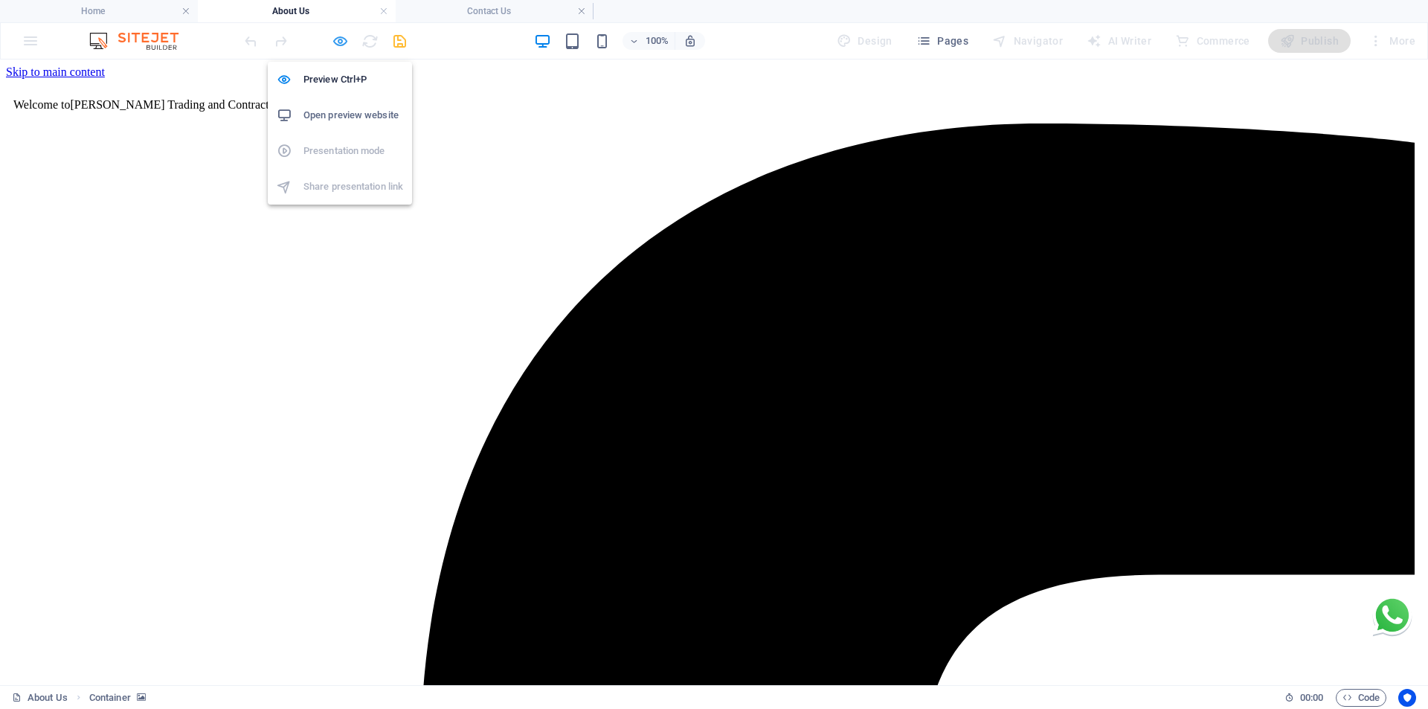
click at [333, 41] on icon "button" at bounding box center [340, 41] width 17 height 17
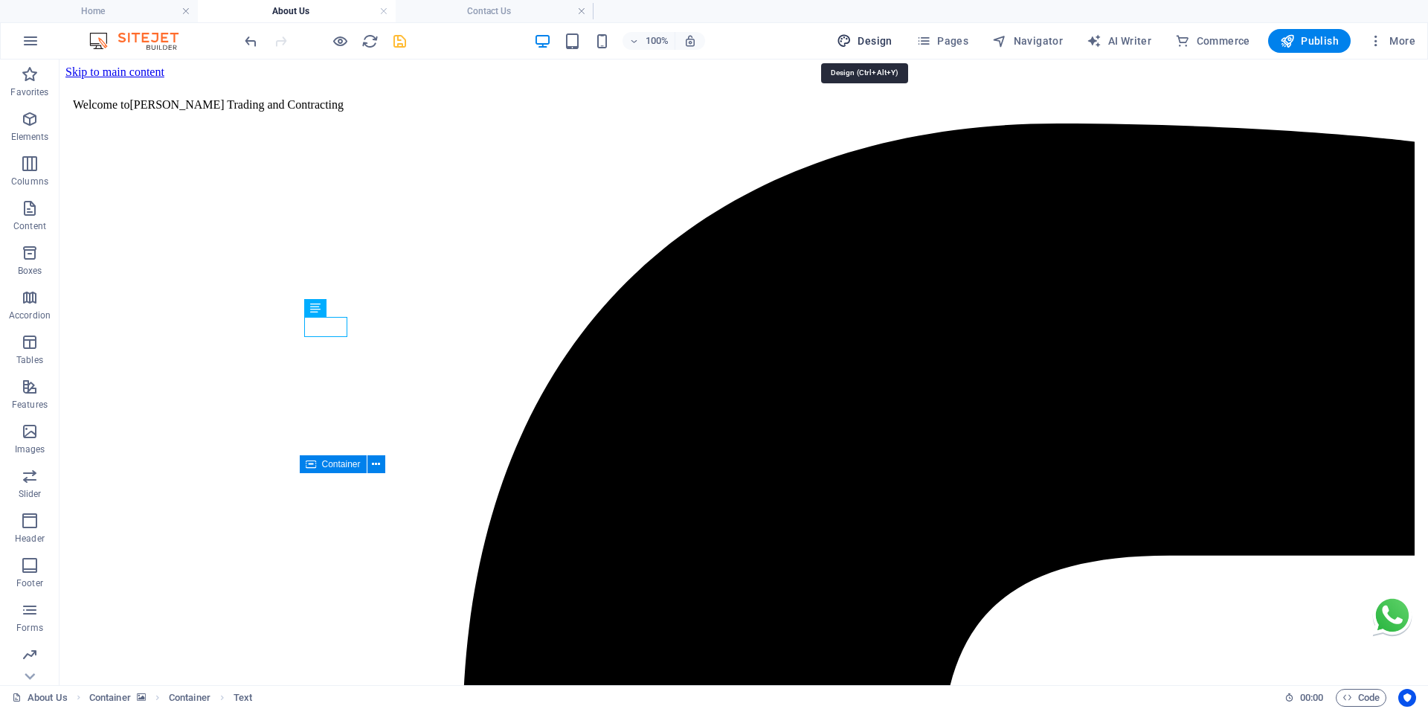
click at [869, 47] on span "Design" at bounding box center [864, 40] width 56 height 15
select select "px"
select select "400"
select select "px"
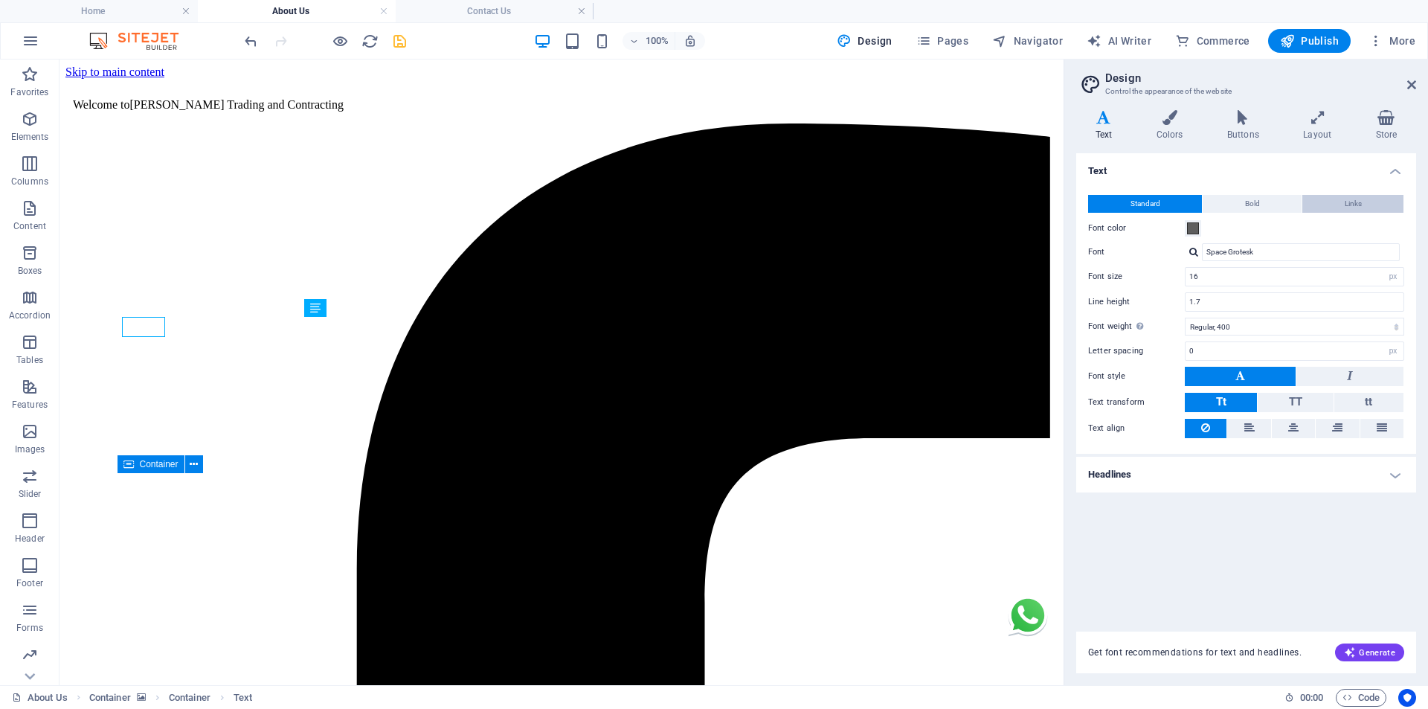
click at [1350, 205] on span "Links" at bounding box center [1352, 204] width 17 height 18
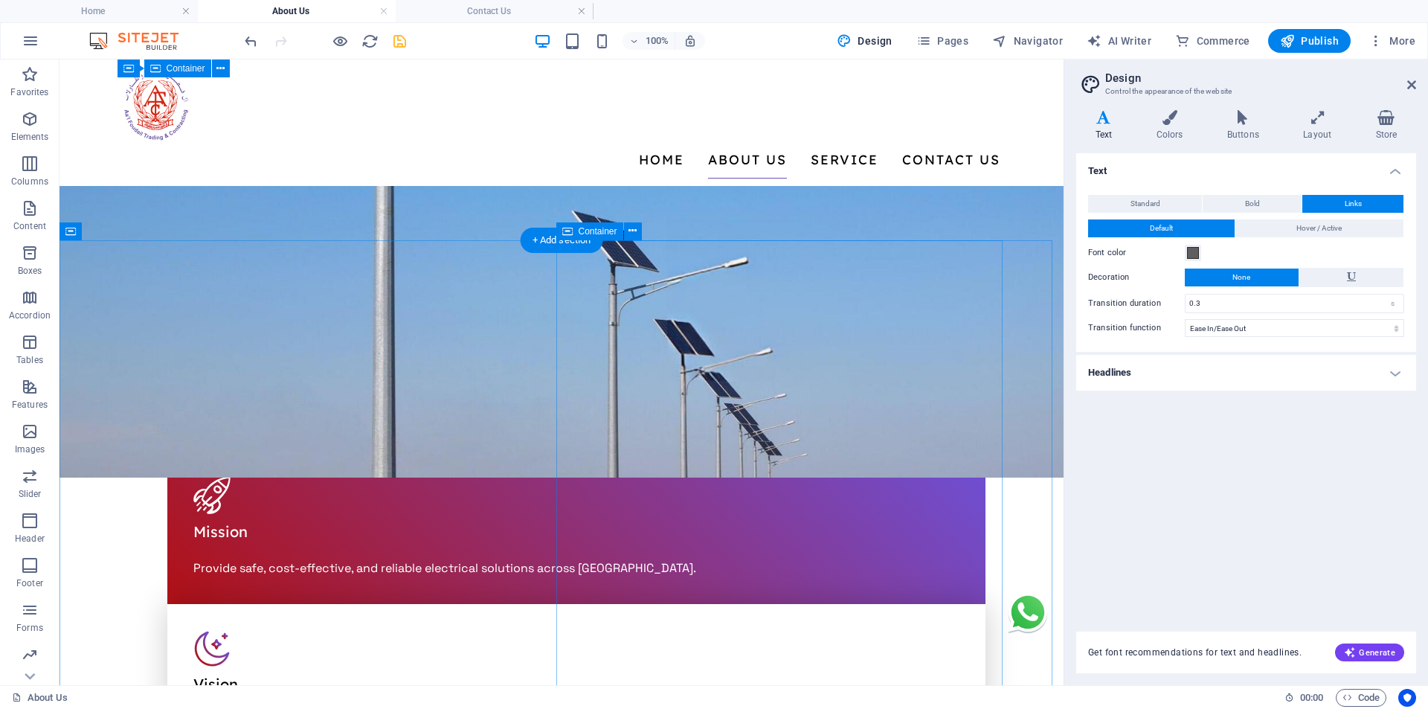
scroll to position [372, 0]
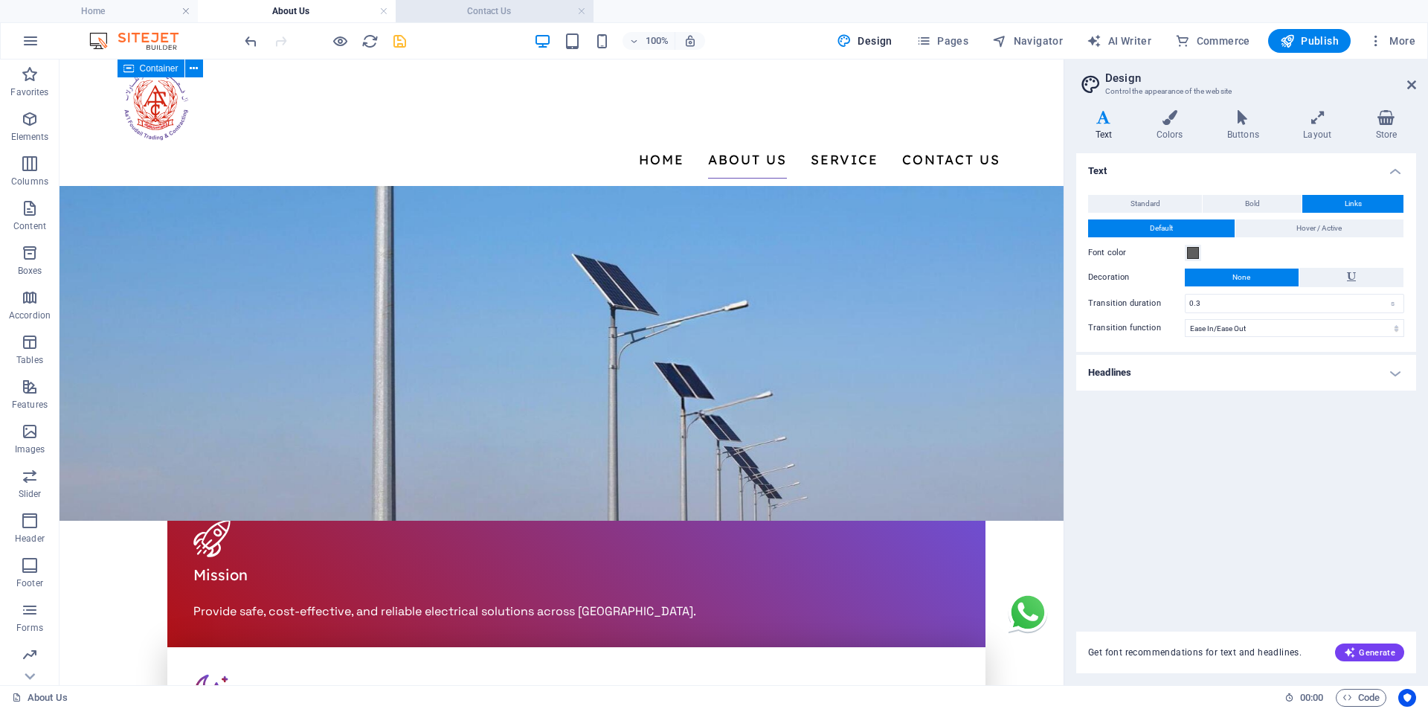
click at [471, 2] on li "Contact Us" at bounding box center [495, 11] width 198 height 22
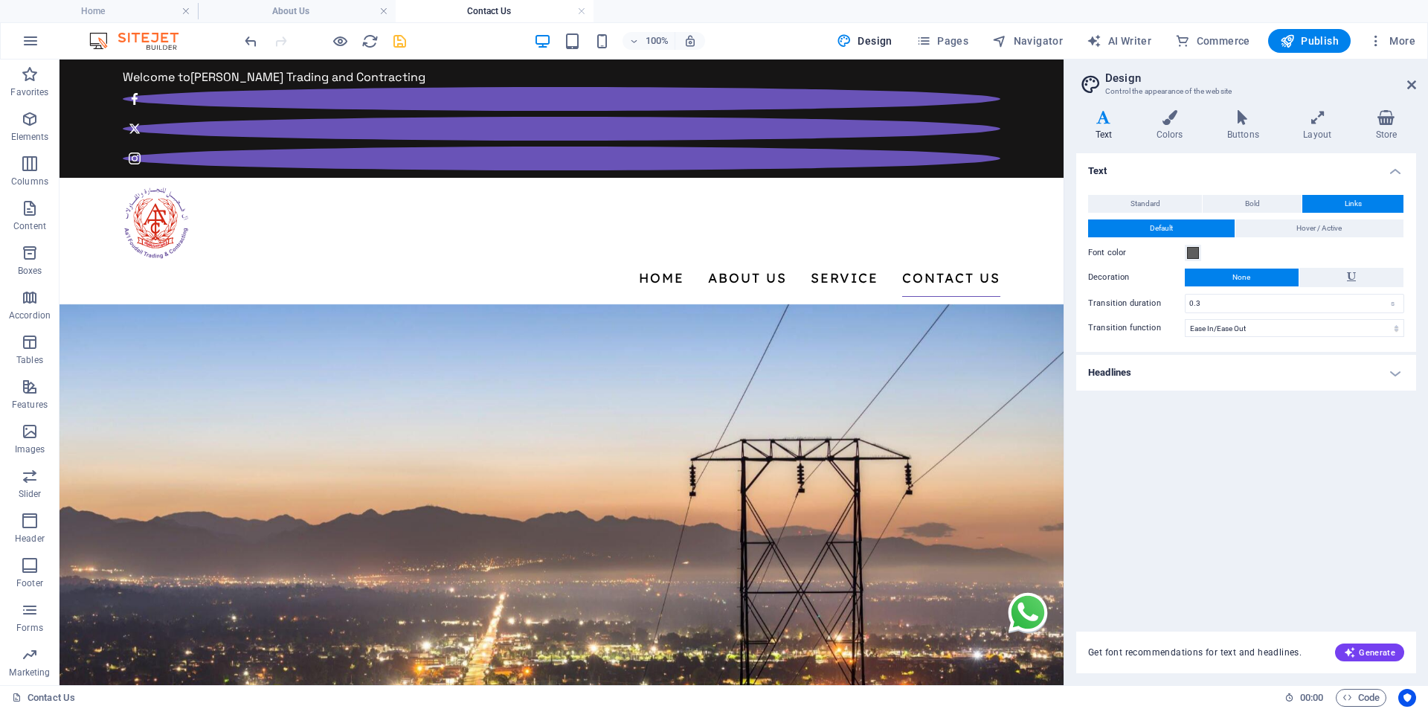
scroll to position [0, 0]
click at [112, 9] on h4 "Home" at bounding box center [99, 11] width 198 height 16
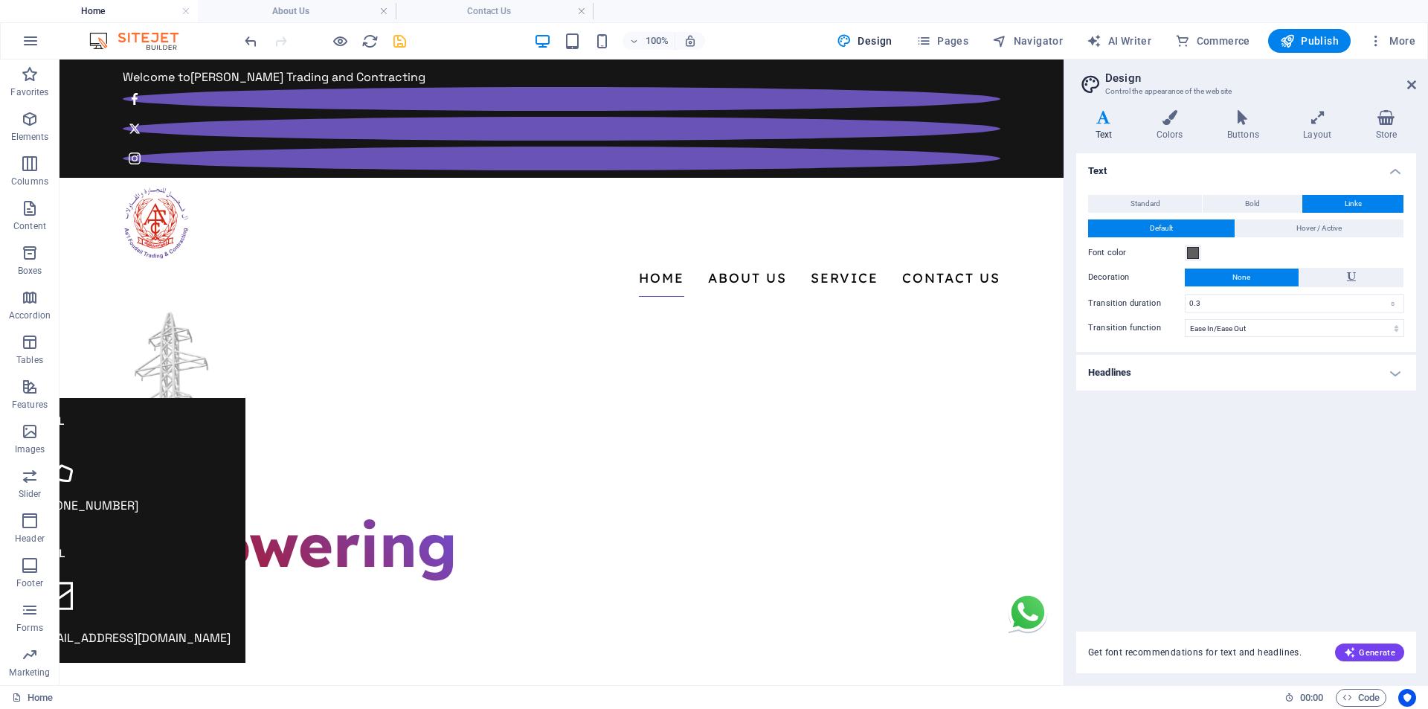
scroll to position [2571, 0]
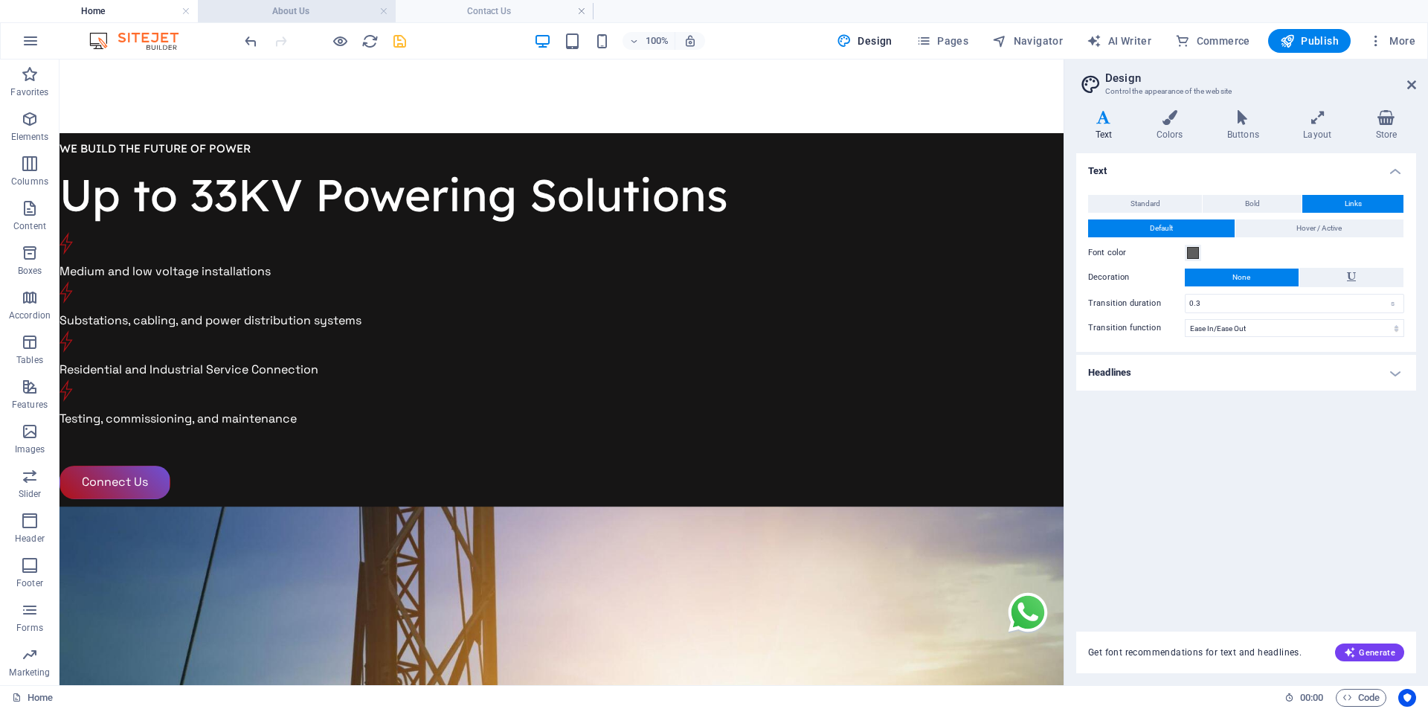
click at [282, 10] on h4 "About Us" at bounding box center [297, 11] width 198 height 16
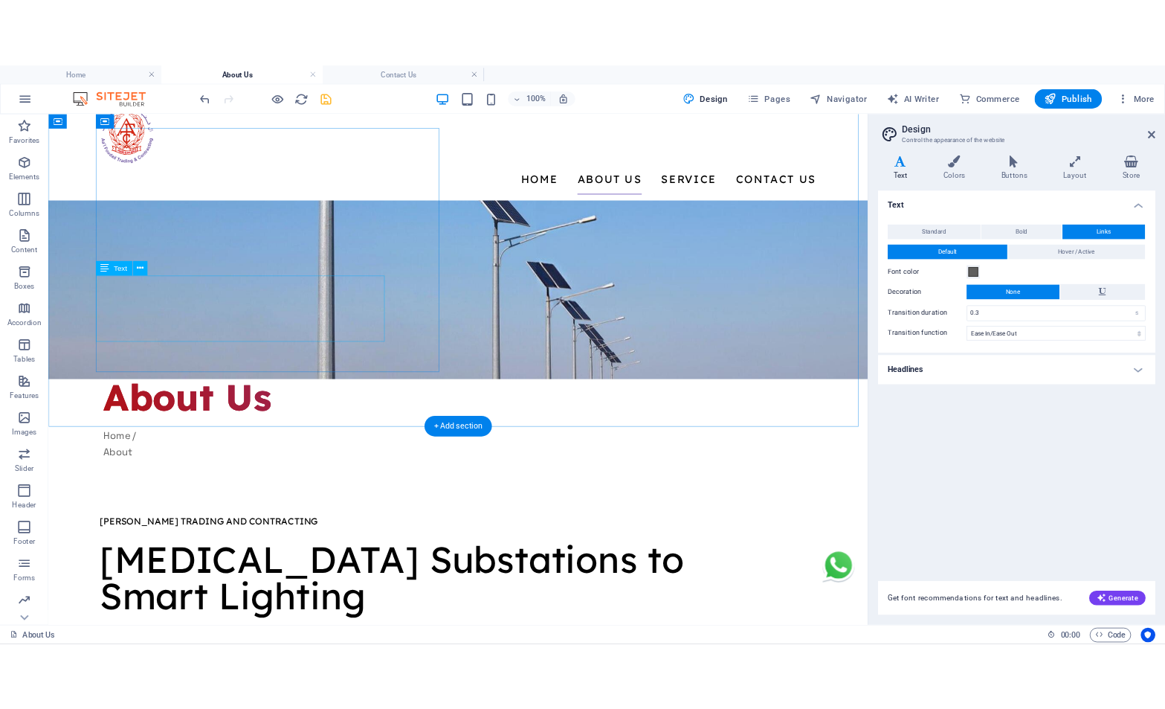
scroll to position [0, 0]
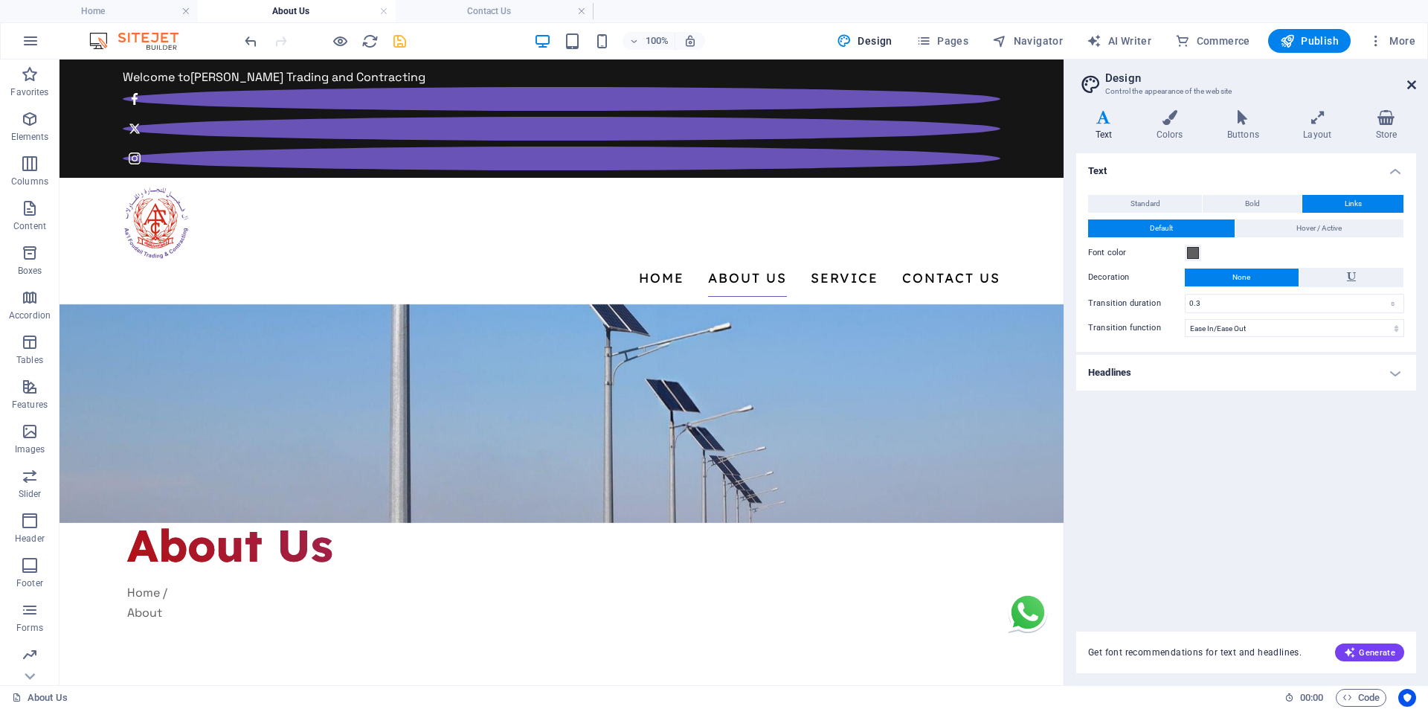
click at [1410, 86] on icon at bounding box center [1411, 85] width 9 height 12
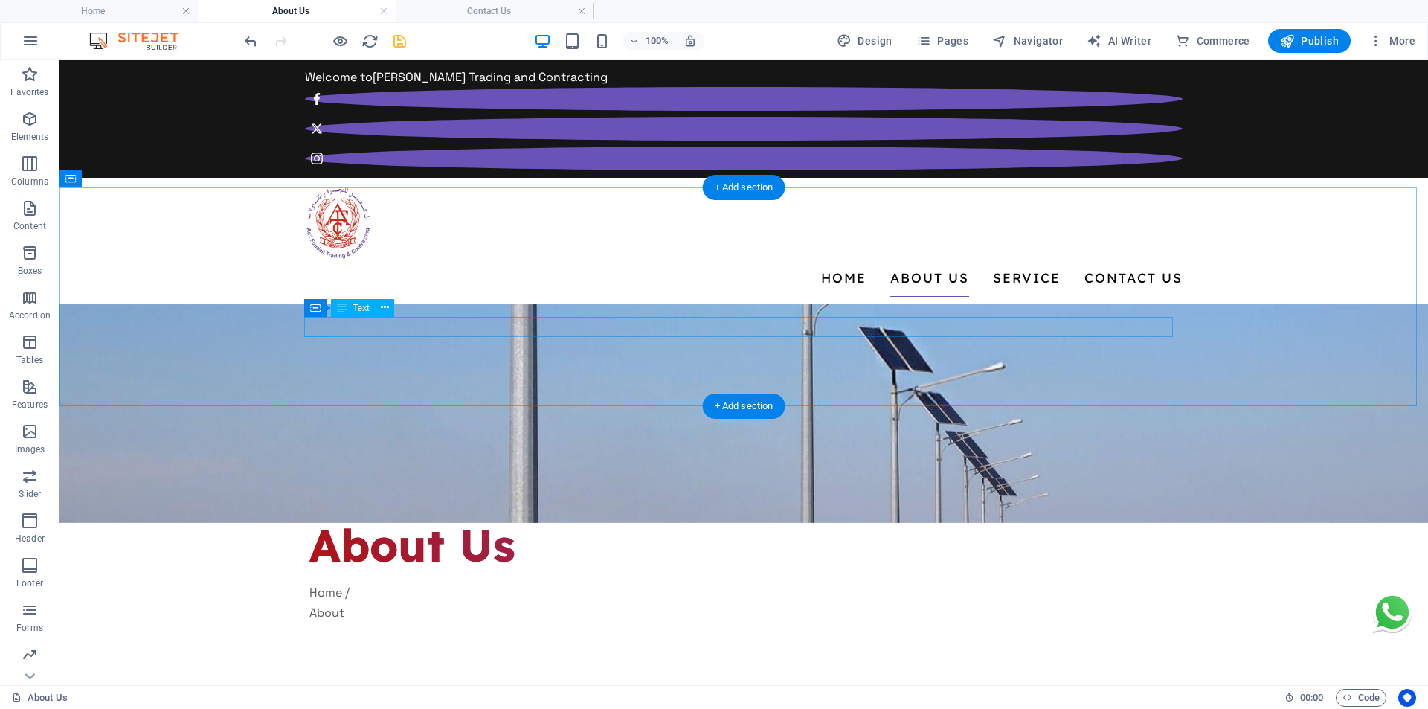
click at [326, 582] on div "Home /" at bounding box center [743, 592] width 868 height 20
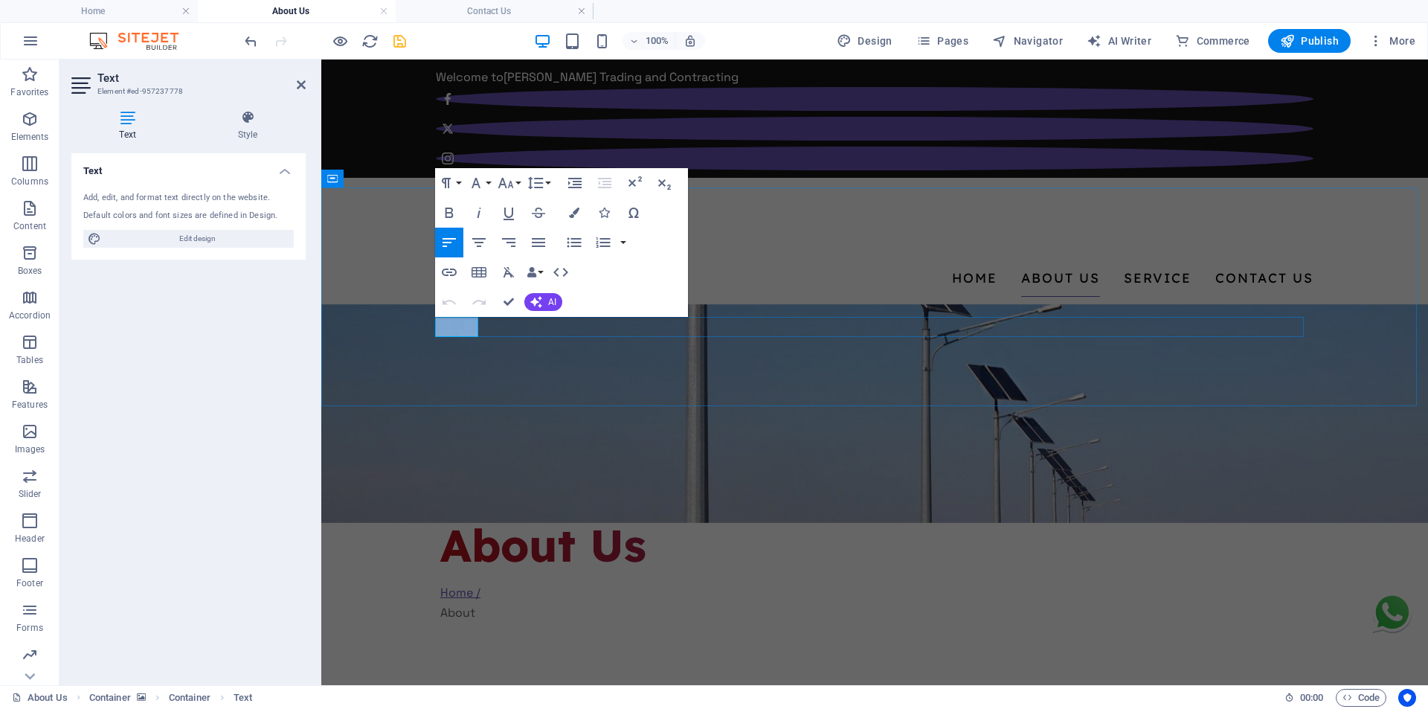
click at [473, 584] on link "Home /" at bounding box center [460, 592] width 40 height 16
click at [576, 210] on icon "button" at bounding box center [574, 212] width 10 height 10
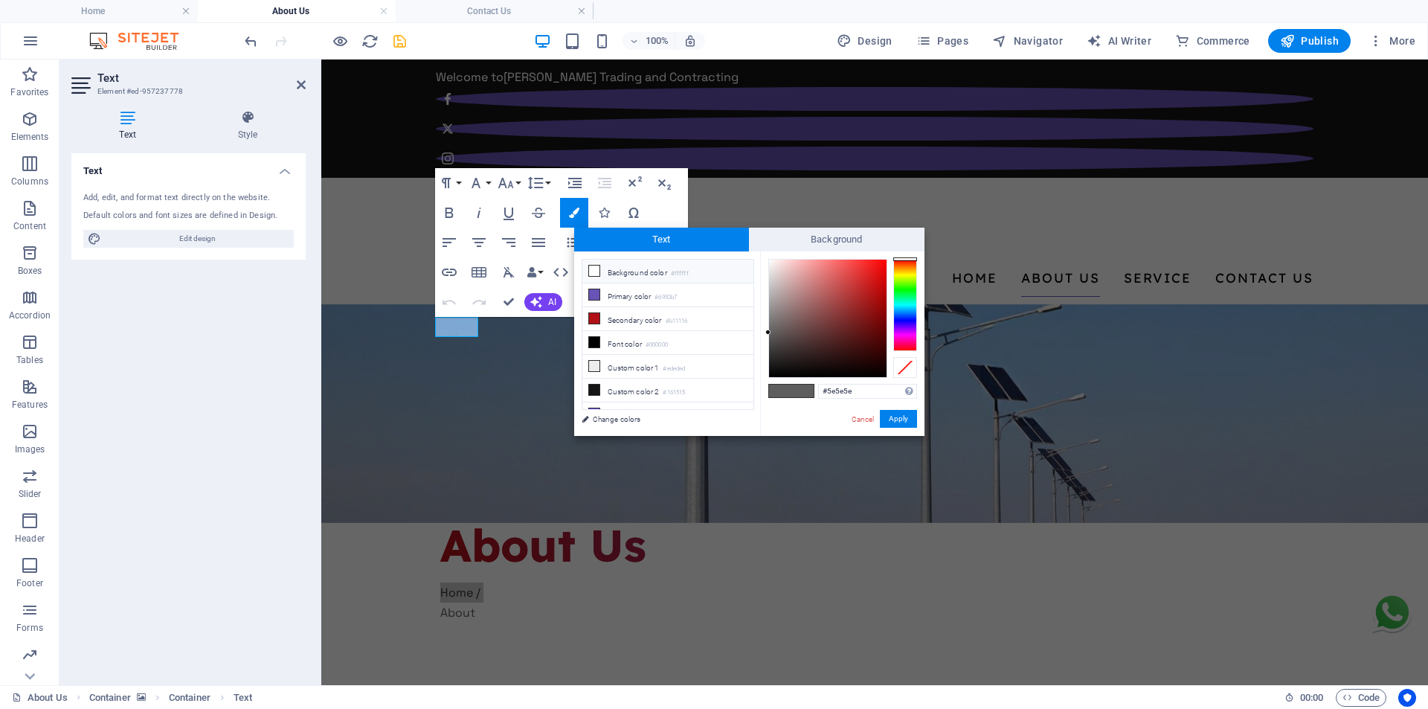
click at [644, 274] on li "Background color #ffffff" at bounding box center [667, 271] width 171 height 24
type input "#ffffff"
click at [909, 426] on button "Apply" at bounding box center [898, 419] width 37 height 18
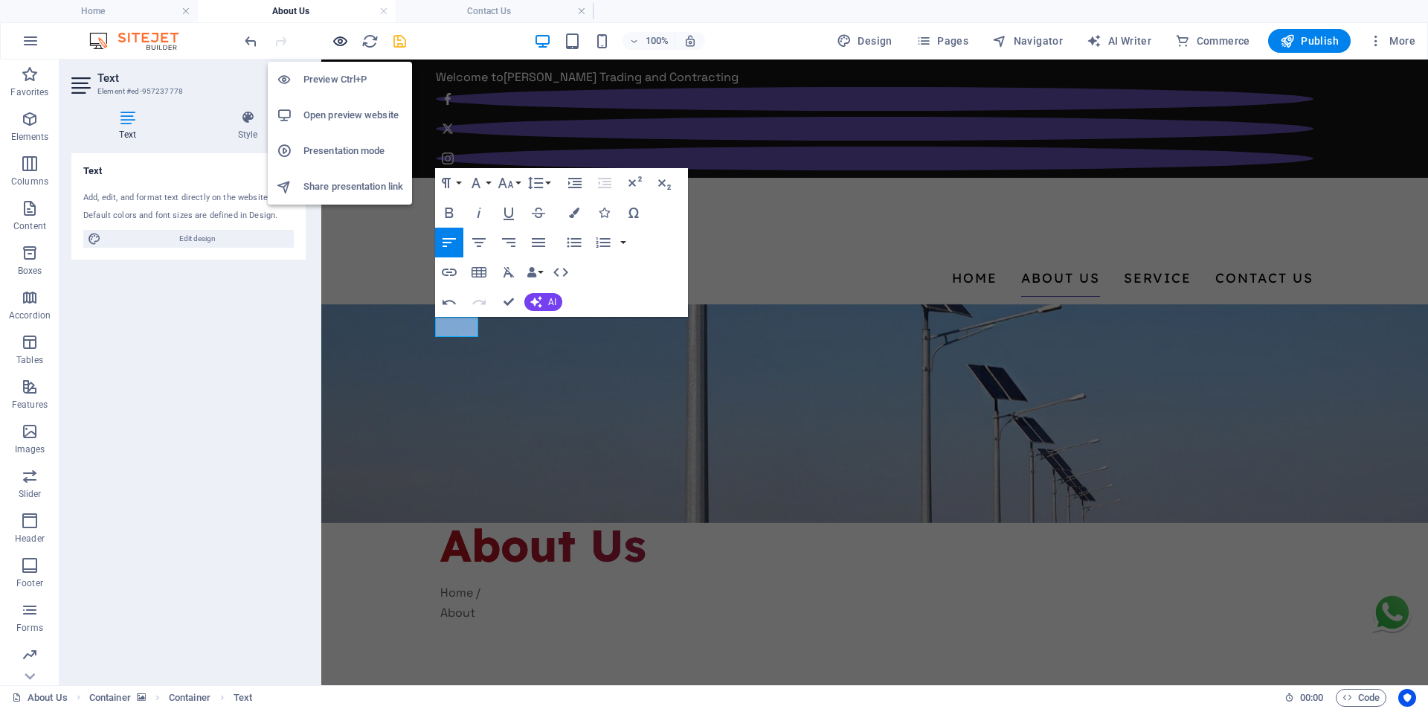
click at [344, 40] on icon "button" at bounding box center [340, 41] width 17 height 17
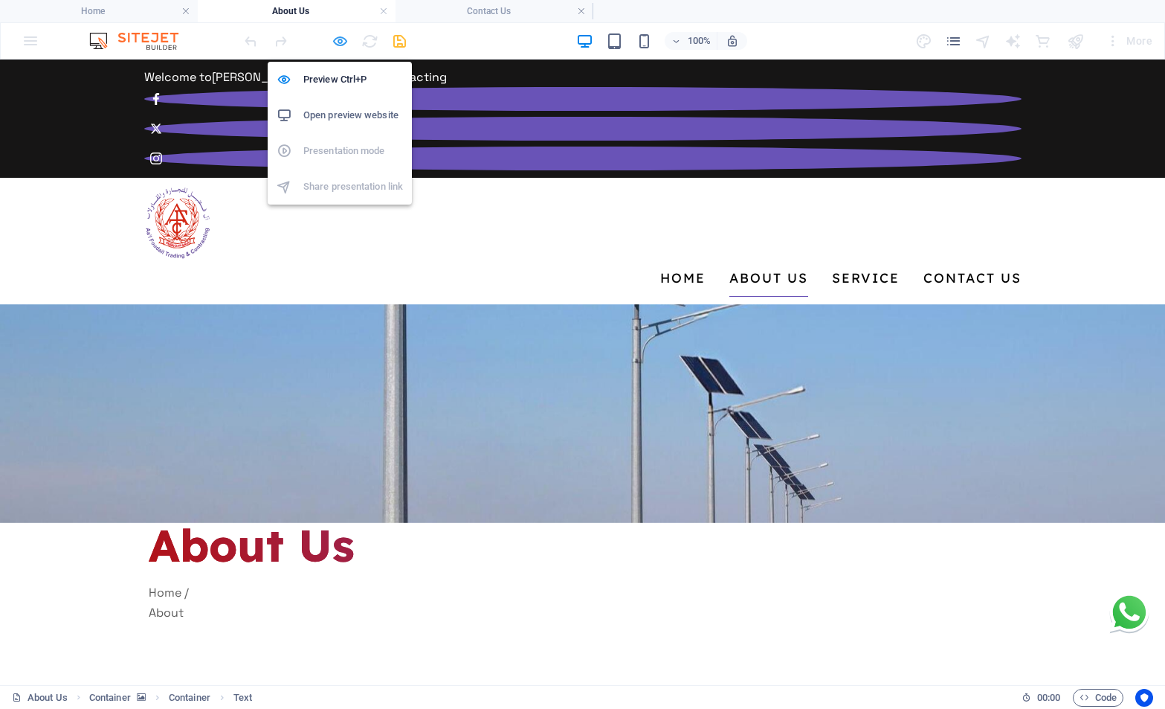
click at [341, 41] on icon "button" at bounding box center [340, 41] width 17 height 17
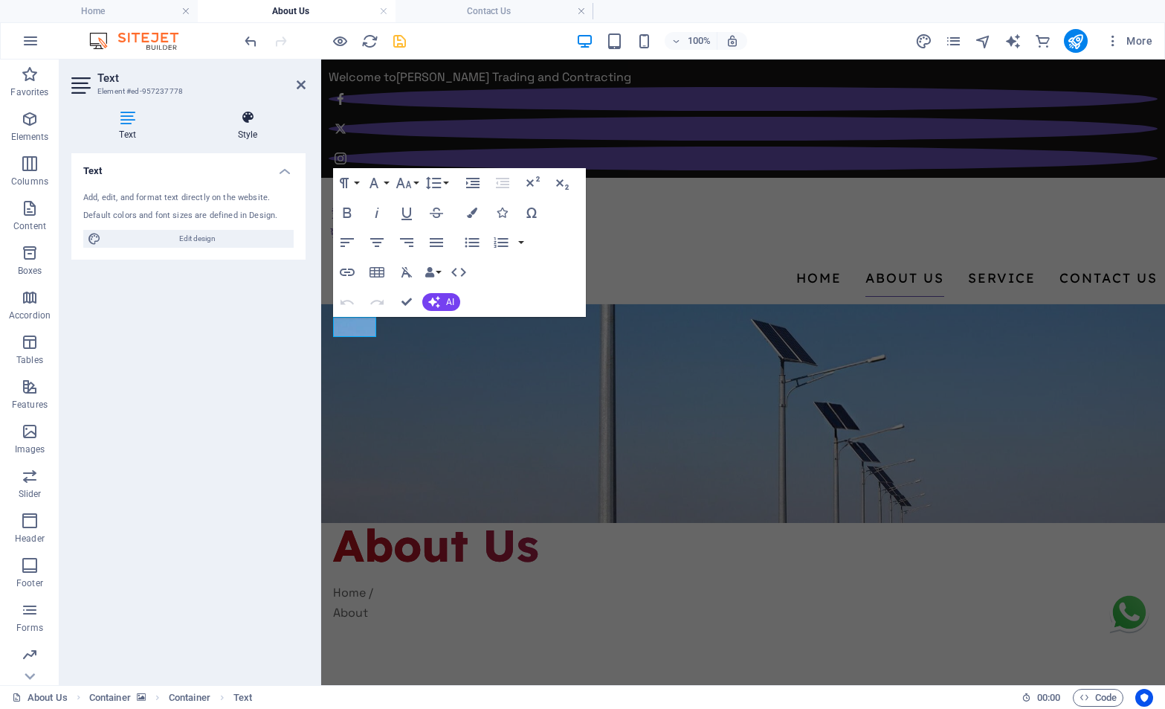
click at [257, 128] on h4 "Style" at bounding box center [248, 125] width 116 height 31
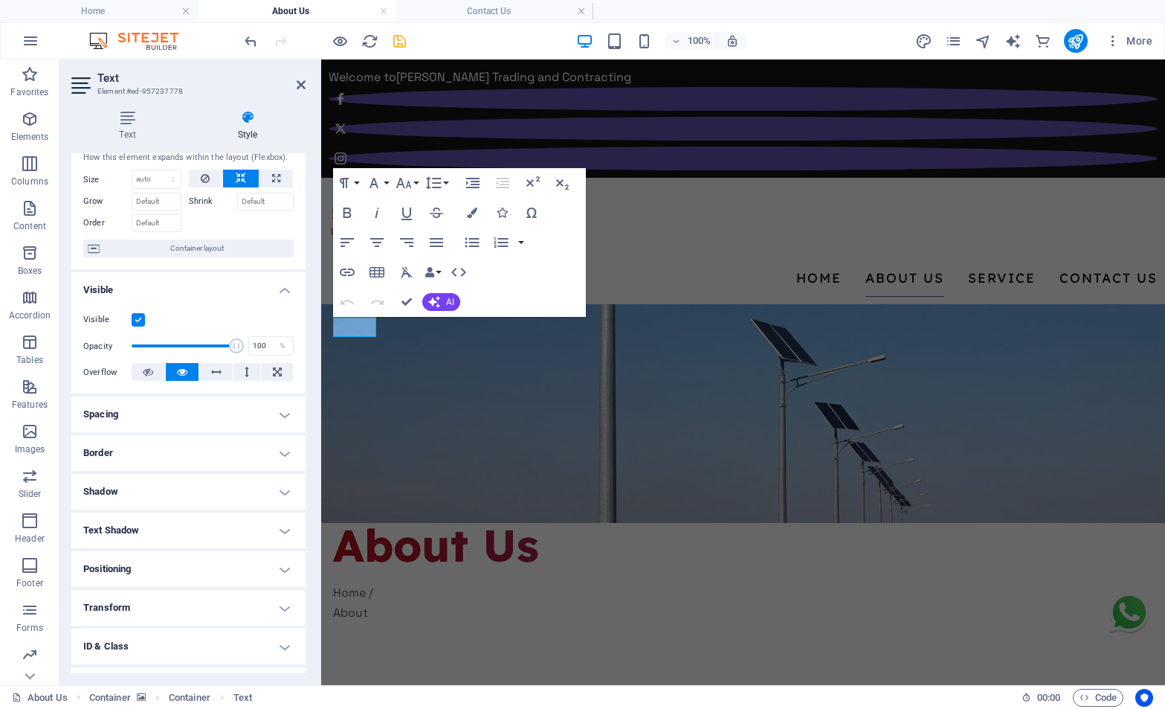
scroll to position [109, 0]
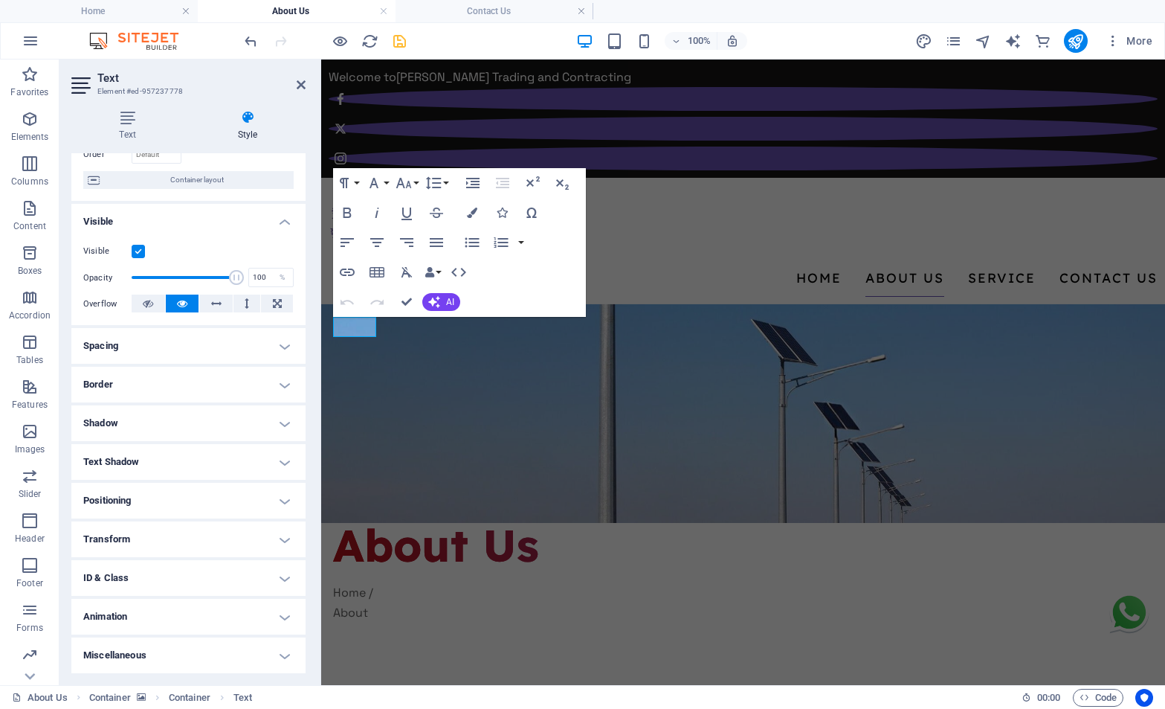
click at [175, 585] on h4 "ID & Class" at bounding box center [188, 578] width 234 height 36
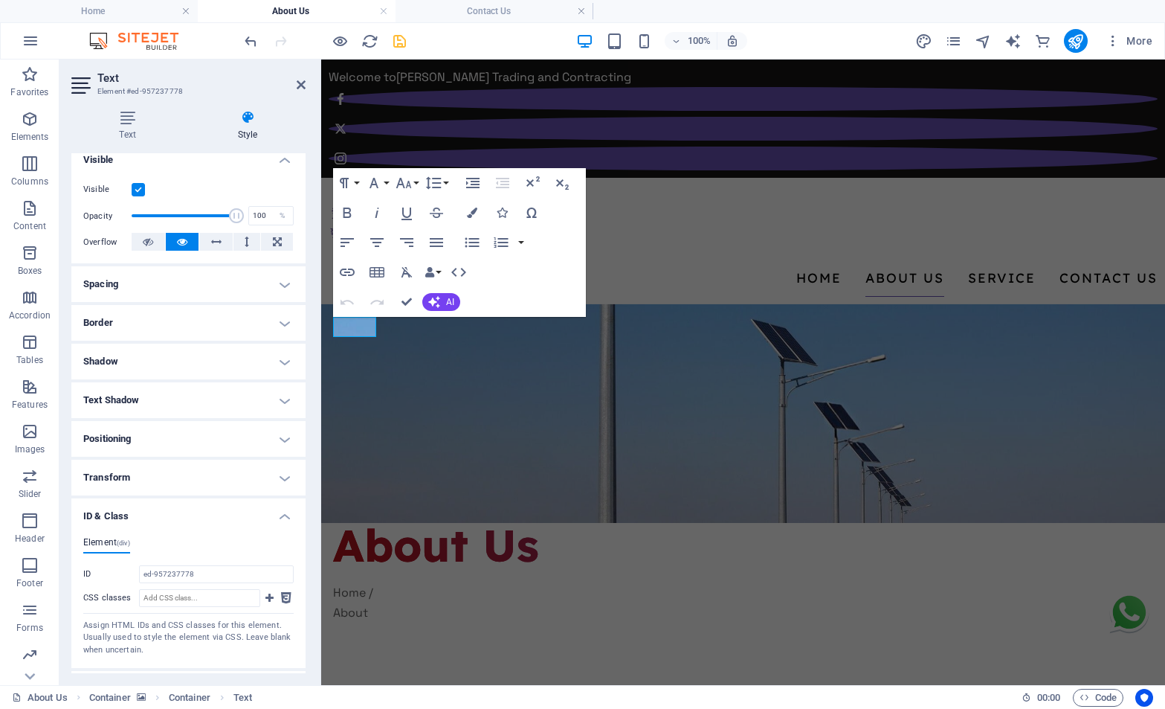
scroll to position [242, 0]
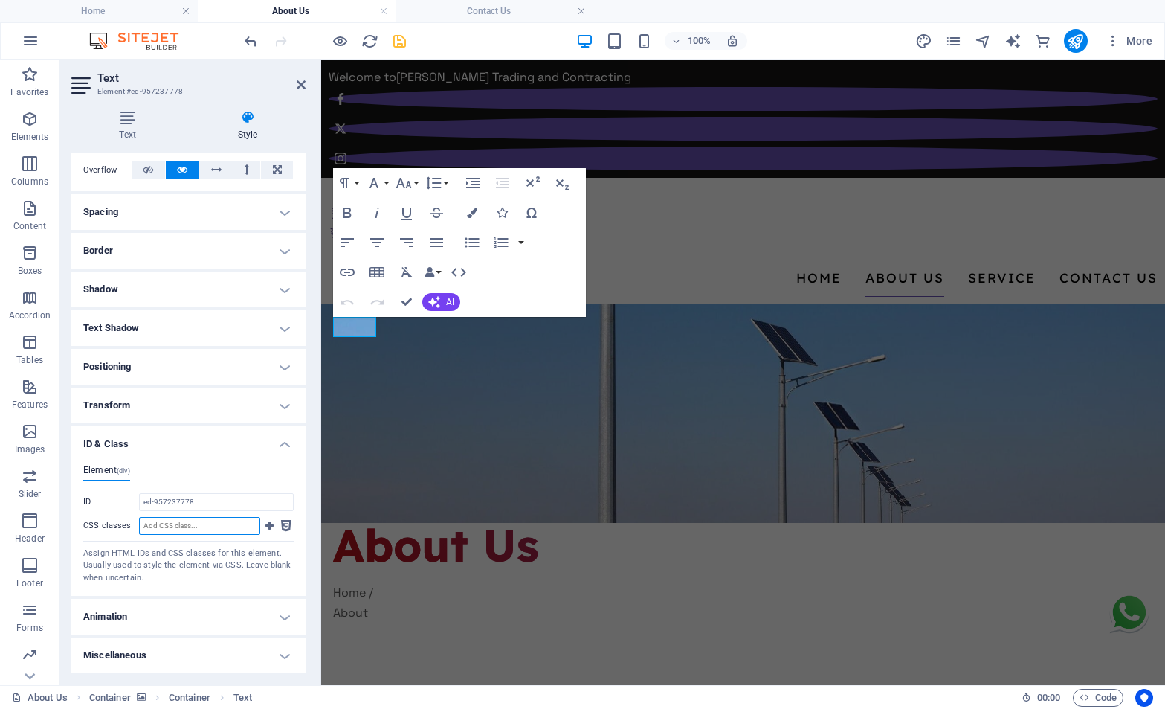
click at [193, 521] on input "CSS classes" at bounding box center [199, 526] width 121 height 18
drag, startPoint x: 199, startPoint y: 526, endPoint x: 116, endPoint y: 526, distance: 83.3
click at [117, 526] on div "CSS classes linkWhite" at bounding box center [171, 526] width 177 height 18
type input "linkWhite"
click at [267, 529] on icon at bounding box center [269, 526] width 8 height 18
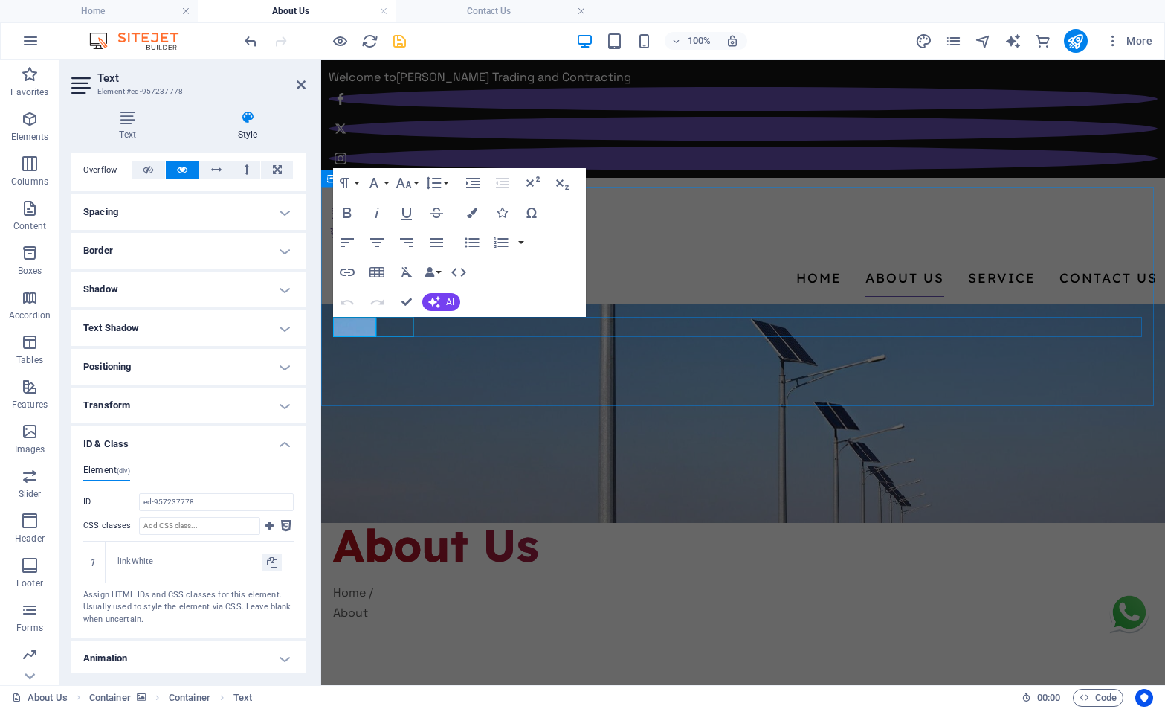
click at [406, 602] on div "About" at bounding box center [743, 612] width 820 height 20
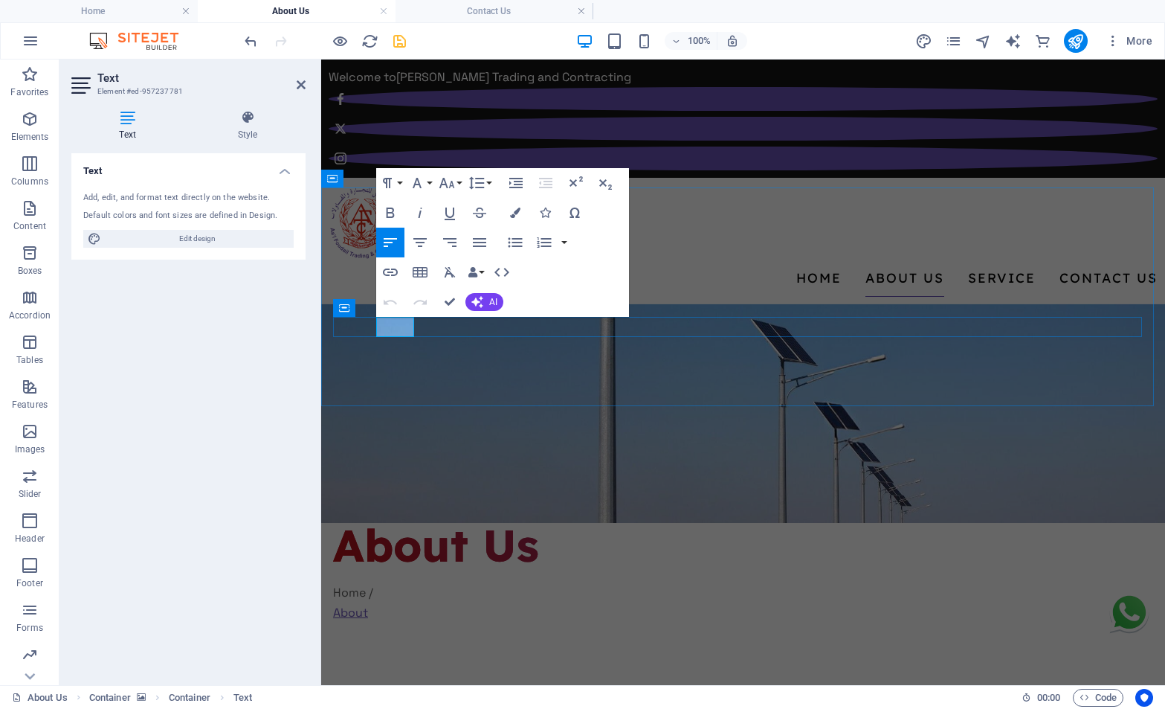
click at [368, 605] on link "About" at bounding box center [350, 613] width 35 height 16
click at [433, 341] on figure at bounding box center [743, 413] width 844 height 219
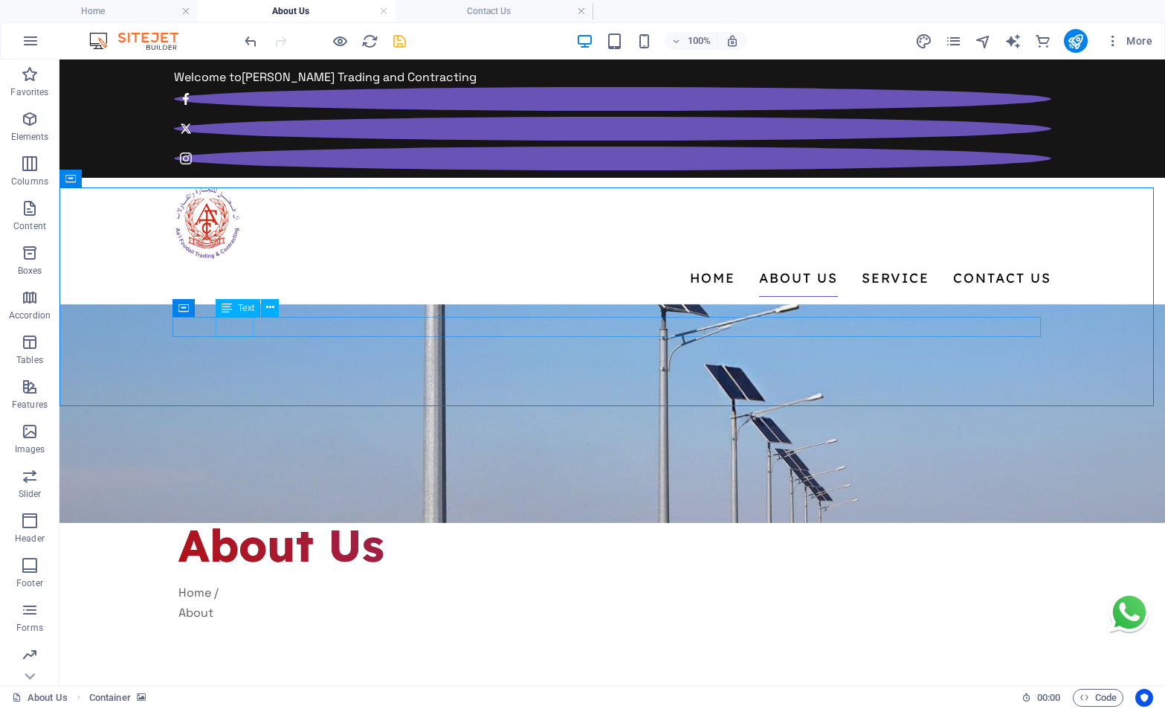
click at [243, 309] on span "Text" at bounding box center [246, 307] width 16 height 9
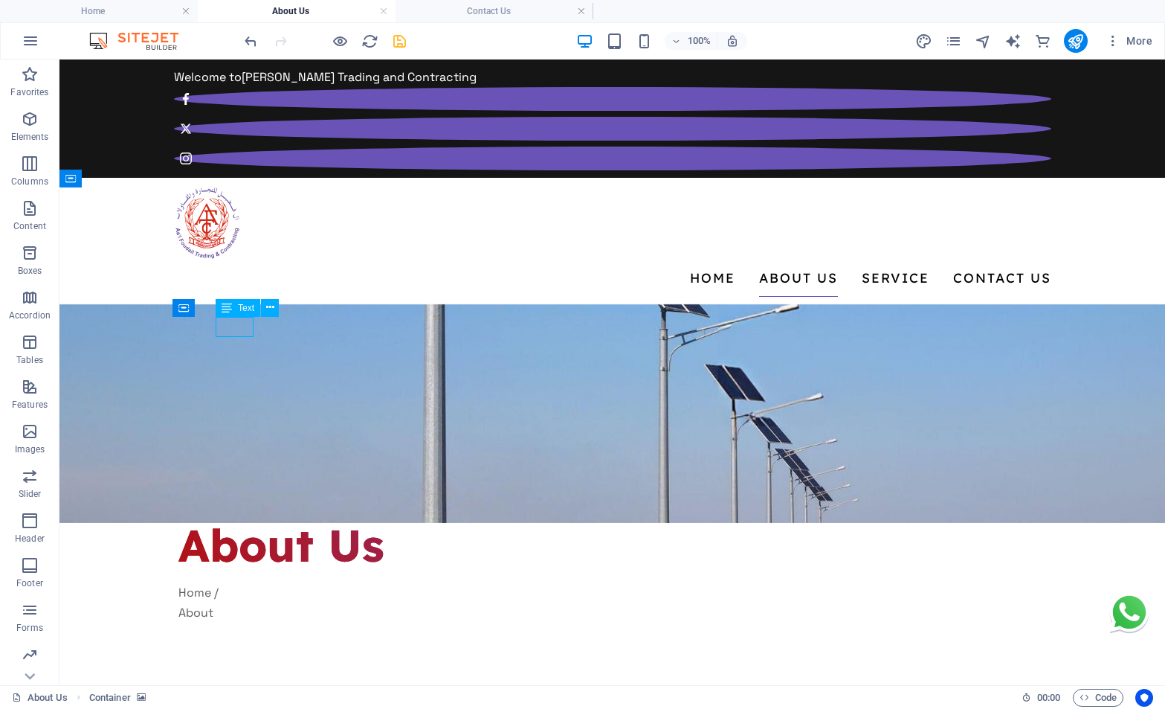
click at [243, 309] on span "Text" at bounding box center [246, 307] width 16 height 9
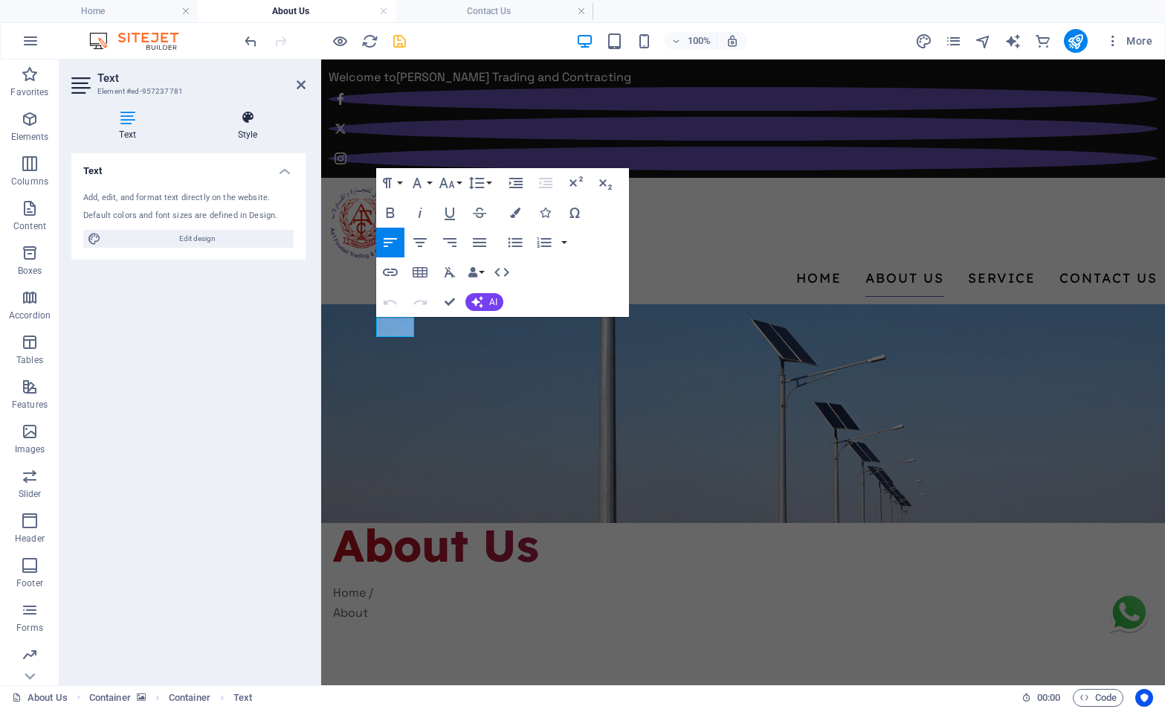
click at [236, 121] on icon at bounding box center [248, 117] width 116 height 15
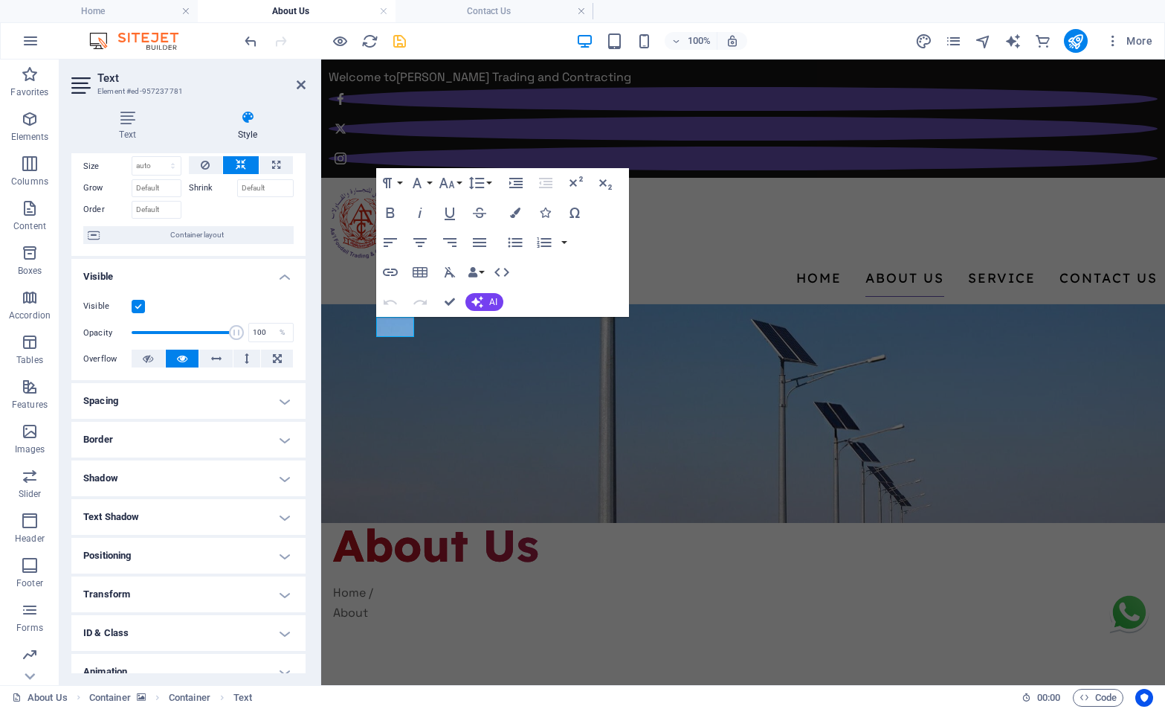
scroll to position [109, 0]
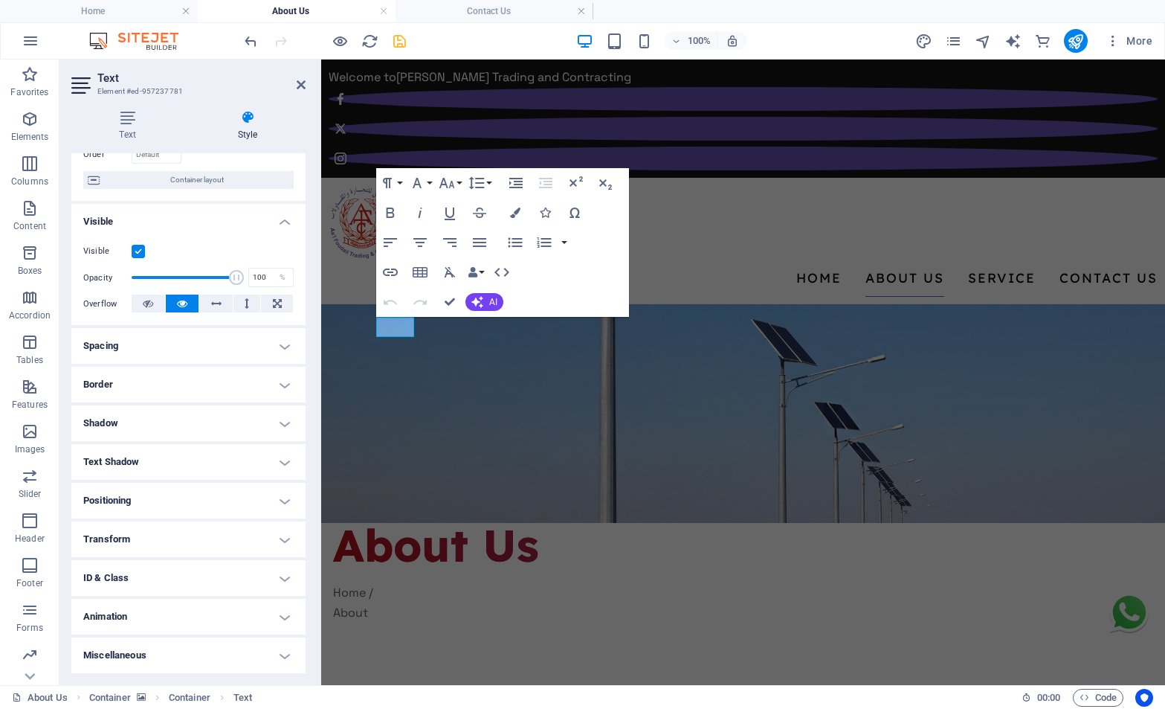
click at [175, 578] on h4 "ID & Class" at bounding box center [188, 578] width 234 height 36
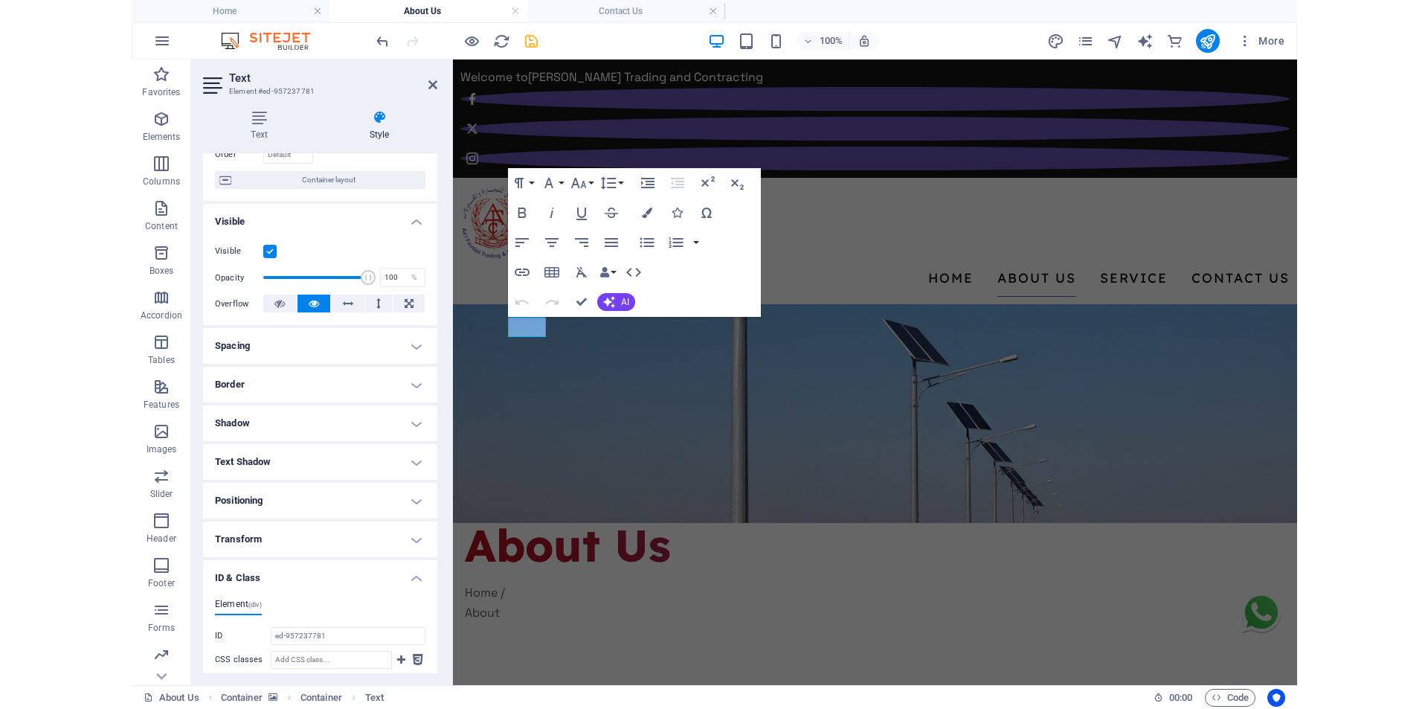
scroll to position [242, 0]
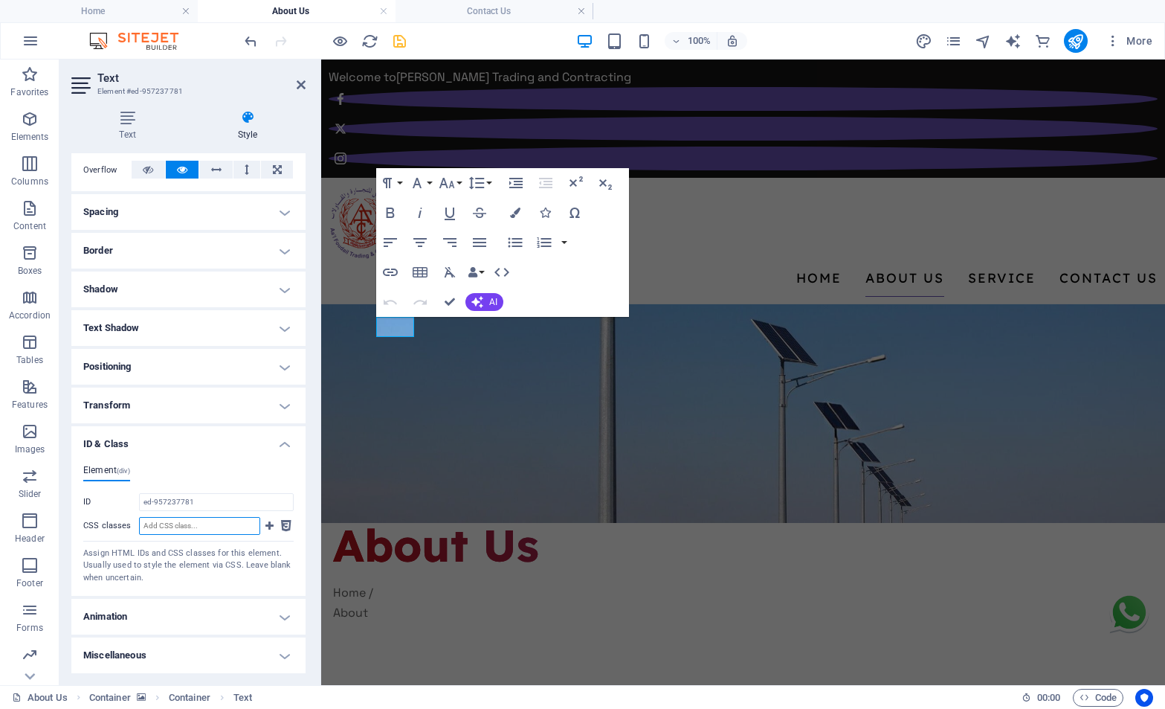
click at [249, 530] on input "CSS classes" at bounding box center [199, 526] width 121 height 18
type input "linkRed"
click at [265, 527] on icon at bounding box center [269, 526] width 8 height 18
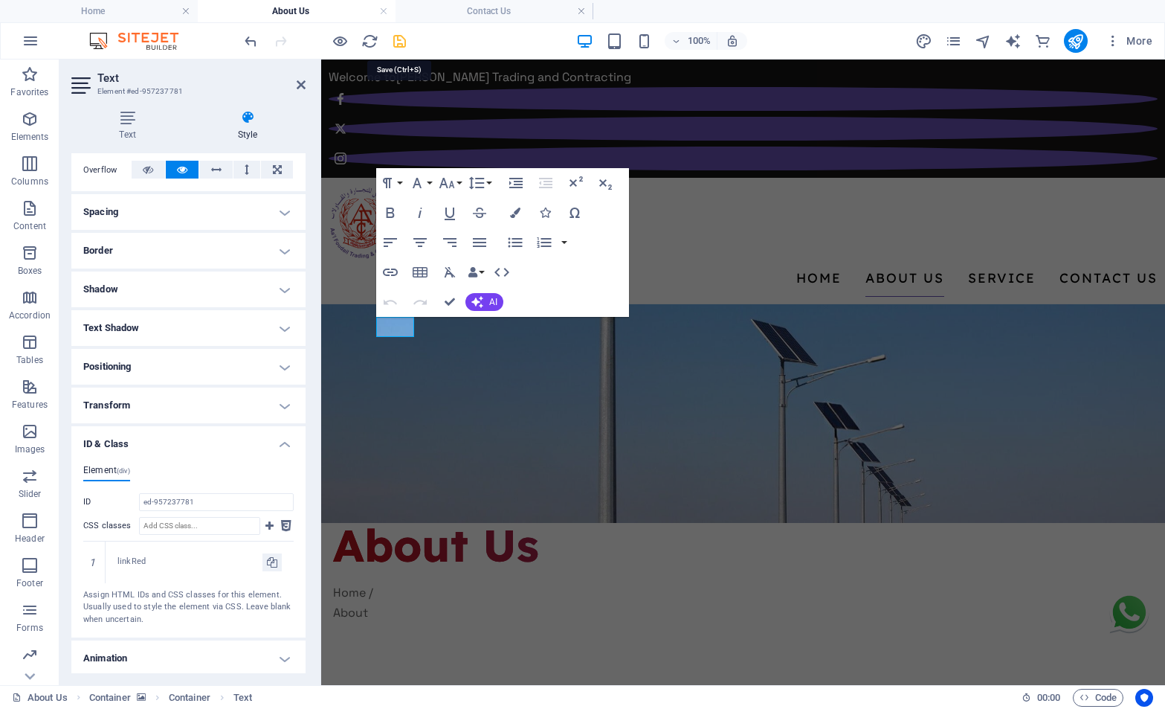
click at [397, 44] on icon "save" at bounding box center [399, 41] width 17 height 17
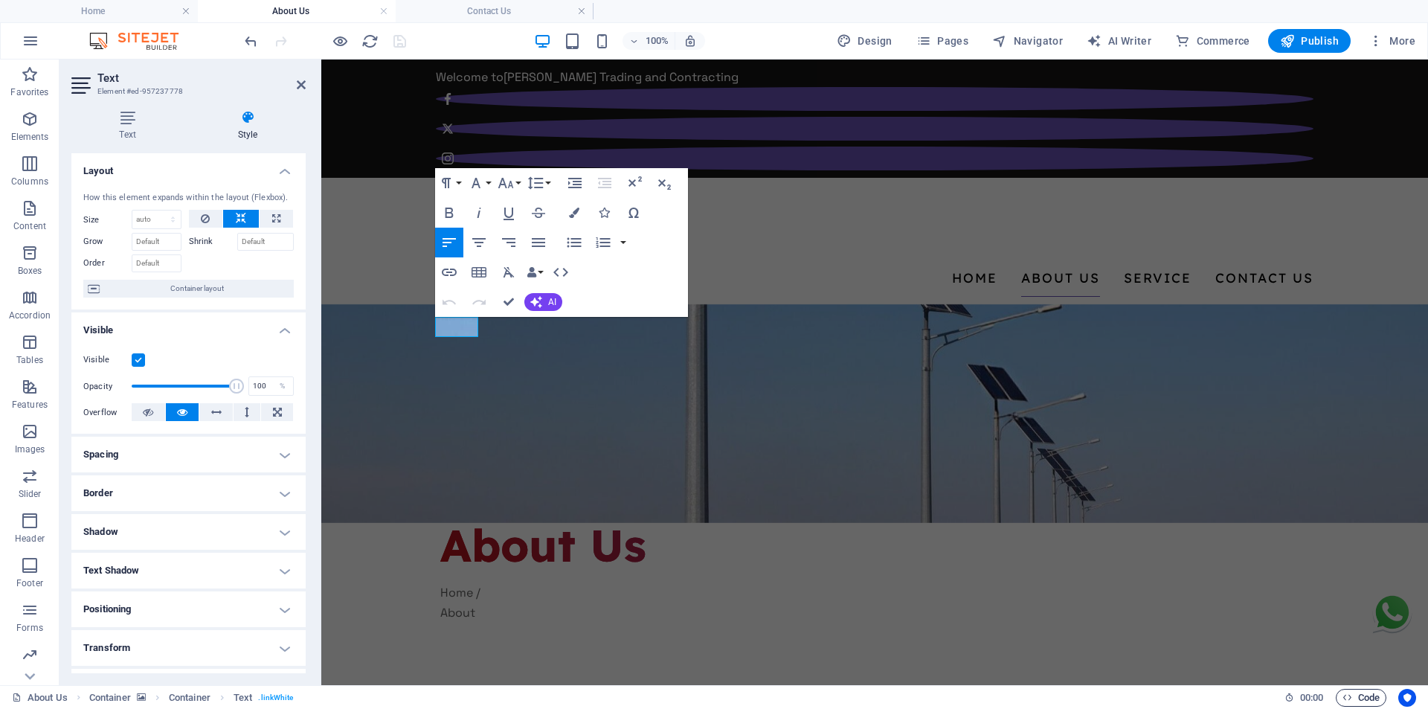
click at [1355, 692] on span "Code" at bounding box center [1360, 698] width 37 height 18
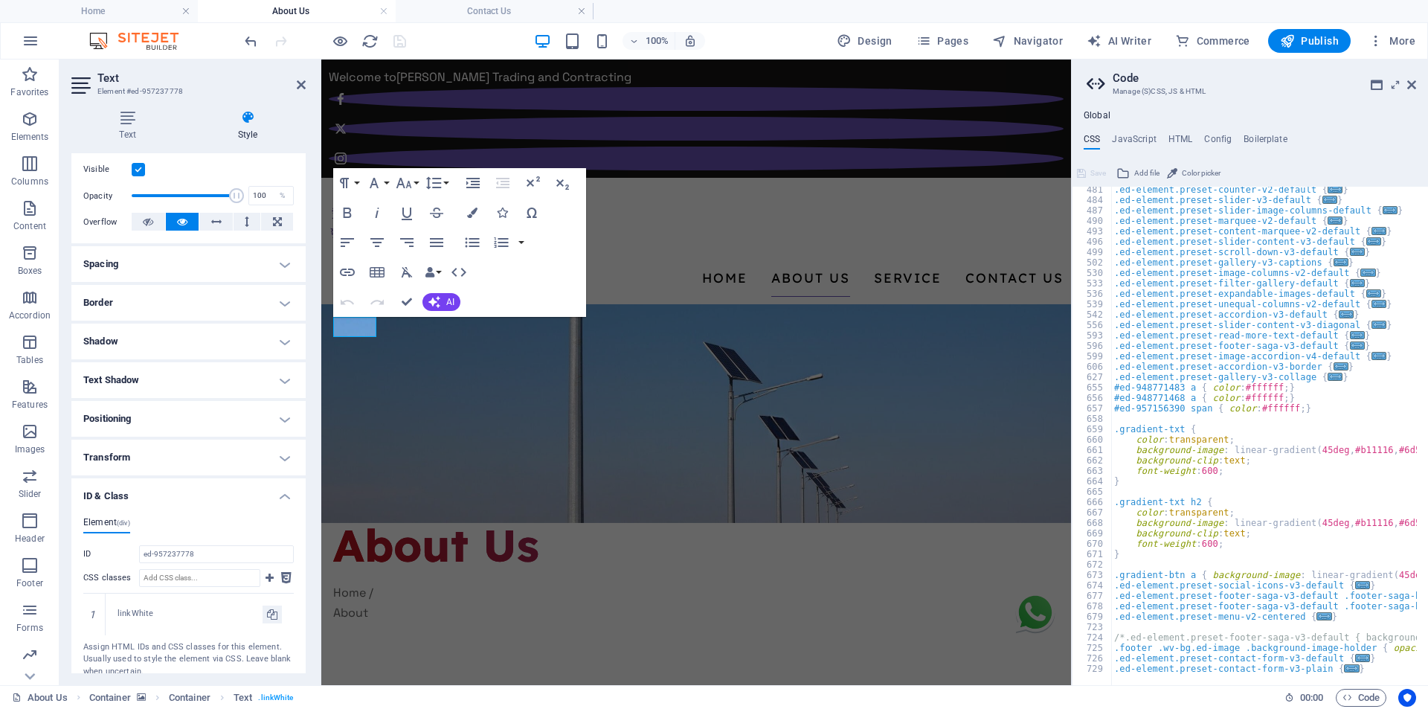
scroll to position [223, 0]
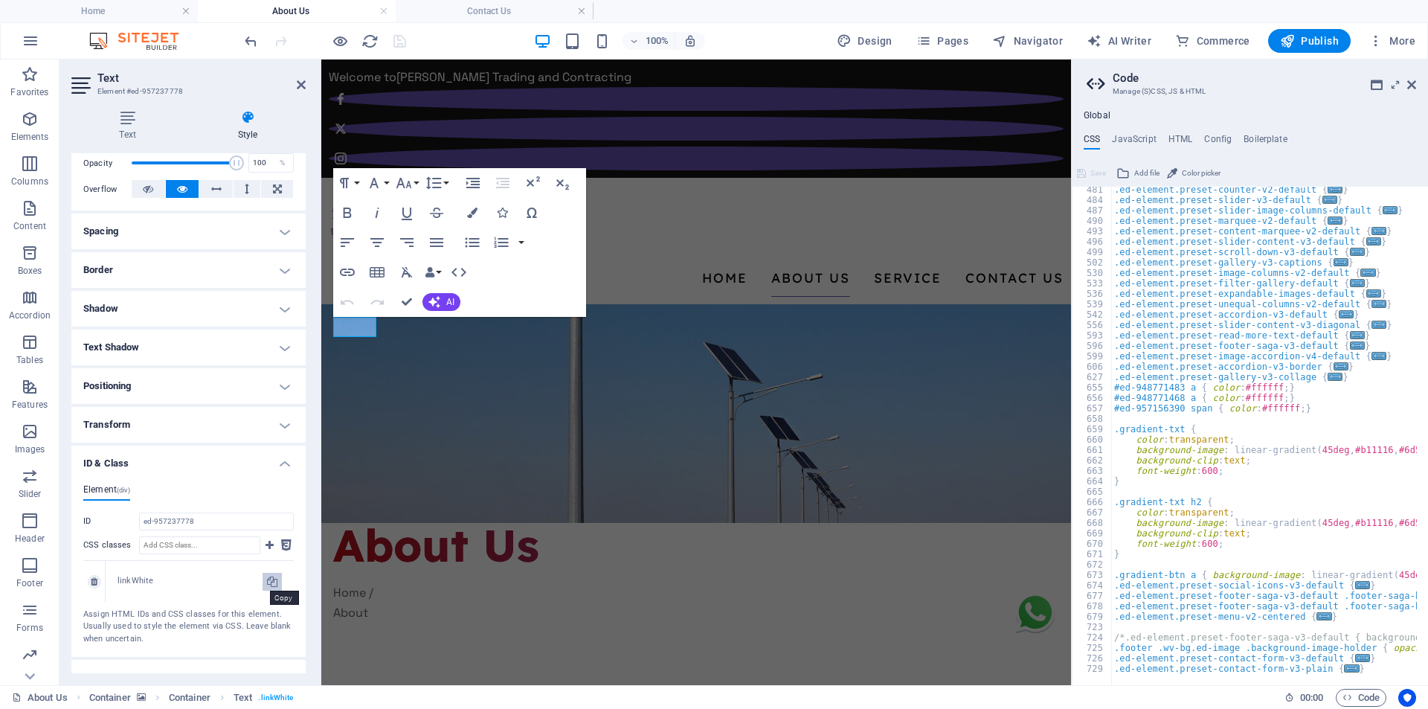
click at [271, 583] on icon at bounding box center [272, 582] width 10 height 18
type input "linkWhite"
click at [1133, 562] on div ".ed-element.preset-counter-v2-default { ... } .ed-element.preset-slider-v3-defa…" at bounding box center [1357, 438] width 492 height 508
paste textarea "linkWhite"
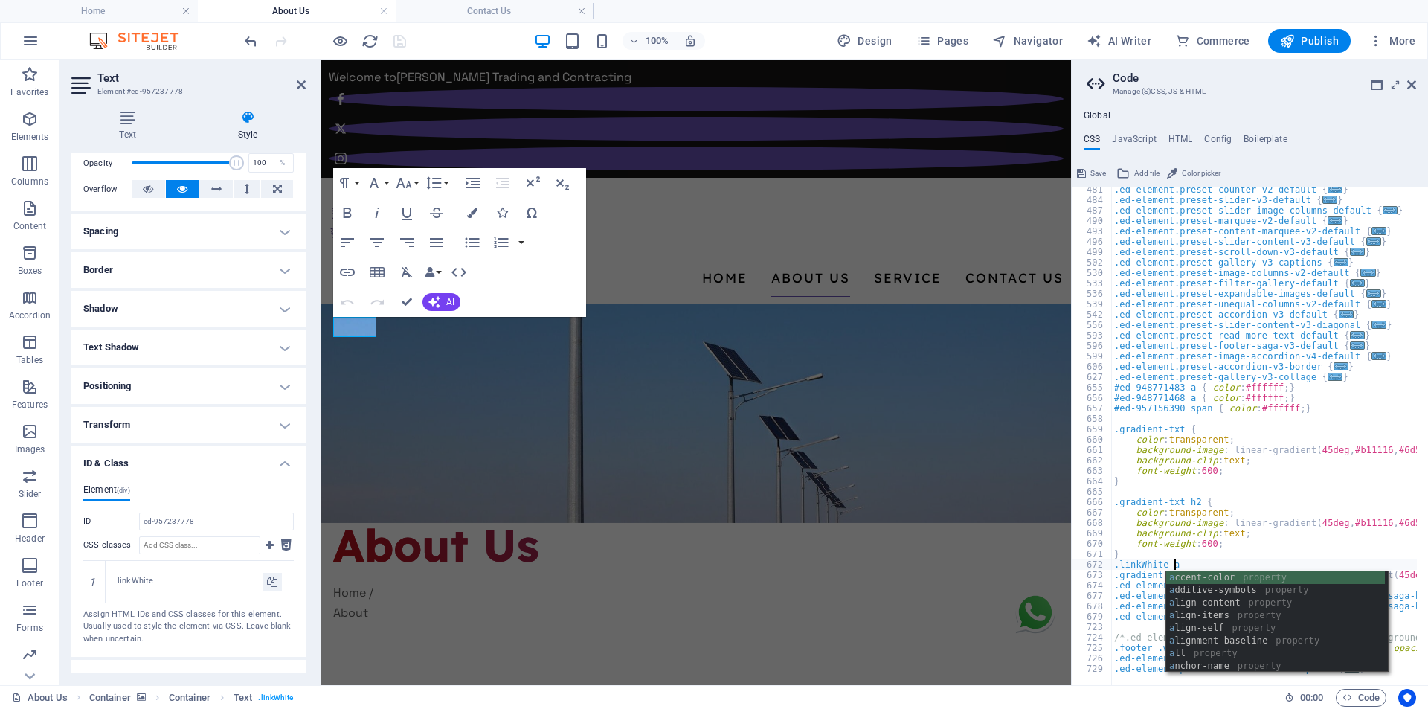
type textarea ".linkWhite a{"
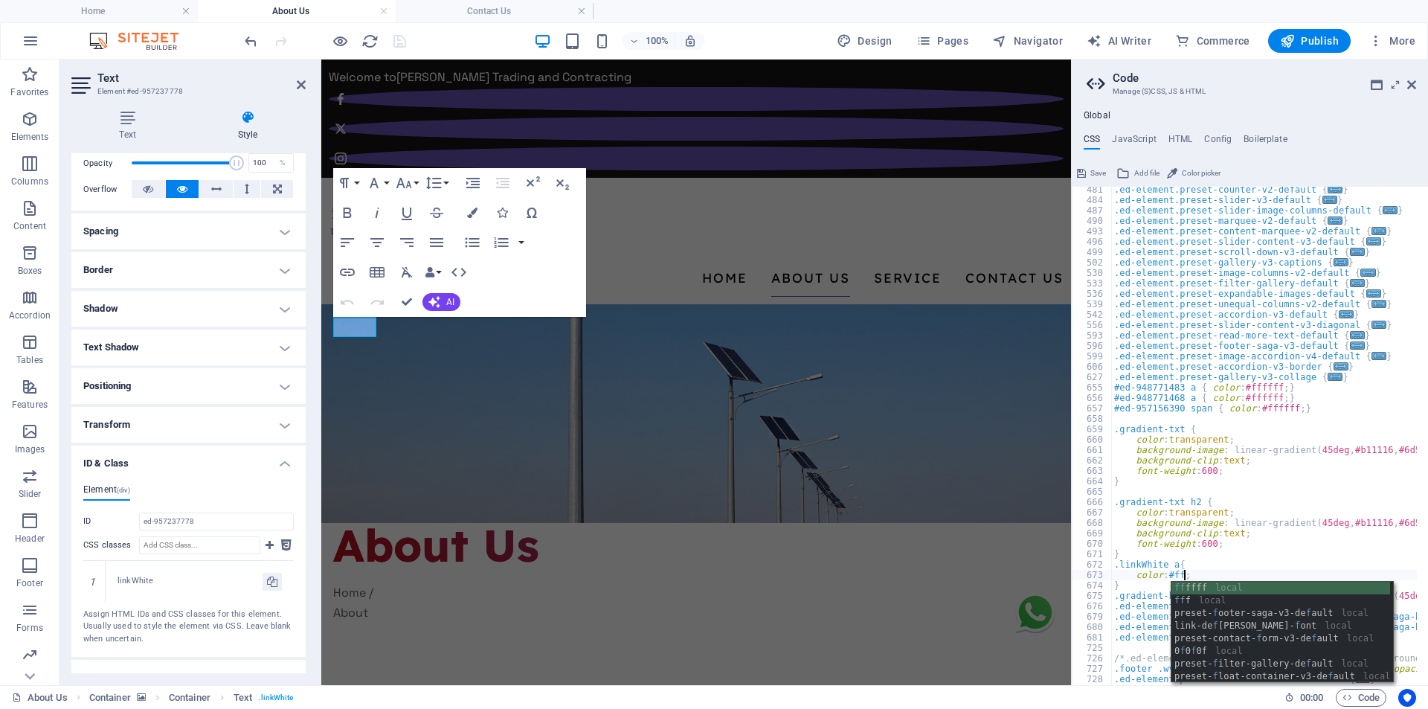
scroll to position [0, 5]
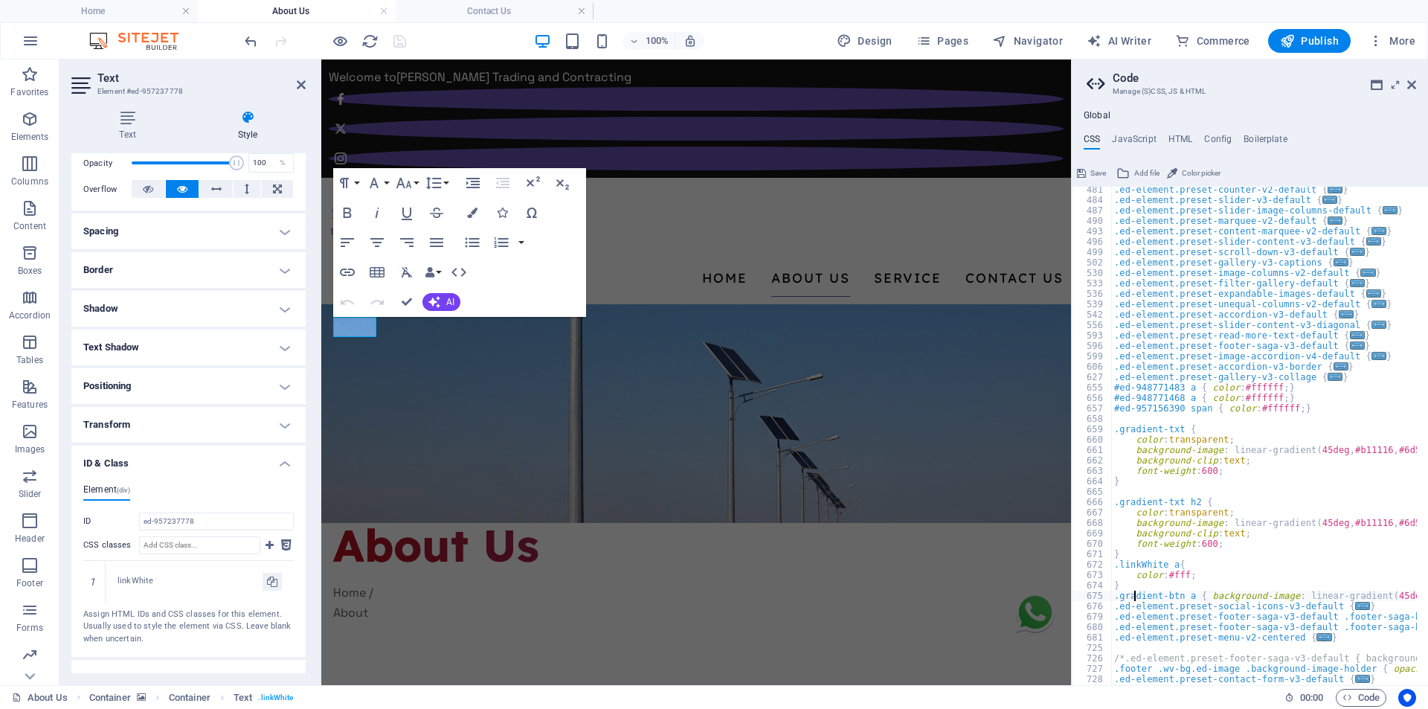
click at [1132, 592] on div ".ed-element.preset-counter-v2-default { ... } .ed-element.preset-slider-v3-defa…" at bounding box center [1357, 438] width 492 height 508
click at [1135, 584] on div ".ed-element.preset-counter-v2-default { ... } .ed-element.preset-slider-v3-defa…" at bounding box center [1357, 438] width 492 height 508
type textarea "}"
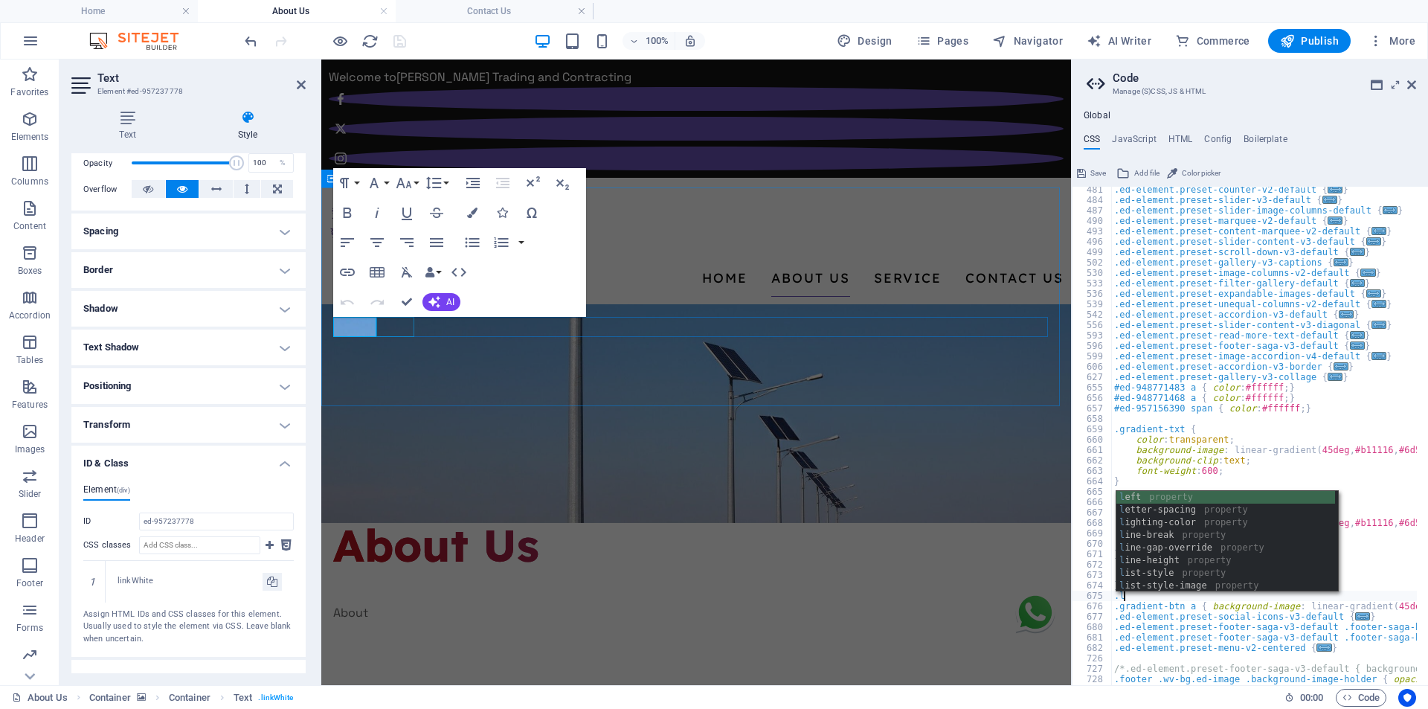
type textarea ".l"
click at [404, 602] on div "About" at bounding box center [696, 612] width 726 height 20
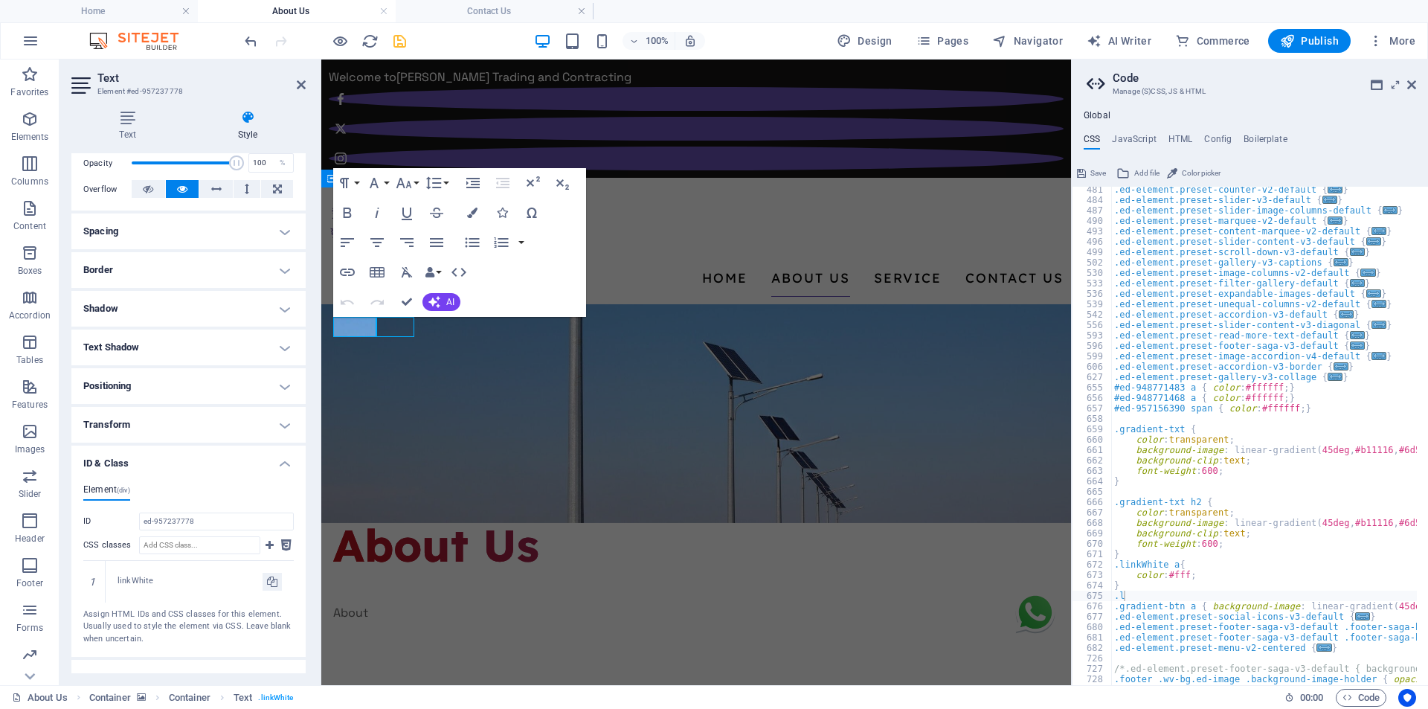
click at [404, 602] on div "About" at bounding box center [696, 612] width 726 height 20
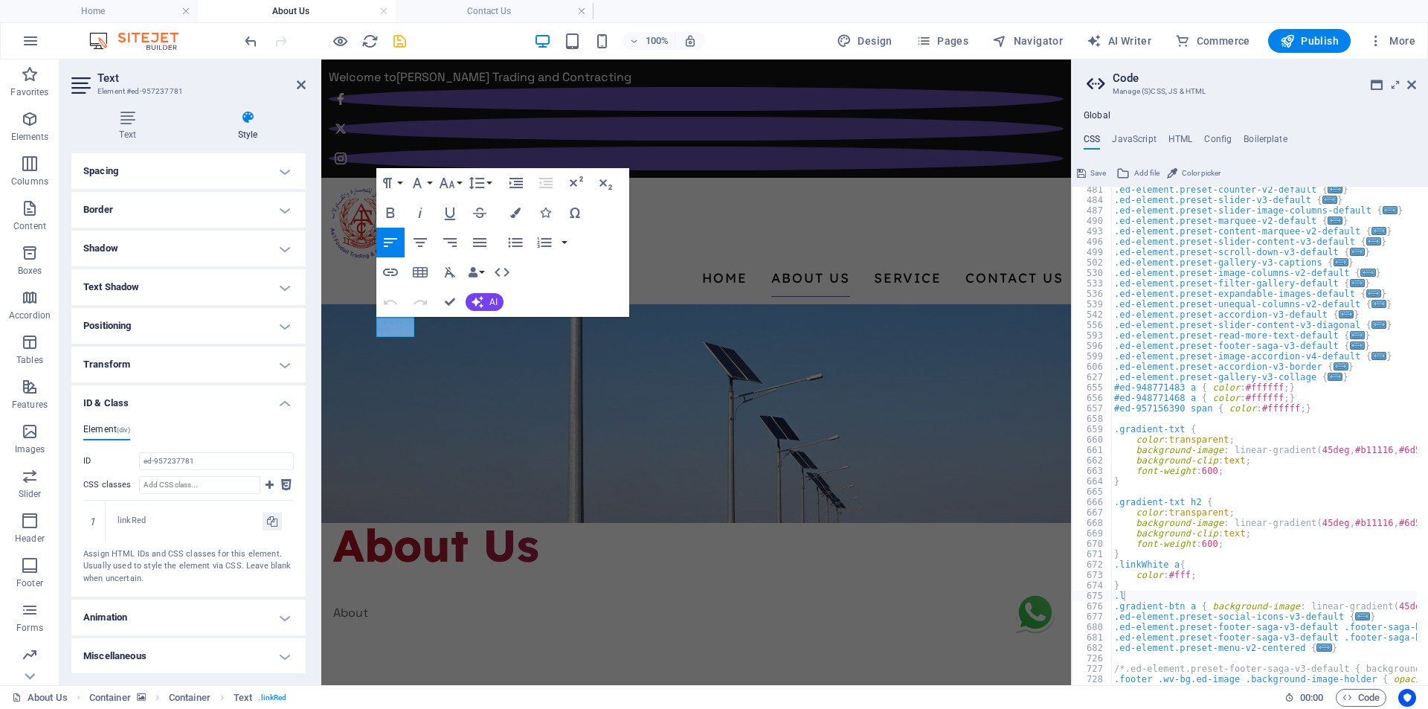
scroll to position [284, 0]
click at [271, 526] on icon at bounding box center [272, 521] width 10 height 18
type input "linkRed"
click at [1122, 598] on div ".ed-element.preset-counter-v2-default { ... } .ed-element.preset-slider-v3-defa…" at bounding box center [1357, 438] width 492 height 508
click at [1120, 597] on div ".ed-element.preset-counter-v2-default { ... } .ed-element.preset-slider-v3-defa…" at bounding box center [1357, 438] width 492 height 508
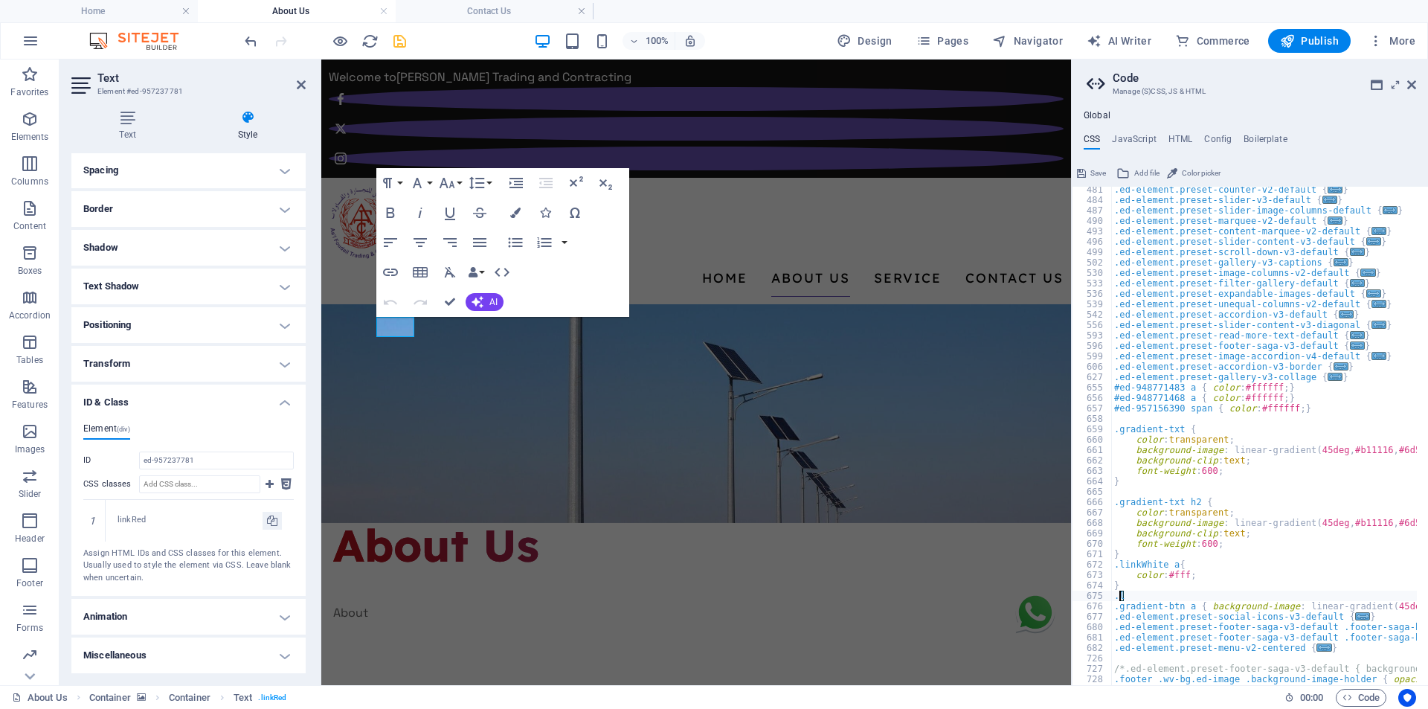
click at [1120, 597] on div ".ed-element.preset-counter-v2-default { ... } .ed-element.preset-slider-v3-defa…" at bounding box center [1357, 438] width 492 height 508
paste textarea "inkRed"
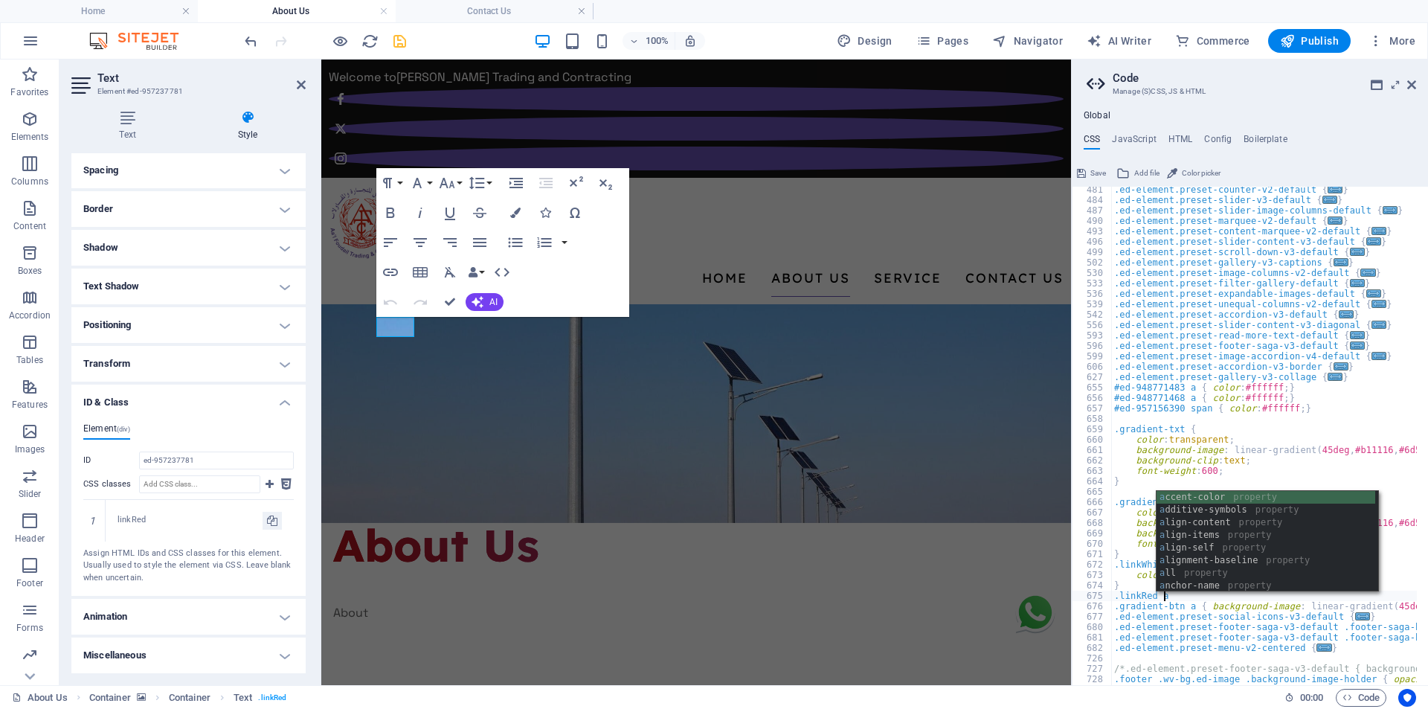
type textarea ".linkRed a{"
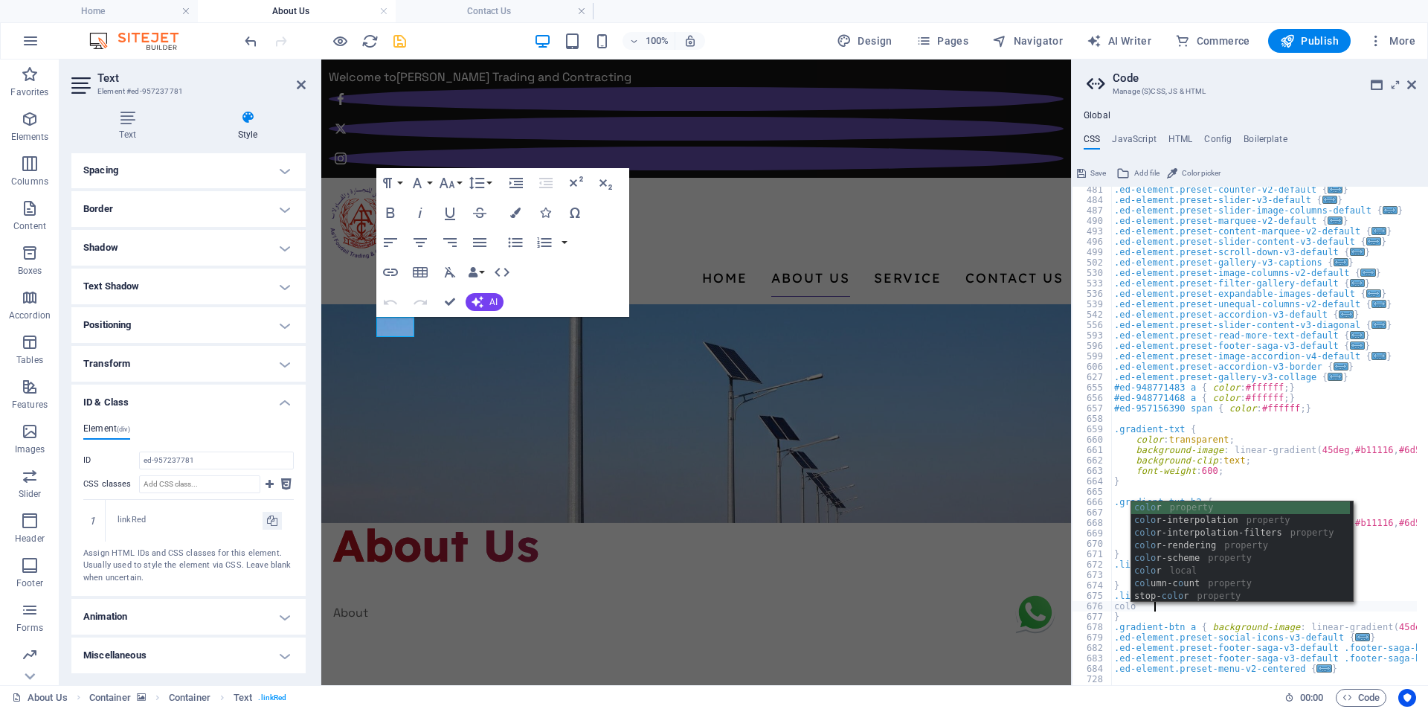
scroll to position [0, 2]
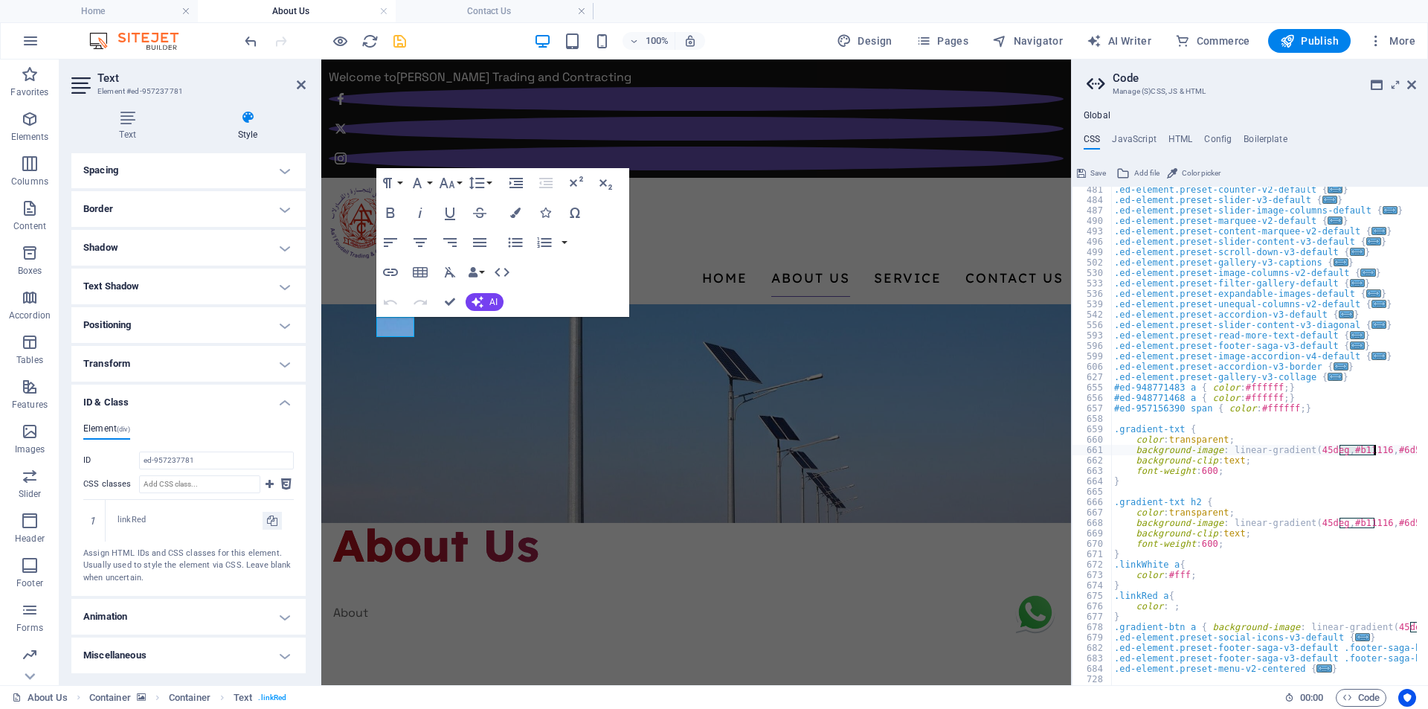
drag, startPoint x: 1340, startPoint y: 448, endPoint x: 1374, endPoint y: 450, distance: 34.2
click at [1374, 450] on div ".ed-element.preset-counter-v2-default { ... } .ed-element.preset-slider-v3-defa…" at bounding box center [1357, 438] width 492 height 508
click at [1165, 605] on div ".ed-element.preset-counter-v2-default { ... } .ed-element.preset-slider-v3-defa…" at bounding box center [1357, 438] width 492 height 508
paste textarea "#b11116"
type textarea "color:#b11116 ;"
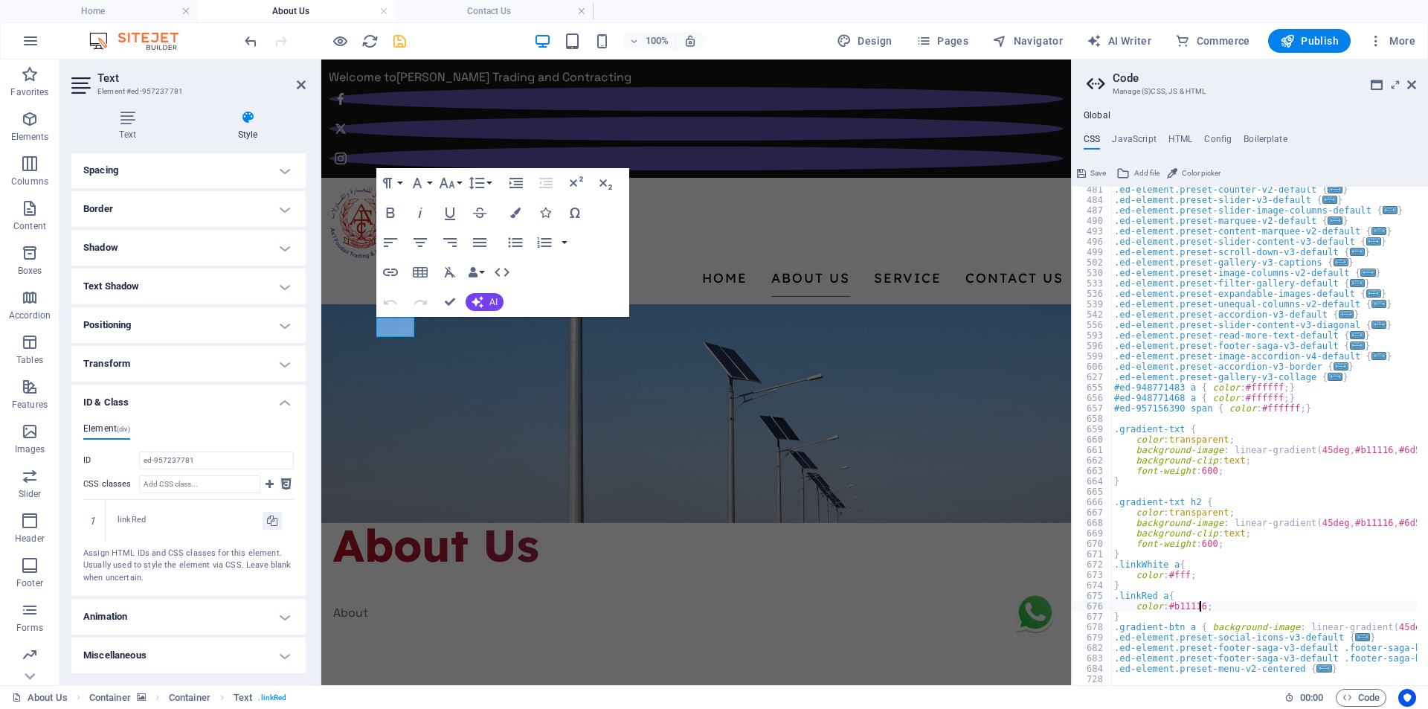
click at [1230, 605] on div ".ed-element.preset-counter-v2-default { ... } .ed-element.preset-slider-v3-defa…" at bounding box center [1357, 438] width 492 height 508
click at [399, 42] on icon "save" at bounding box center [399, 41] width 17 height 17
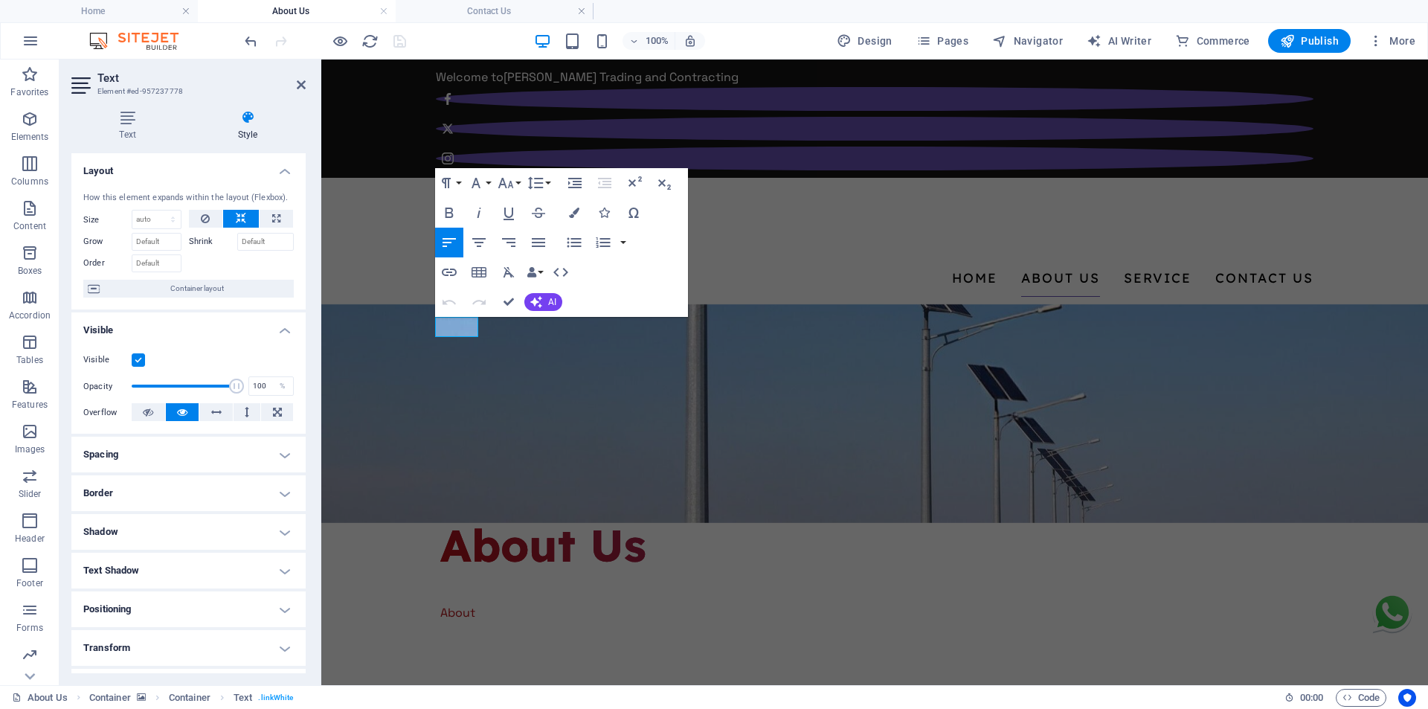
click at [798, 304] on figure at bounding box center [874, 413] width 1106 height 219
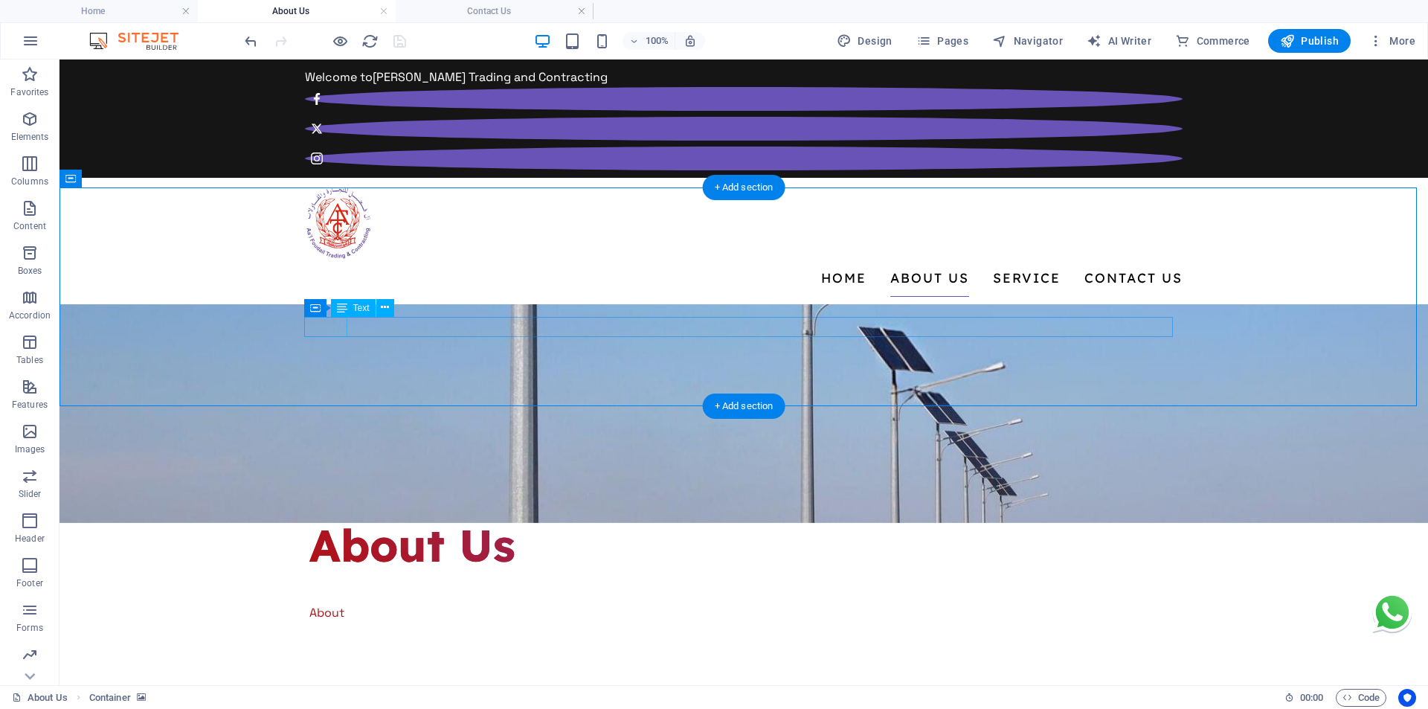
click at [329, 582] on div "Home /" at bounding box center [743, 592] width 868 height 20
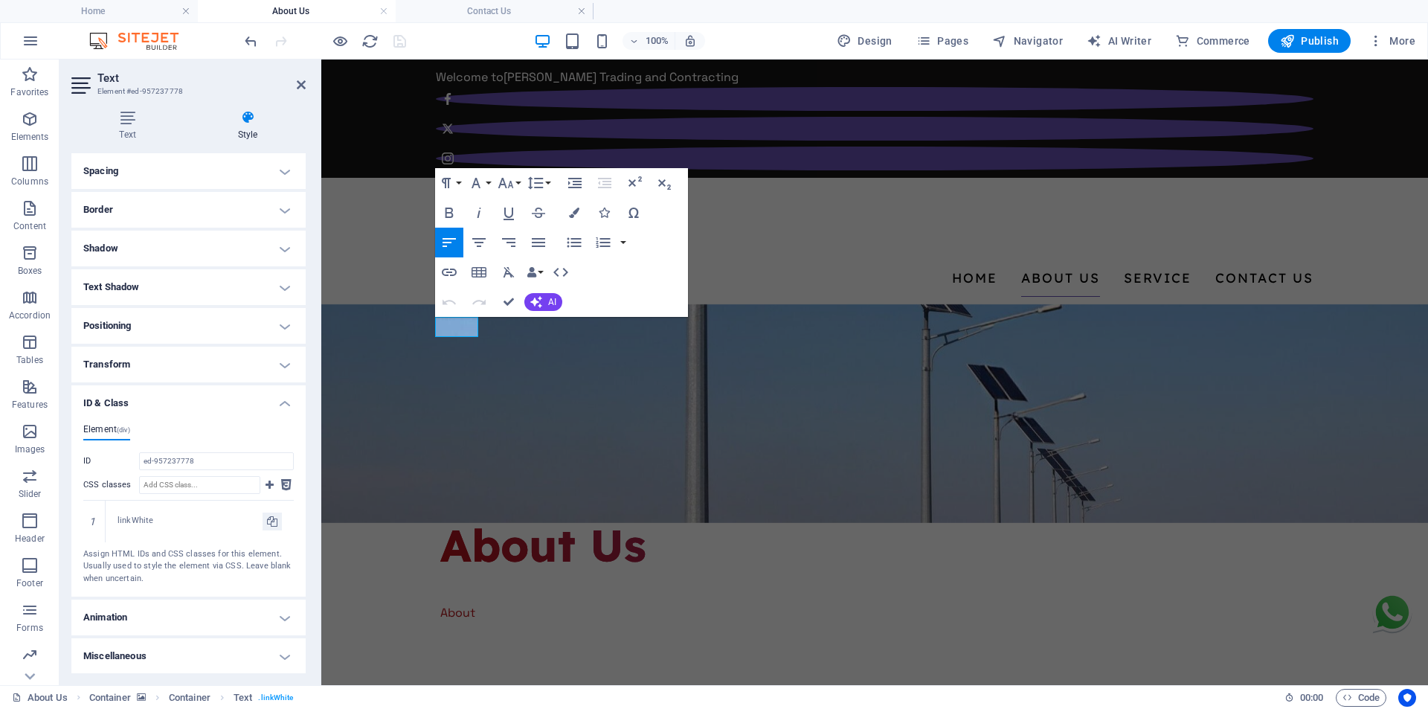
scroll to position [284, 0]
click at [267, 525] on icon at bounding box center [272, 521] width 10 height 18
click at [483, 9] on h4 "Contact Us" at bounding box center [495, 11] width 198 height 16
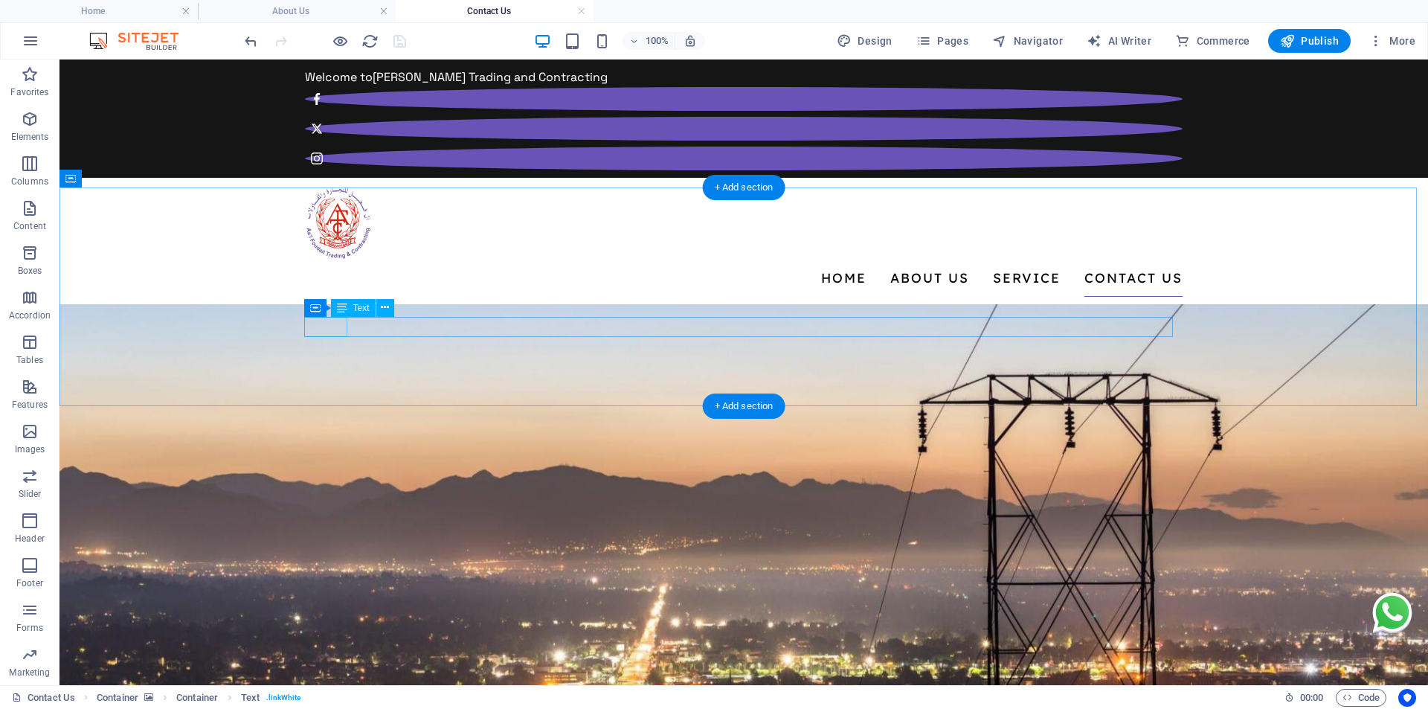
click at [325, 582] on div "Home /" at bounding box center [743, 592] width 868 height 20
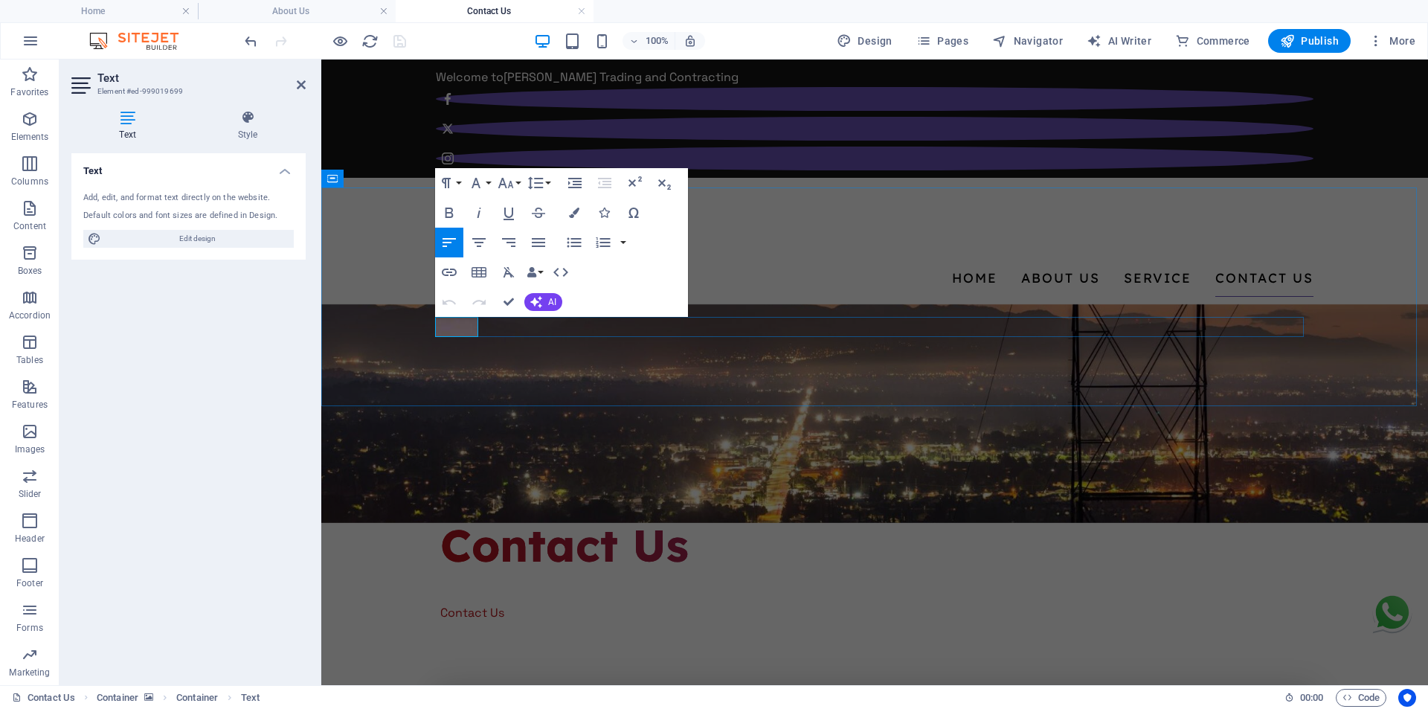
click at [472, 584] on span "Home /" at bounding box center [460, 592] width 40 height 16
drag, startPoint x: 474, startPoint y: 327, endPoint x: 436, endPoint y: 327, distance: 37.9
click at [440, 584] on span "Home /" at bounding box center [460, 592] width 40 height 16
click at [445, 270] on icon "button" at bounding box center [449, 272] width 18 height 18
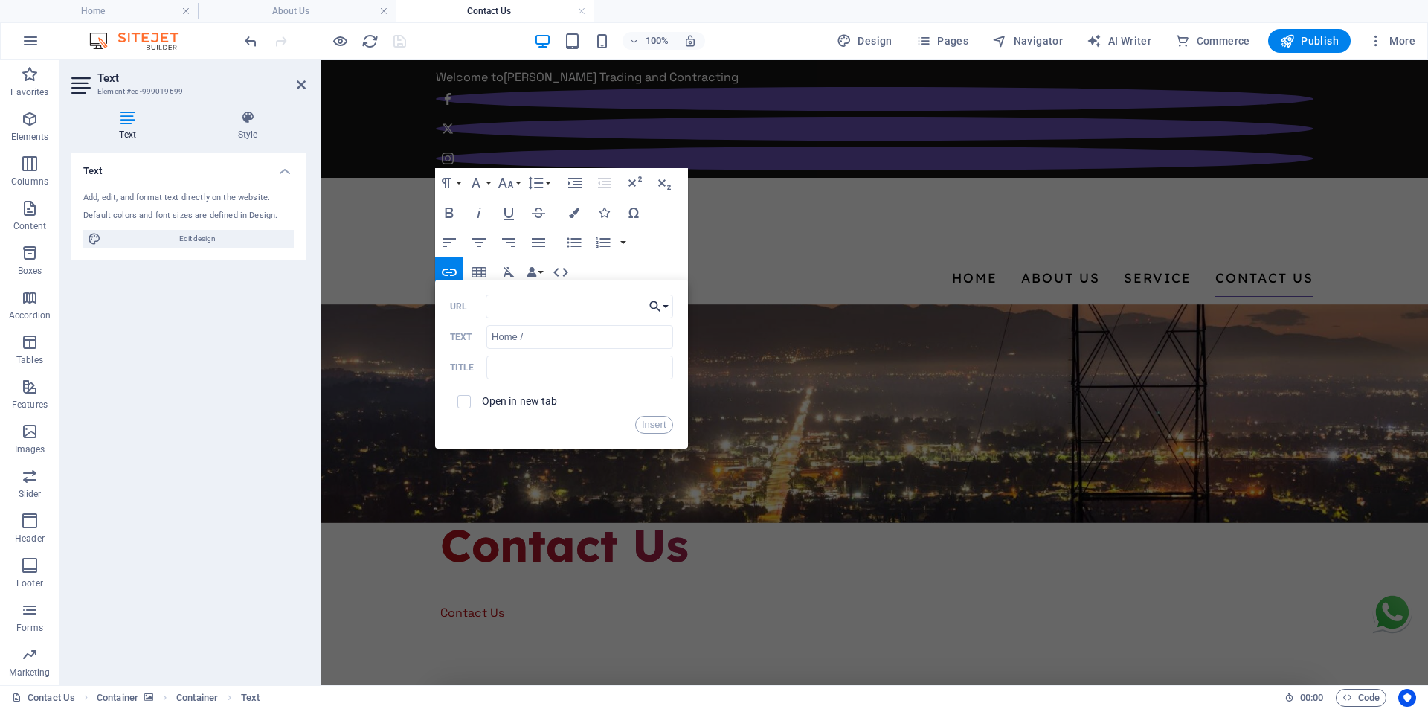
click at [662, 310] on icon "button" at bounding box center [655, 306] width 15 height 18
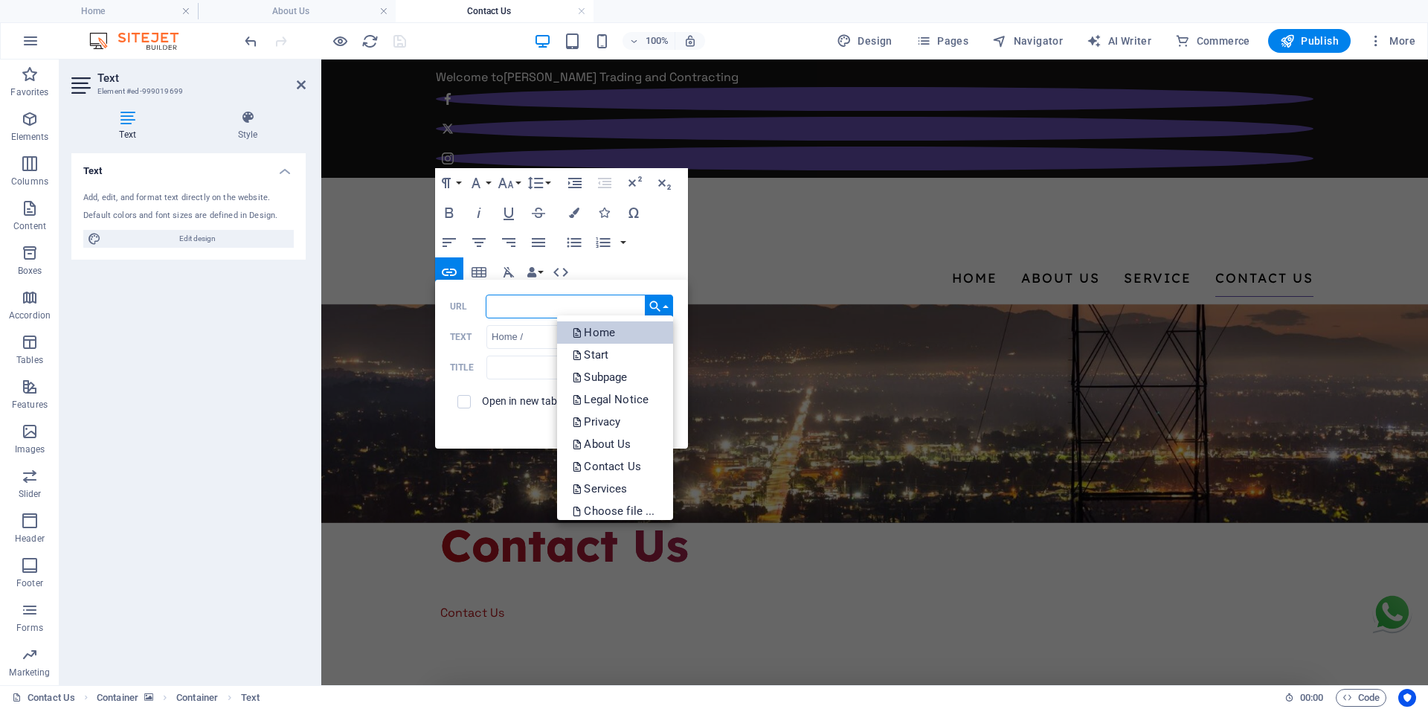
click at [619, 330] on link "Home" at bounding box center [614, 332] width 115 height 22
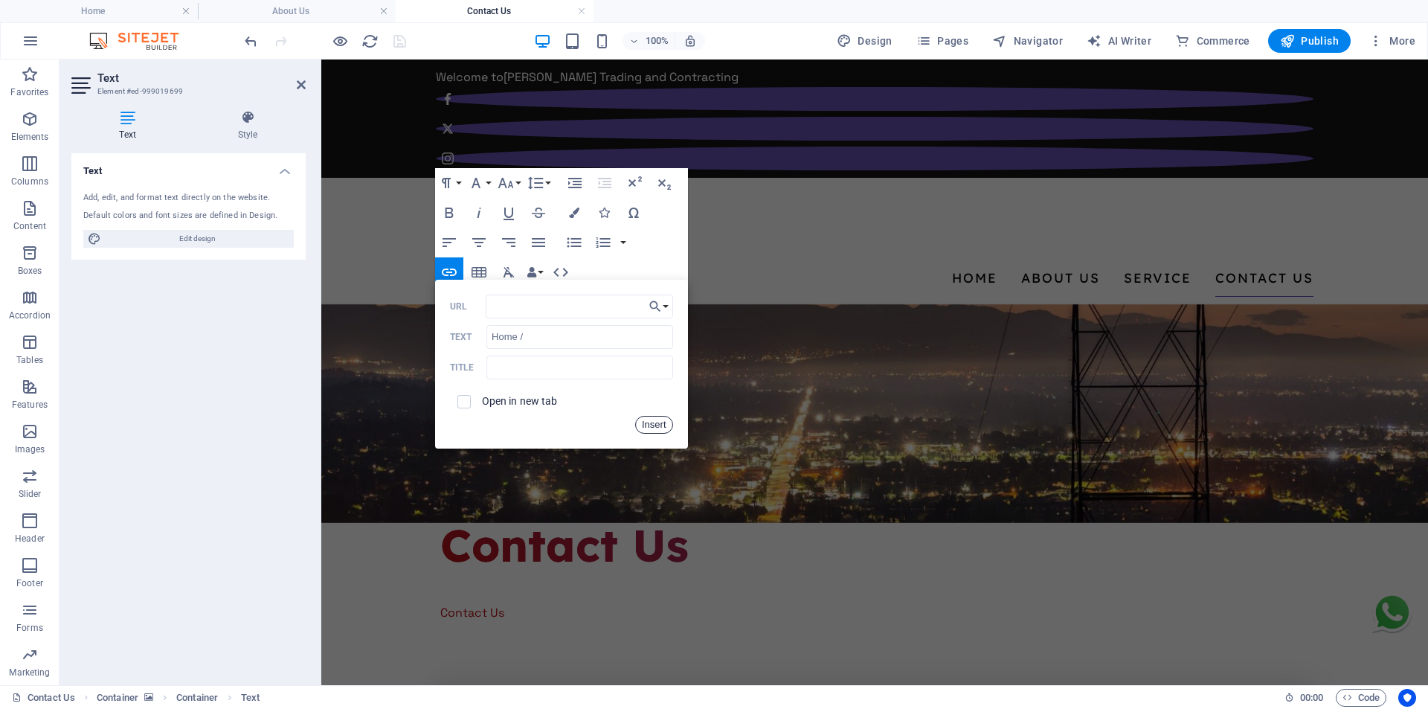
click at [645, 419] on button "Insert" at bounding box center [654, 425] width 38 height 18
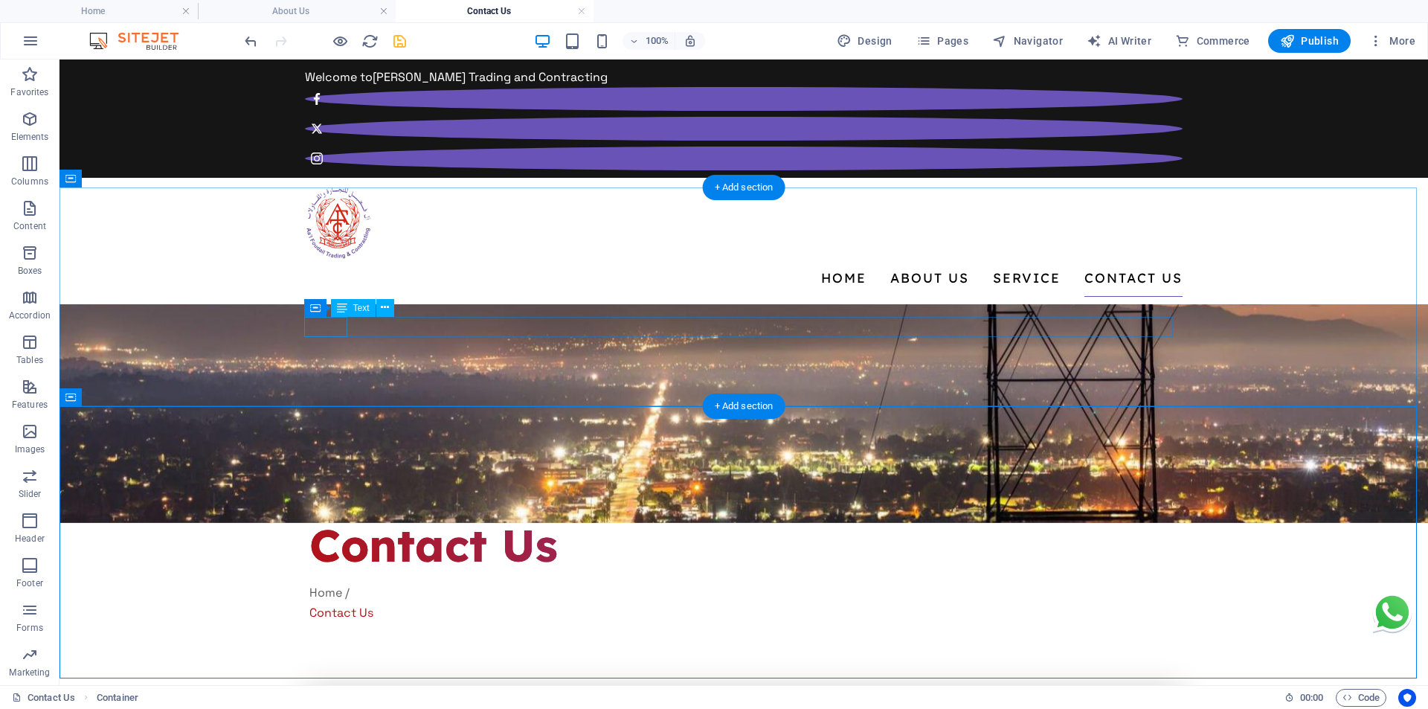
click at [317, 582] on div "Home /" at bounding box center [743, 592] width 868 height 20
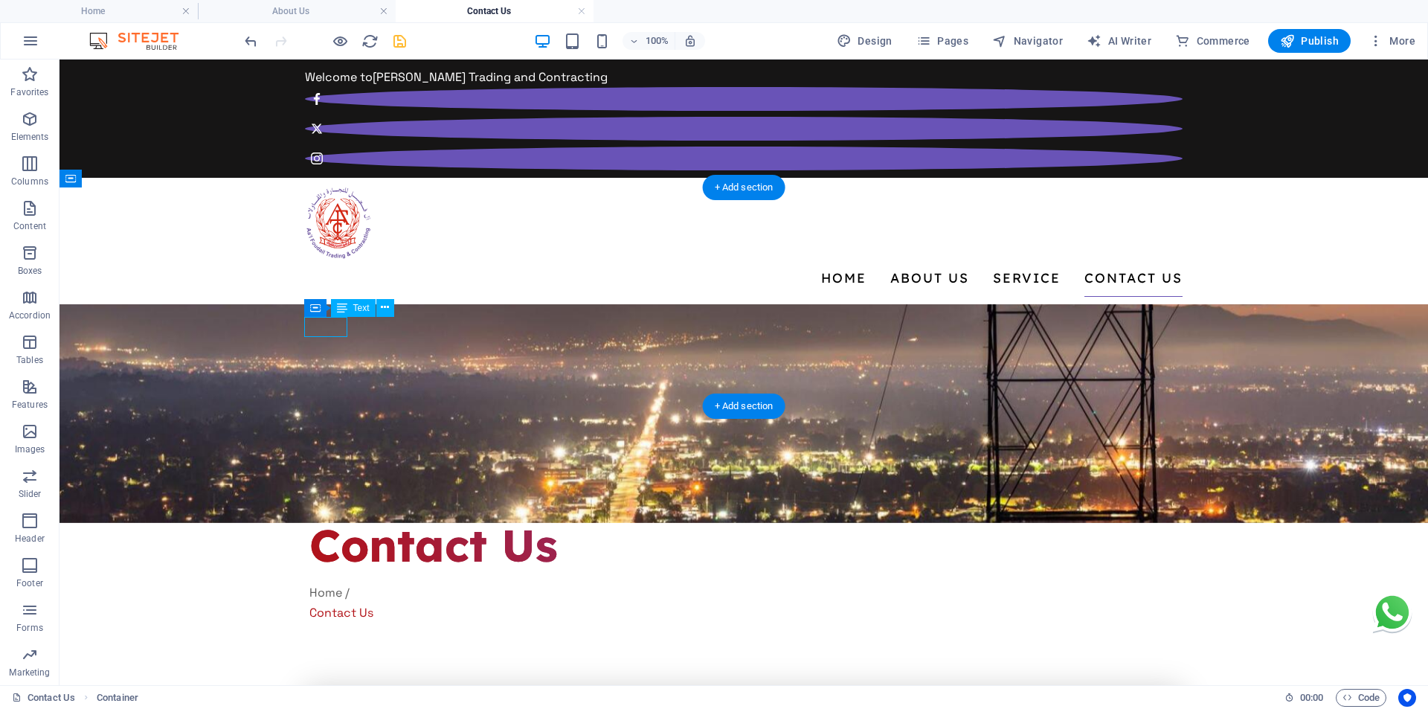
click at [317, 582] on div "Home /" at bounding box center [743, 592] width 868 height 20
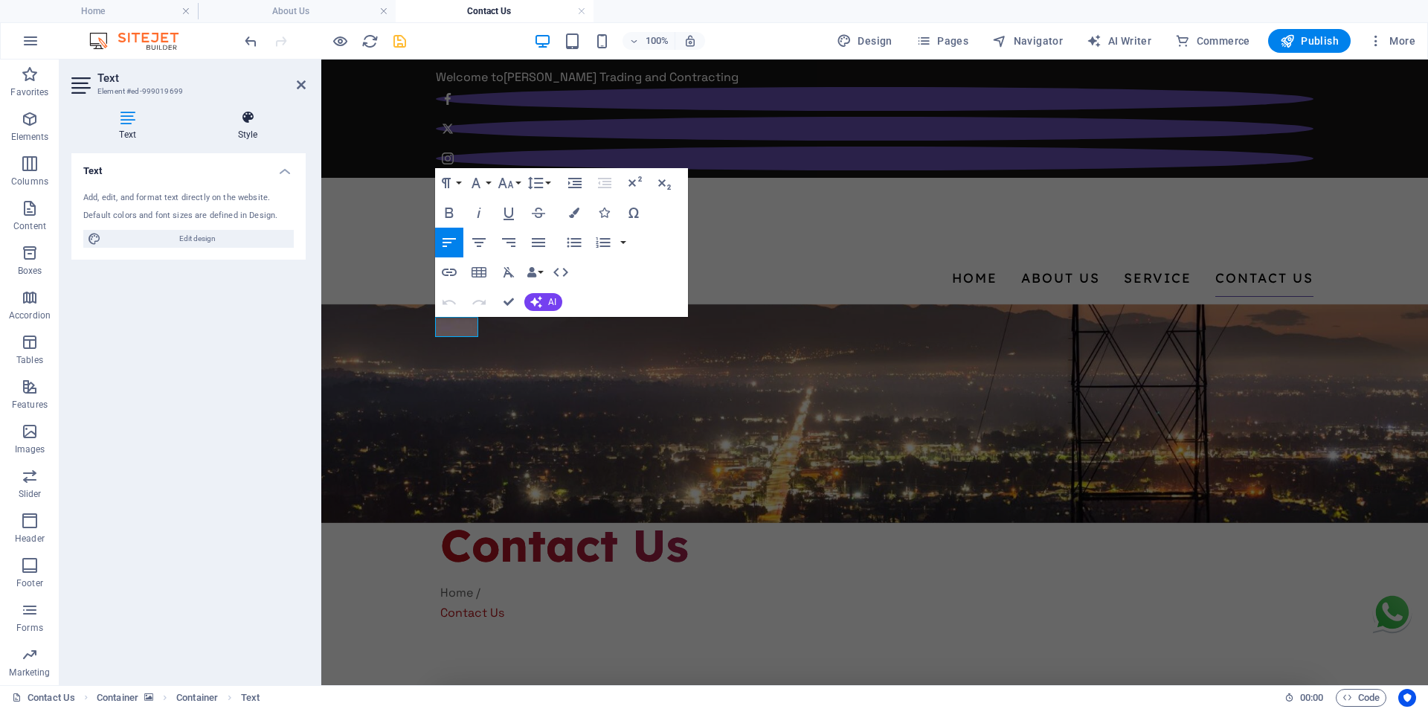
click at [259, 126] on h4 "Style" at bounding box center [248, 125] width 116 height 31
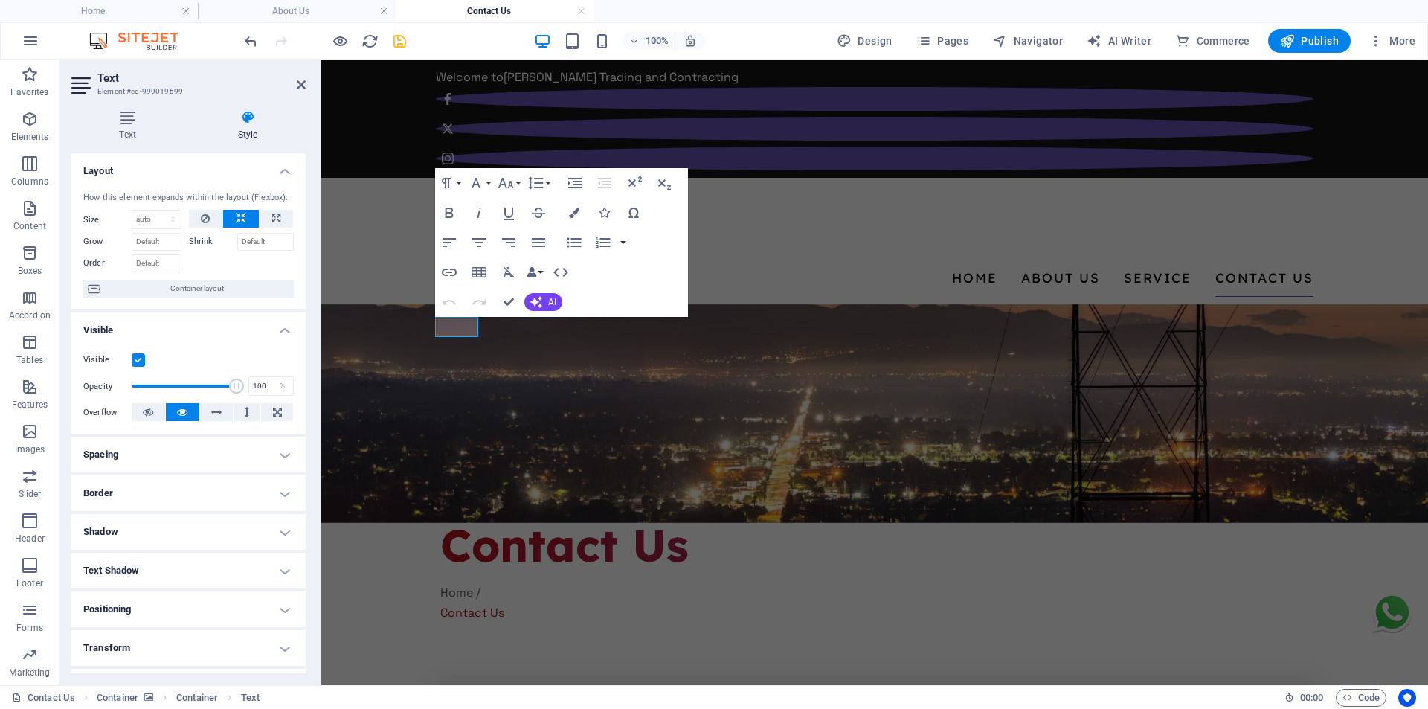
scroll to position [109, 0]
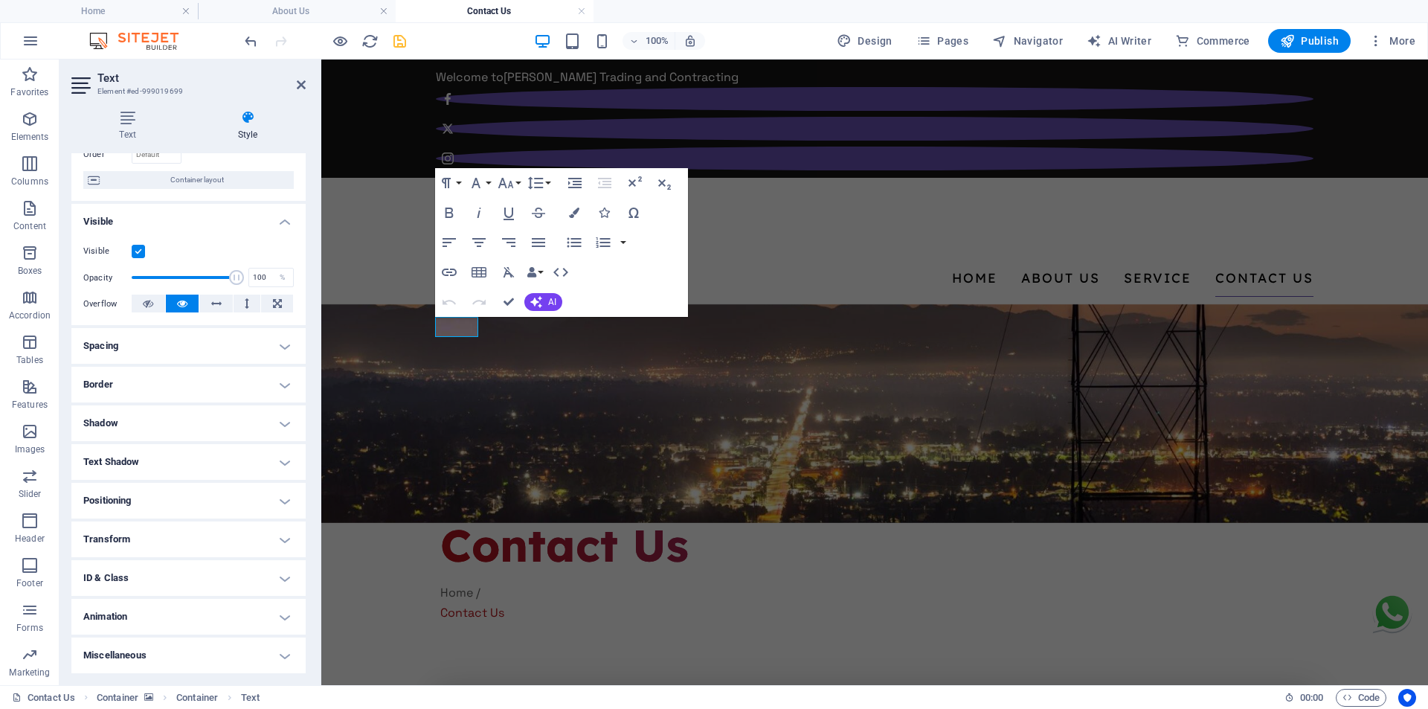
click at [174, 580] on h4 "ID & Class" at bounding box center [188, 578] width 234 height 36
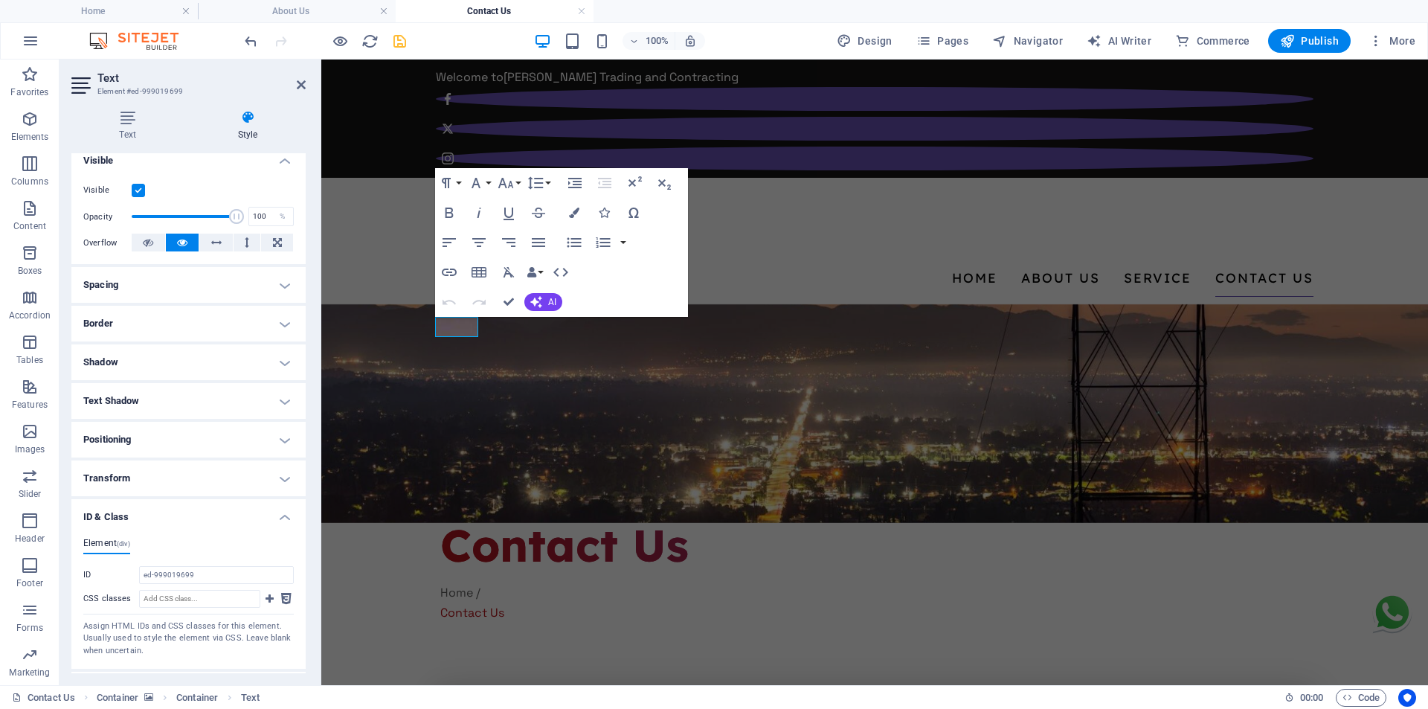
scroll to position [242, 0]
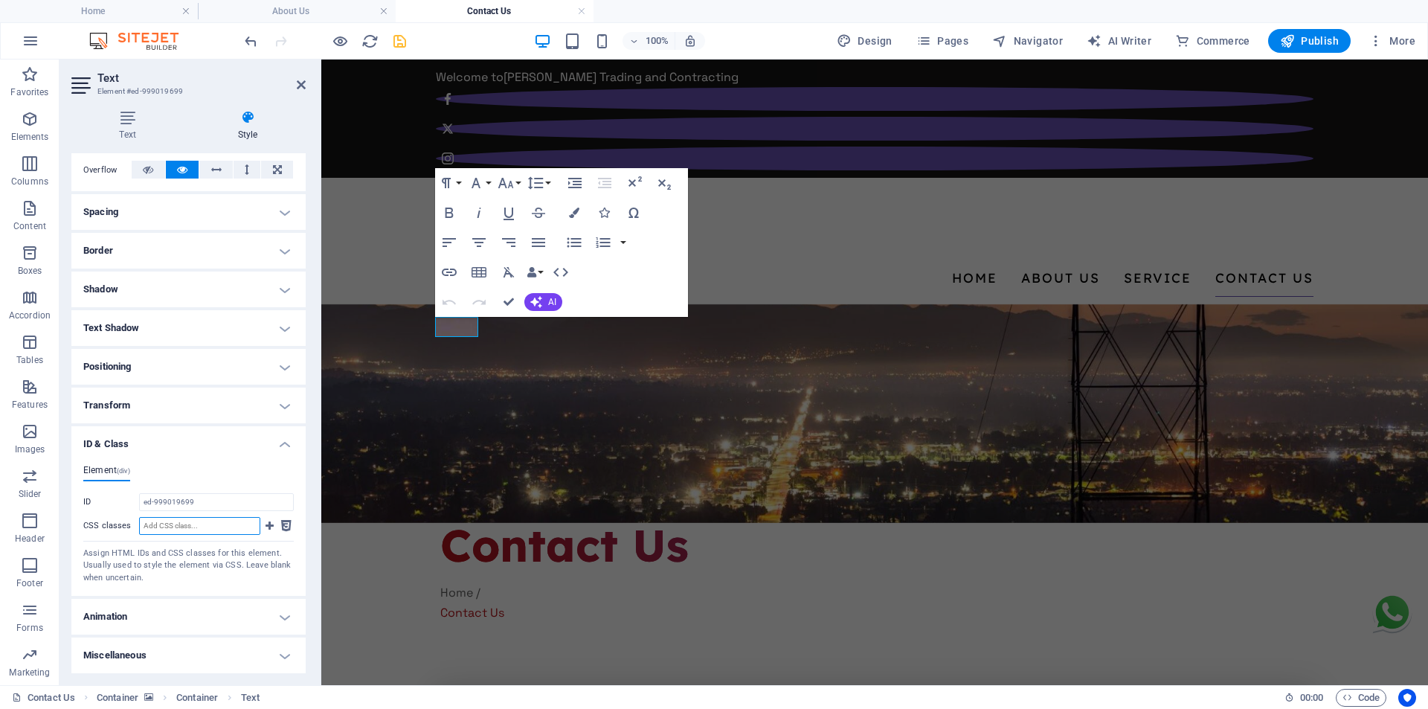
click at [205, 532] on input "CSS classes" at bounding box center [199, 526] width 121 height 18
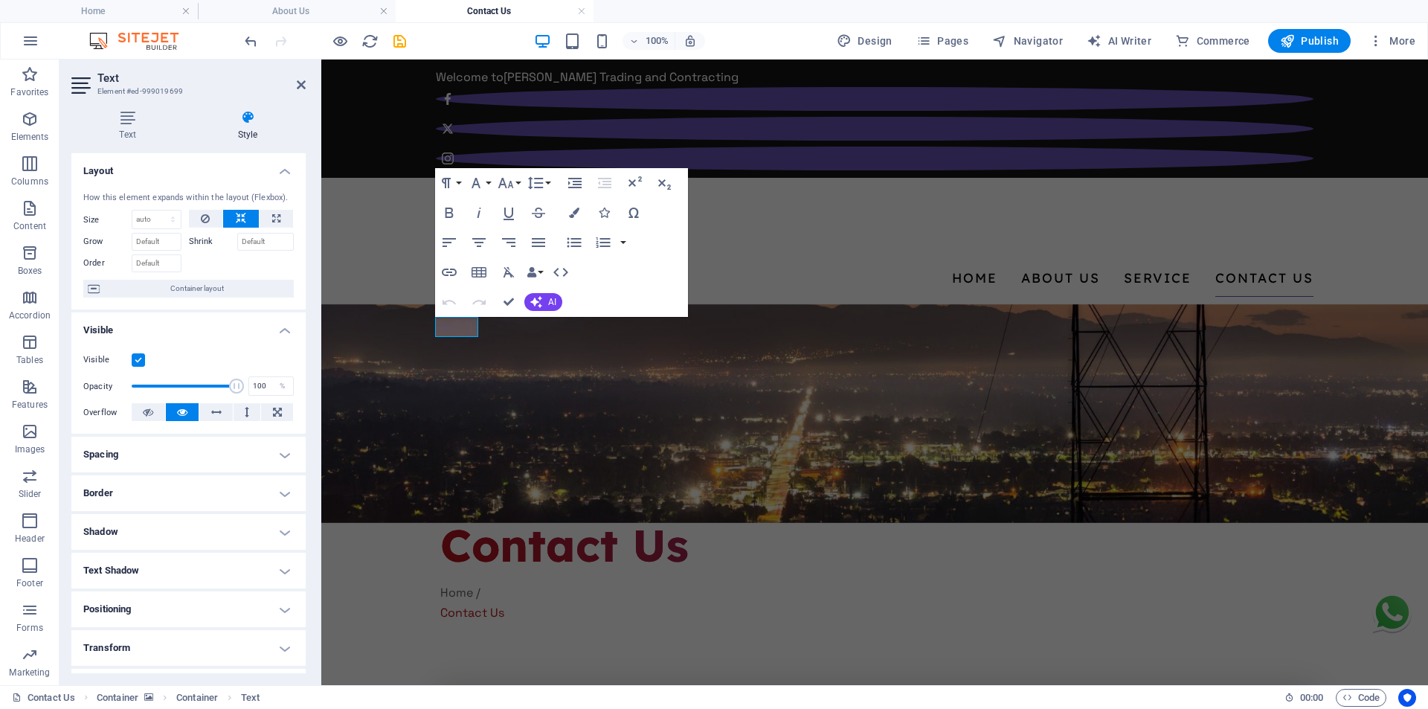
scroll to position [242, 0]
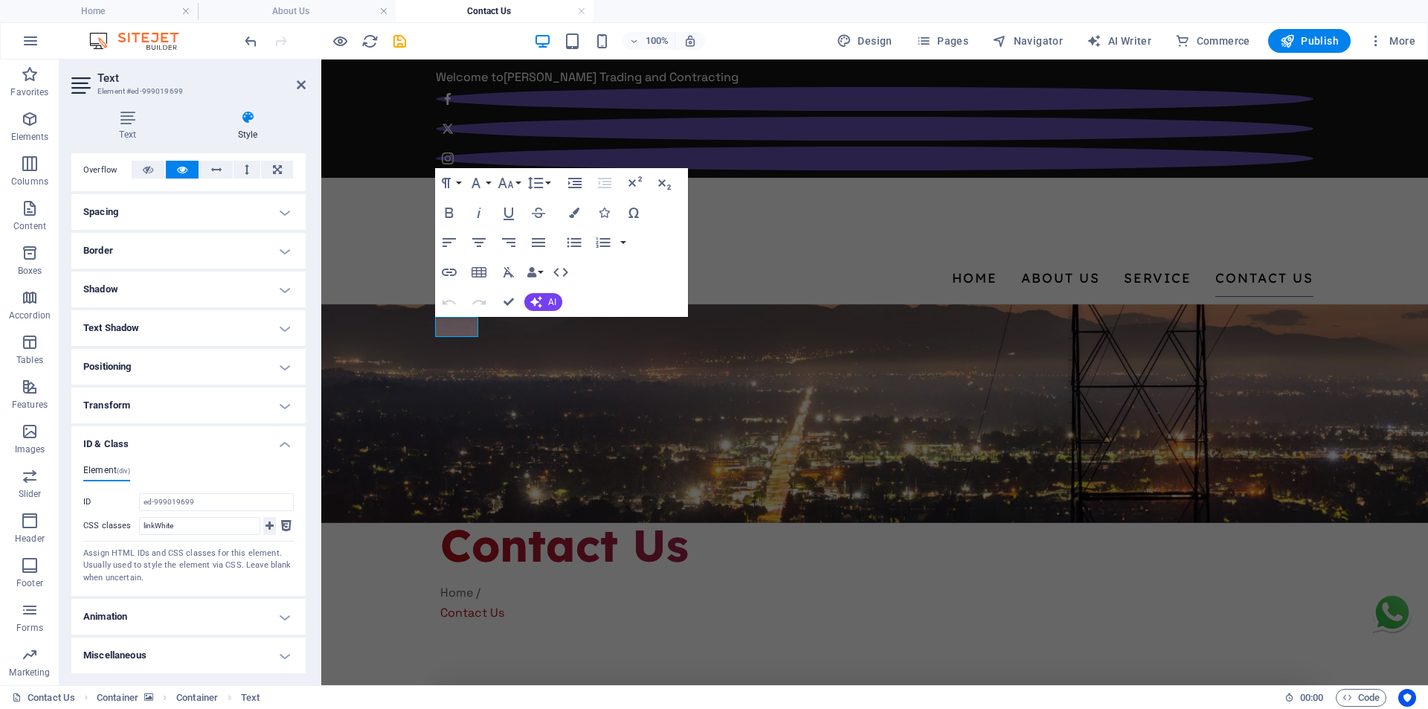
type input "linkWhite"
click at [265, 526] on icon at bounding box center [269, 526] width 8 height 18
click at [939, 304] on figure at bounding box center [874, 413] width 1106 height 219
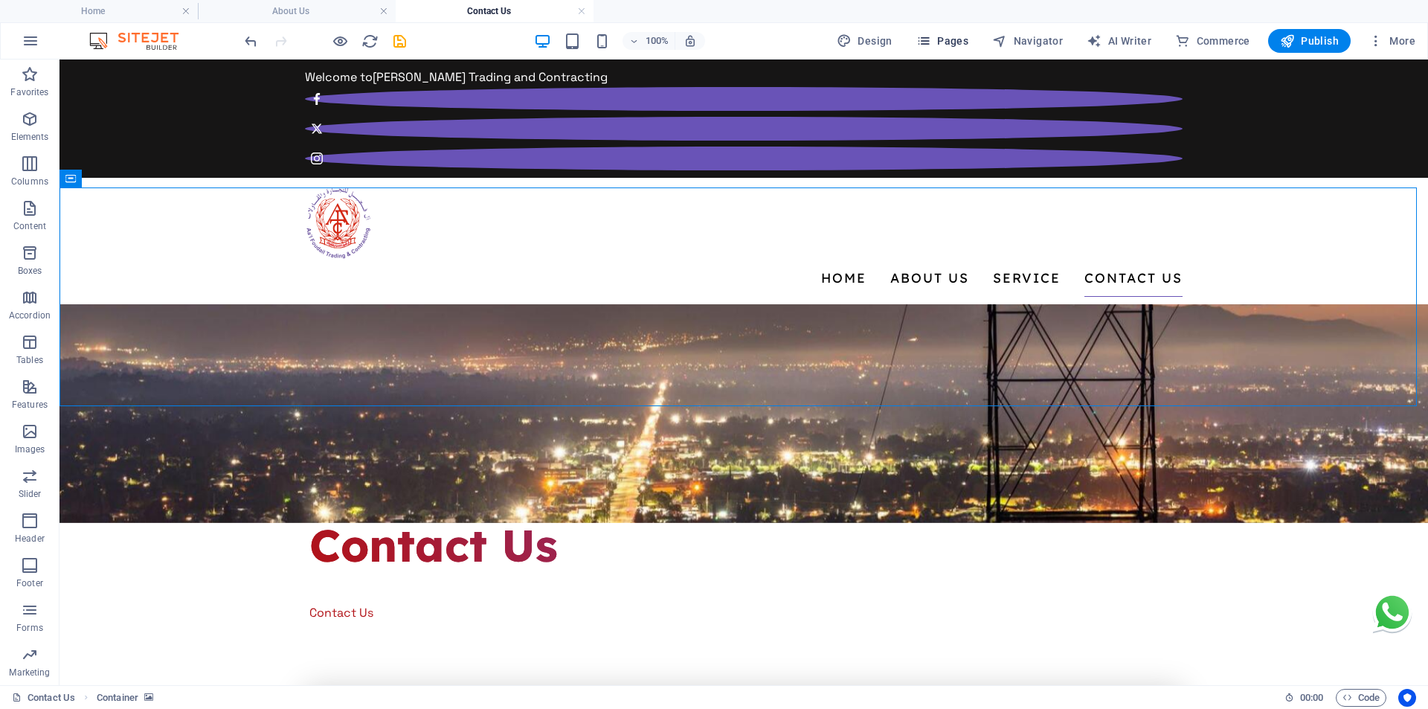
click at [964, 39] on span "Pages" at bounding box center [942, 40] width 52 height 15
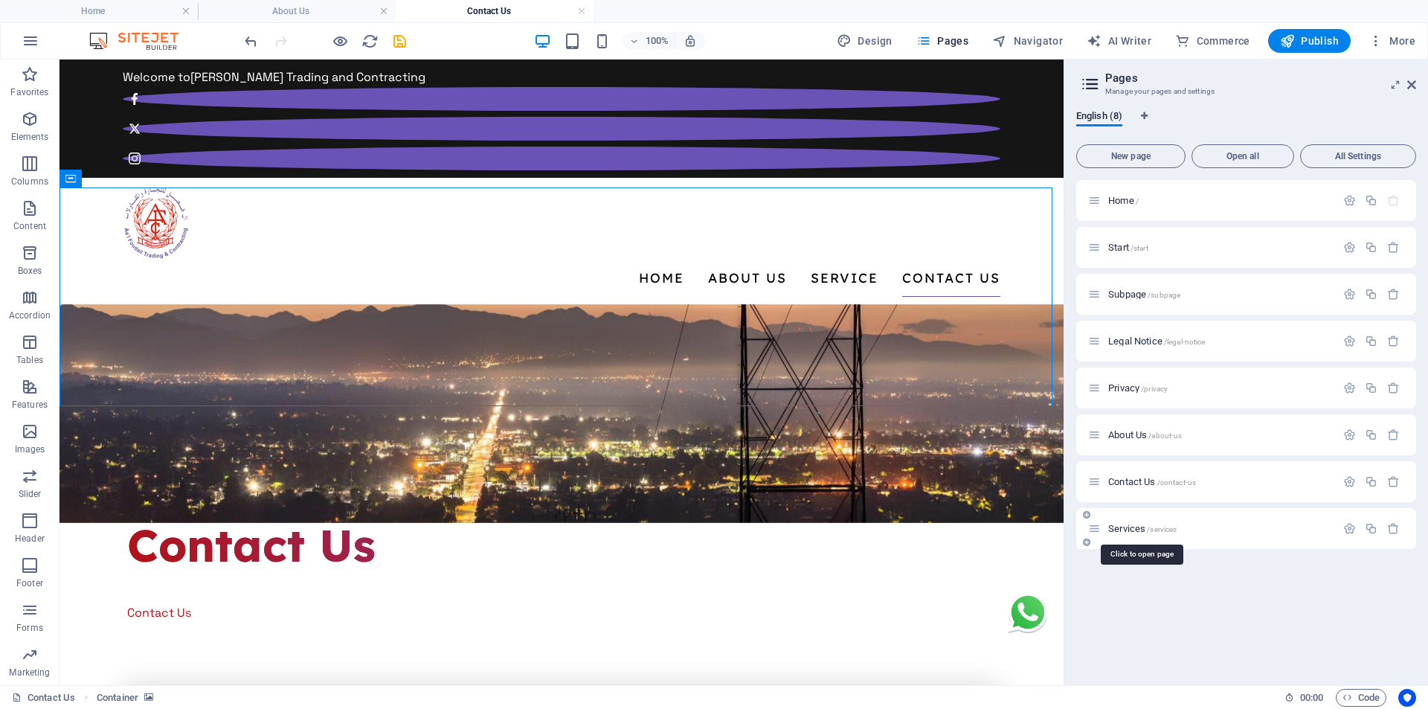
click at [1133, 528] on span "Services /services" at bounding box center [1142, 528] width 68 height 11
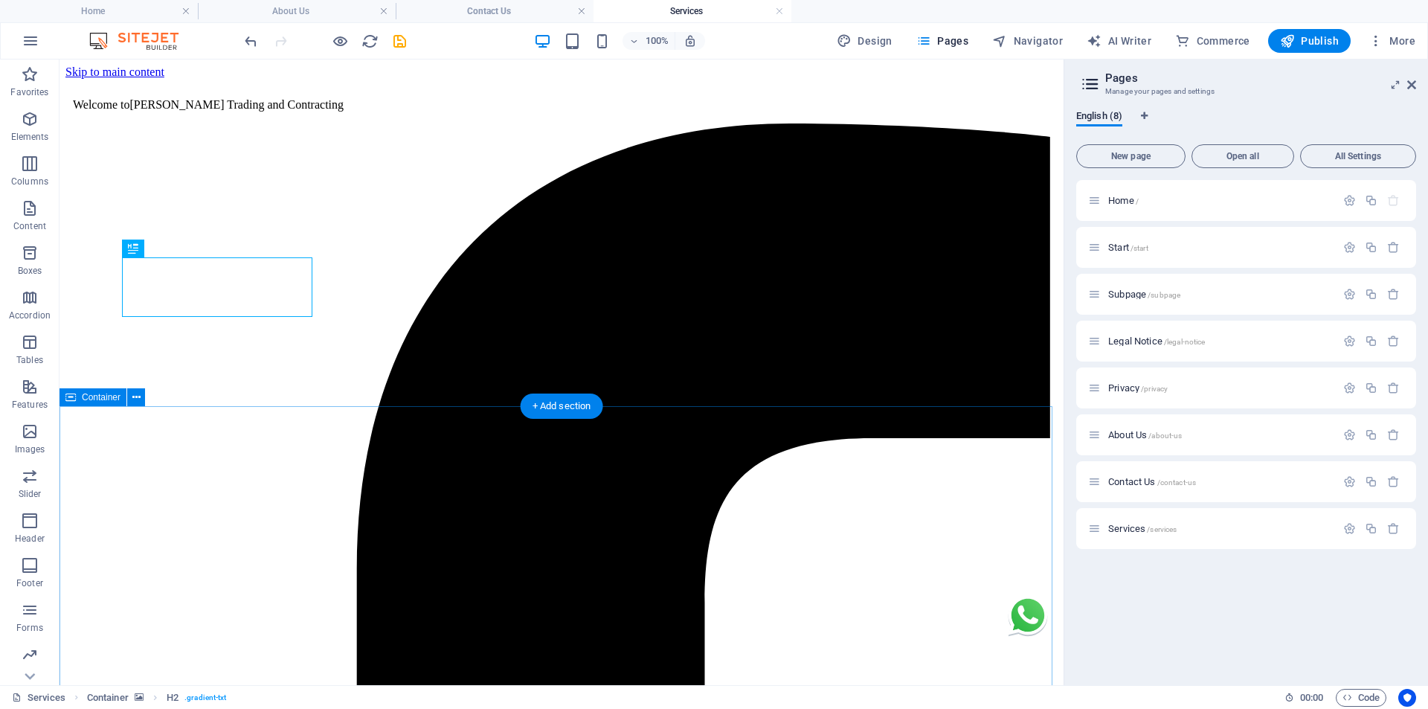
scroll to position [0, 0]
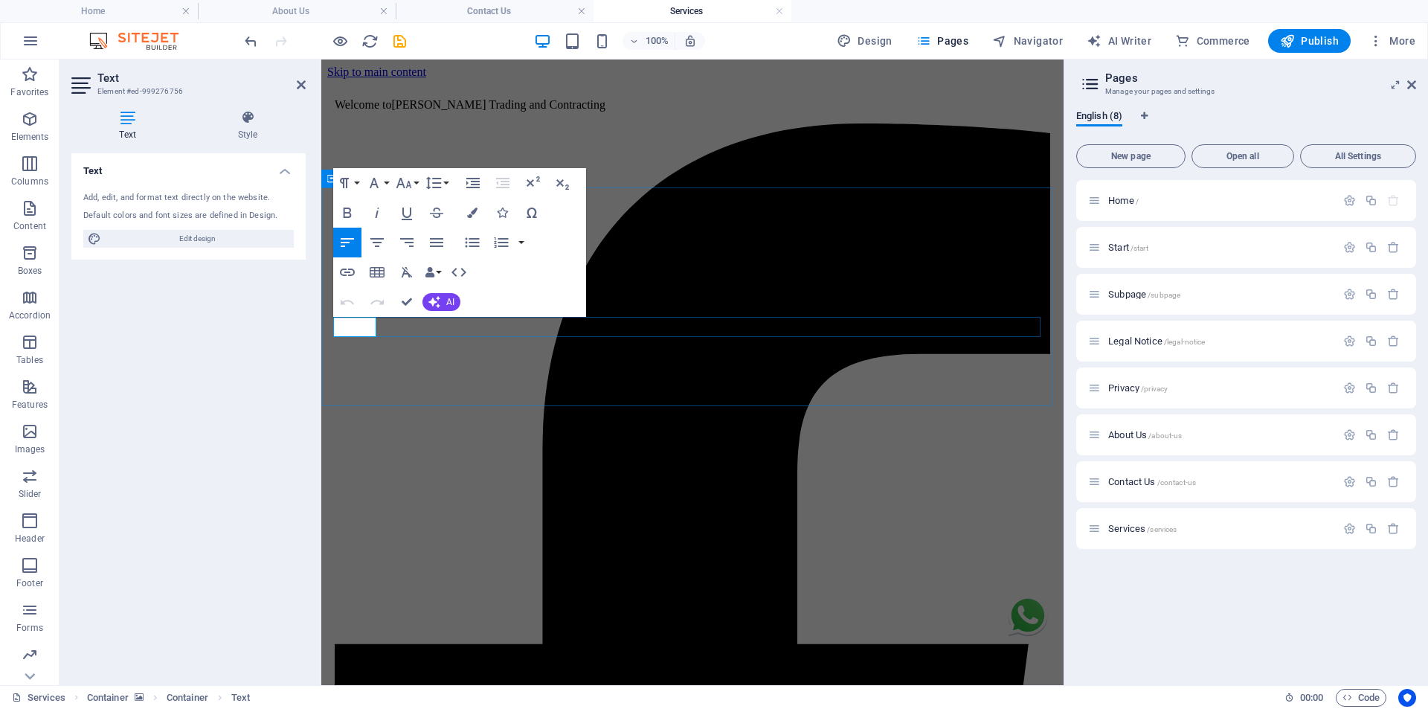
drag, startPoint x: 373, startPoint y: 332, endPoint x: 332, endPoint y: 337, distance: 41.1
click at [353, 271] on icon "button" at bounding box center [347, 271] width 15 height 7
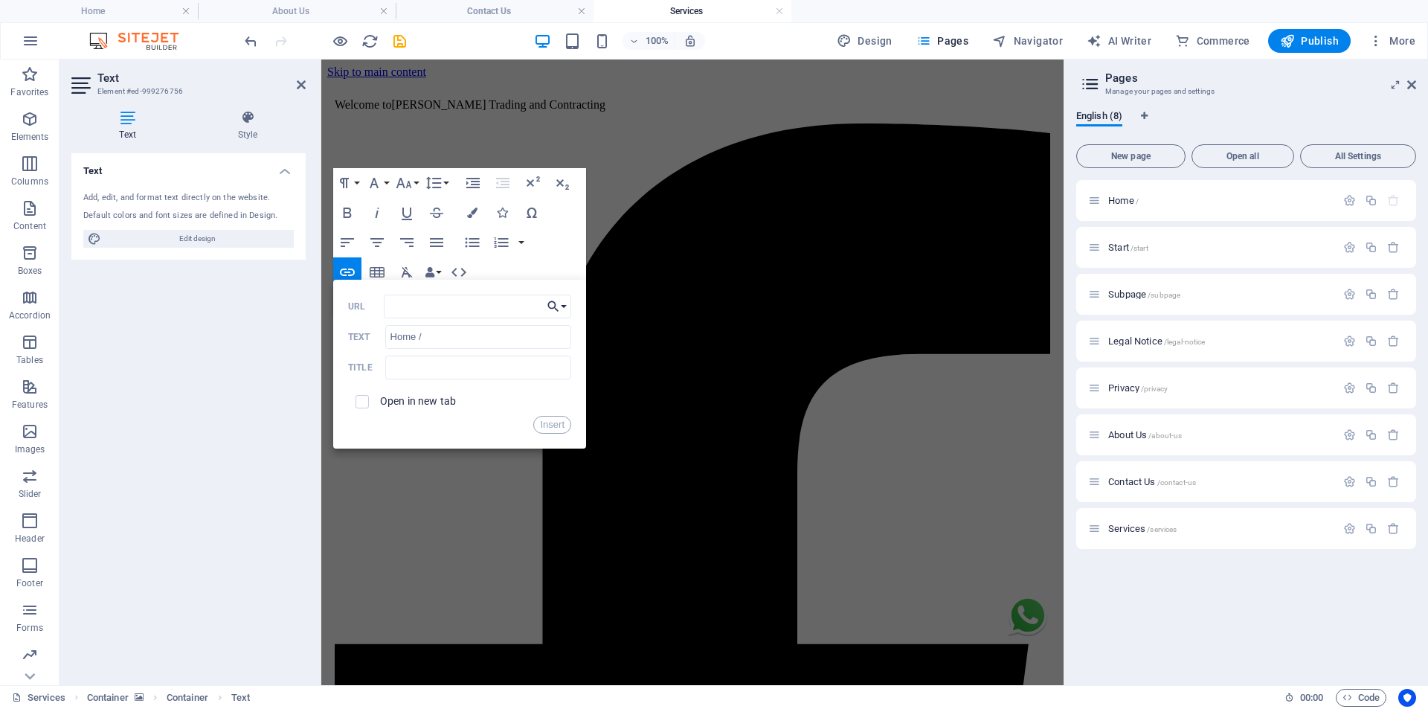
click at [566, 307] on button "Choose Link" at bounding box center [557, 306] width 28 height 24
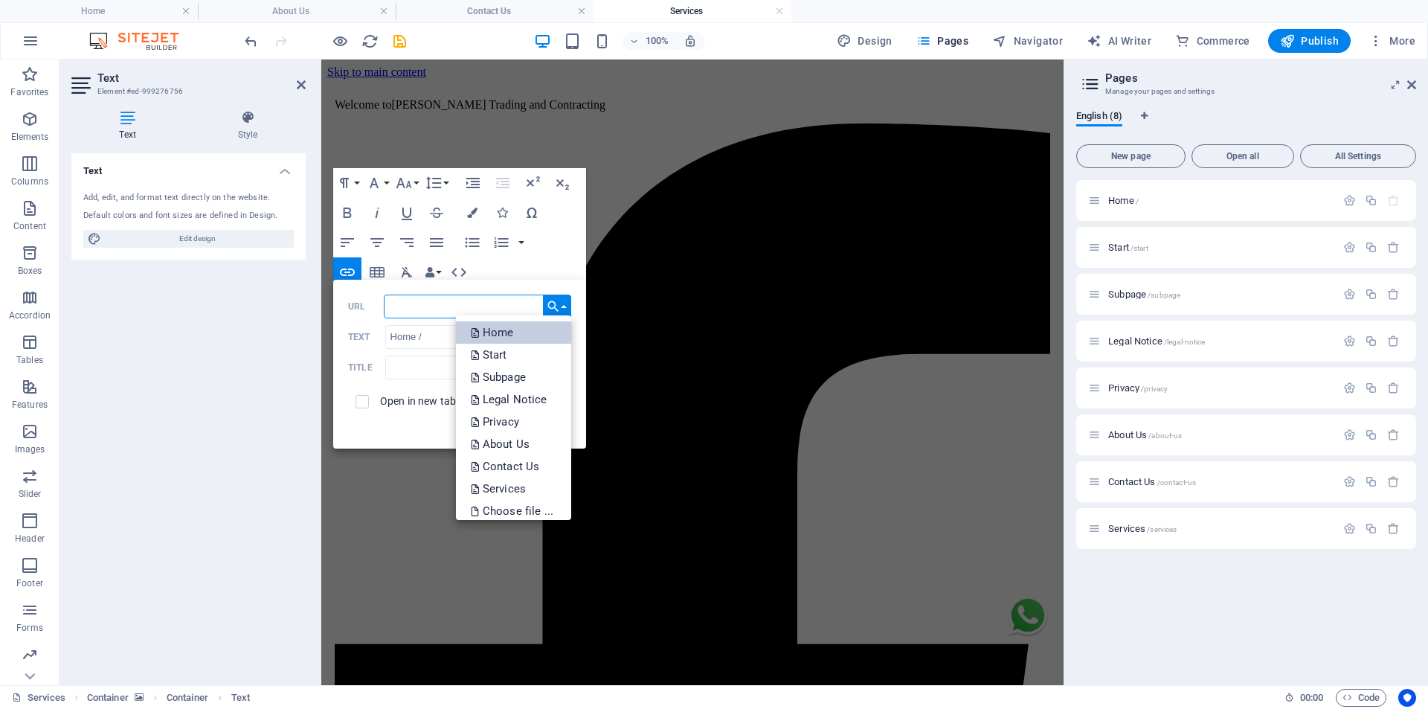
click at [541, 342] on link "Home" at bounding box center [513, 332] width 115 height 22
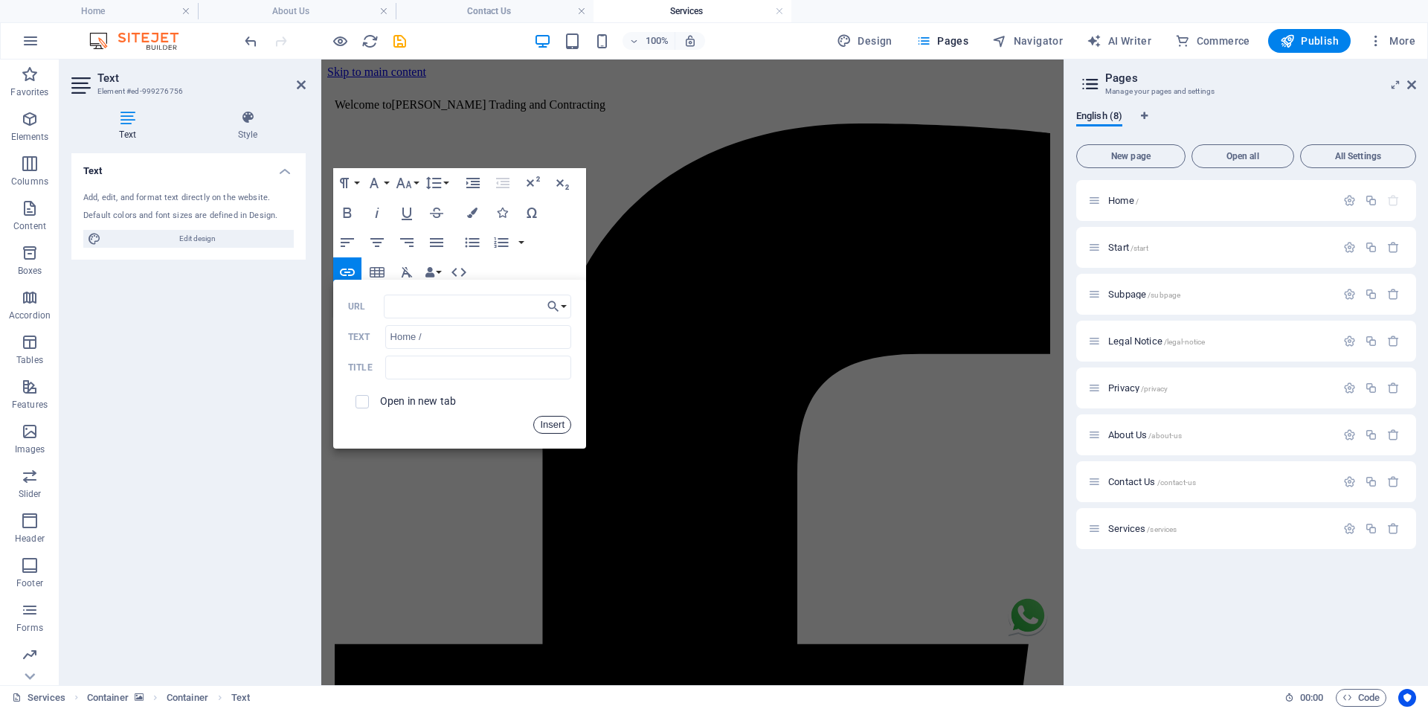
click at [542, 421] on button "Insert" at bounding box center [552, 425] width 38 height 18
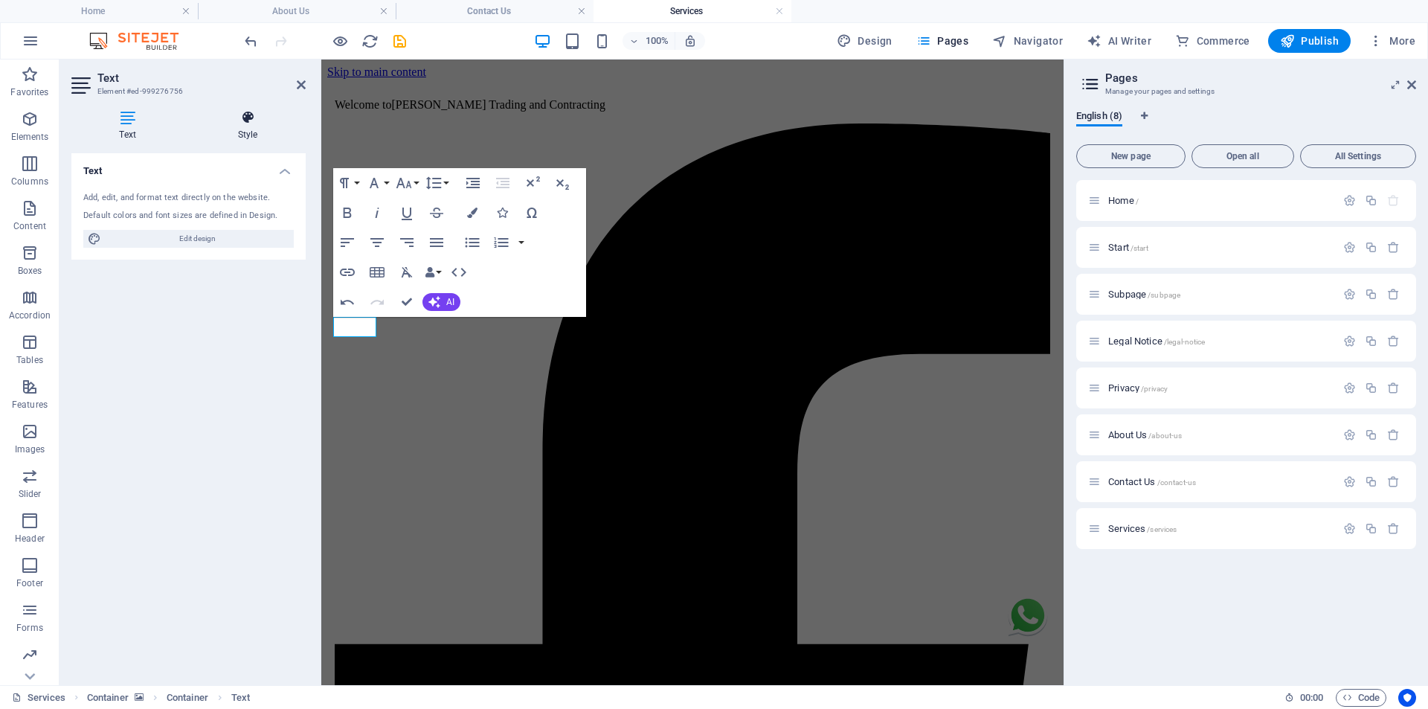
click at [247, 129] on h4 "Style" at bounding box center [248, 125] width 116 height 31
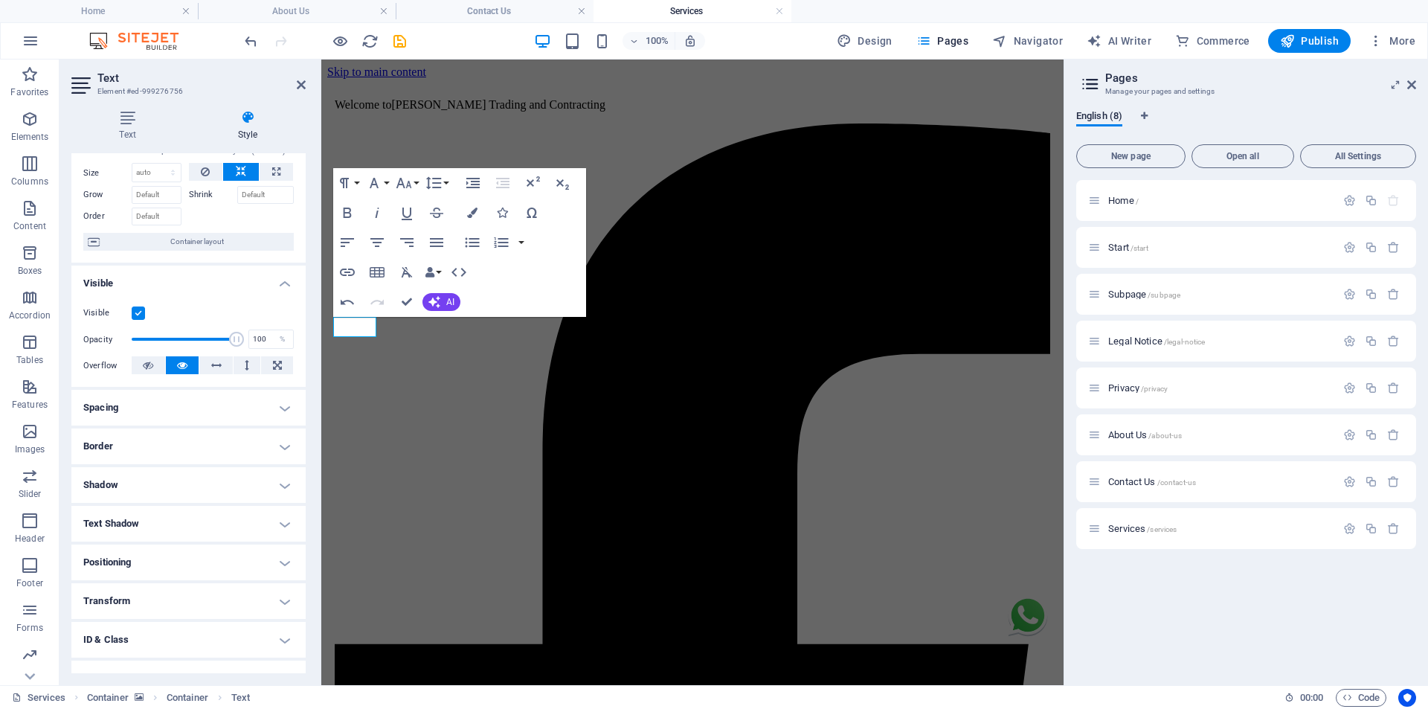
scroll to position [109, 0]
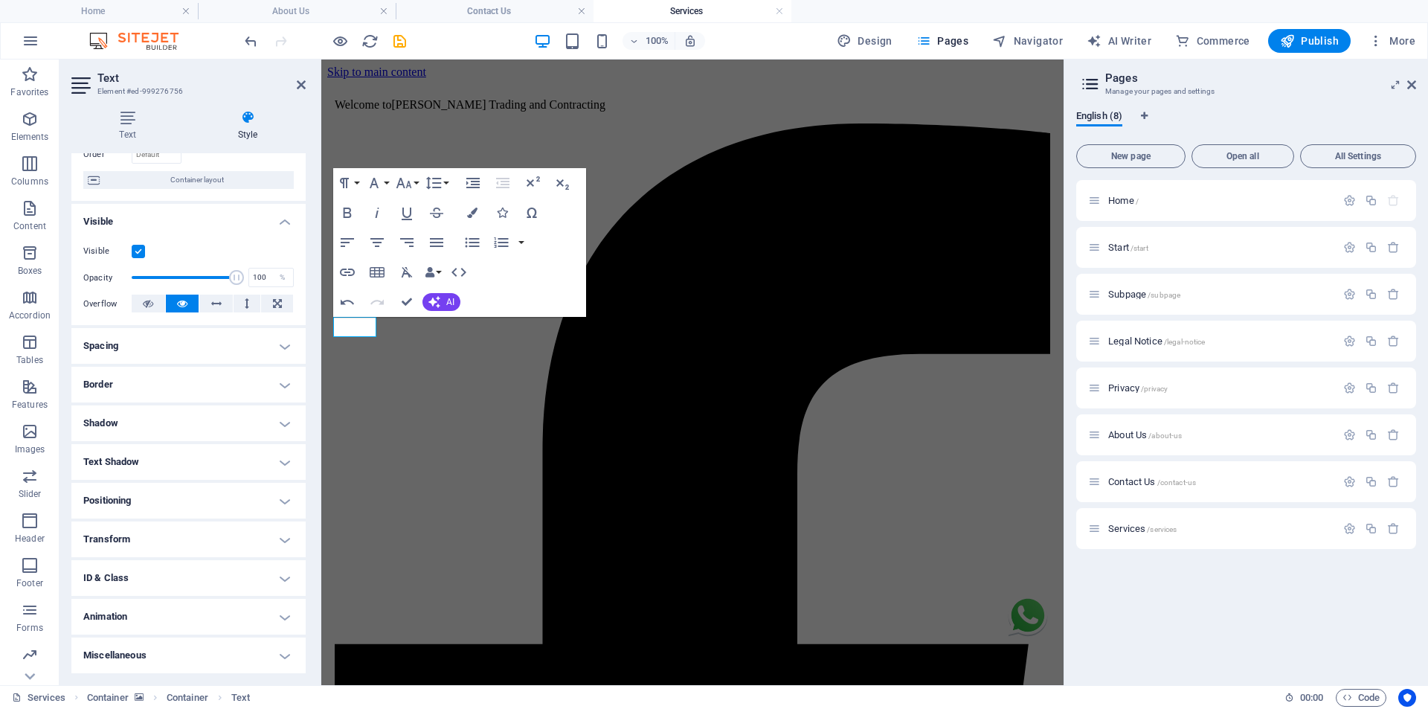
click at [143, 584] on h4 "ID & Class" at bounding box center [188, 578] width 234 height 36
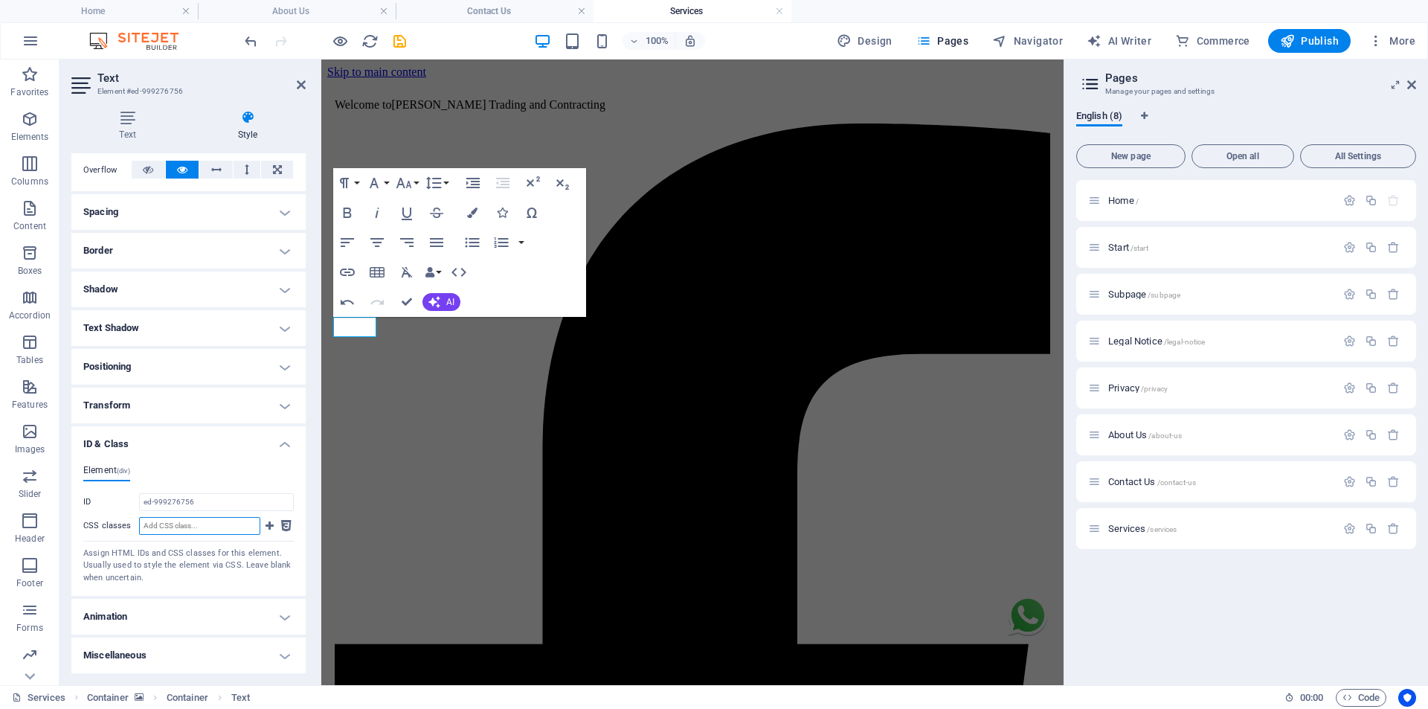
click at [213, 526] on input "CSS classes" at bounding box center [199, 526] width 121 height 18
paste input "linkWhite"
type input "linkWhite"
click at [267, 524] on icon at bounding box center [269, 526] width 8 height 18
click at [403, 38] on icon "save" at bounding box center [399, 41] width 17 height 17
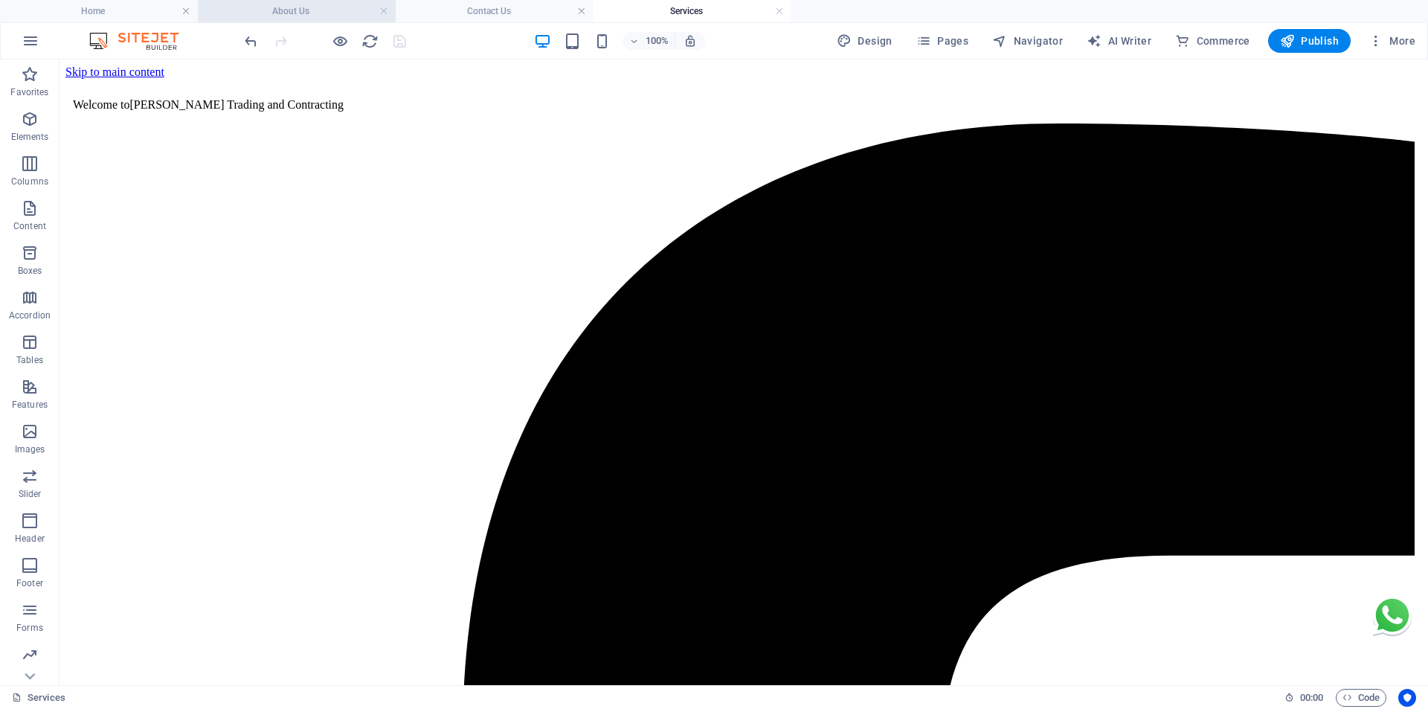
click at [315, 4] on h4 "About Us" at bounding box center [297, 11] width 198 height 16
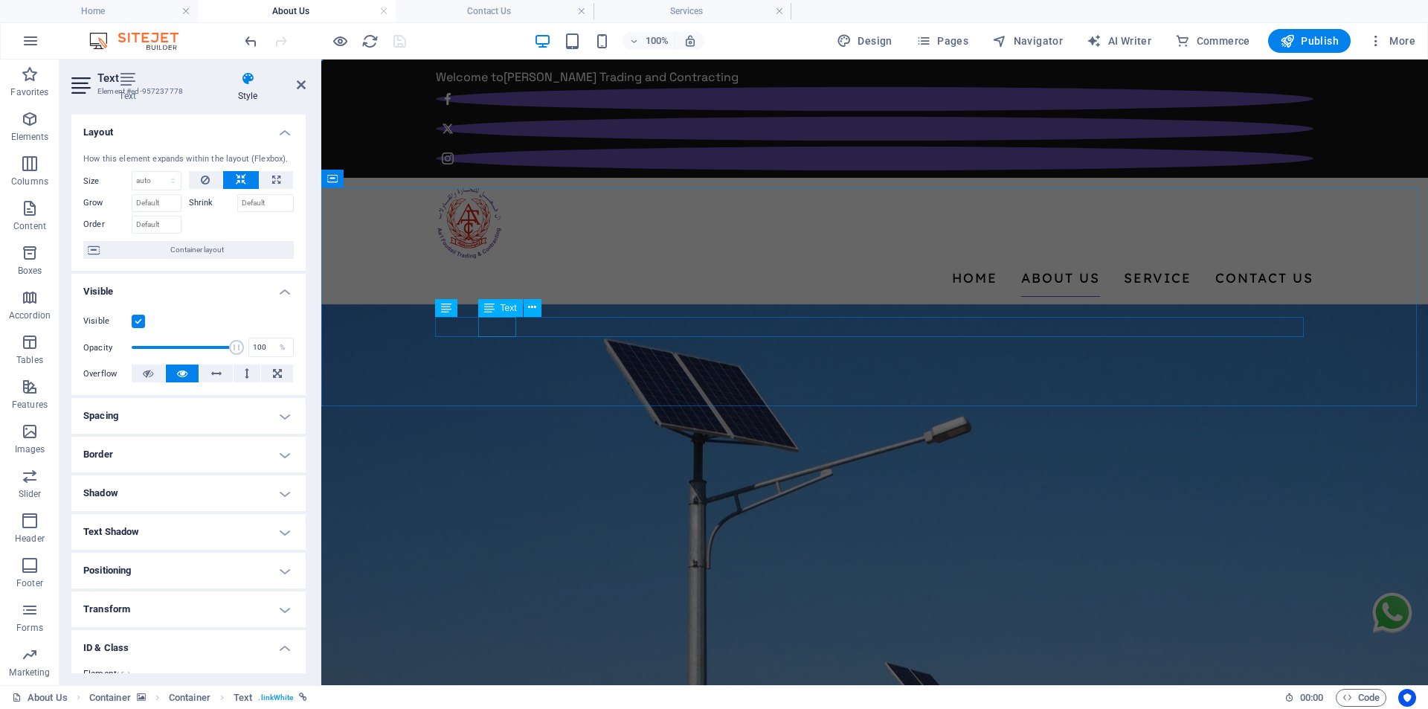
click at [507, 602] on div "About" at bounding box center [874, 612] width 868 height 20
click at [769, 582] on div "Home / About" at bounding box center [874, 602] width 868 height 40
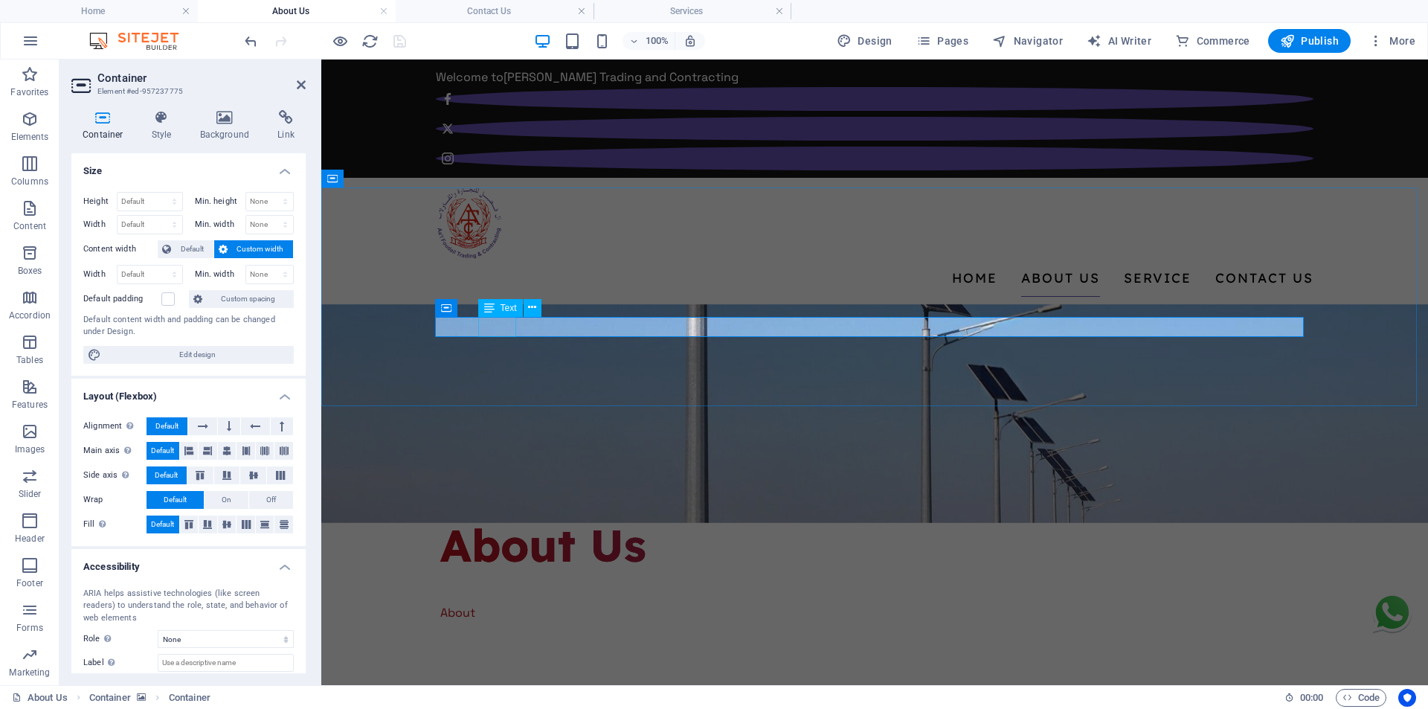
click at [492, 602] on div "About" at bounding box center [874, 612] width 868 height 20
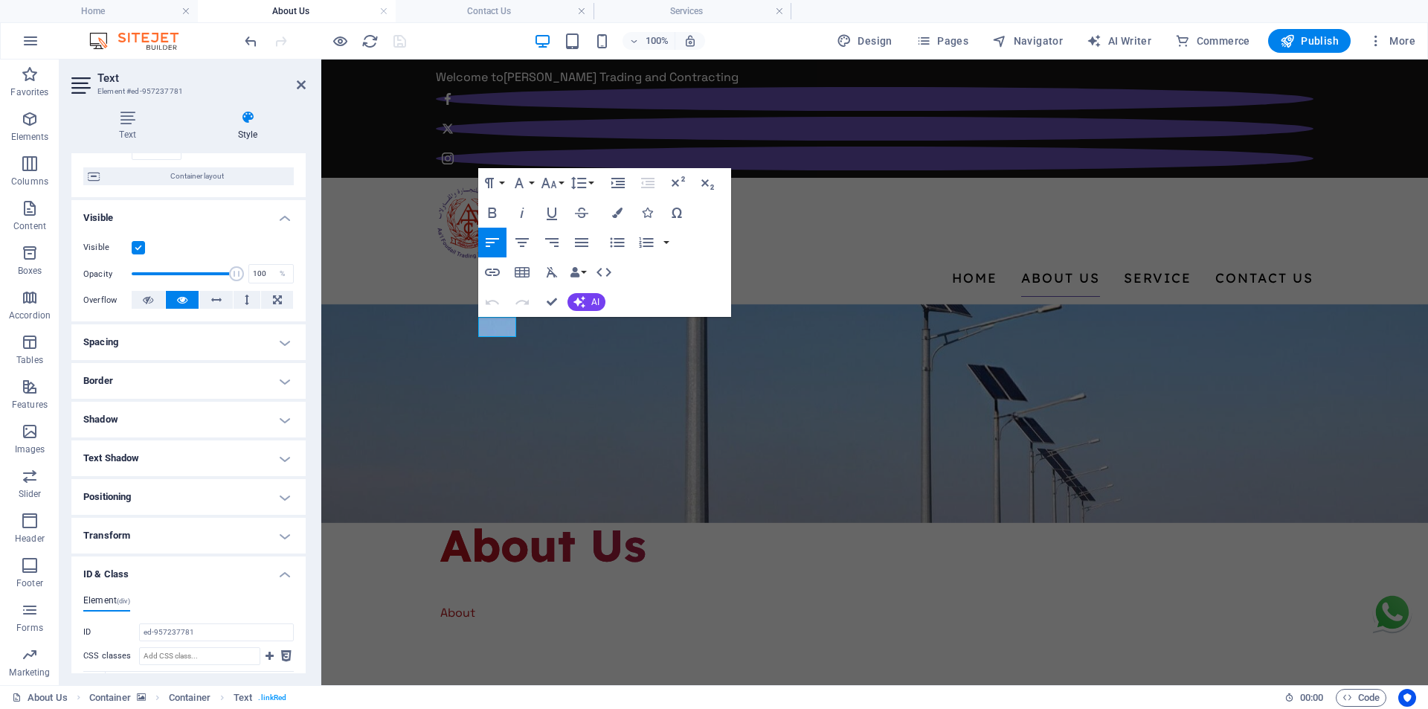
scroll to position [284, 0]
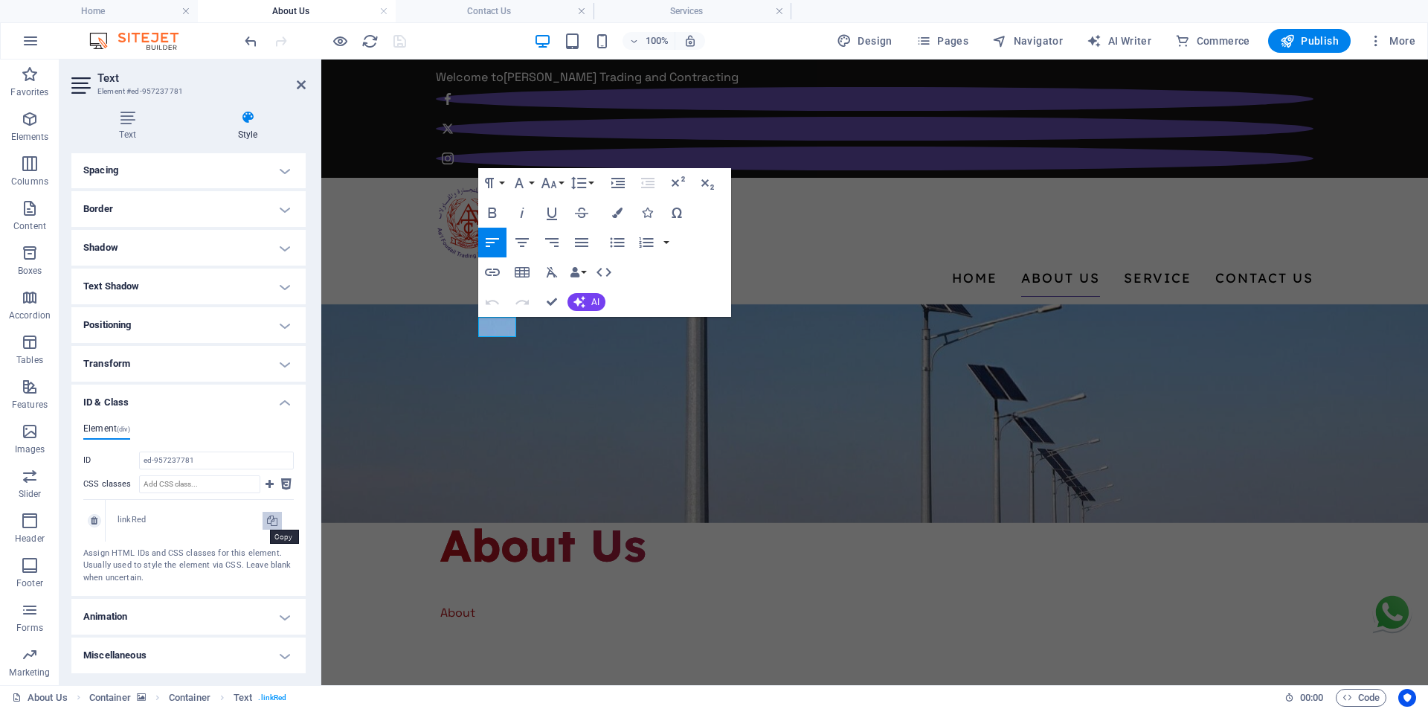
click at [268, 527] on icon at bounding box center [272, 521] width 10 height 18
click at [521, 10] on h4 "Contact Us" at bounding box center [495, 11] width 198 height 16
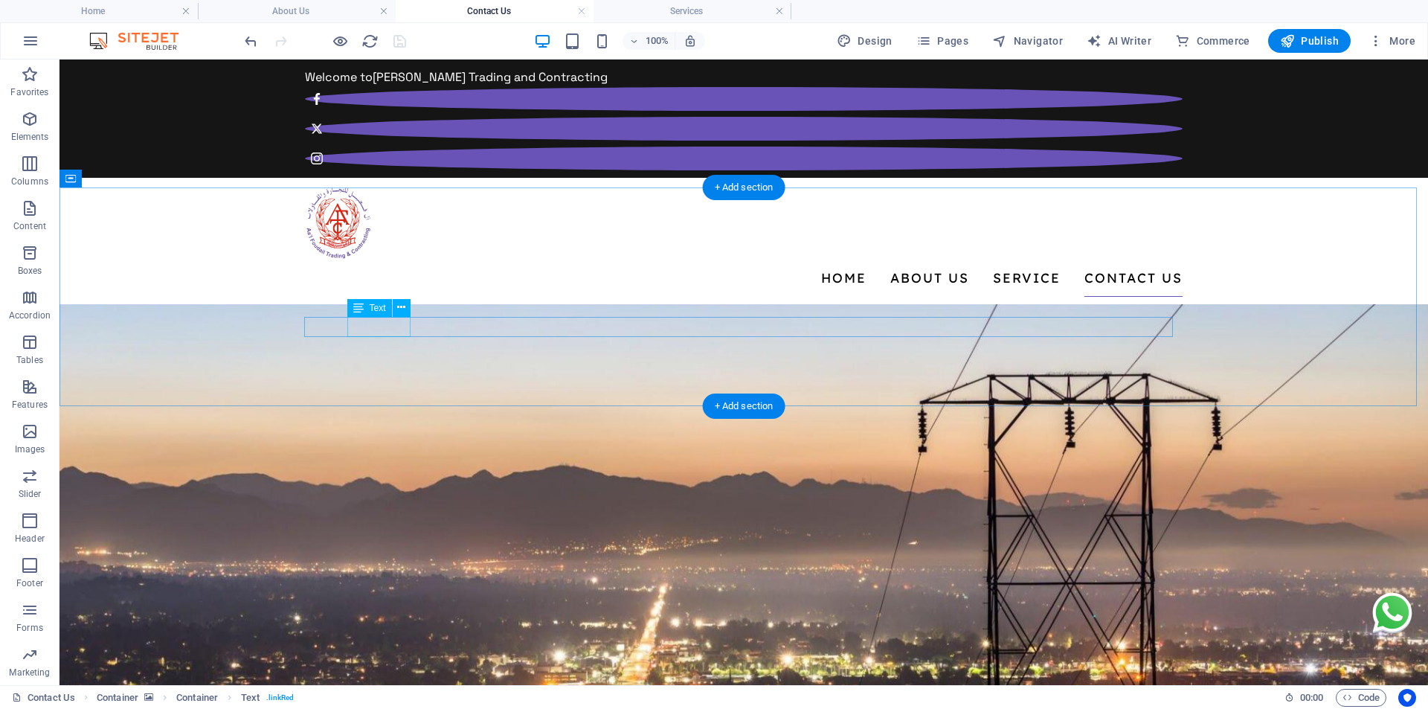
click at [402, 602] on div "Contact Us" at bounding box center [743, 612] width 868 height 20
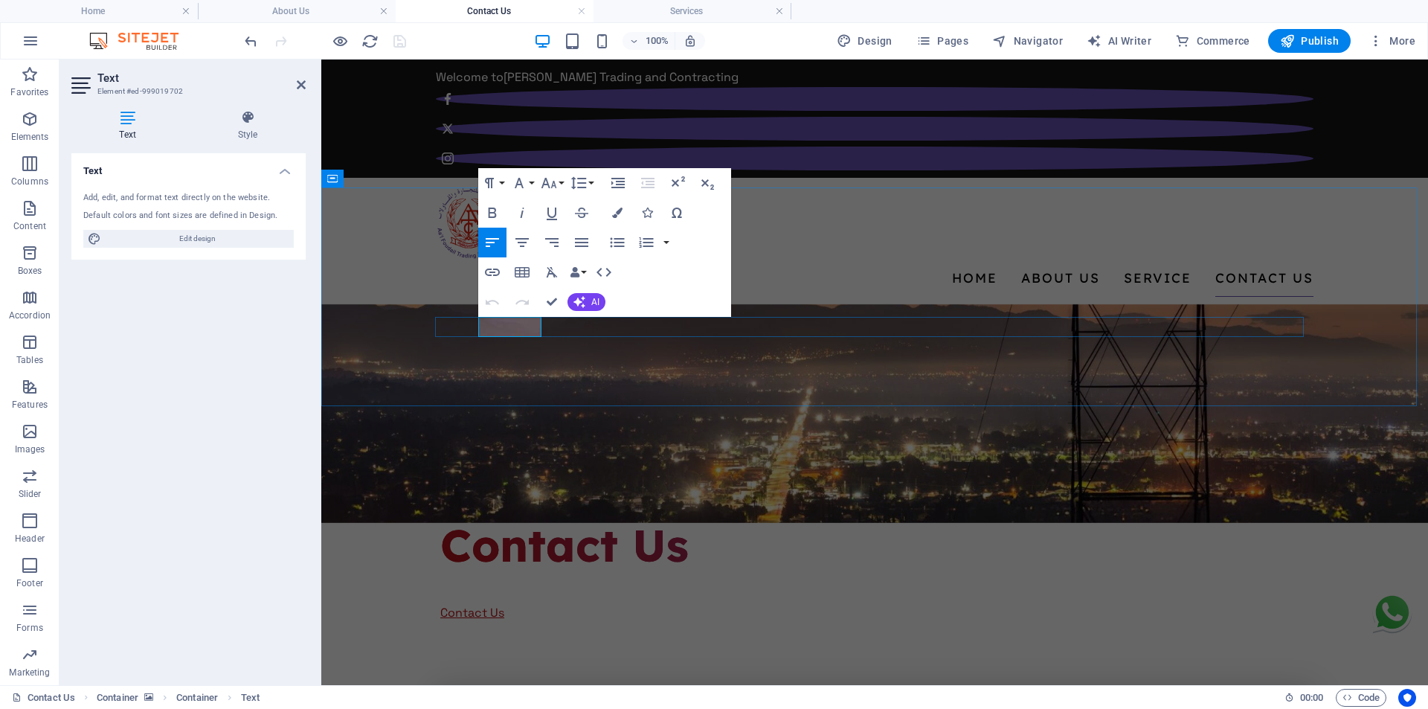
click at [504, 605] on link "Contact Us" at bounding box center [472, 613] width 64 height 16
click at [500, 274] on icon "button" at bounding box center [492, 272] width 18 height 18
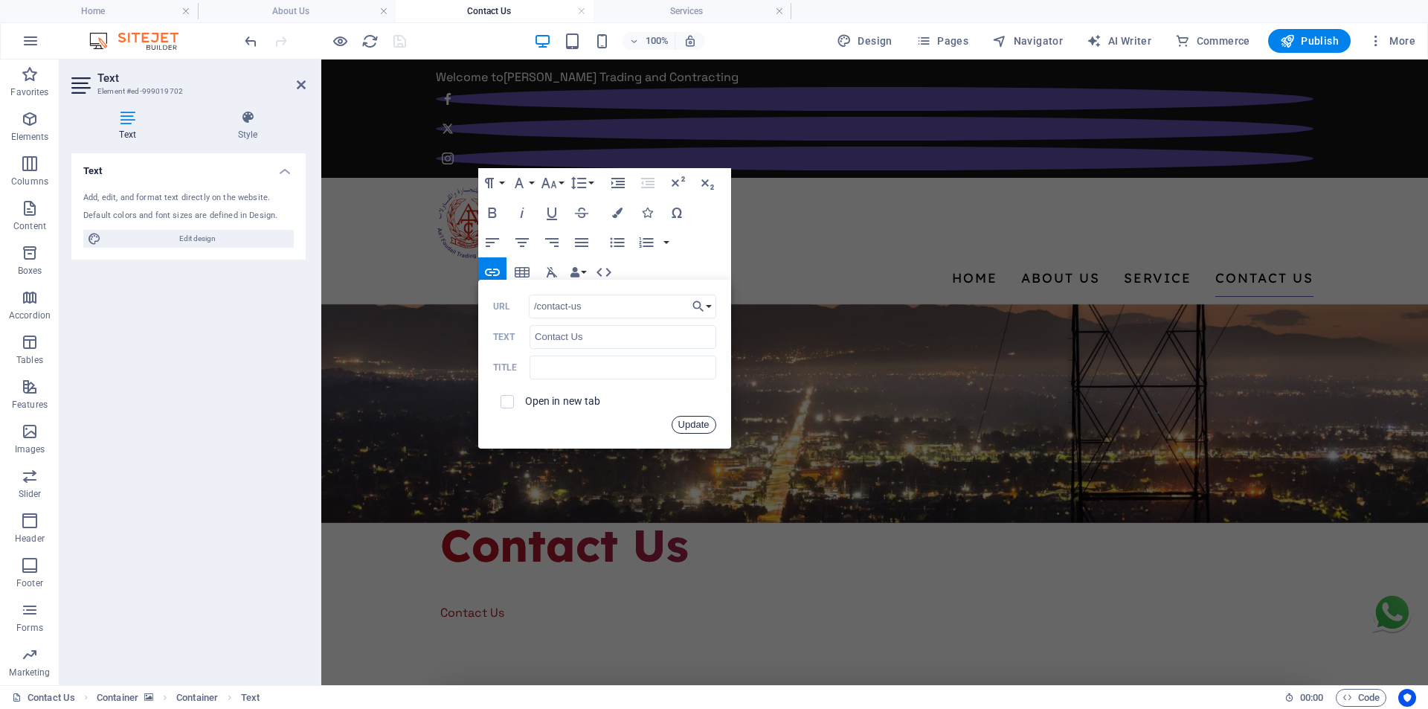
click at [695, 426] on button "Update" at bounding box center [693, 425] width 45 height 18
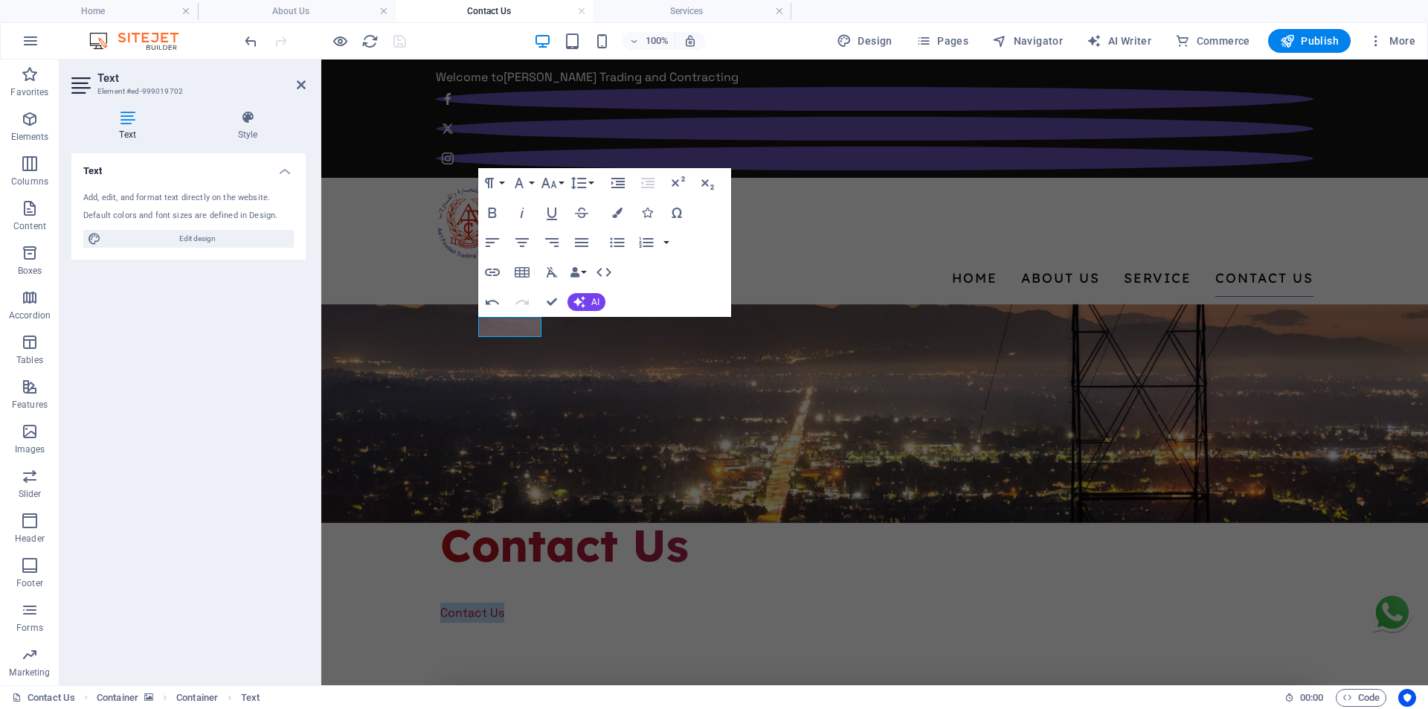
click at [630, 367] on figure at bounding box center [874, 413] width 1106 height 219
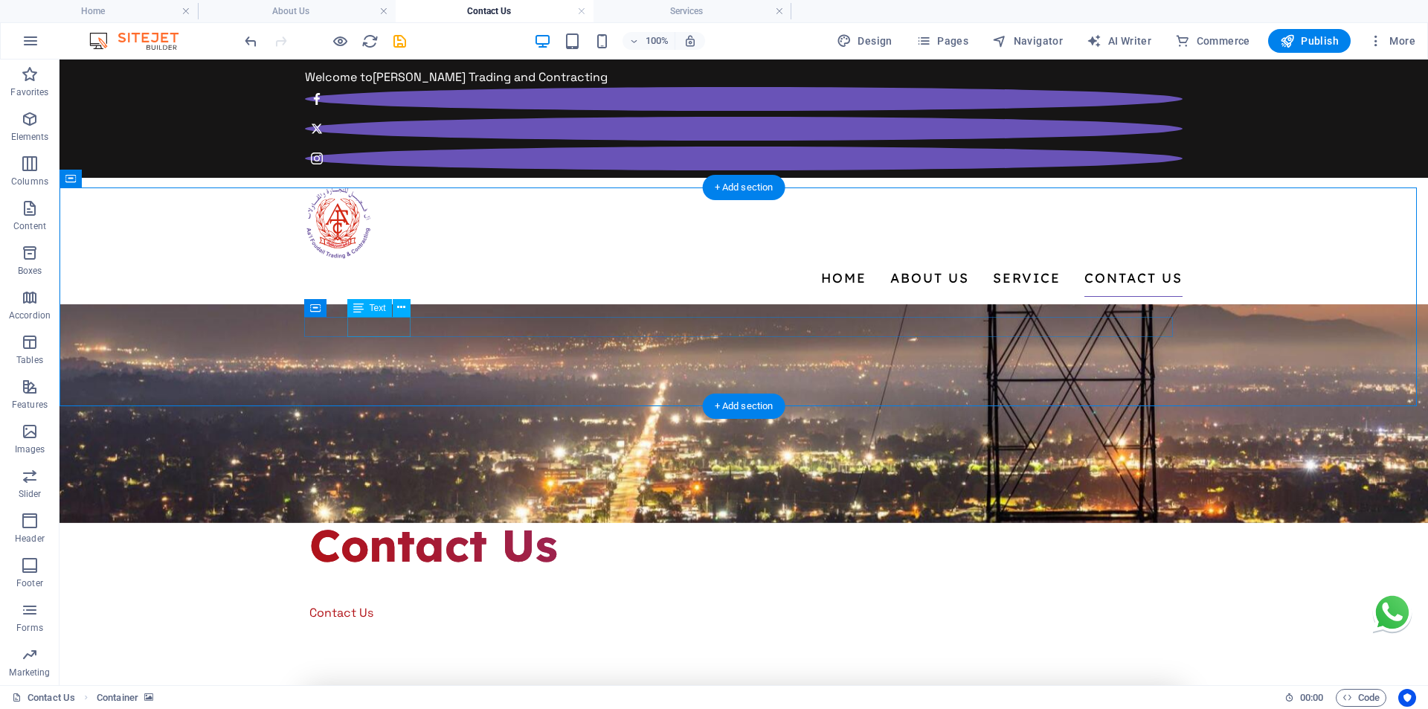
click at [390, 602] on div "Contact Us" at bounding box center [743, 612] width 868 height 20
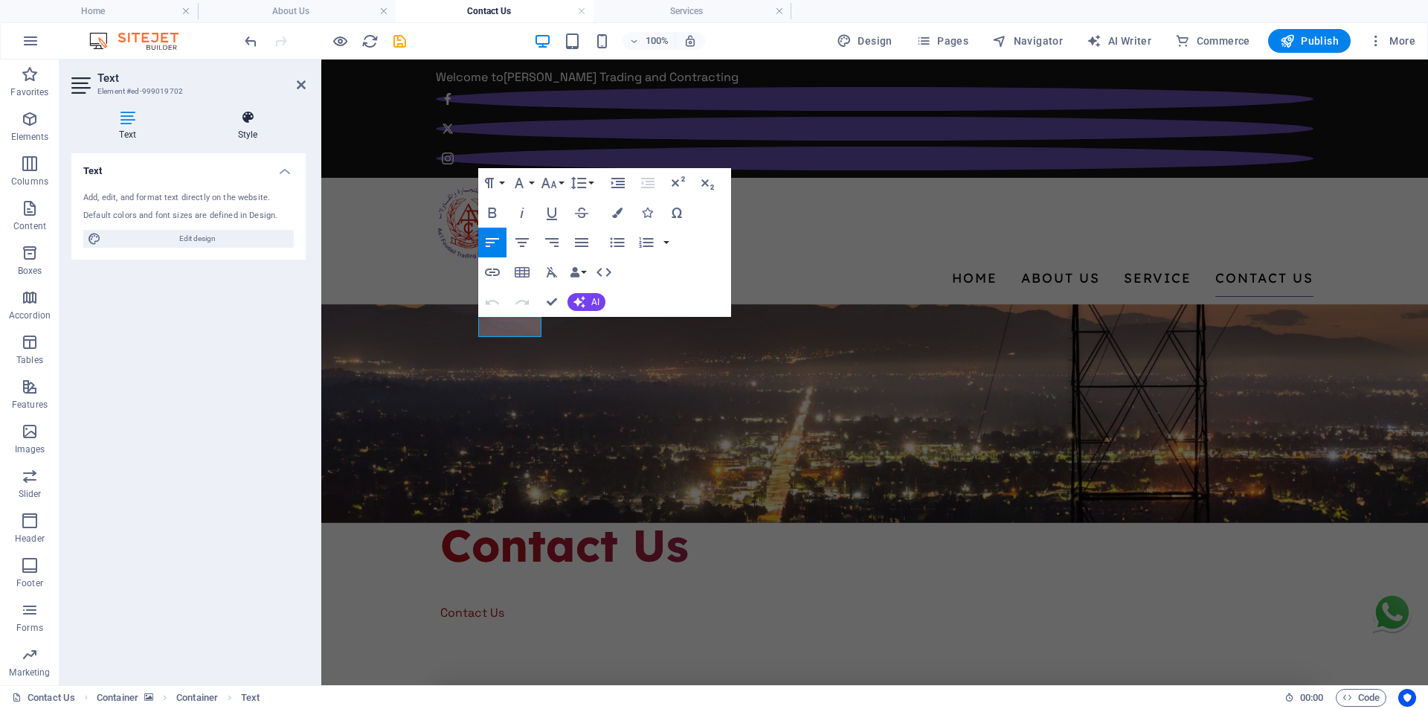
click at [251, 126] on h4 "Style" at bounding box center [248, 125] width 116 height 31
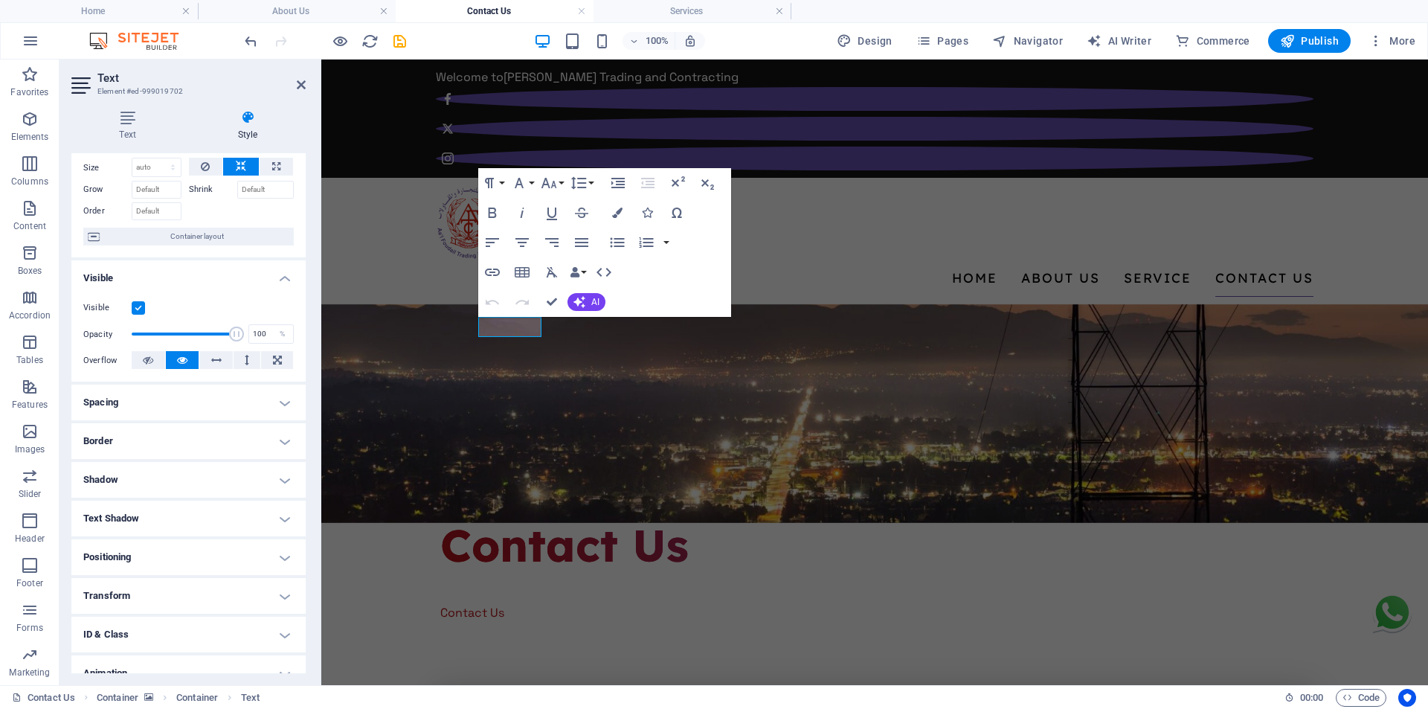
scroll to position [109, 0]
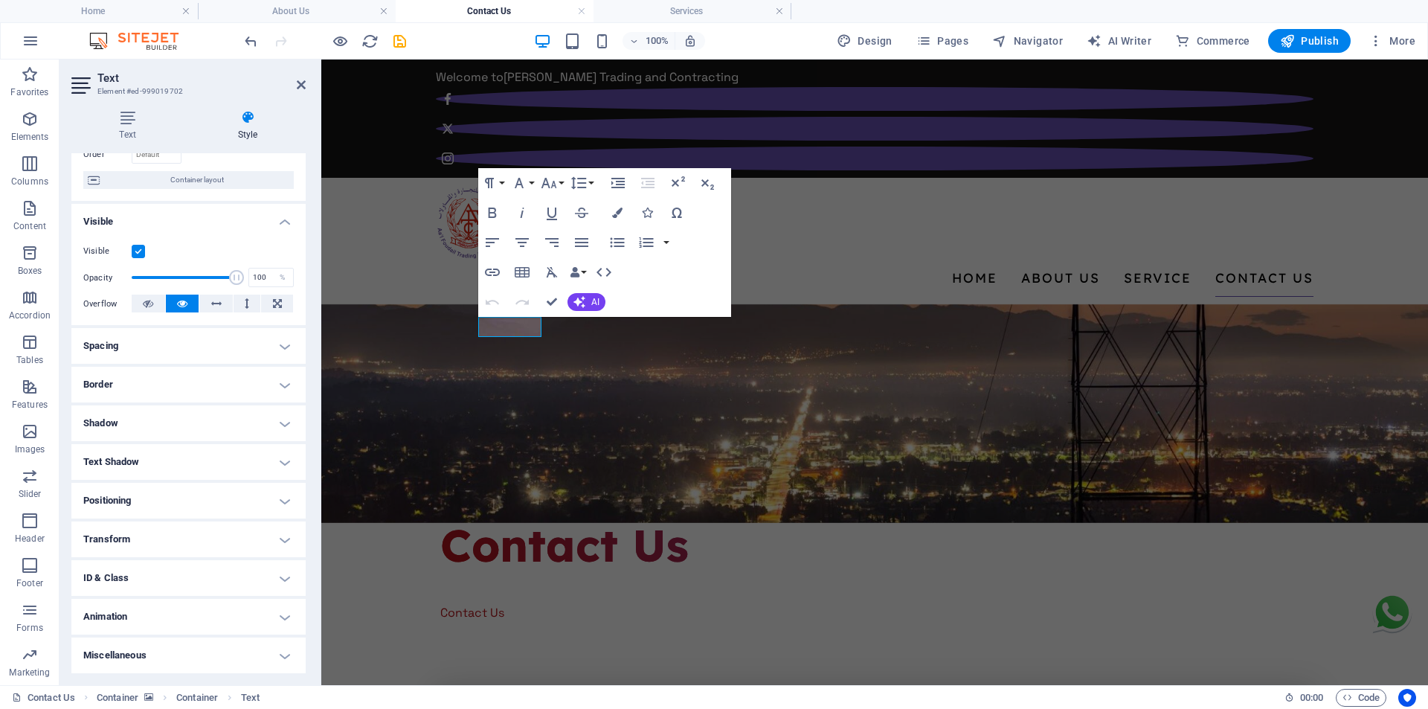
click at [167, 577] on h4 "ID & Class" at bounding box center [188, 578] width 234 height 36
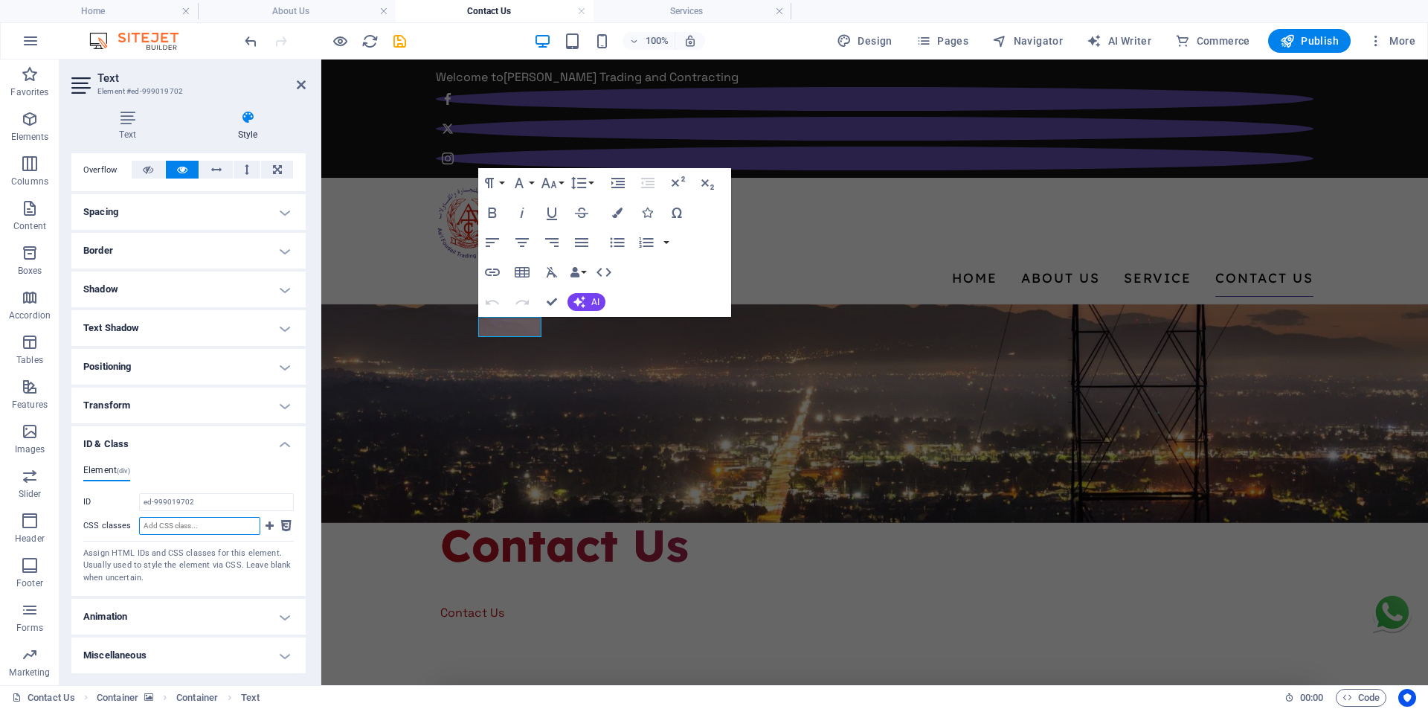
click at [204, 530] on input "CSS classes" at bounding box center [199, 526] width 121 height 18
paste input "linkRed"
type input "linkRed"
click at [268, 529] on icon at bounding box center [269, 526] width 8 height 18
click at [647, 364] on figure at bounding box center [874, 413] width 1106 height 219
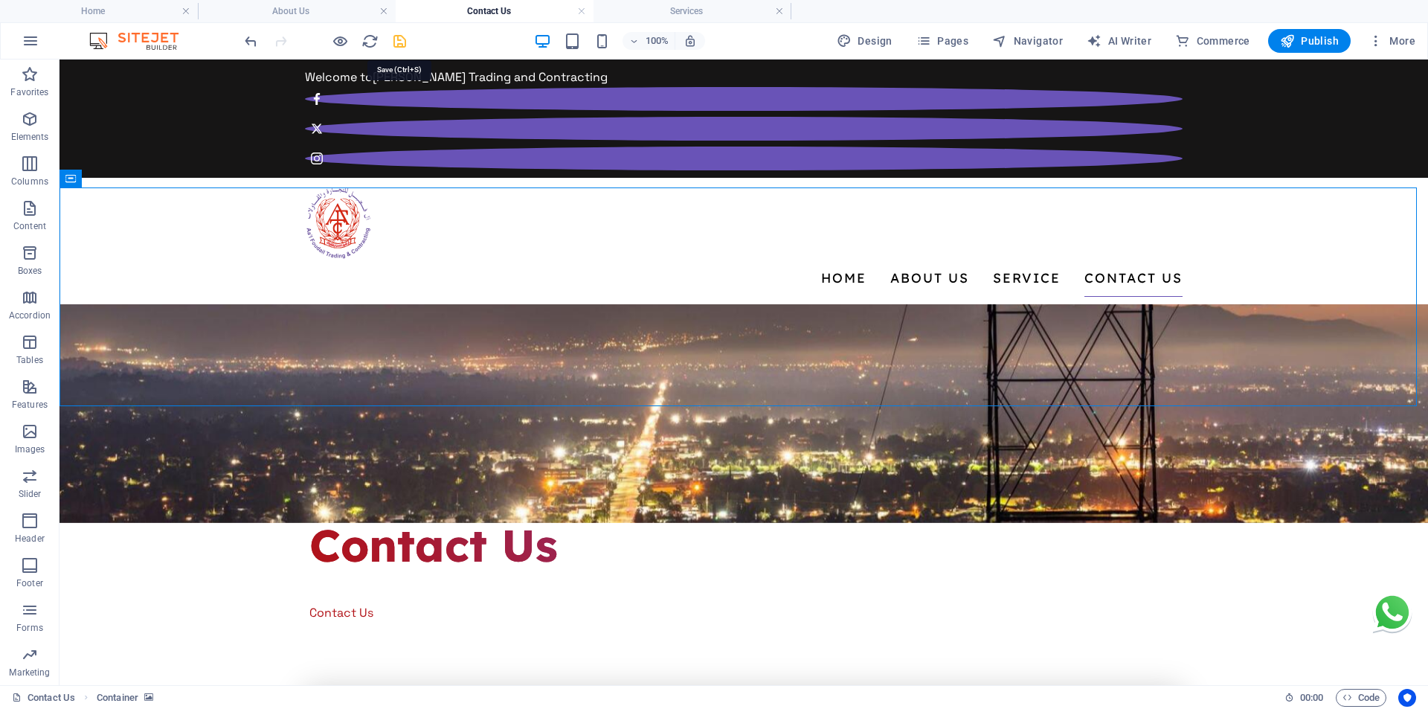
click at [394, 44] on icon "save" at bounding box center [399, 41] width 17 height 17
click at [650, 17] on h4 "Services" at bounding box center [692, 11] width 198 height 16
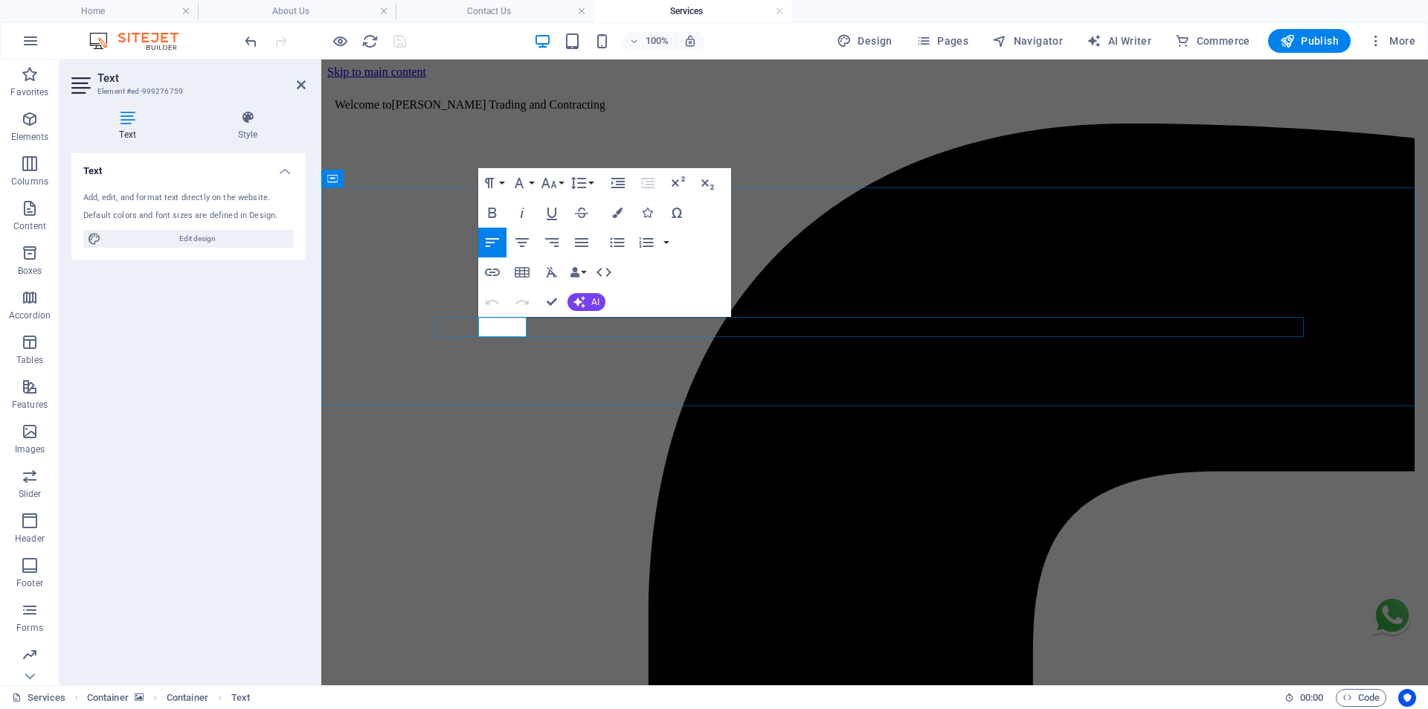
click at [496, 268] on icon "button" at bounding box center [492, 271] width 15 height 7
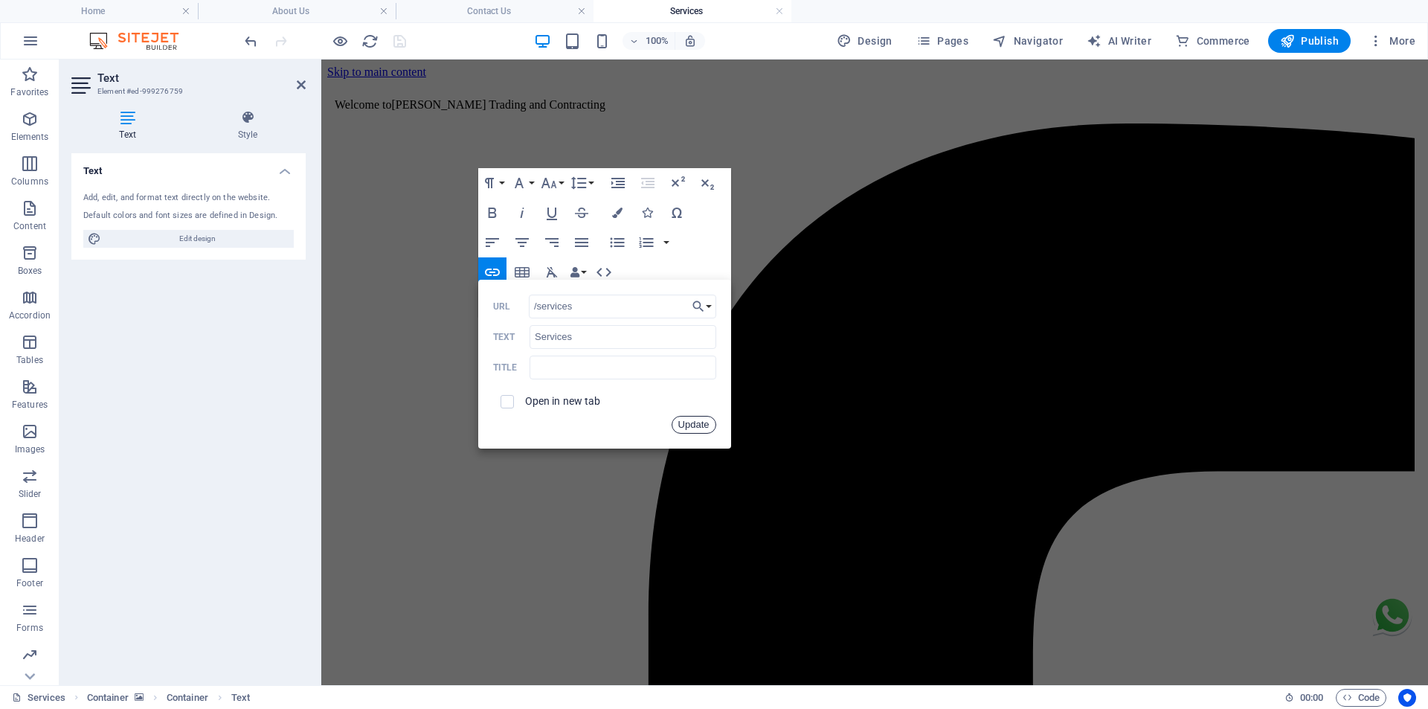
click at [700, 422] on button "Update" at bounding box center [693, 425] width 45 height 18
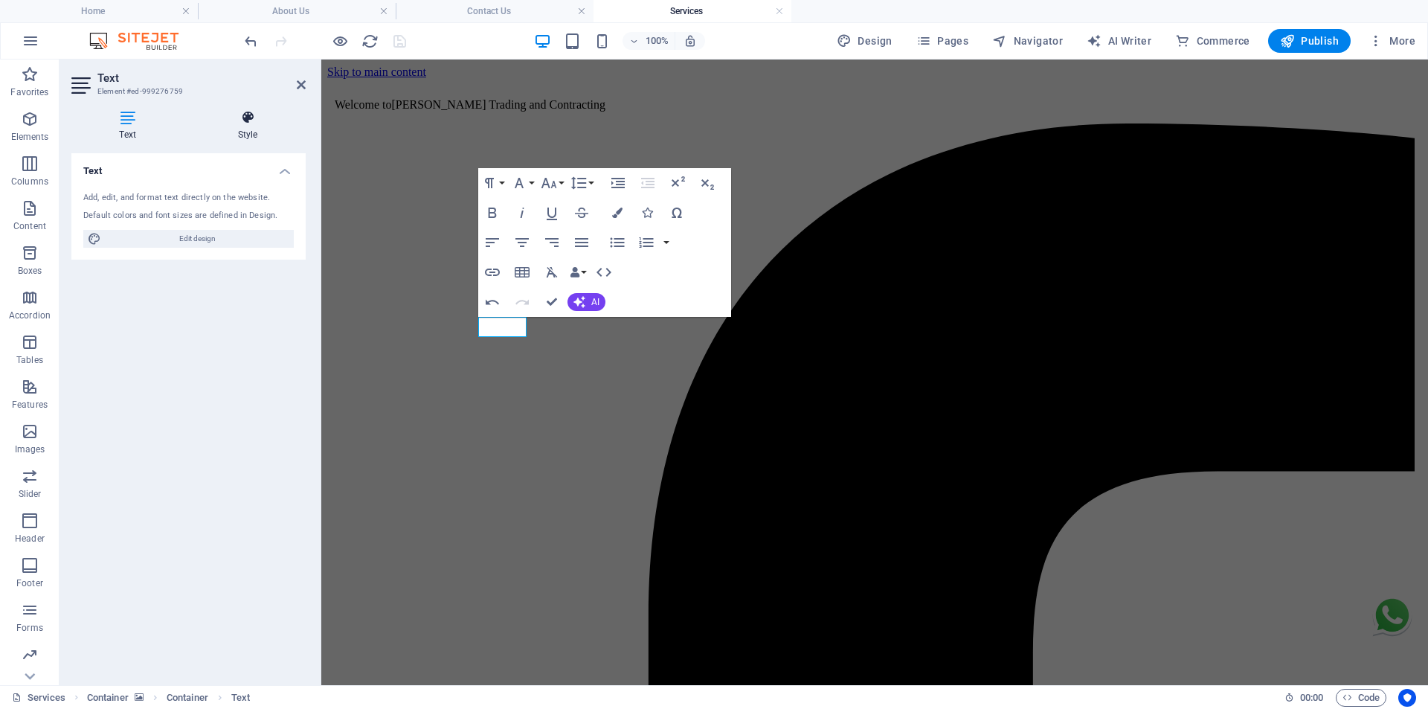
click at [265, 129] on h4 "Style" at bounding box center [248, 125] width 116 height 31
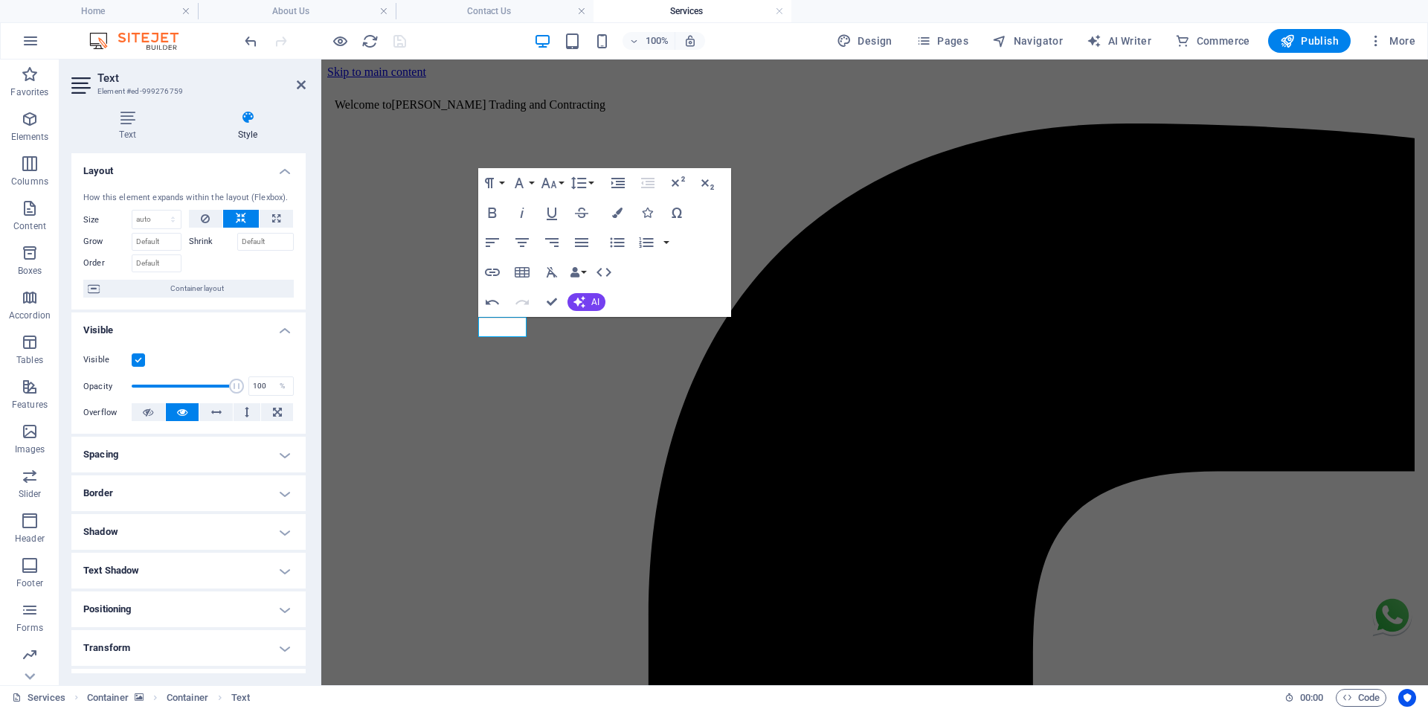
scroll to position [109, 0]
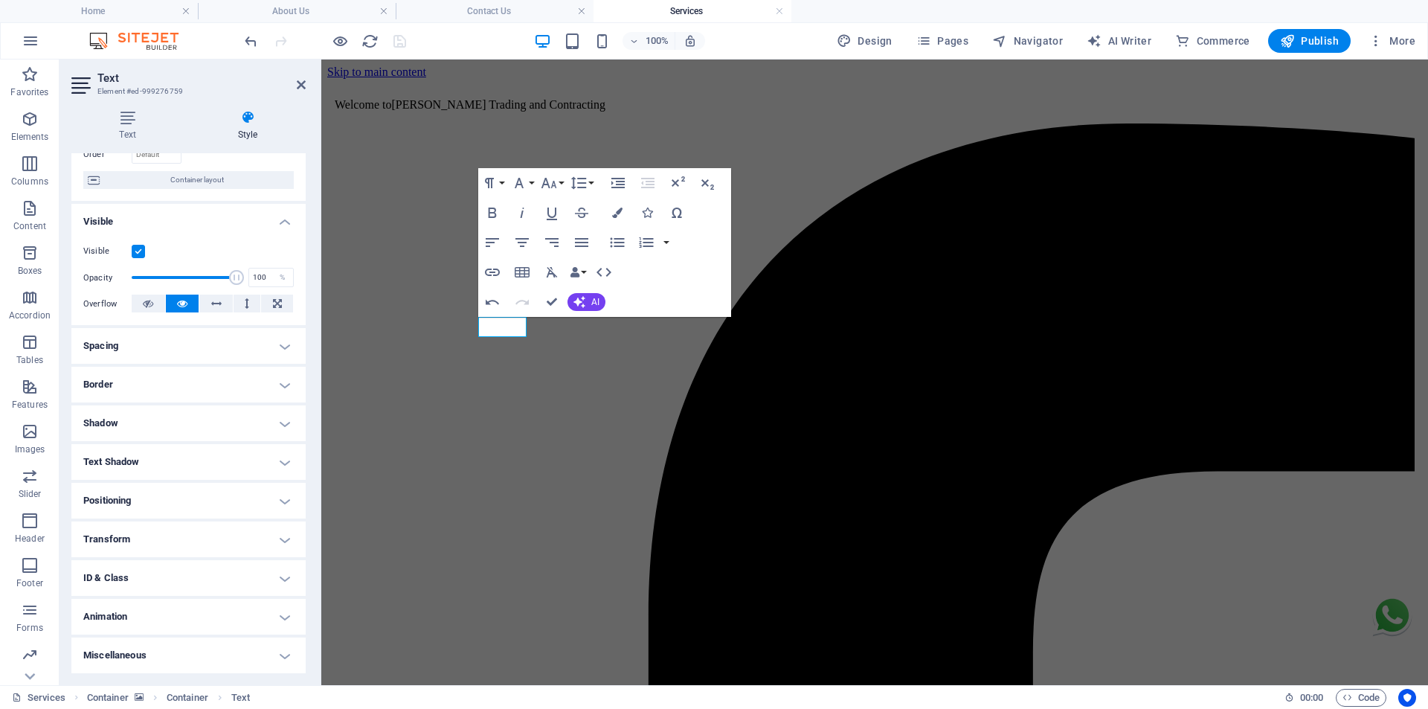
click at [187, 582] on h4 "ID & Class" at bounding box center [188, 578] width 234 height 36
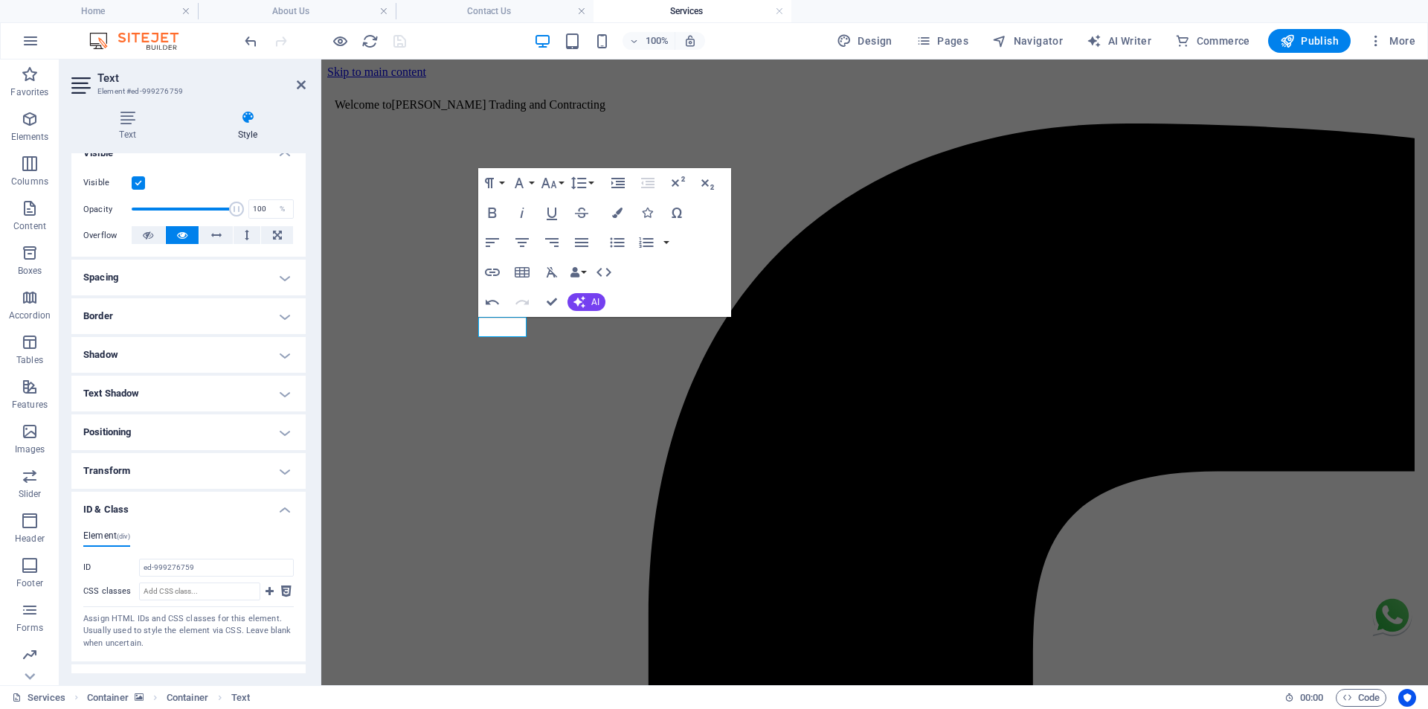
scroll to position [242, 0]
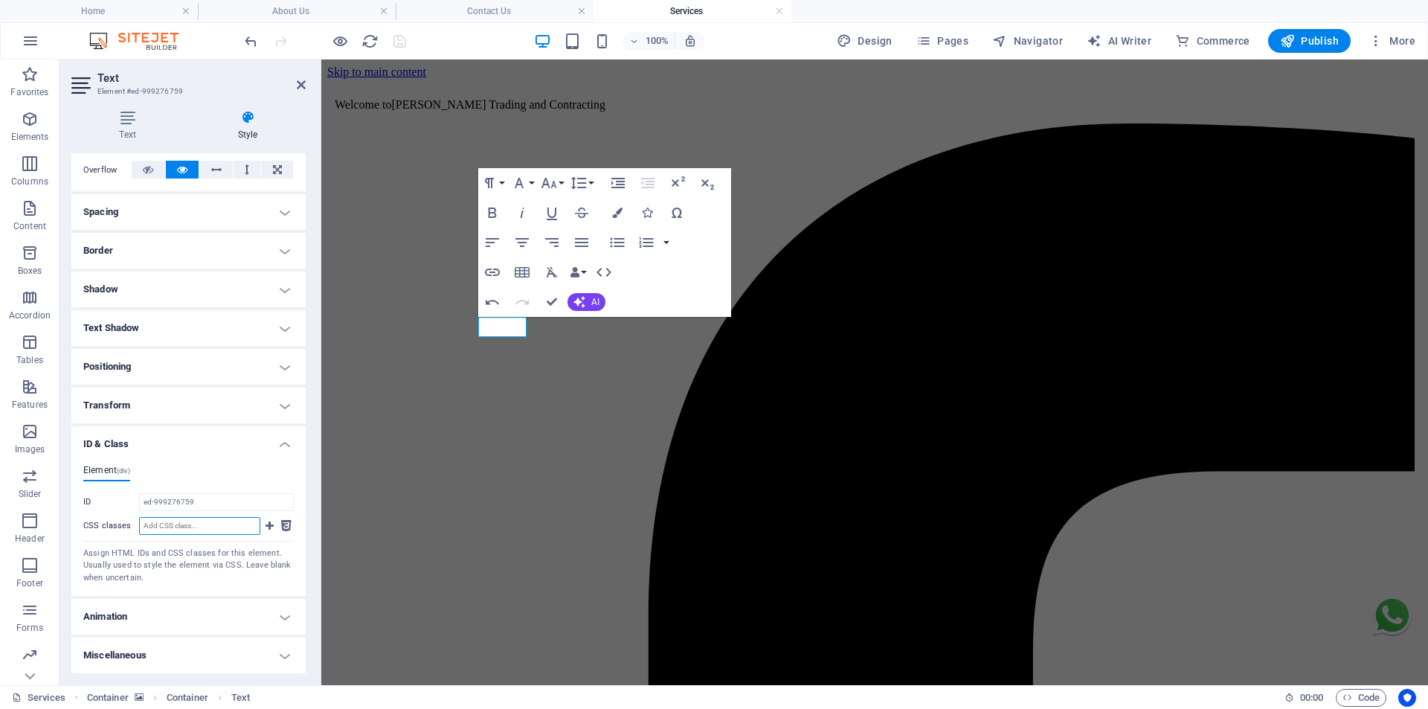
click at [204, 530] on input "CSS classes" at bounding box center [199, 526] width 121 height 18
paste input "linkRed"
type input "linkRed"
click at [270, 521] on icon at bounding box center [269, 526] width 8 height 18
click at [394, 35] on icon "save" at bounding box center [399, 41] width 17 height 17
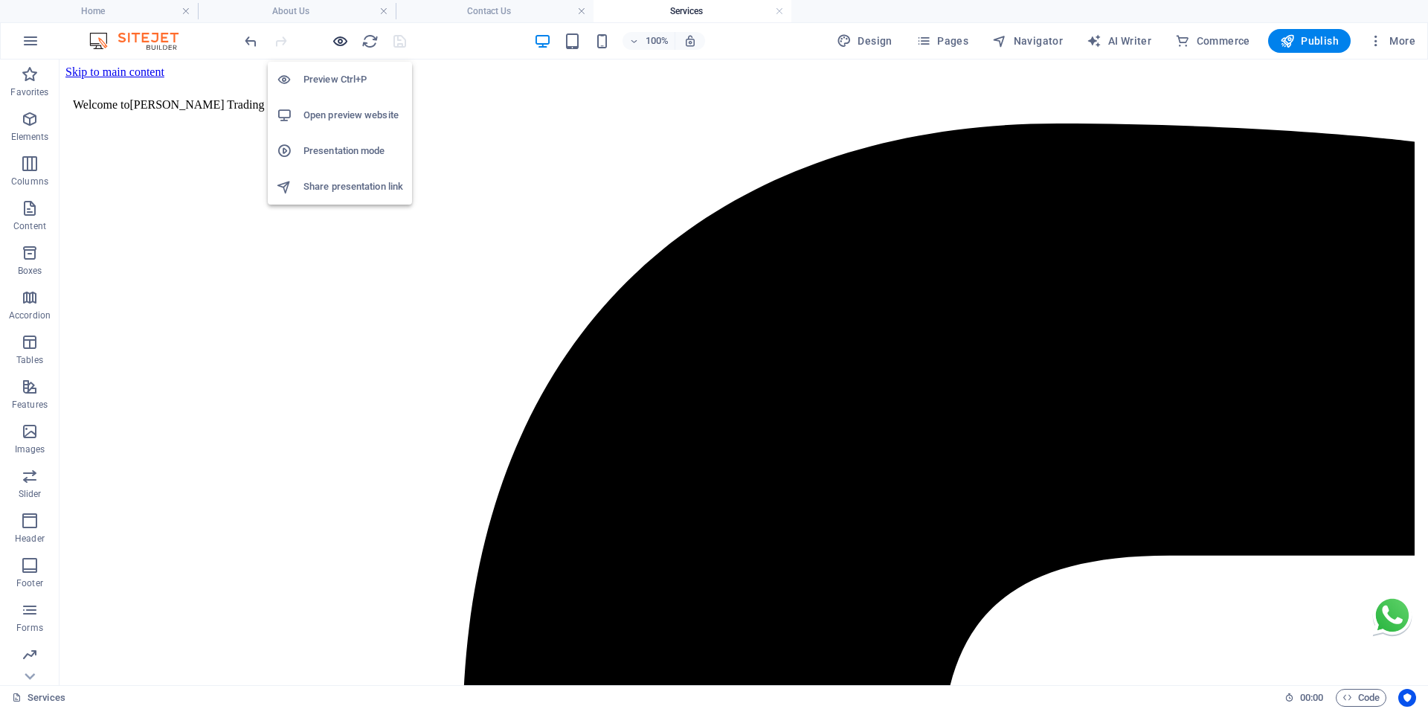
click at [338, 44] on icon "button" at bounding box center [340, 41] width 17 height 17
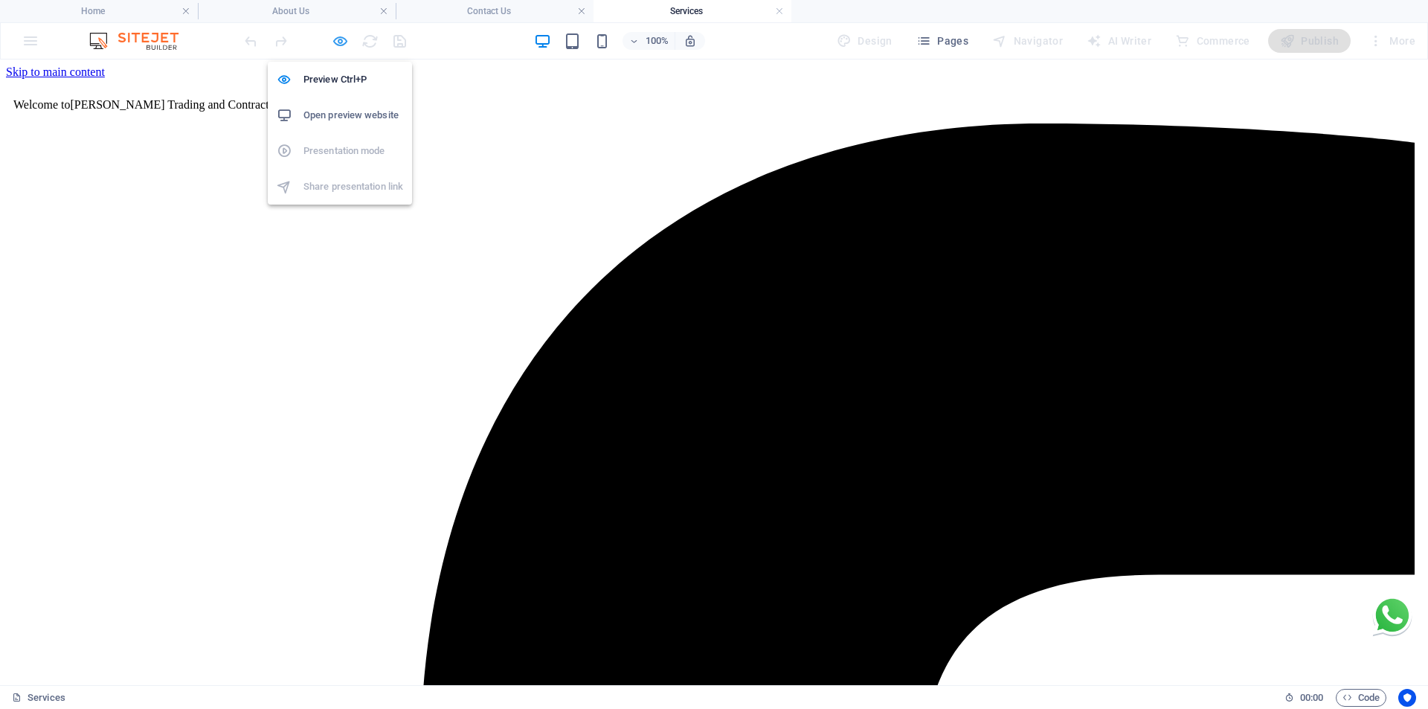
click at [338, 36] on icon "button" at bounding box center [340, 41] width 17 height 17
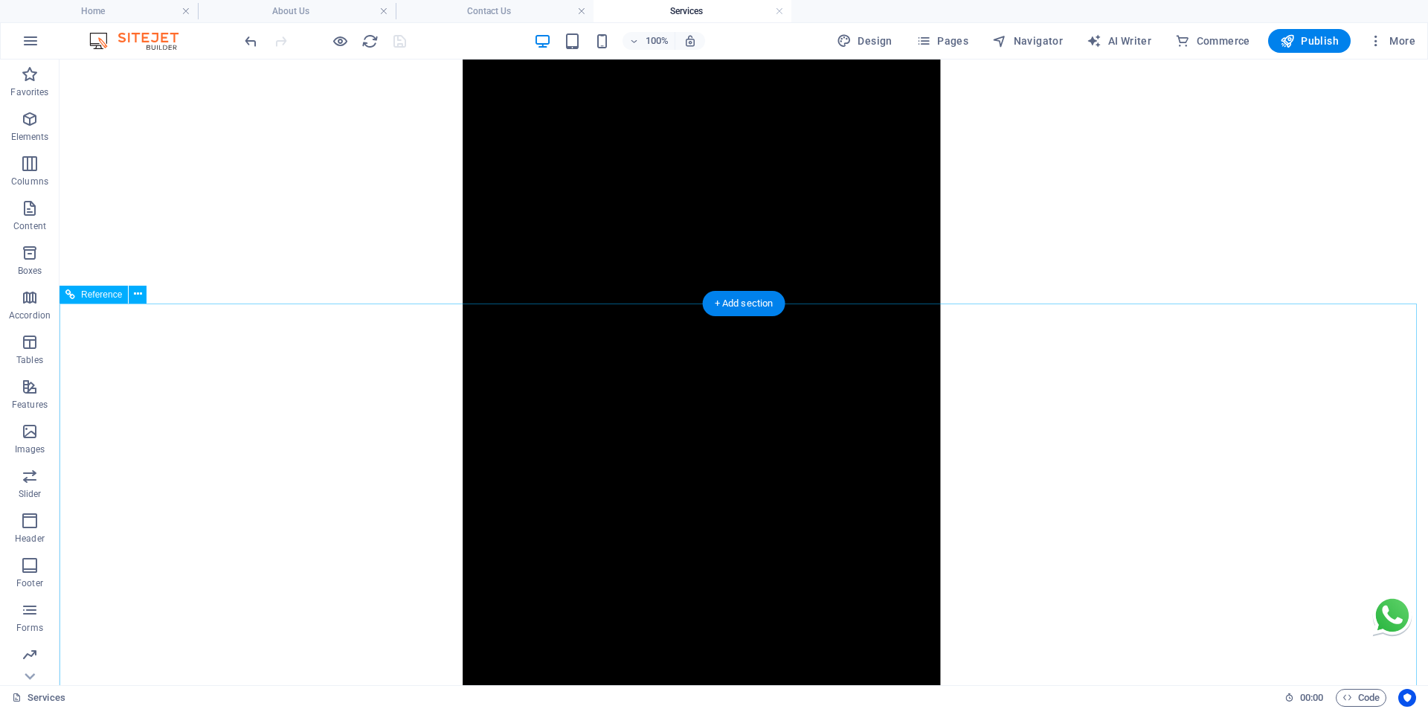
scroll to position [2066, 0]
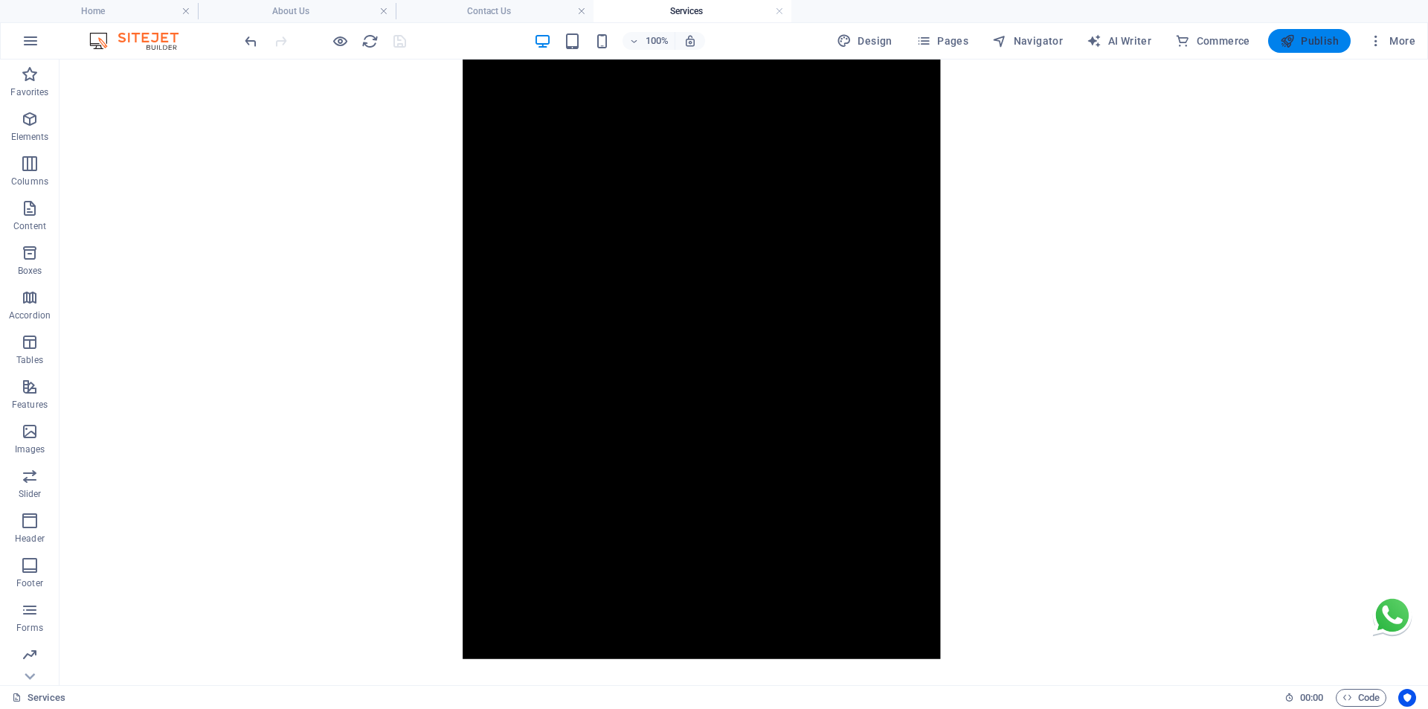
click at [1309, 43] on span "Publish" at bounding box center [1309, 40] width 59 height 15
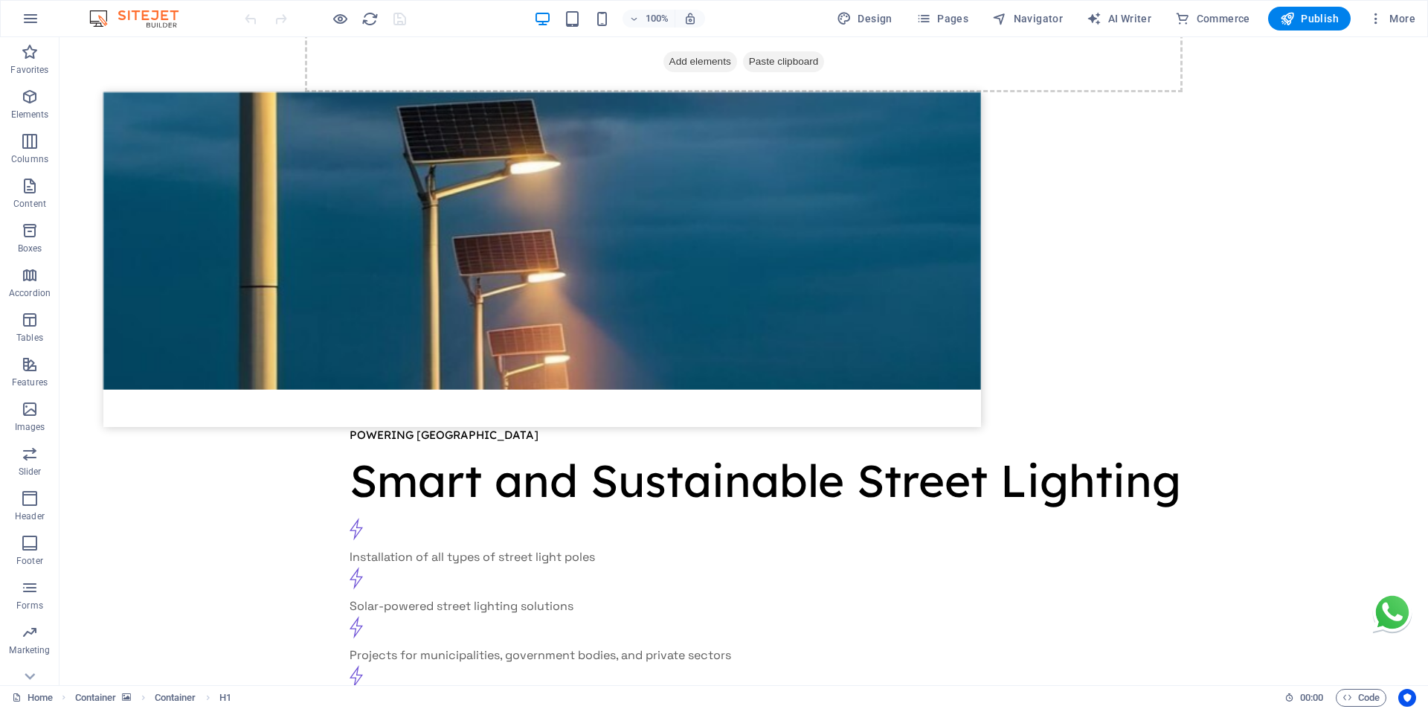
scroll to position [4255, 0]
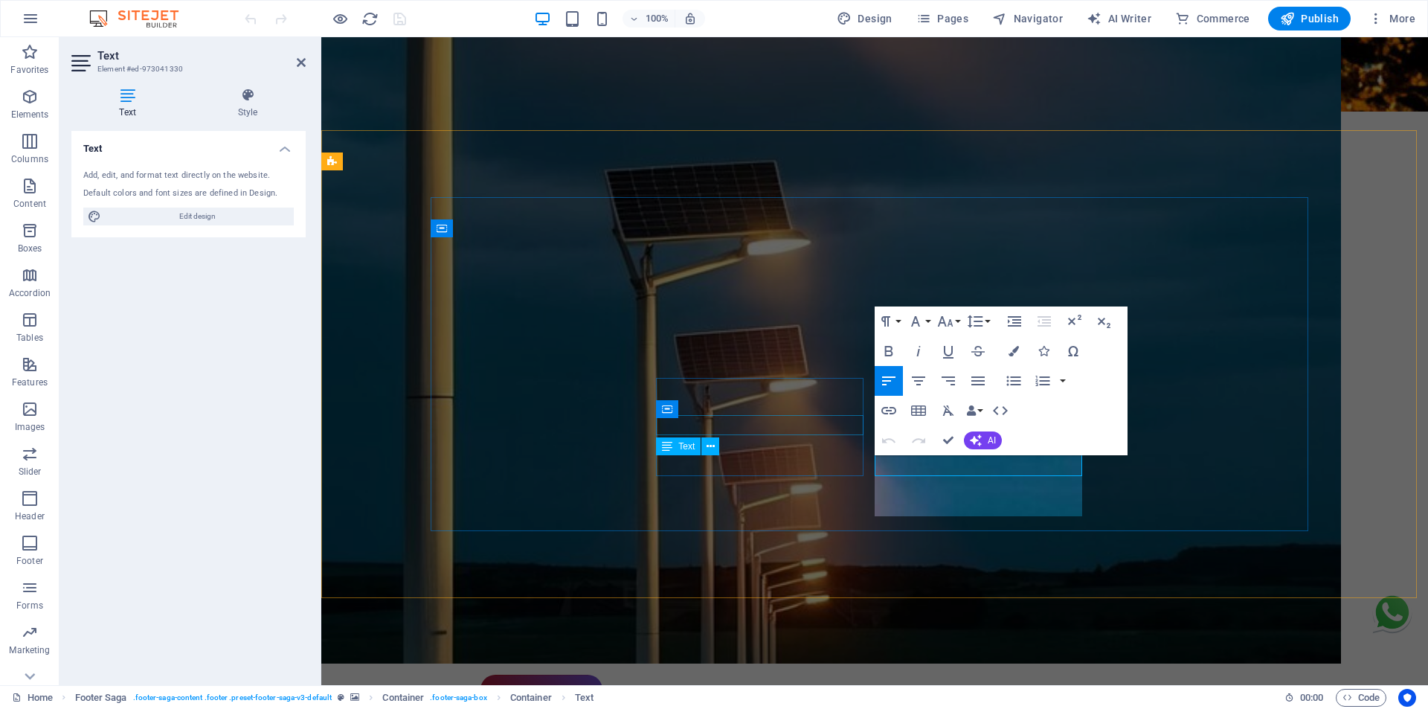
scroll to position [4295, 0]
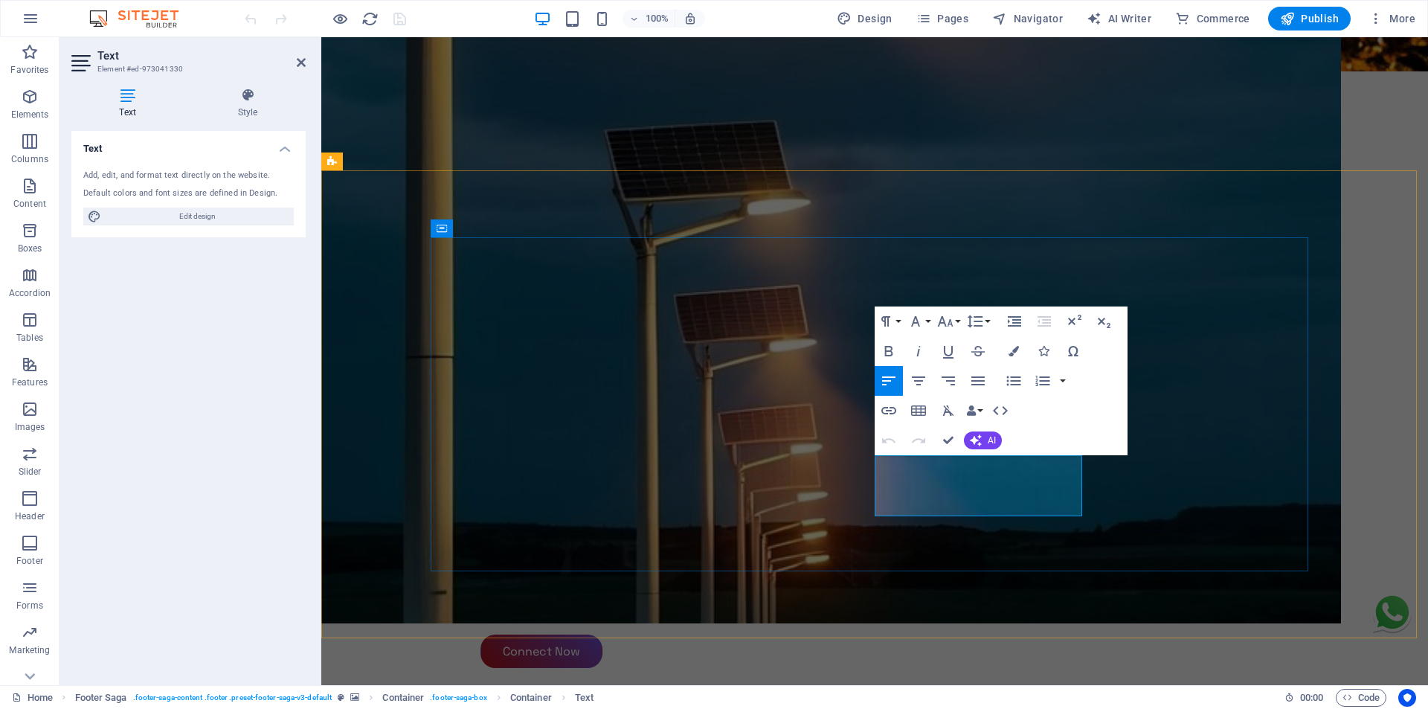
drag, startPoint x: 1013, startPoint y: 468, endPoint x: 917, endPoint y: 463, distance: 96.8
click at [997, 413] on icon "button" at bounding box center [1000, 411] width 18 height 18
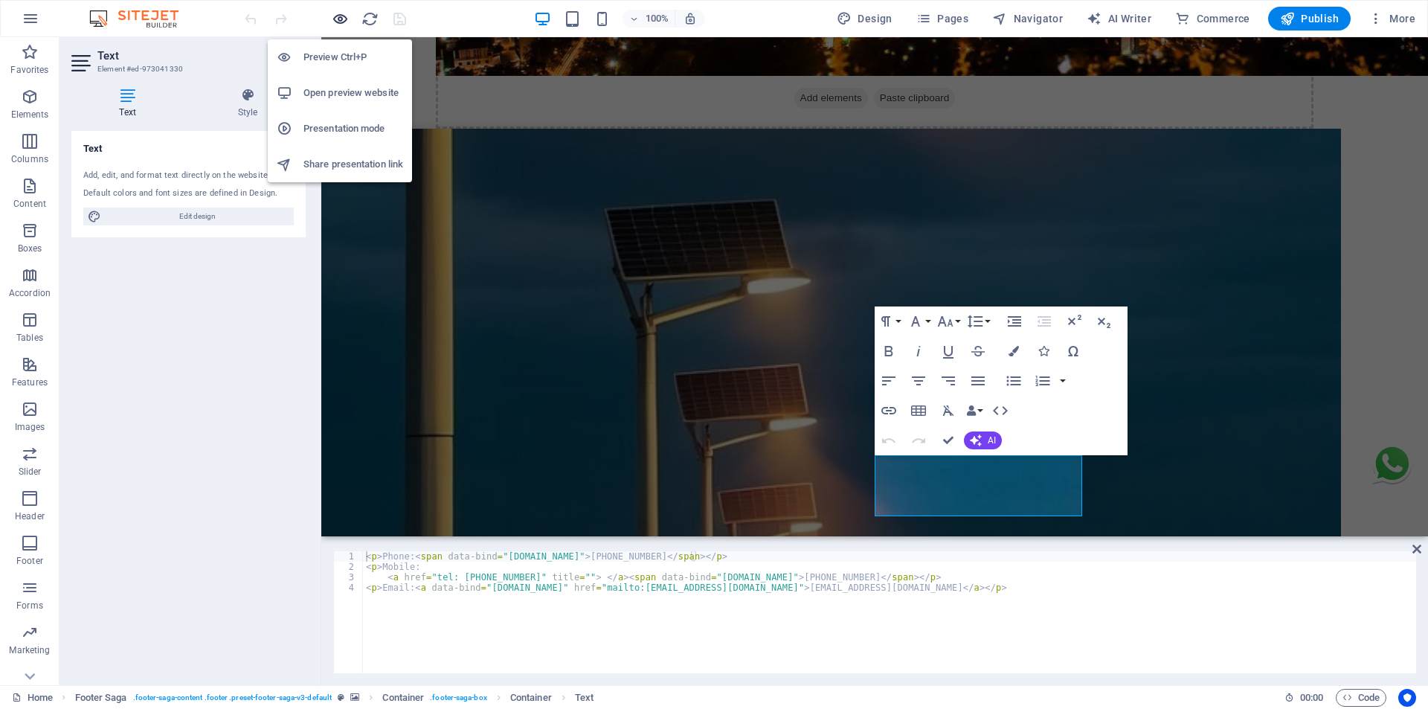
click at [344, 19] on icon "button" at bounding box center [340, 18] width 17 height 17
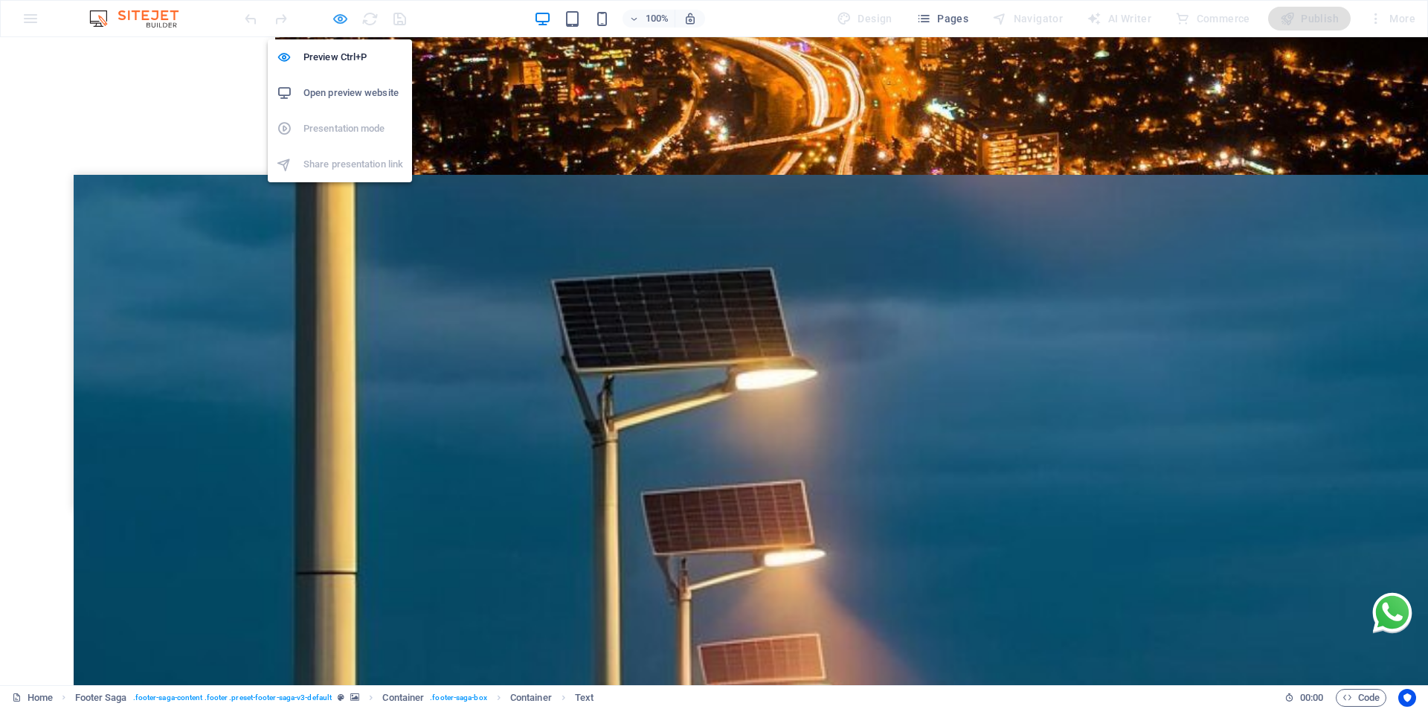
click at [336, 19] on icon "button" at bounding box center [340, 18] width 17 height 17
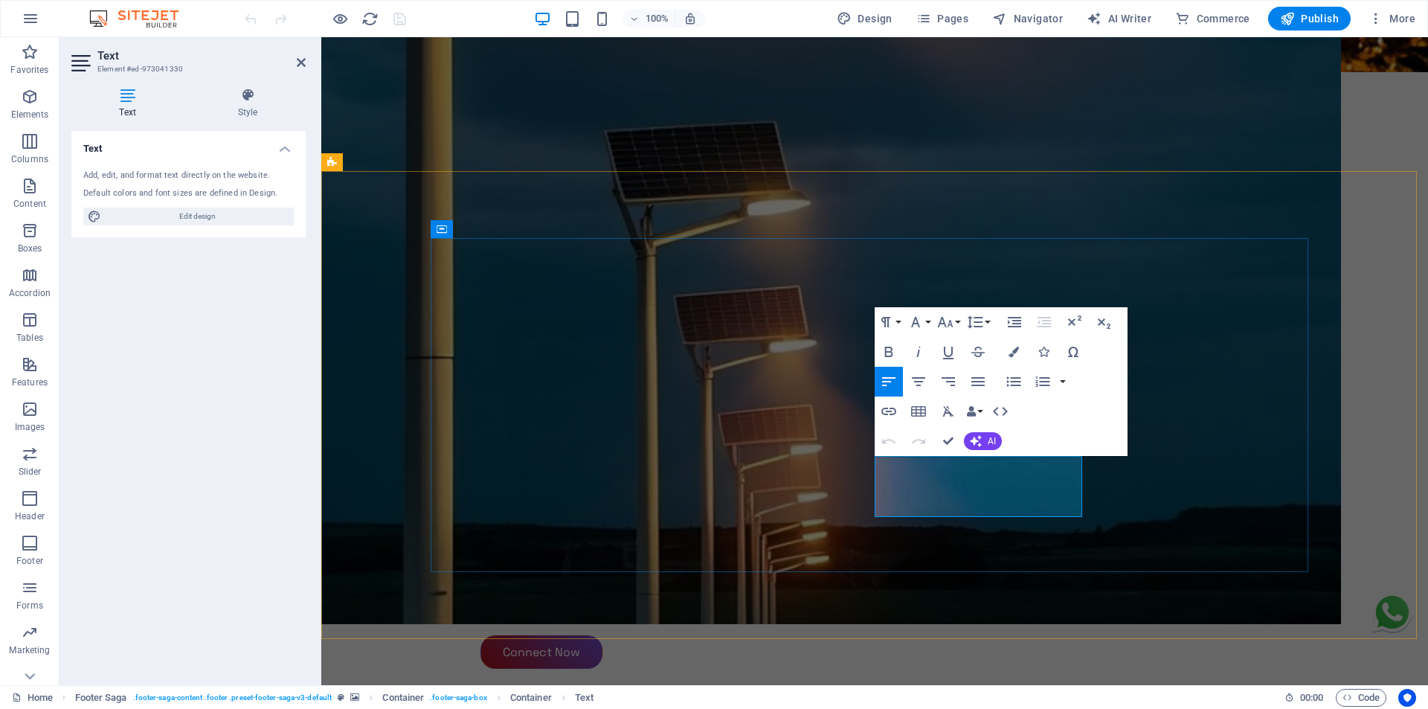
drag, startPoint x: 1010, startPoint y: 470, endPoint x: 915, endPoint y: 470, distance: 94.4
click at [1004, 405] on icon "button" at bounding box center [1000, 411] width 18 height 18
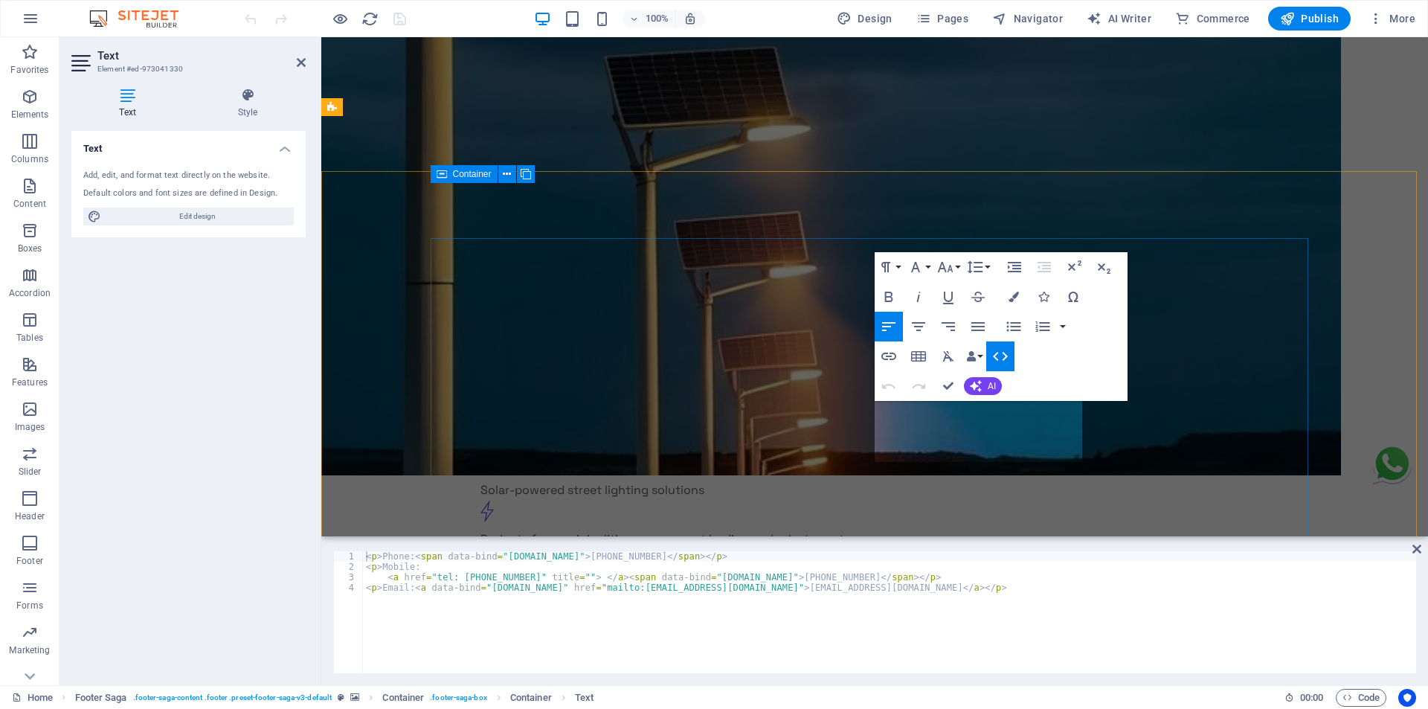
scroll to position [3929, 0]
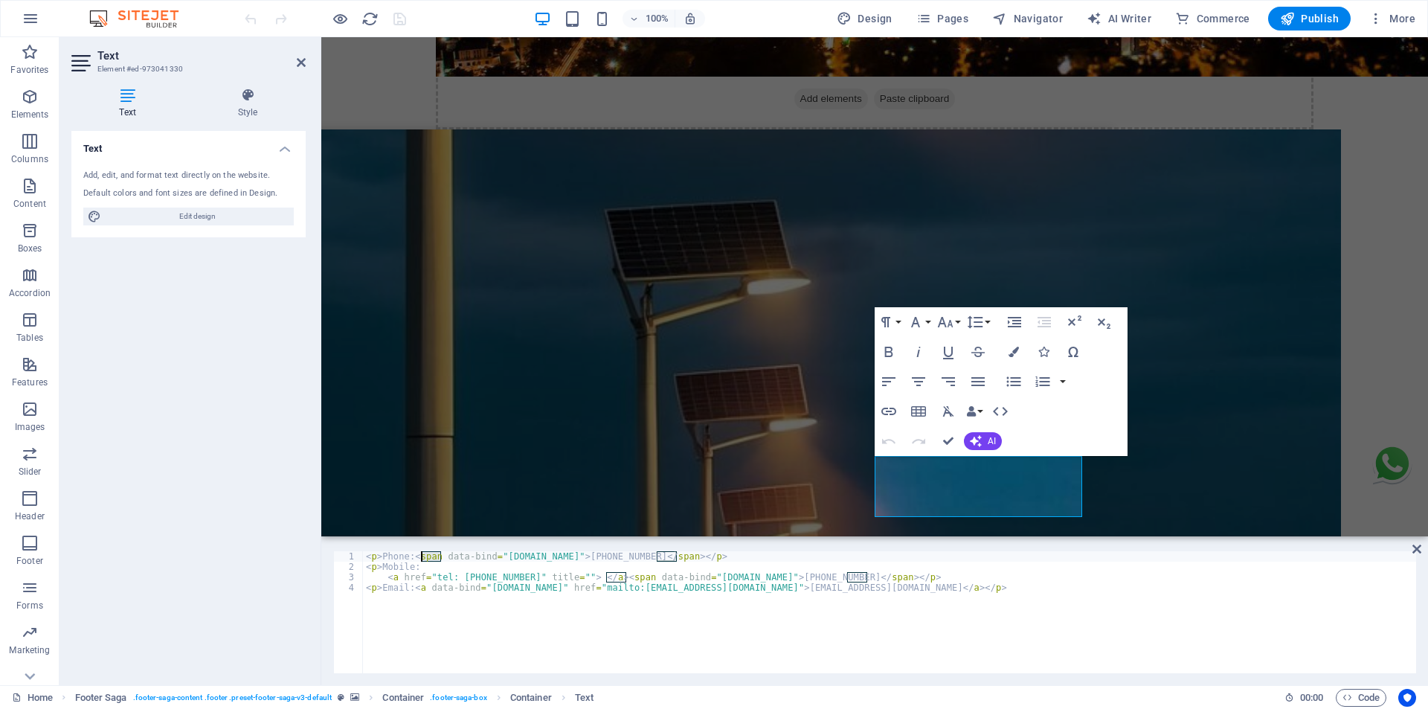
drag, startPoint x: 440, startPoint y: 558, endPoint x: 423, endPoint y: 558, distance: 17.1
click at [423, 558] on div "< p > Phone: < span data-bind = "customer.phone" > +968 99357060 </ span > </ p…" at bounding box center [889, 622] width 1053 height 143
drag, startPoint x: 703, startPoint y: 559, endPoint x: 682, endPoint y: 560, distance: 20.8
click at [682, 560] on div "< p > Phone: < a href = "" data-bind = "customer.phone" > +968 99357060 </ span…" at bounding box center [889, 622] width 1053 height 143
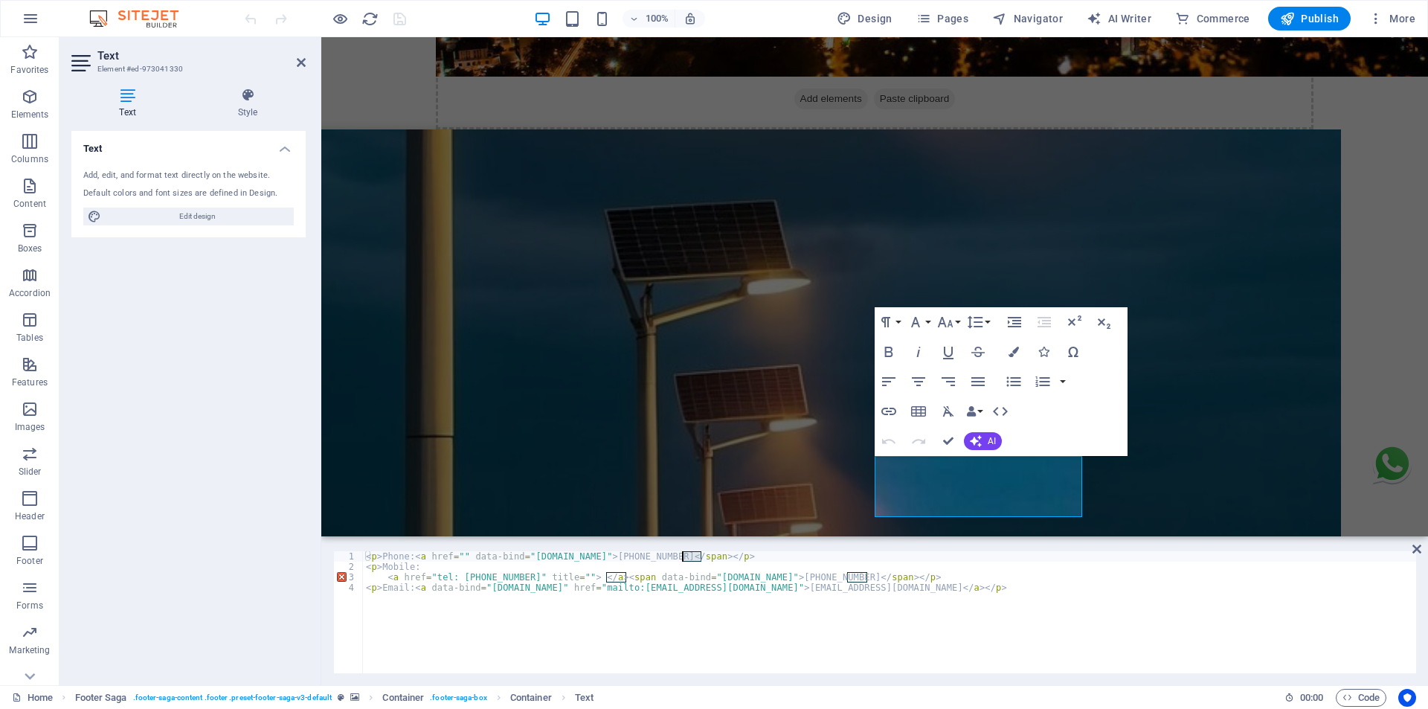
scroll to position [0, 26]
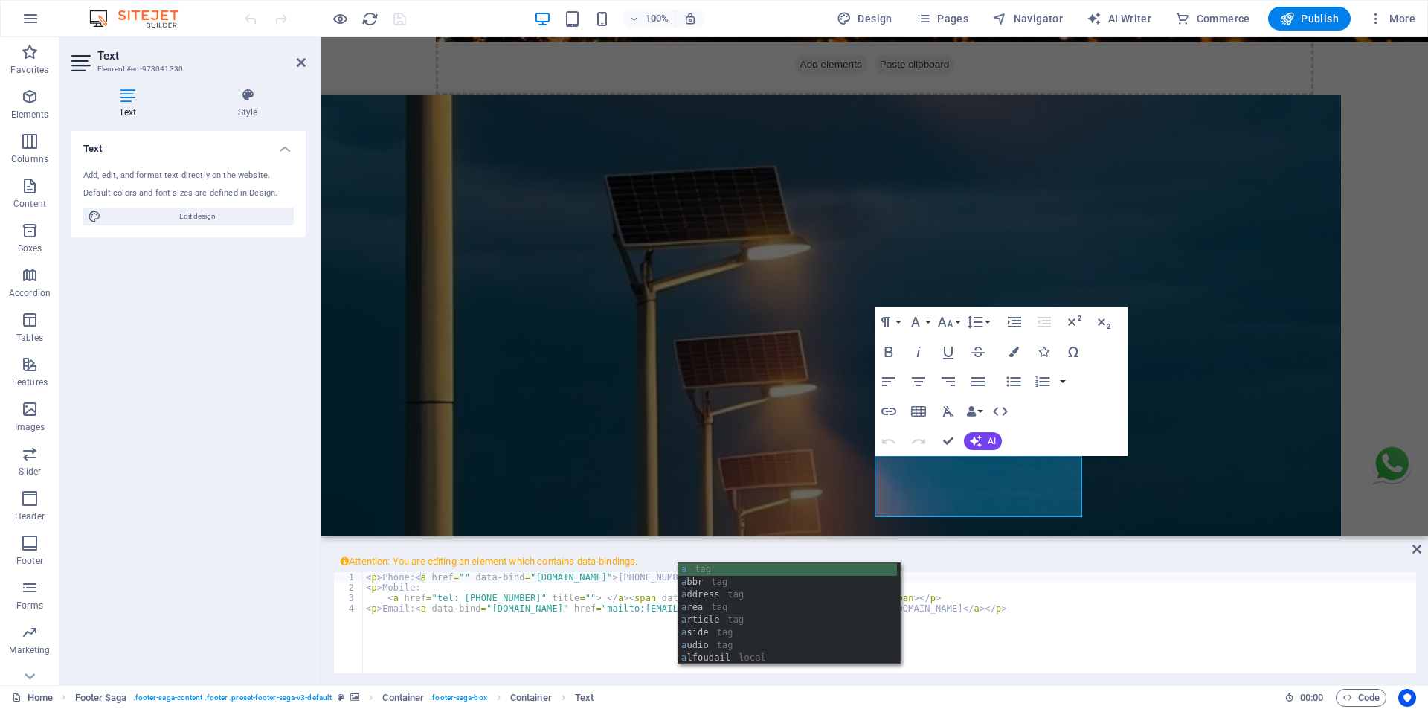
click at [482, 592] on div "< p > Phone: < a href = "" data-bind = "customer.phone" > +968 99357060 </ a > …" at bounding box center [889, 643] width 1053 height 143
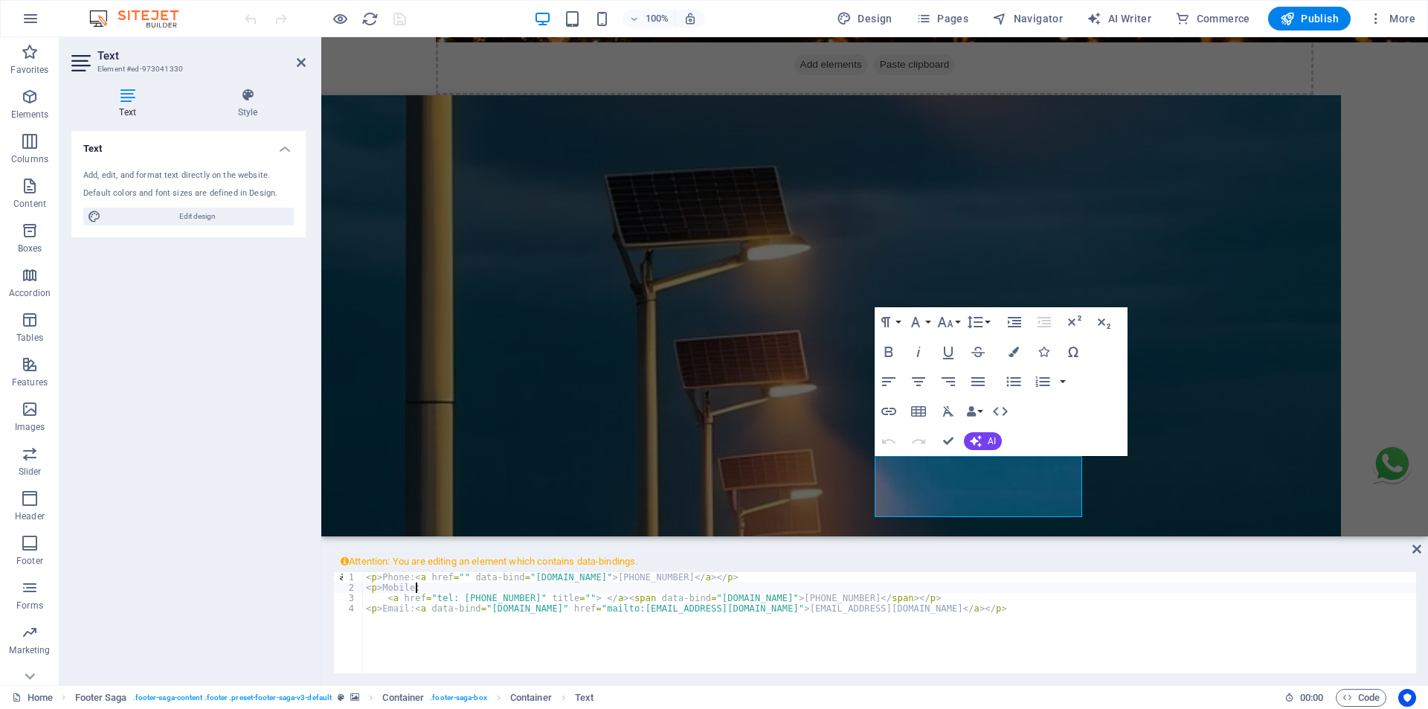
scroll to position [0, 4]
drag, startPoint x: 605, startPoint y: 576, endPoint x: 674, endPoint y: 580, distance: 68.6
click at [674, 580] on div "< p > Phone: < a href = "" data-bind = "customer.phone" > +968 99357060 </ a > …" at bounding box center [889, 643] width 1053 height 143
click at [460, 576] on div "< p > Phone: < a href = "" data-bind = "customer.phone" > +968 99357060 </ a > …" at bounding box center [889, 643] width 1053 height 143
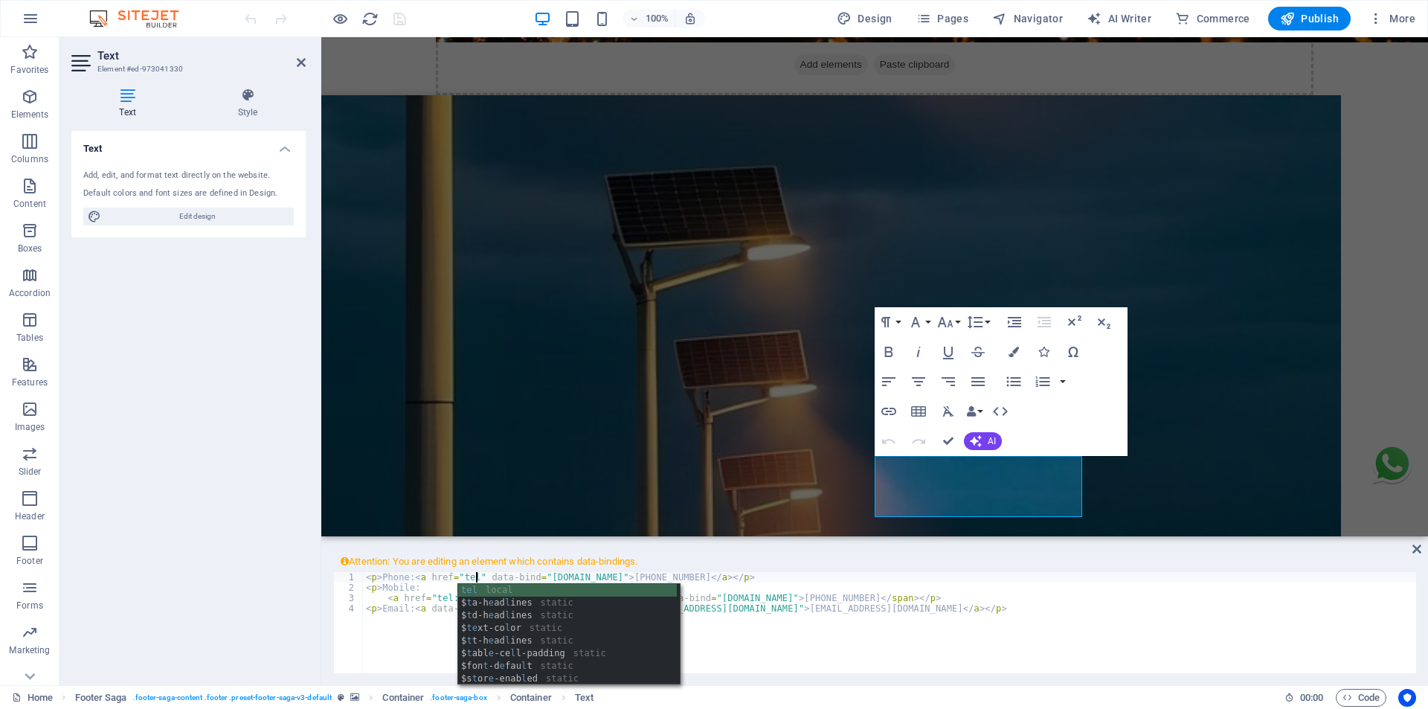
scroll to position [0, 9]
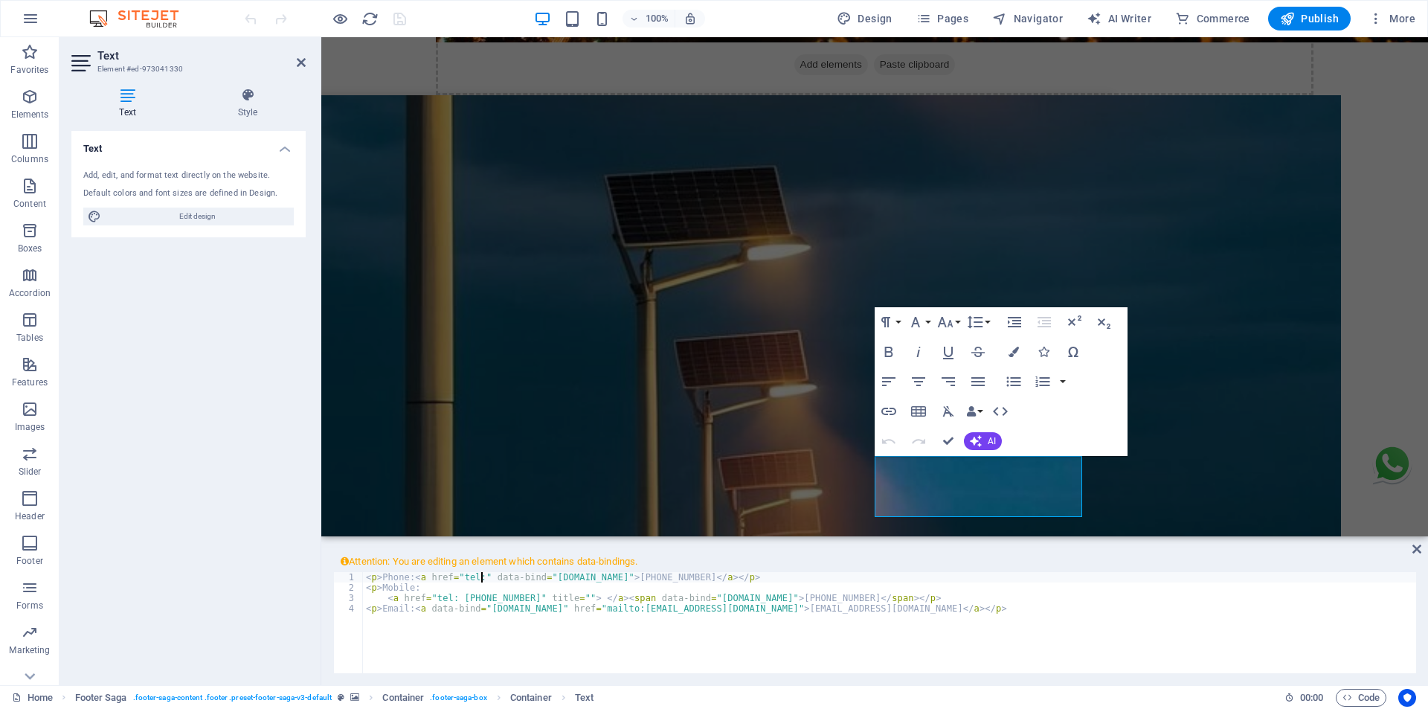
paste textarea "[PHONE_NUMBER]"
click at [506, 577] on div "< p > Phone: < a href = "tel:+968 99357060" data-bind = "customer.phone" > +968…" at bounding box center [889, 643] width 1053 height 143
drag, startPoint x: 601, startPoint y: 600, endPoint x: 582, endPoint y: 600, distance: 18.6
click at [582, 600] on div "< p > Phone: < a href = "tel:+96899357060" data-bind = "customer.phone" > +968 …" at bounding box center [889, 643] width 1053 height 143
click at [852, 596] on div "< p > Phone: < a href = "tel:+96899357060" data-bind = "customer.phone" > +968 …" at bounding box center [889, 643] width 1053 height 143
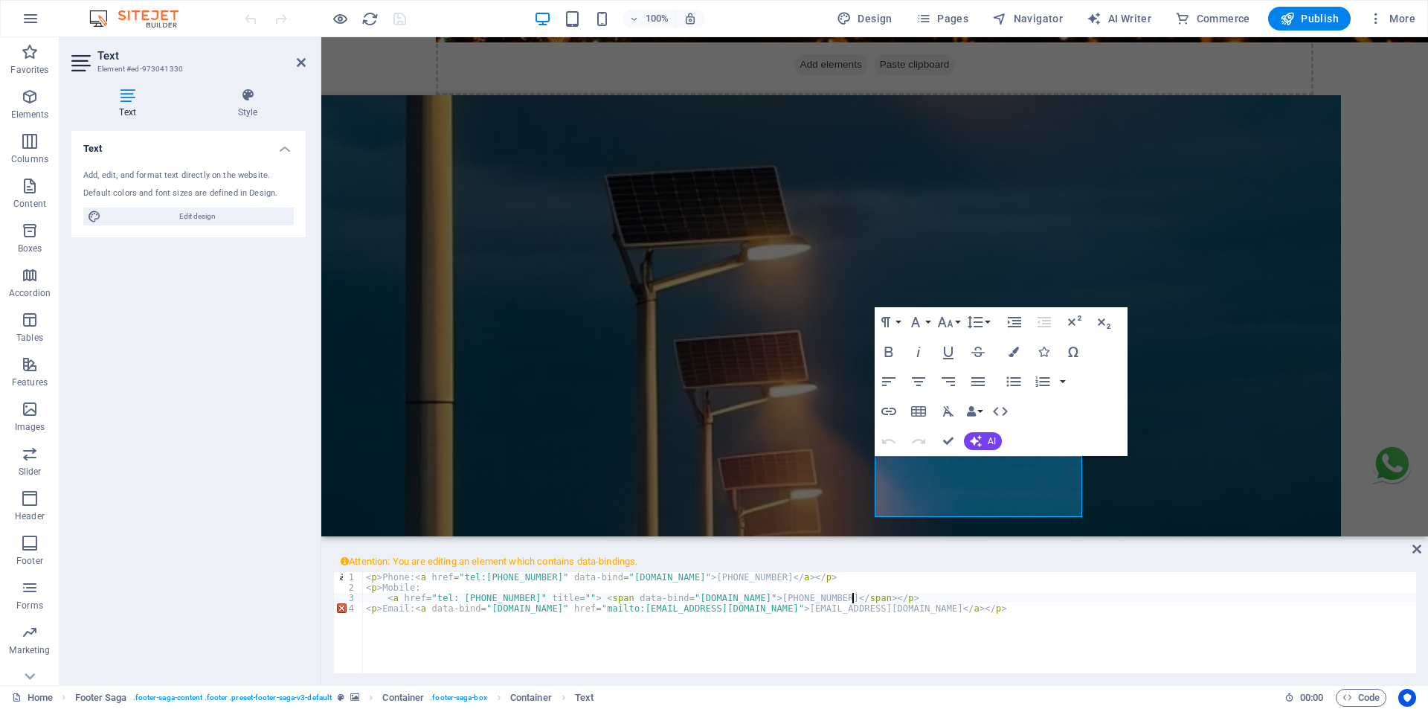
paste textarea "a></"
click at [983, 616] on div "< p > Phone: < a href = "tel:+96899357060" data-bind = "customer.phone" > +968 …" at bounding box center [889, 643] width 1053 height 143
type textarea "<p>Email: <a data-bind="customer.email" href="mailto:info@alfoudail.com">info@a…"
click at [459, 23] on div "100% Design Pages Navigator AI Writer Commerce Publish More" at bounding box center [831, 19] width 1179 height 24
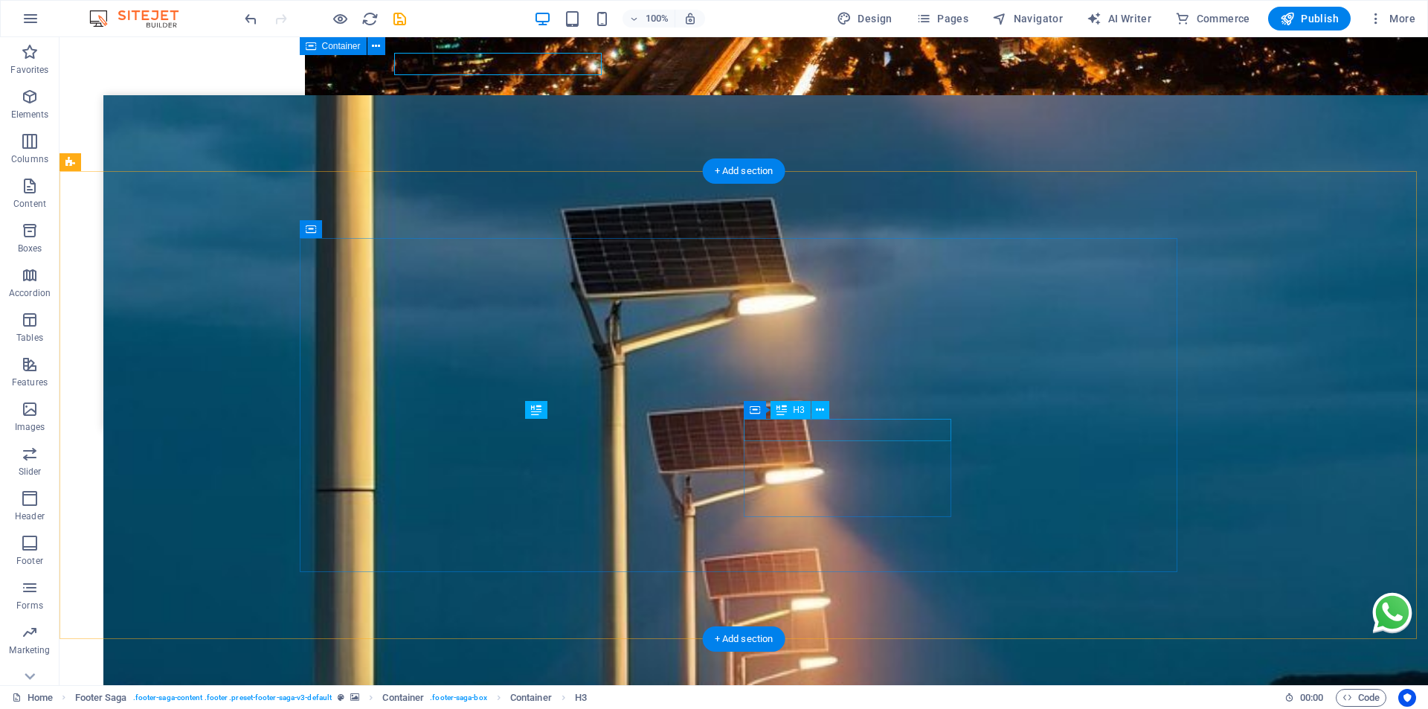
scroll to position [4166, 0]
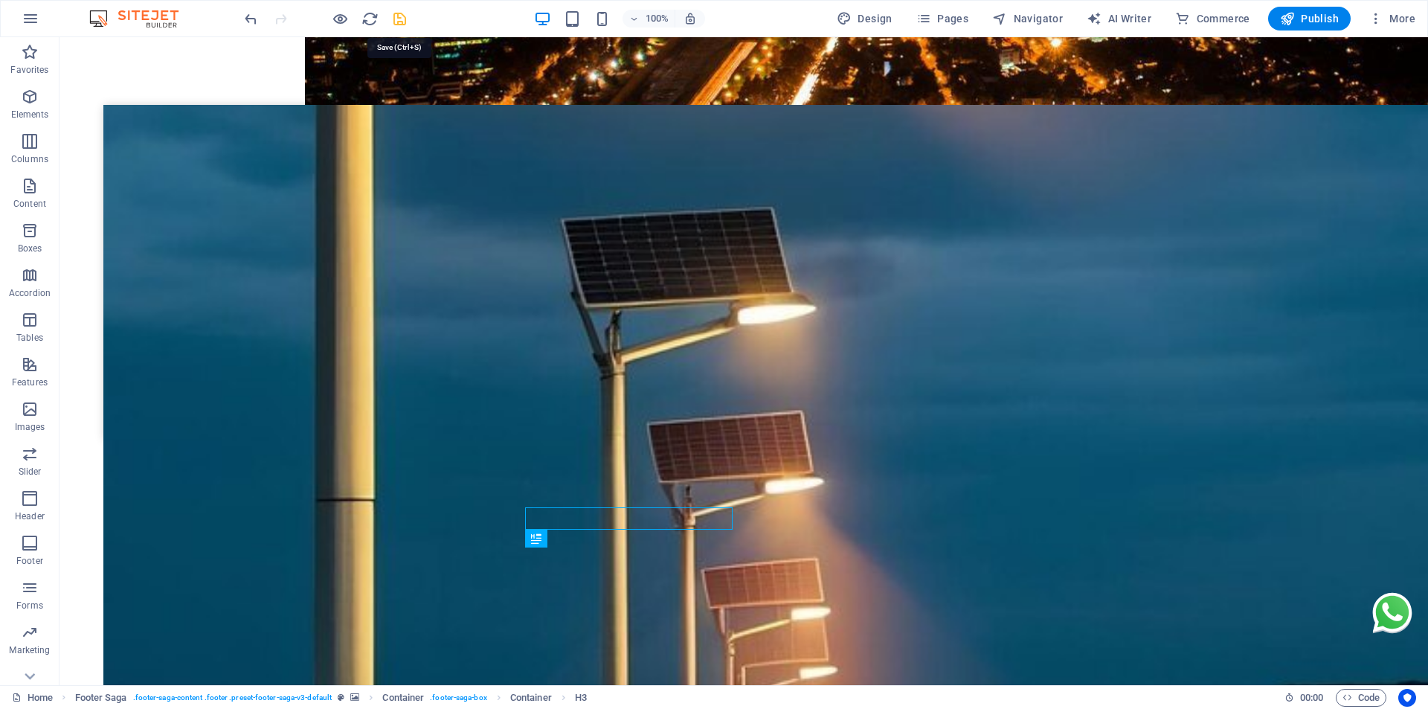
click at [399, 19] on icon "save" at bounding box center [399, 18] width 17 height 17
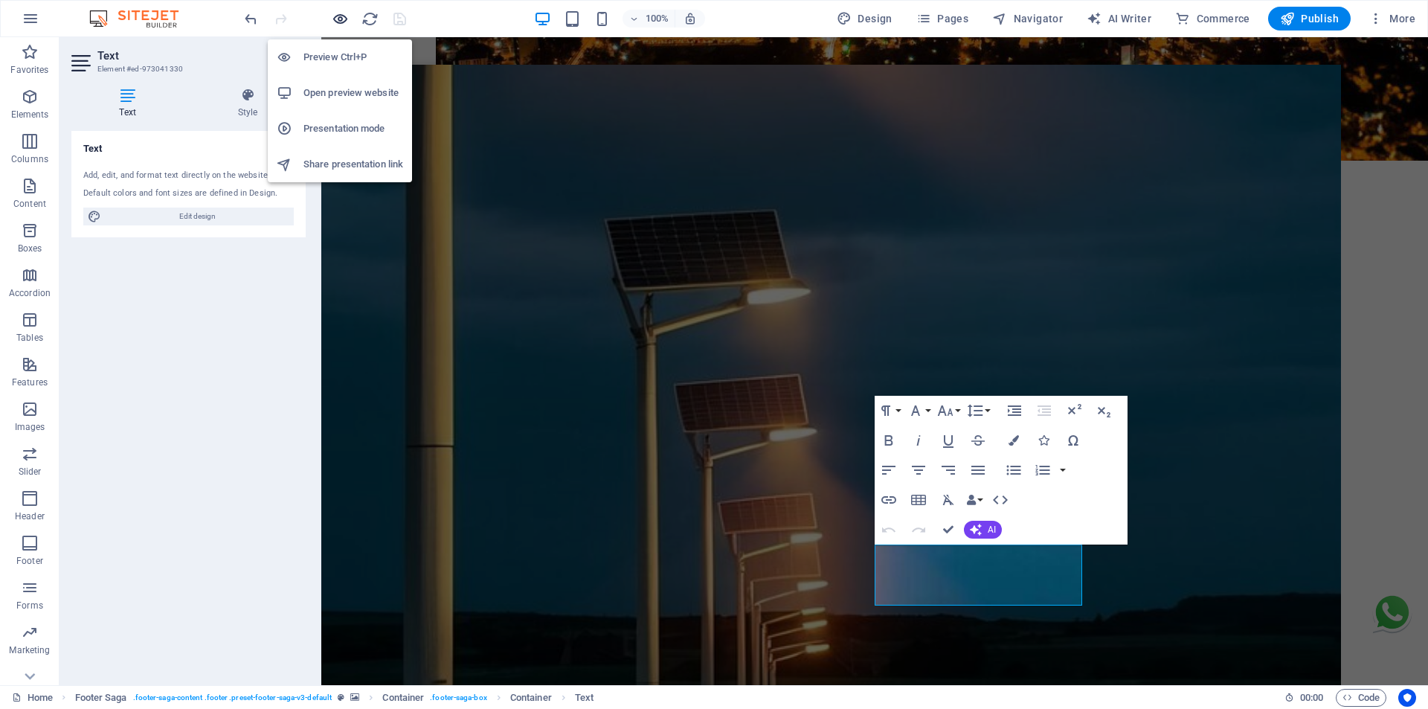
click at [341, 19] on icon "button" at bounding box center [340, 18] width 17 height 17
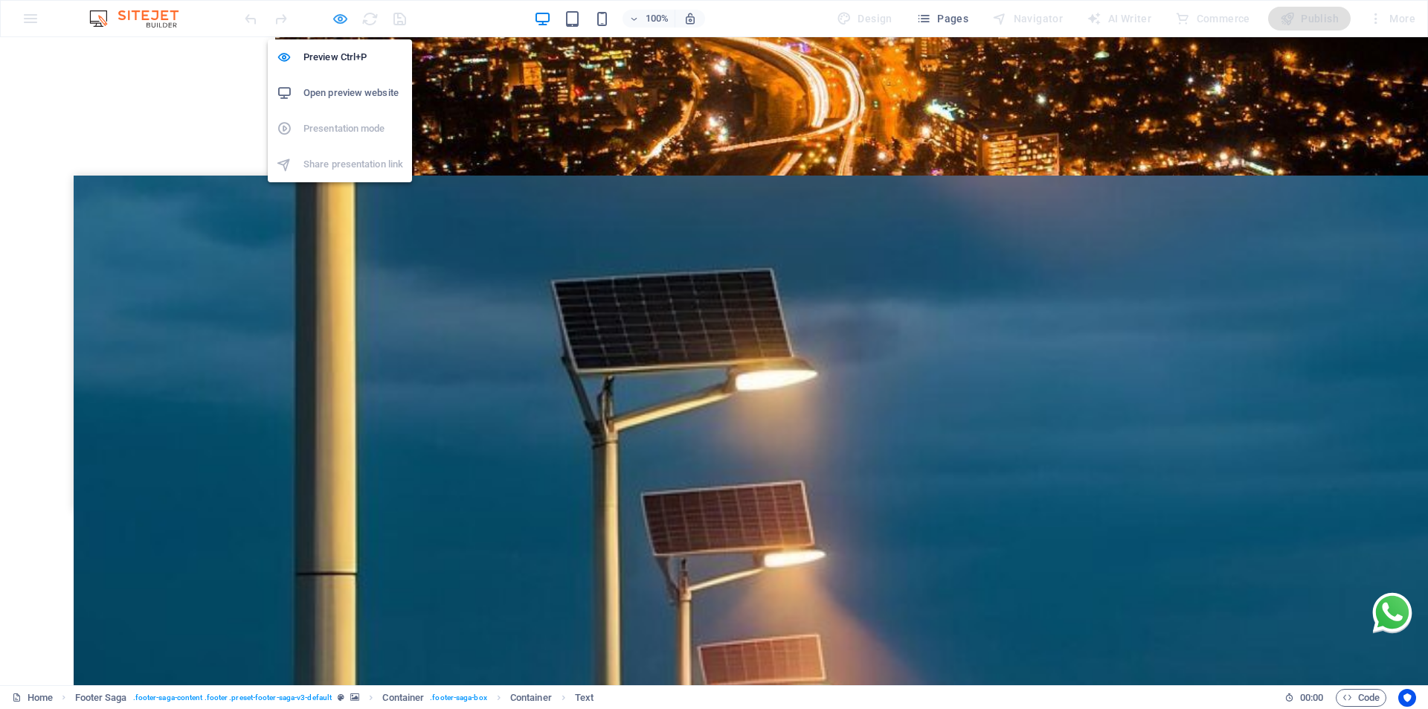
click at [336, 13] on icon "button" at bounding box center [340, 18] width 17 height 17
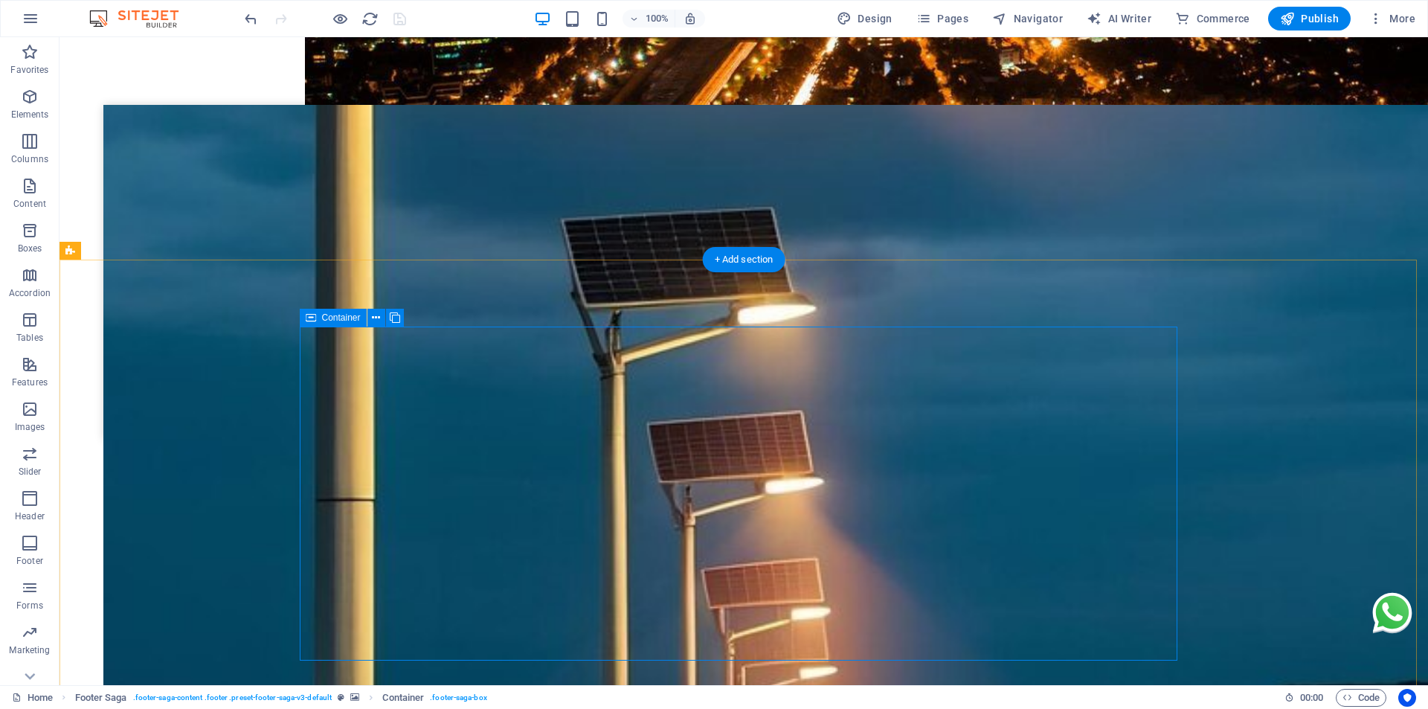
click at [1326, 15] on span "Publish" at bounding box center [1309, 18] width 59 height 15
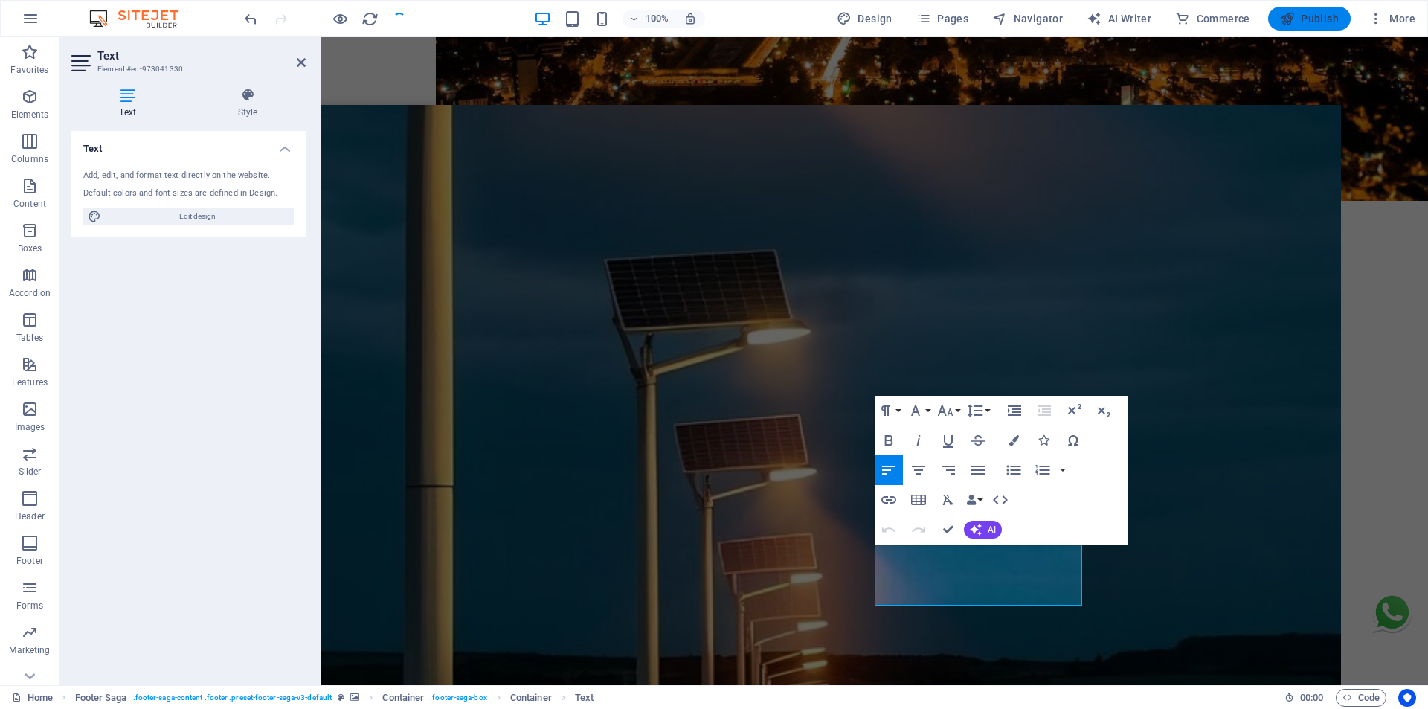
scroll to position [4206, 0]
